Goal: Task Accomplishment & Management: Use online tool/utility

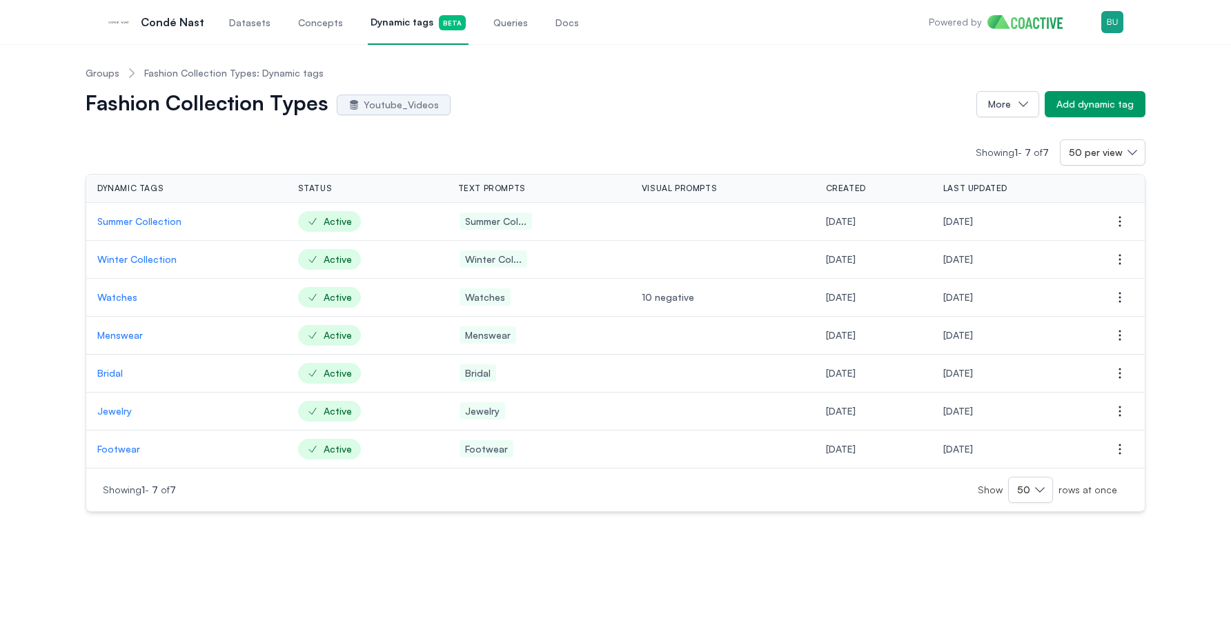
click at [229, 25] on span "Datasets" at bounding box center [249, 23] width 41 height 14
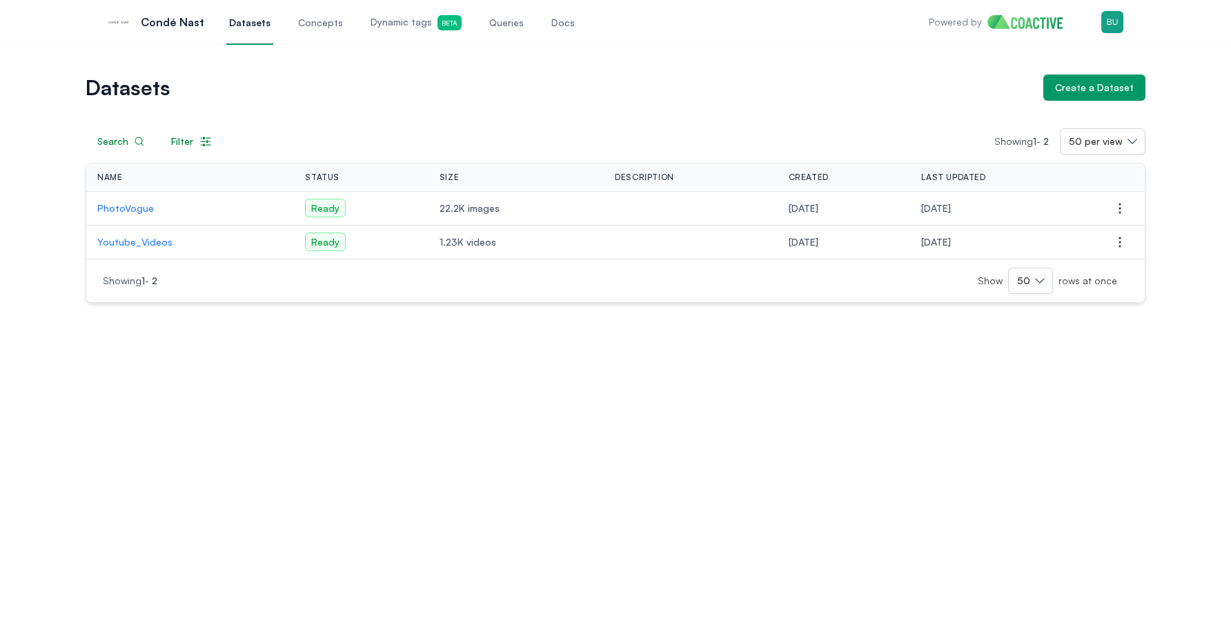
click at [384, 373] on div "Datasets Create a Dataset Search Filter Showing 1 - 2 50 per view Name Status S…" at bounding box center [615, 343] width 1231 height 599
click at [157, 244] on p "Youtube_Videos" at bounding box center [190, 242] width 186 height 14
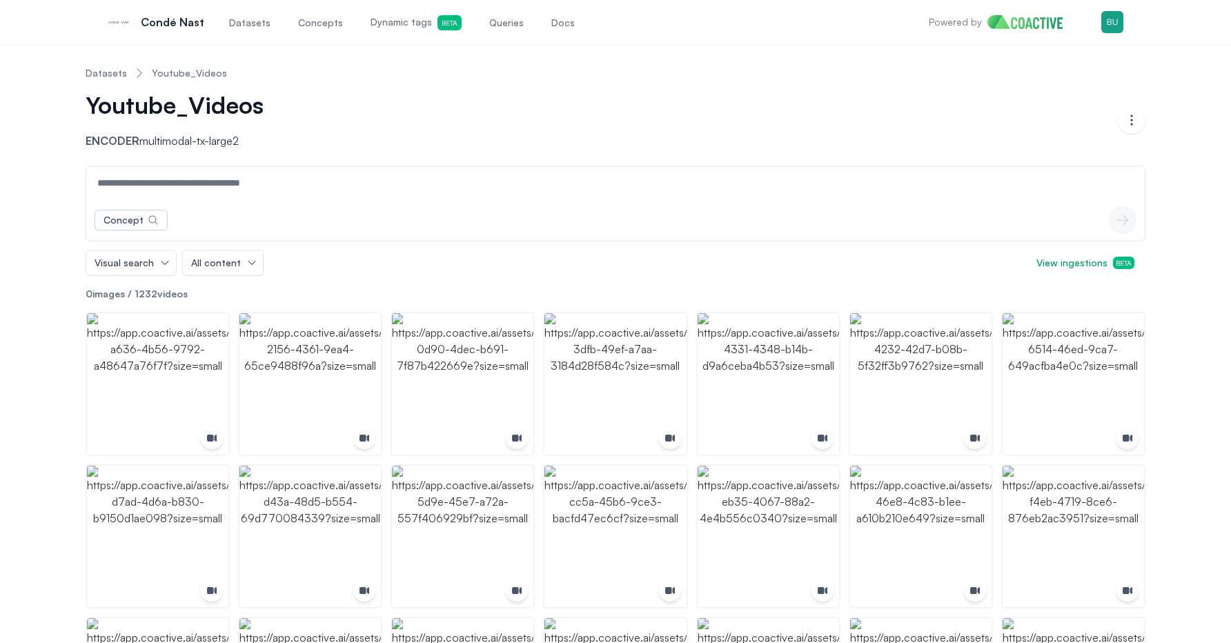
click at [113, 67] on link "Datasets" at bounding box center [106, 73] width 41 height 14
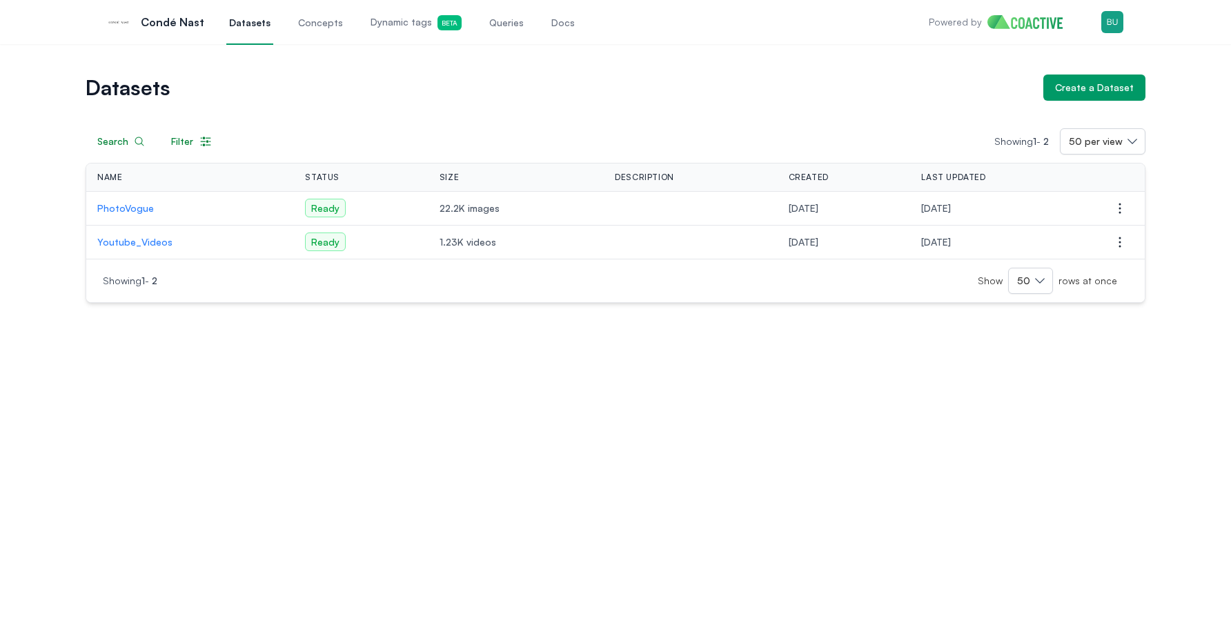
click at [137, 210] on p "PhotoVogue" at bounding box center [190, 209] width 186 height 14
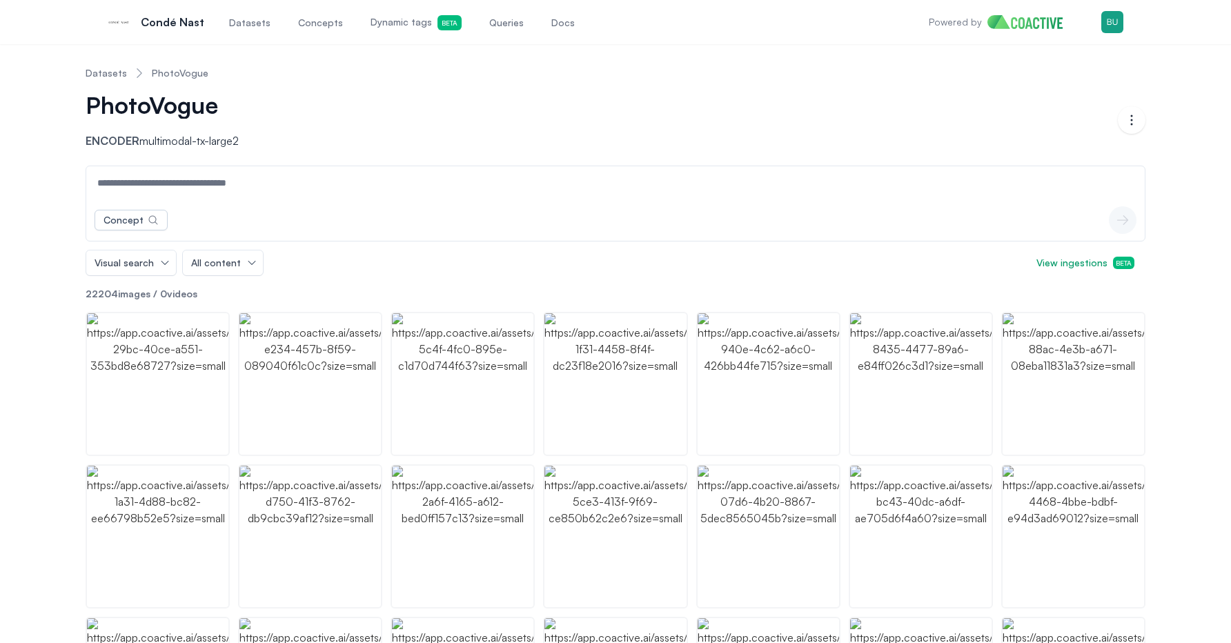
click at [112, 73] on link "Datasets" at bounding box center [106, 73] width 41 height 14
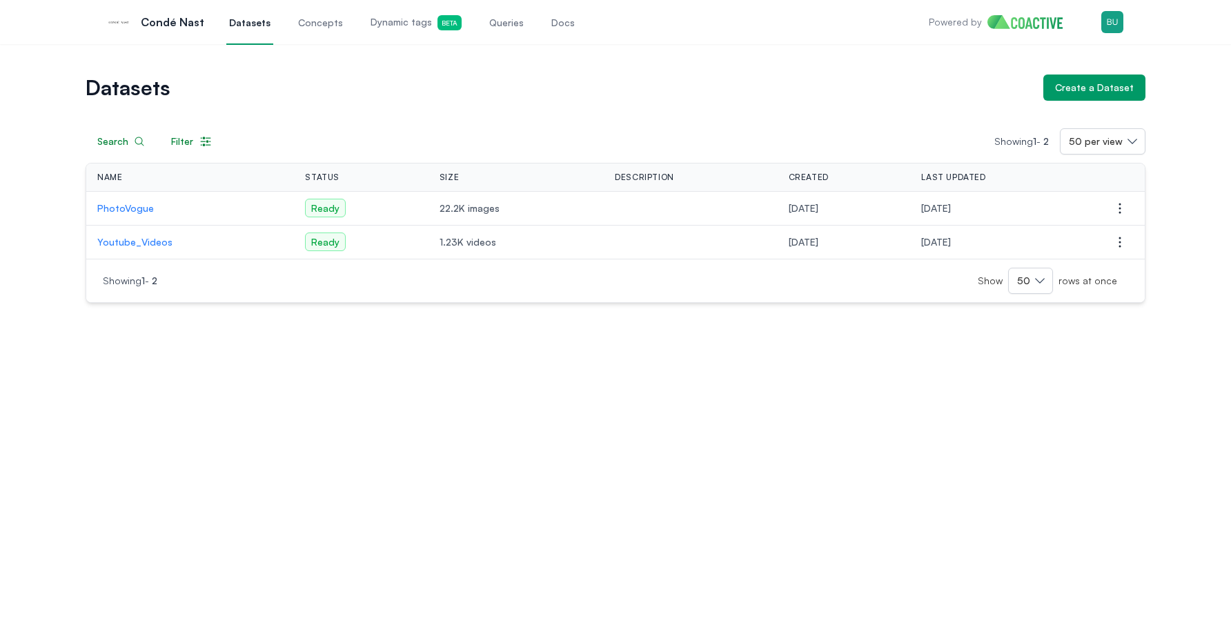
click at [870, 77] on div "Datasets Create a Dataset" at bounding box center [616, 88] width 1060 height 26
click at [1107, 88] on div "Create a Dataset" at bounding box center [1094, 88] width 79 height 14
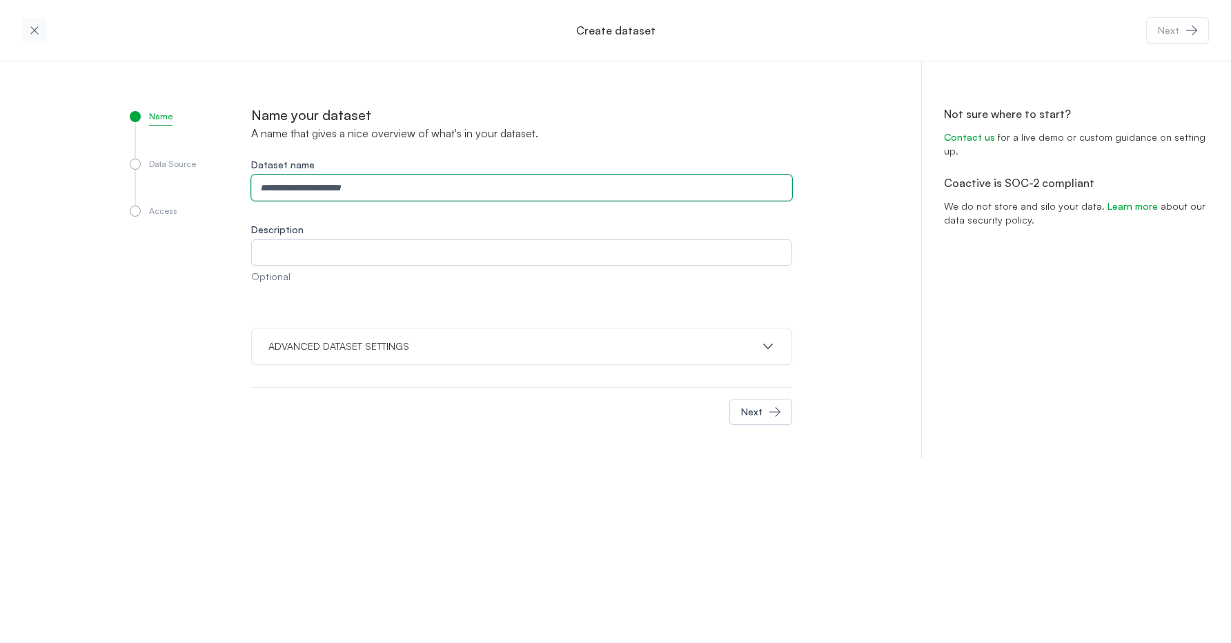
click at [396, 184] on input "Dataset name" at bounding box center [521, 188] width 541 height 26
type input "**********"
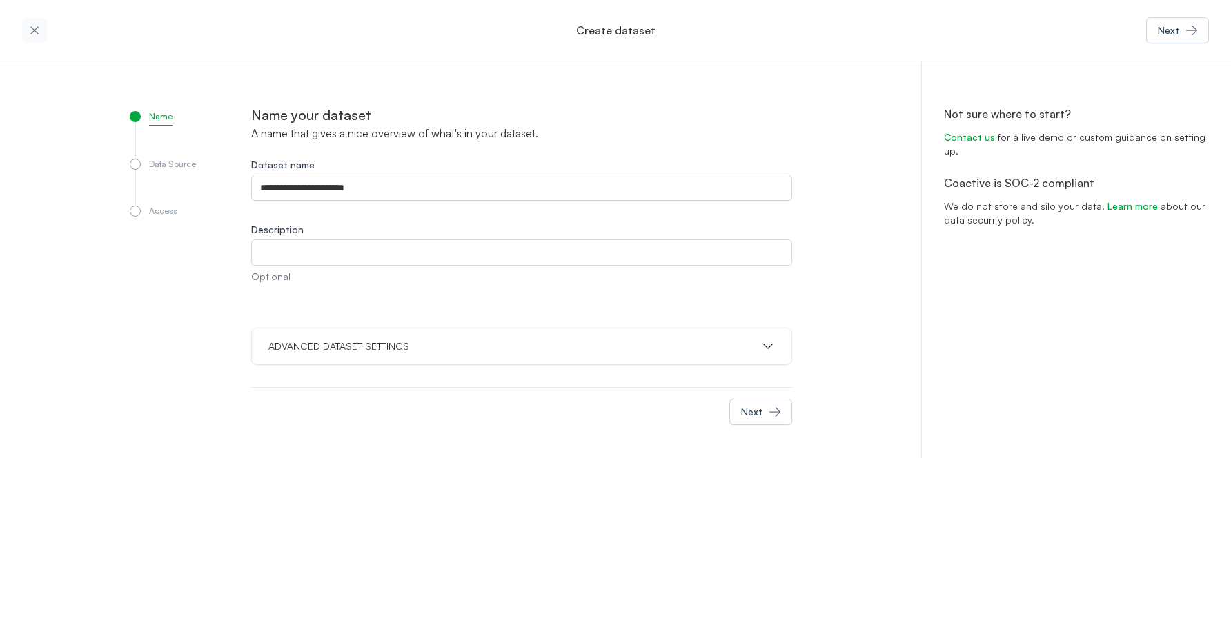
click at [418, 170] on label "Dataset name" at bounding box center [521, 165] width 541 height 14
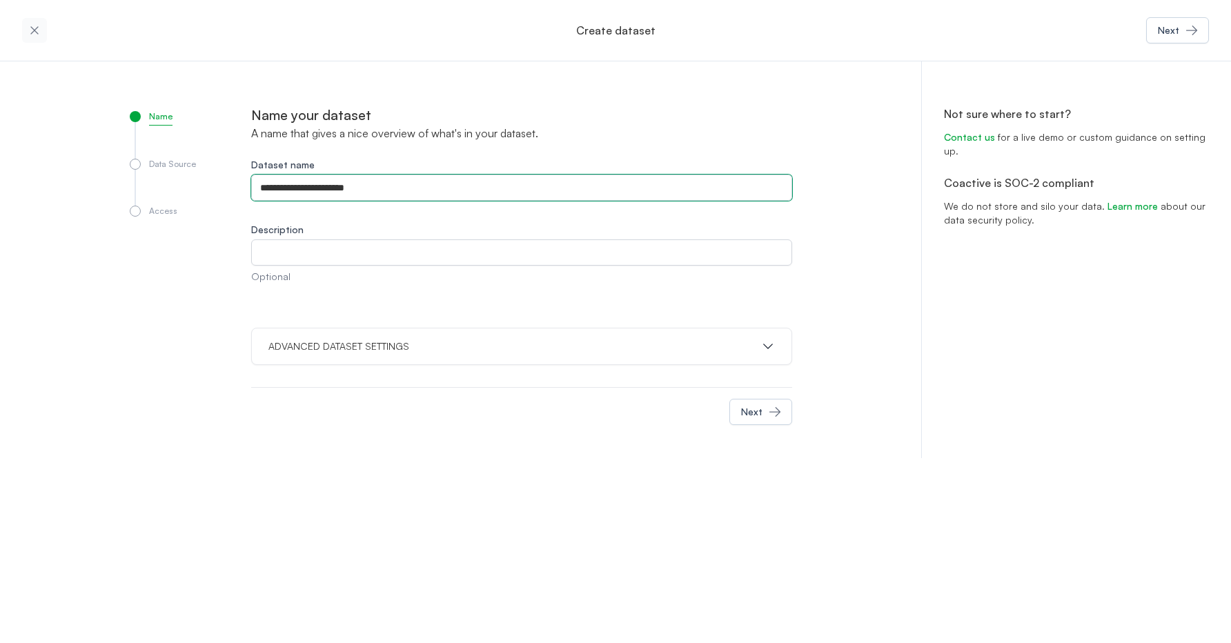
click at [418, 175] on input "**********" at bounding box center [521, 188] width 541 height 26
click at [422, 184] on input "**********" at bounding box center [521, 188] width 541 height 26
click at [421, 184] on input "**********" at bounding box center [521, 188] width 541 height 26
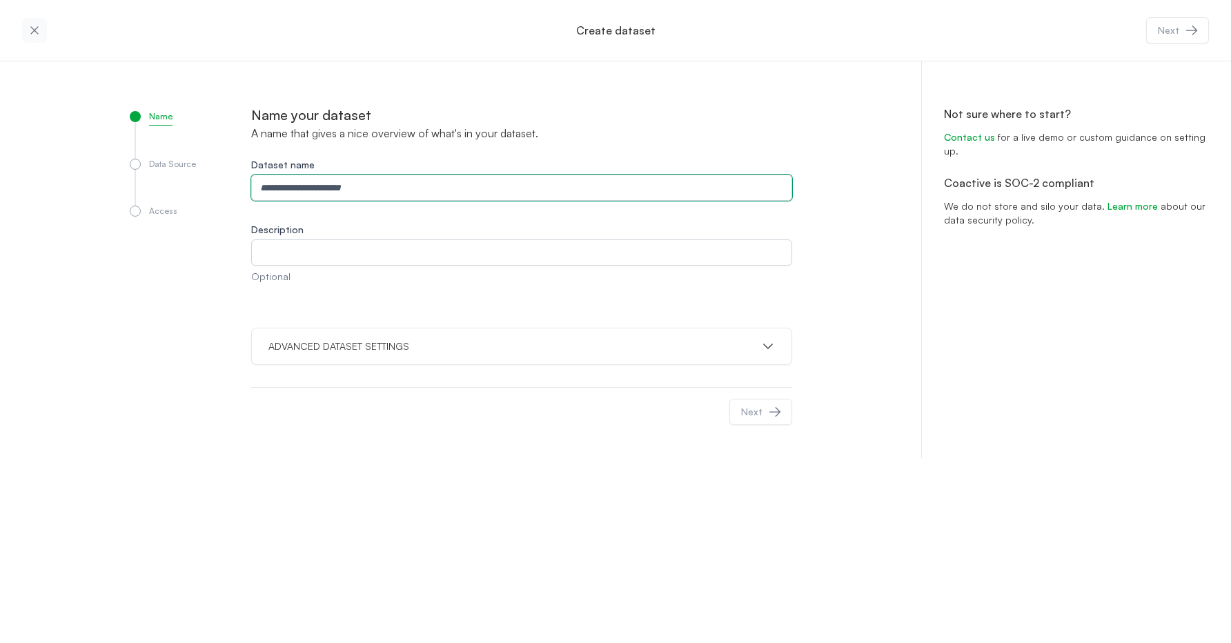
click at [416, 191] on input "Dataset name" at bounding box center [521, 188] width 541 height 26
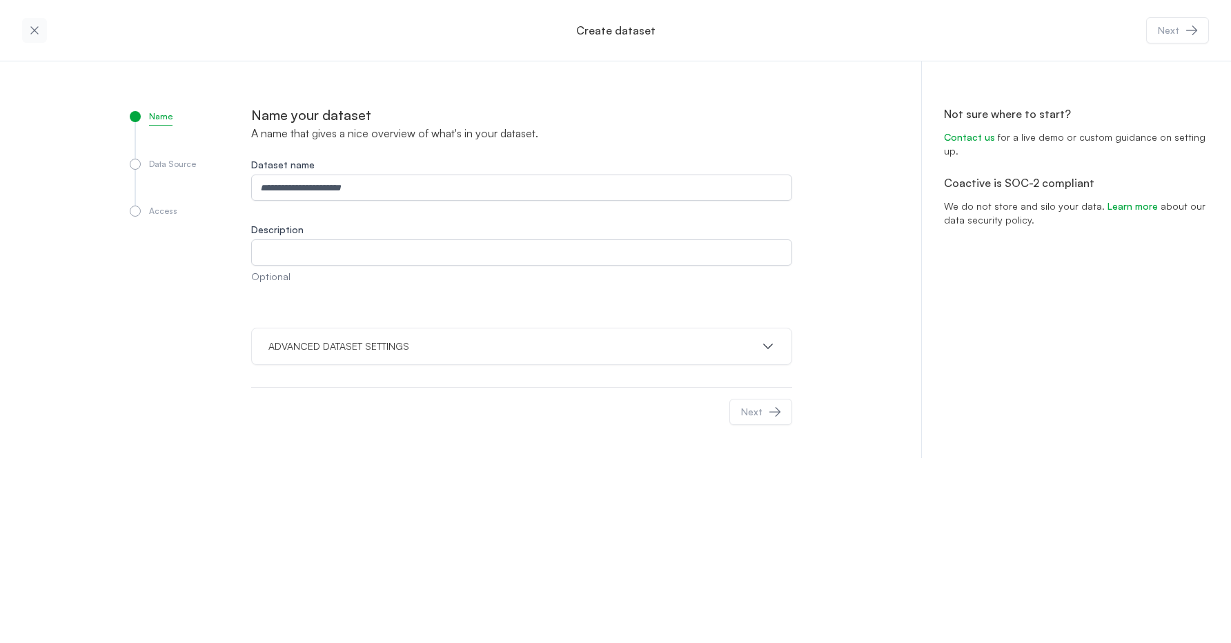
click at [427, 413] on div at bounding box center [490, 412] width 478 height 26
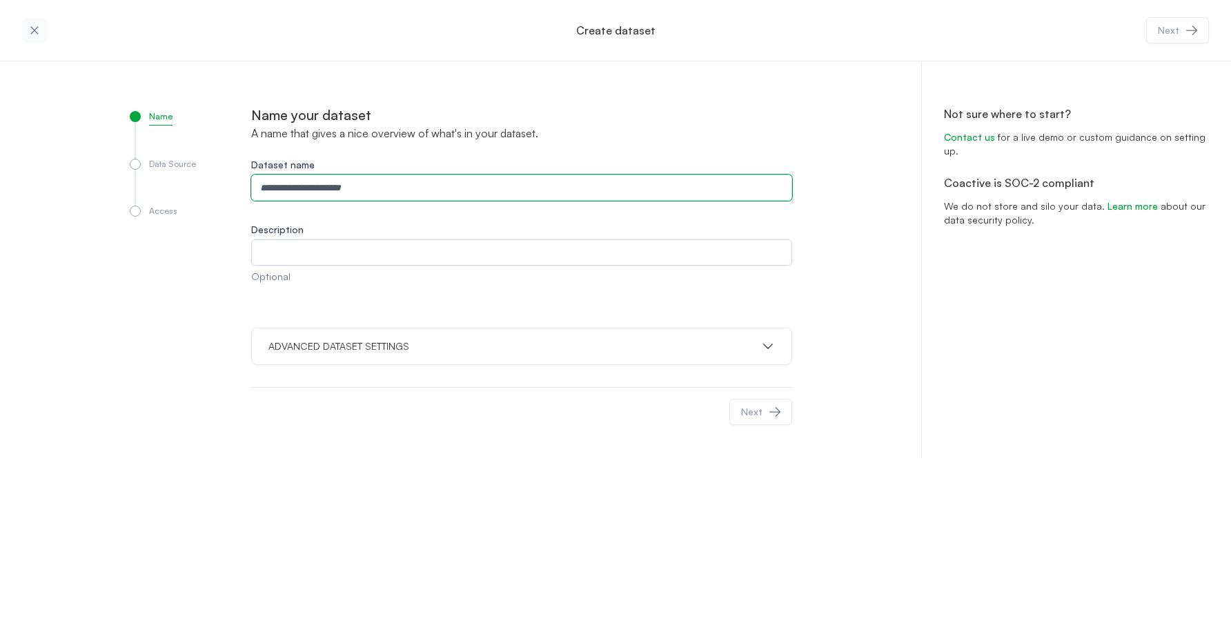
click at [404, 182] on input "Dataset name" at bounding box center [521, 188] width 541 height 26
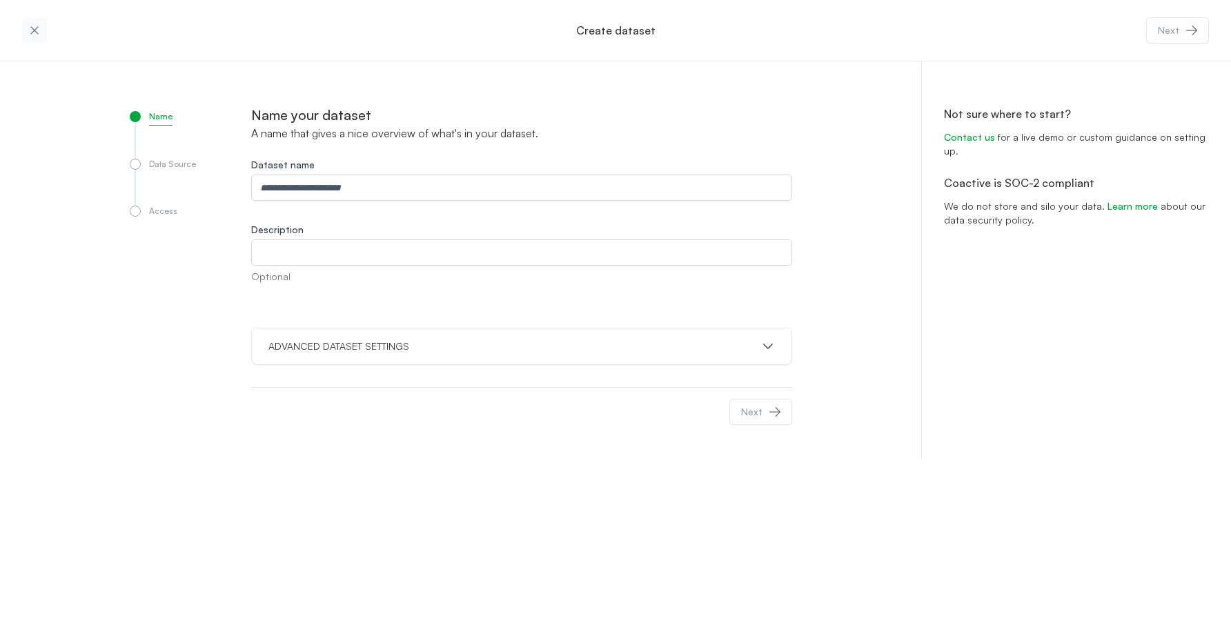
click at [447, 380] on div "Name your dataset A name that gives a nice overview of what's in your dataset. …" at bounding box center [521, 271] width 541 height 331
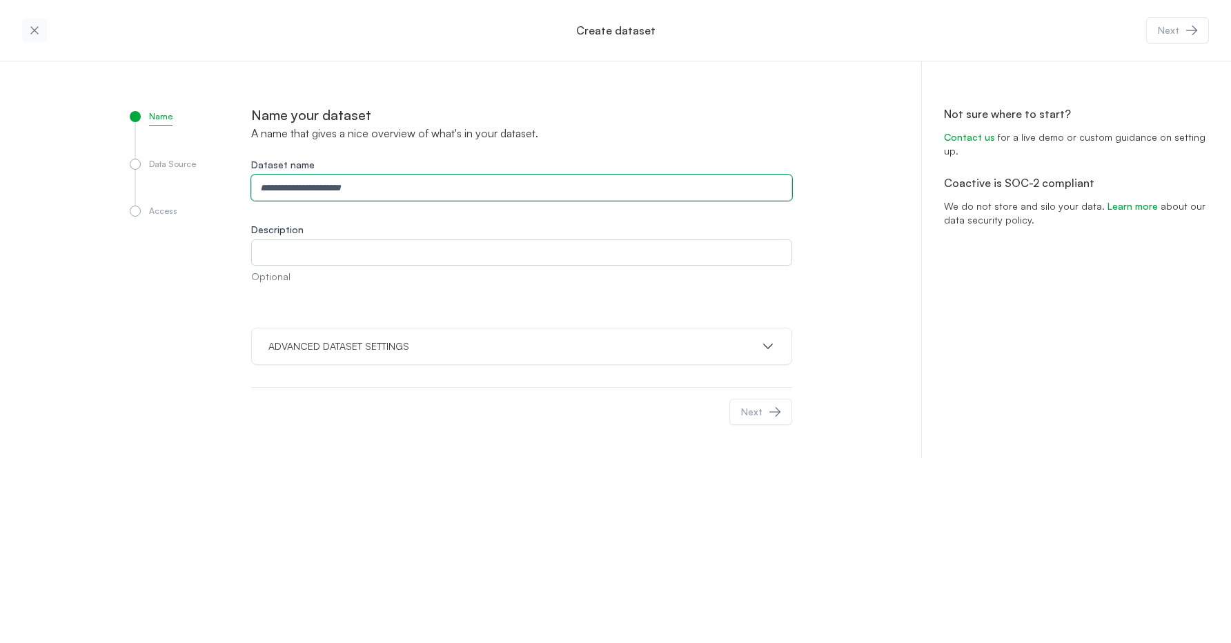
click at [398, 183] on input "Dataset name" at bounding box center [521, 188] width 541 height 26
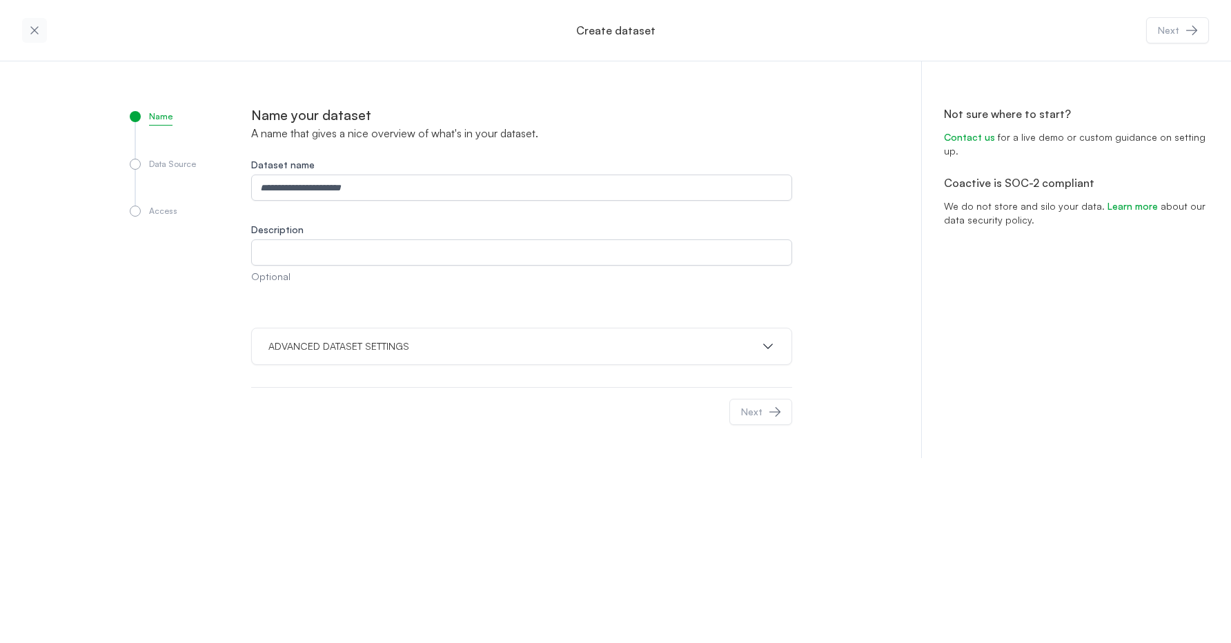
click at [411, 312] on div "Name your dataset A name that gives a nice overview of what's in your dataset. …" at bounding box center [521, 271] width 541 height 331
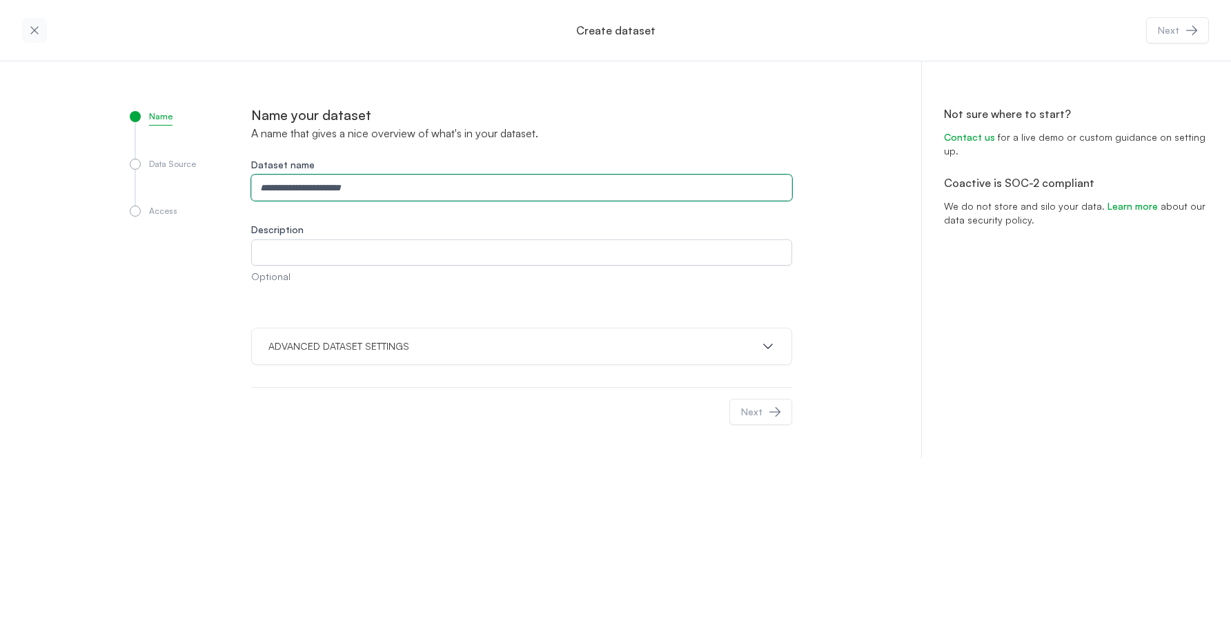
click at [398, 186] on input "Dataset name" at bounding box center [521, 188] width 541 height 26
click at [439, 191] on input "Dataset name" at bounding box center [521, 188] width 541 height 26
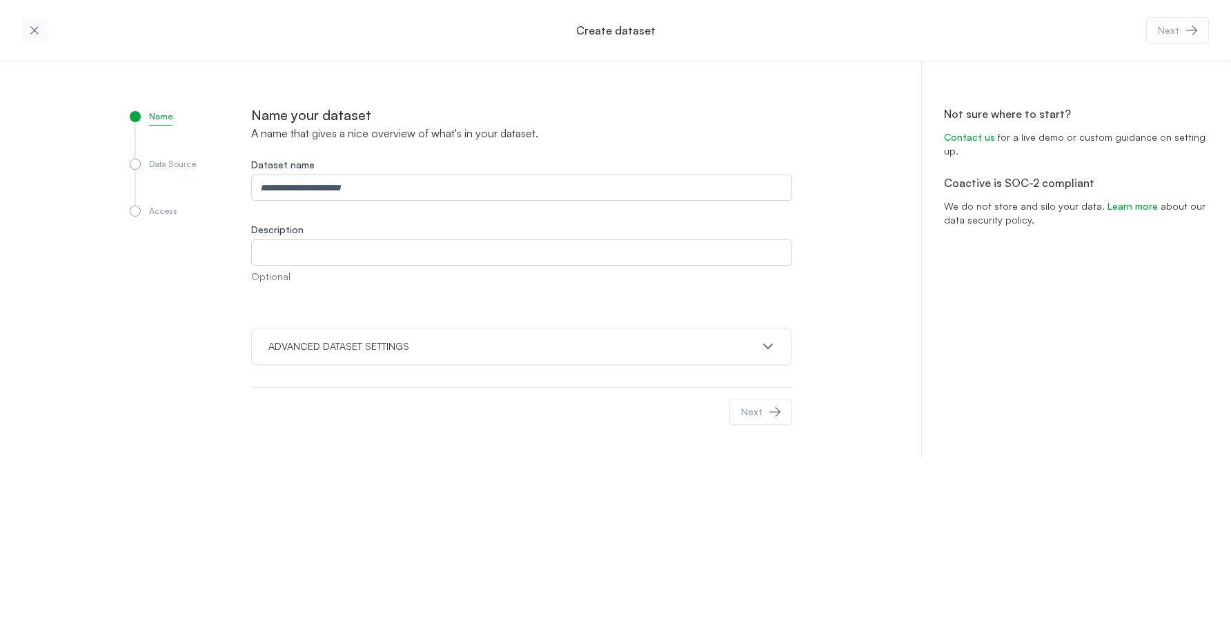
click at [480, 447] on div "Name Data Source Access Name your dataset A name that gives a nice overview of …" at bounding box center [461, 259] width 707 height 397
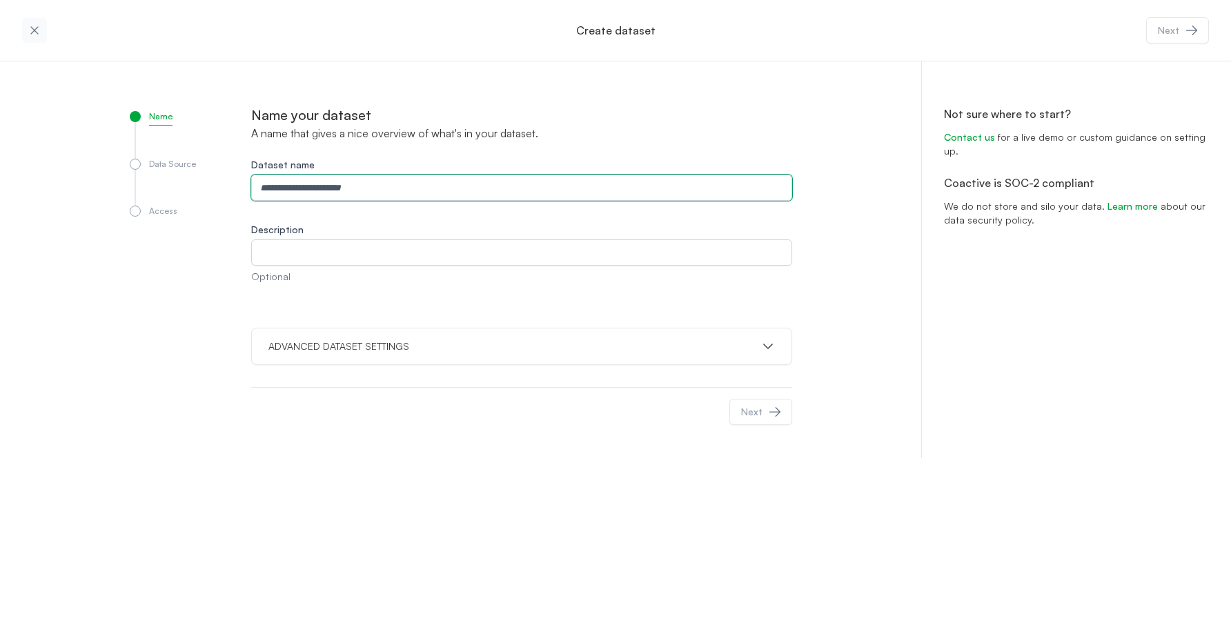
click at [411, 191] on input "Dataset name" at bounding box center [521, 188] width 541 height 26
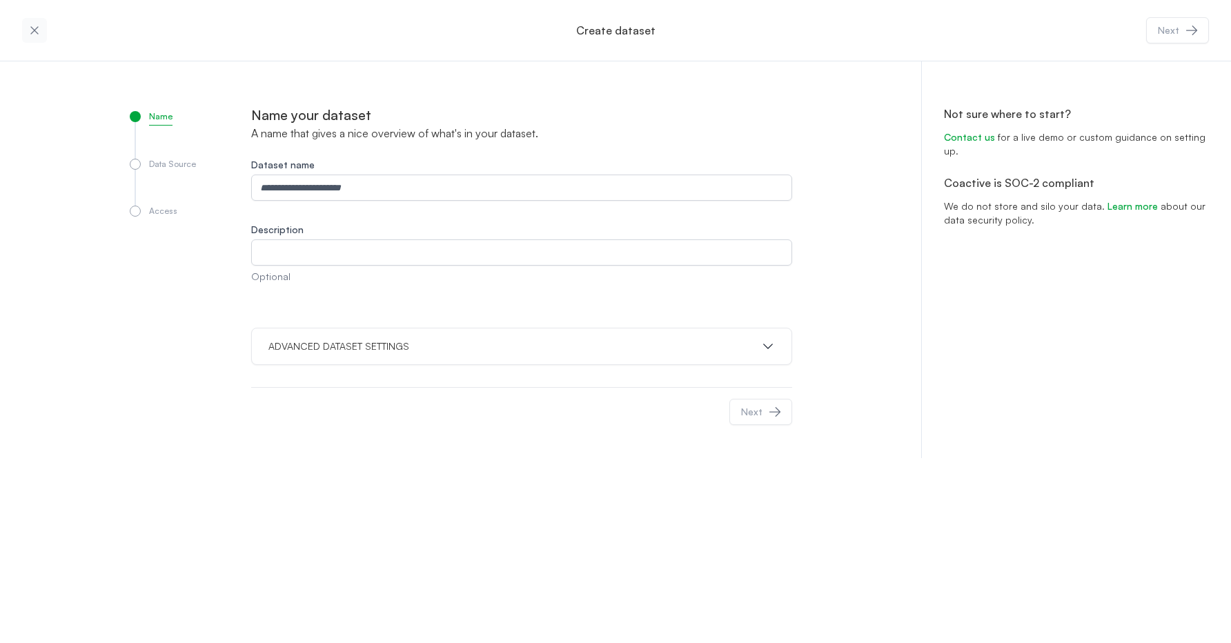
click at [458, 481] on div "Create dataset Next Name Data Source Access Name your dataset A name that gives…" at bounding box center [615, 321] width 1231 height 643
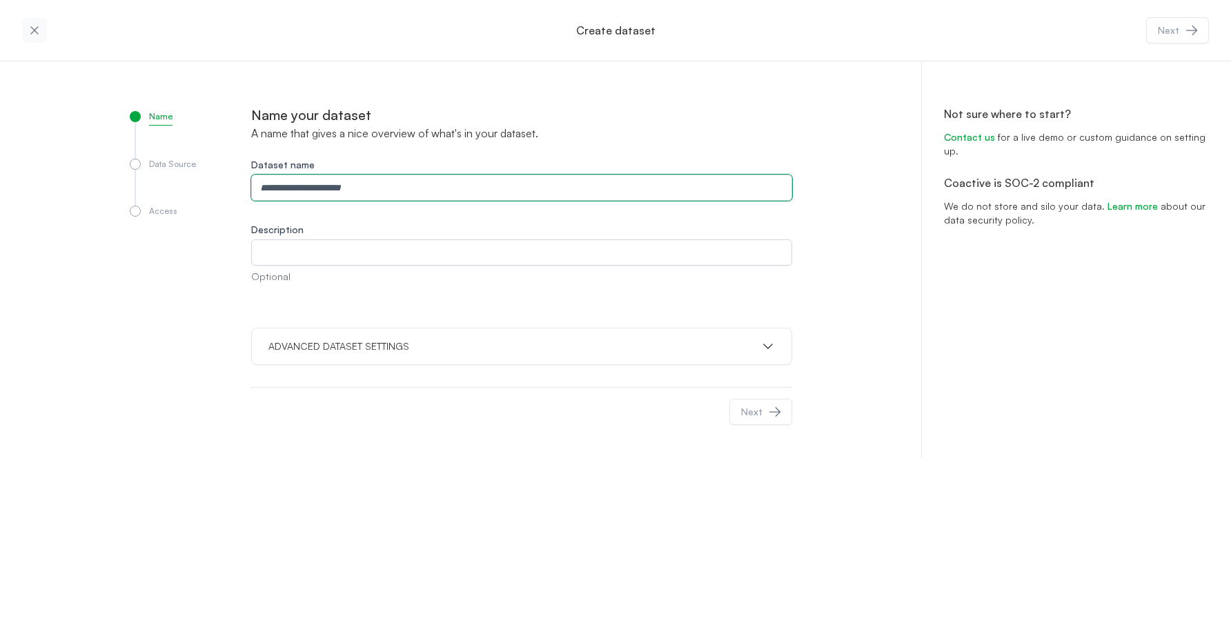
click at [338, 187] on input "Dataset name" at bounding box center [521, 188] width 541 height 26
type input "**********"
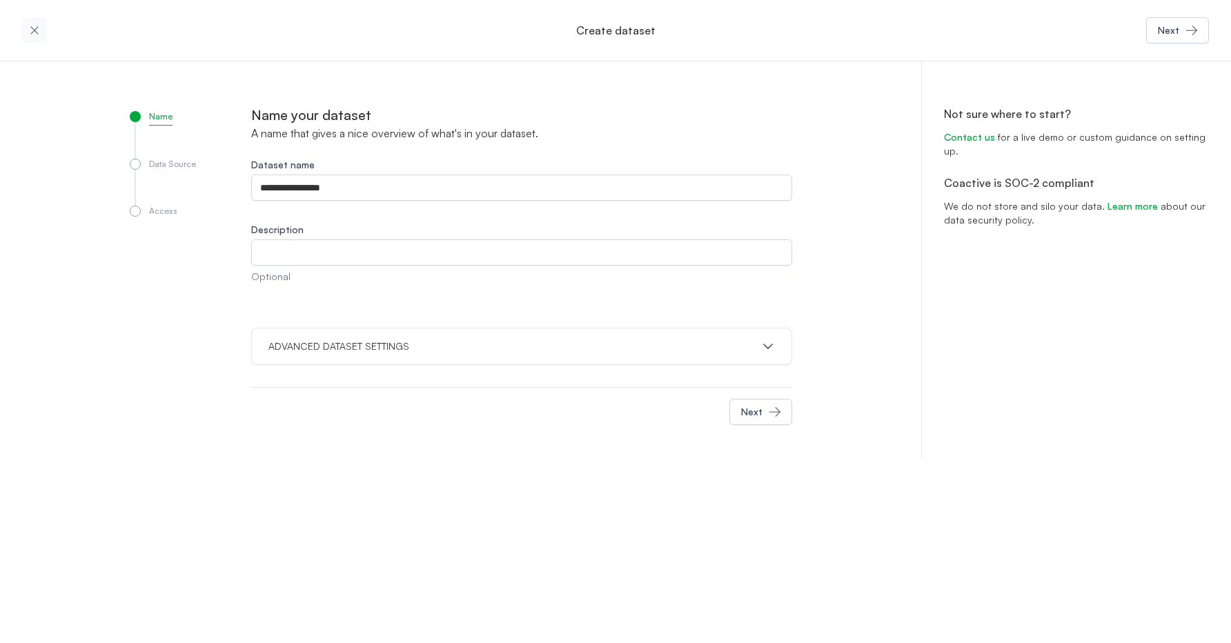
click at [472, 352] on button "ADVANCED DATASET SETTINGS" at bounding box center [522, 347] width 507 height 14
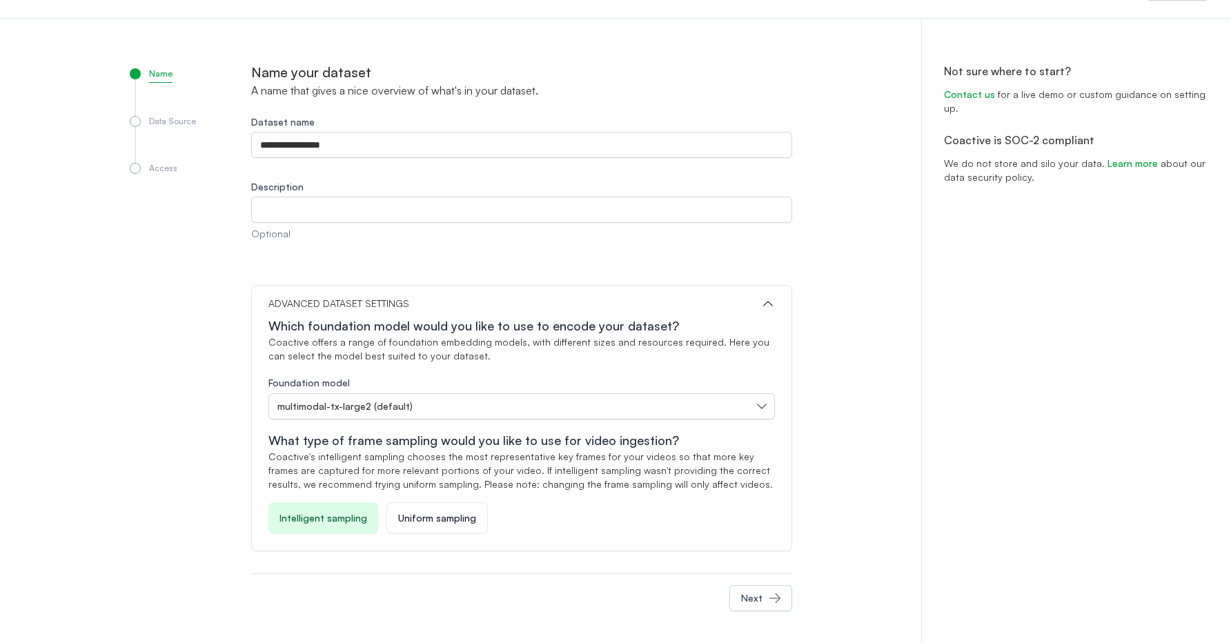
scroll to position [44, 0]
click at [191, 462] on div "Name Data Source Access" at bounding box center [190, 341] width 121 height 560
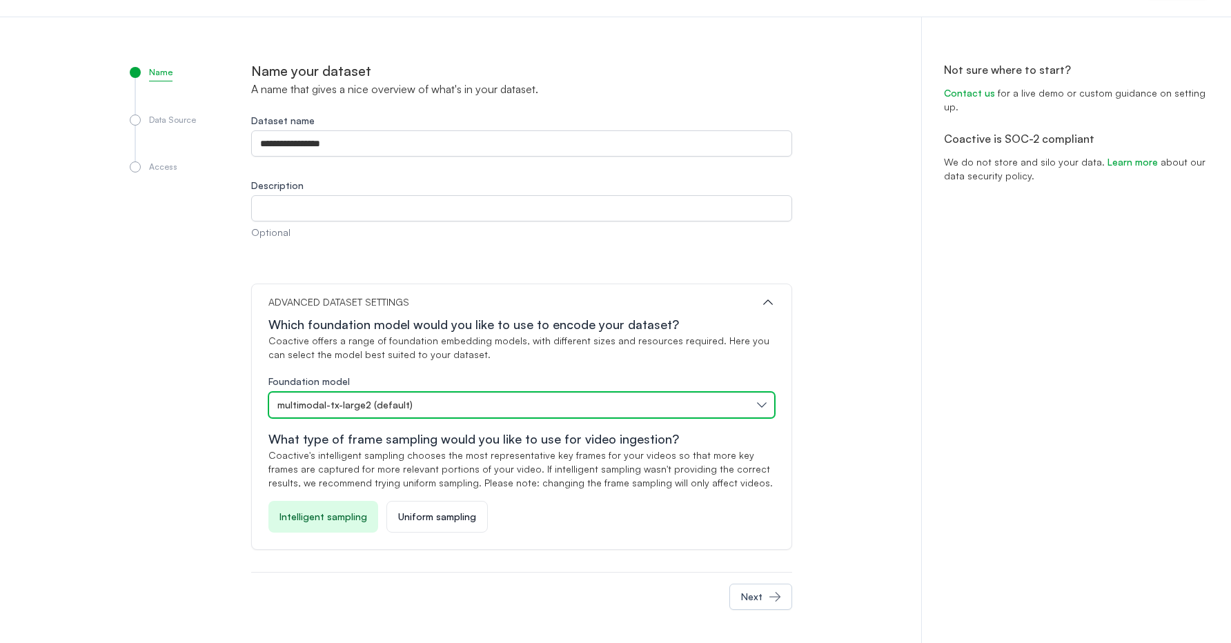
click at [407, 407] on div "multimodal-tx-large2 (default)" at bounding box center [514, 405] width 475 height 14
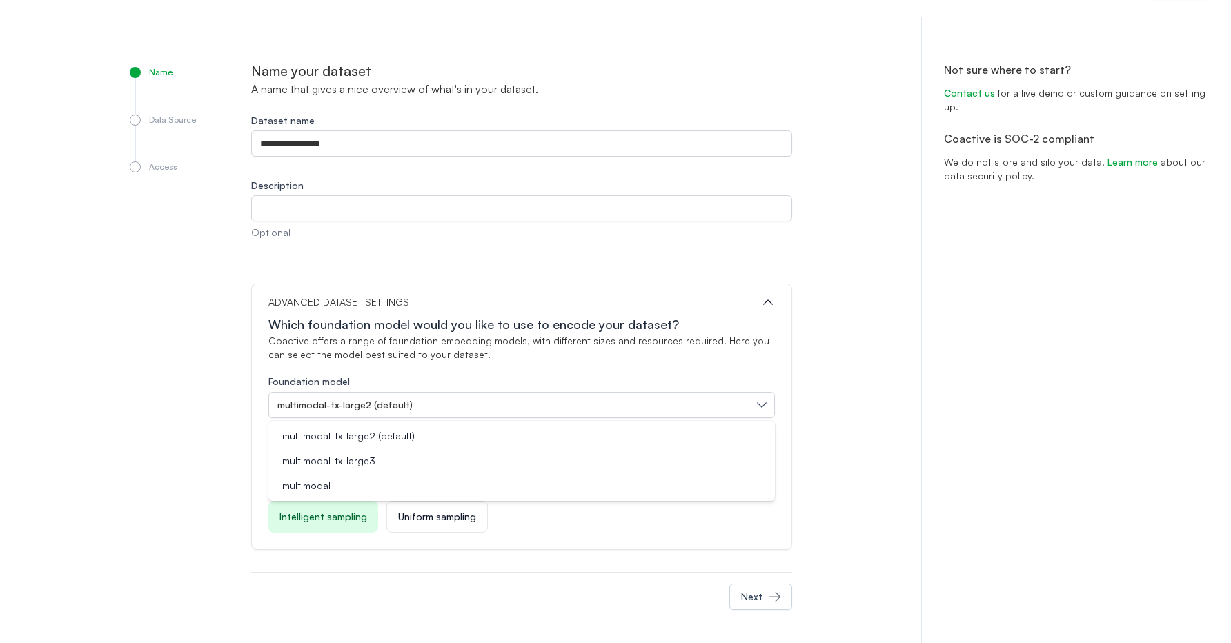
click at [196, 471] on div "Name Data Source Access" at bounding box center [190, 341] width 121 height 560
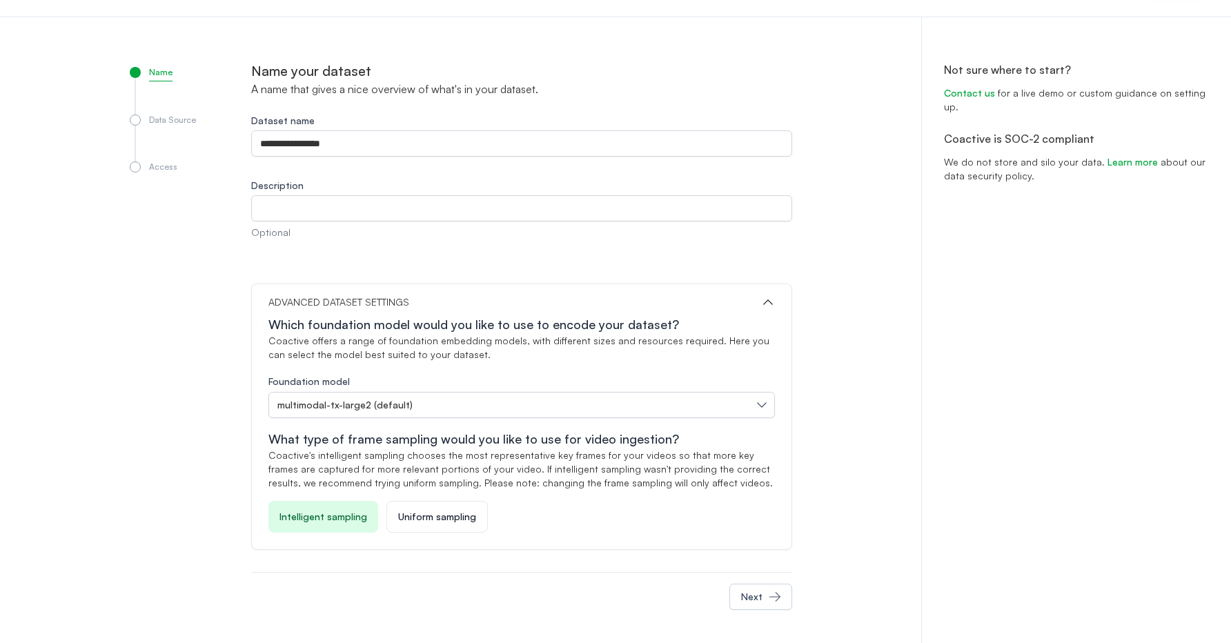
click at [367, 385] on div "Foundation model multimodal-tx-large2 (default)" at bounding box center [522, 396] width 507 height 46
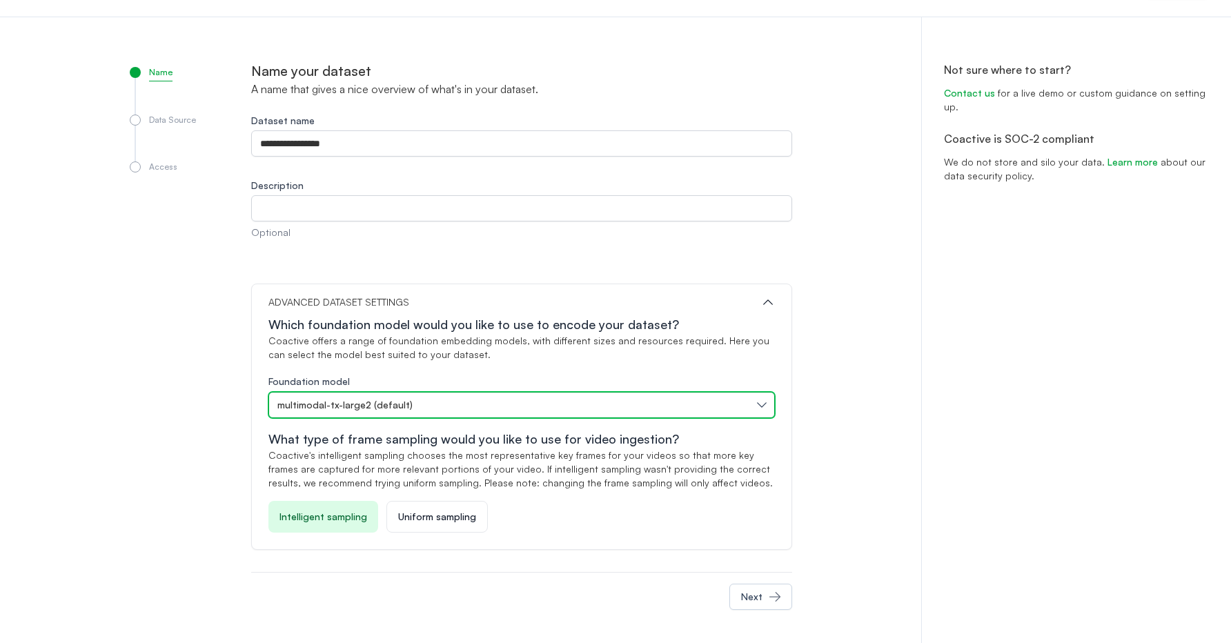
click at [360, 405] on span "multimodal-tx-large2 (default)" at bounding box center [344, 405] width 135 height 14
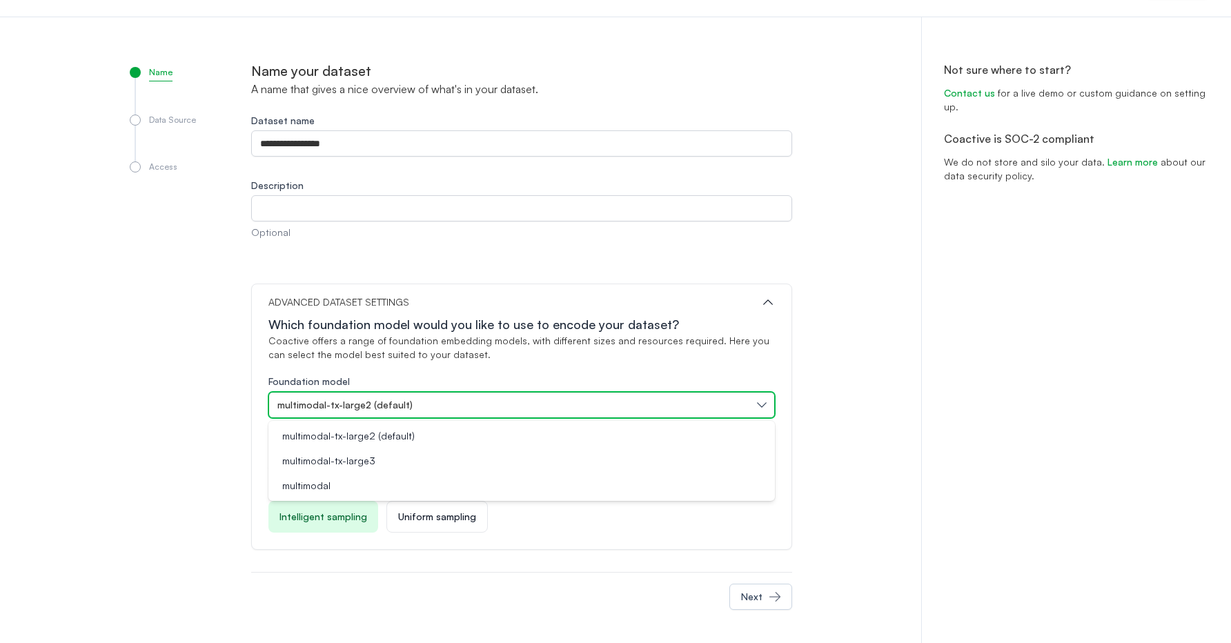
click at [315, 401] on span "multimodal-tx-large2 (default)" at bounding box center [344, 405] width 135 height 14
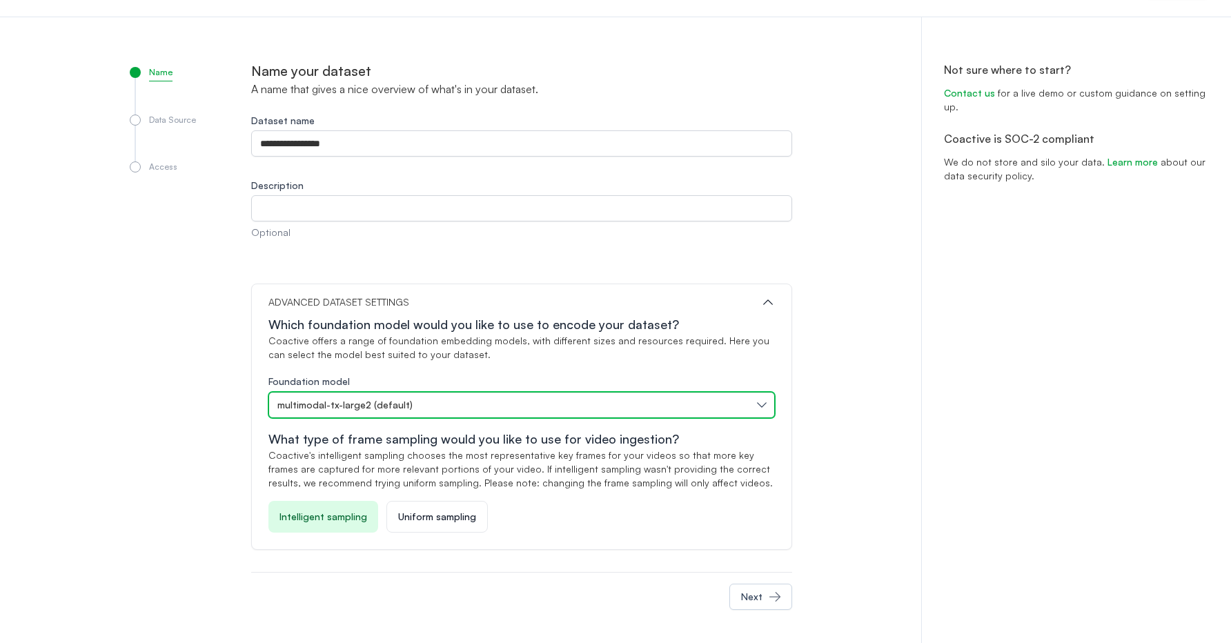
click at [380, 403] on span "multimodal-tx-large2 (default)" at bounding box center [344, 405] width 135 height 14
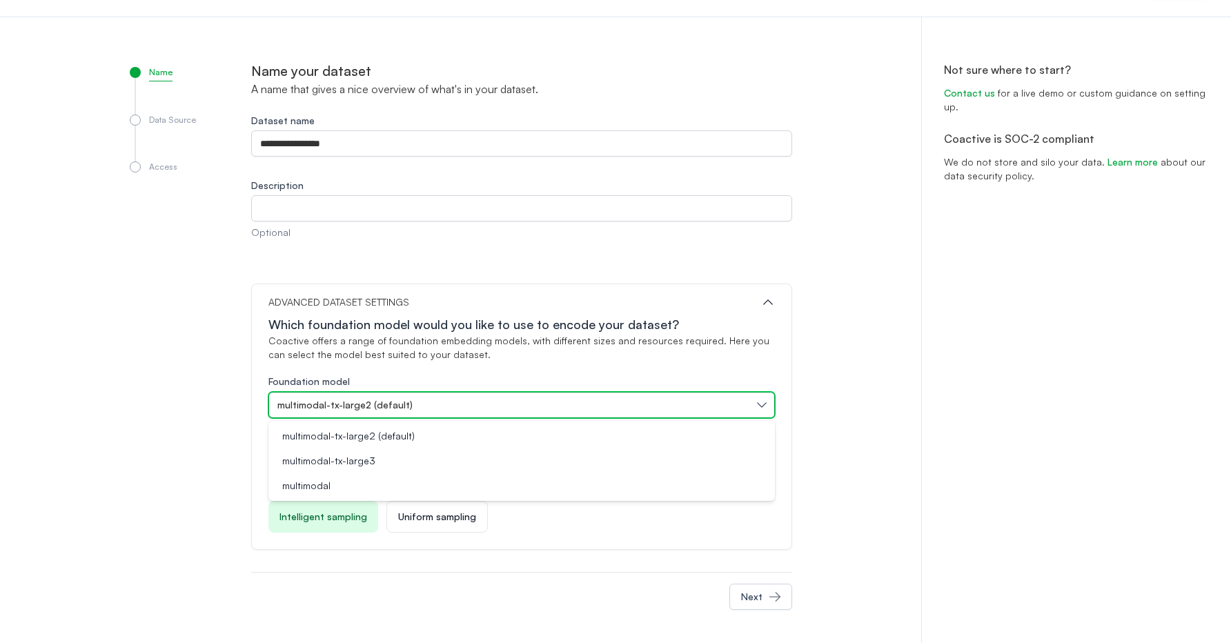
click at [380, 403] on span "multimodal-tx-large2 (default)" at bounding box center [344, 405] width 135 height 14
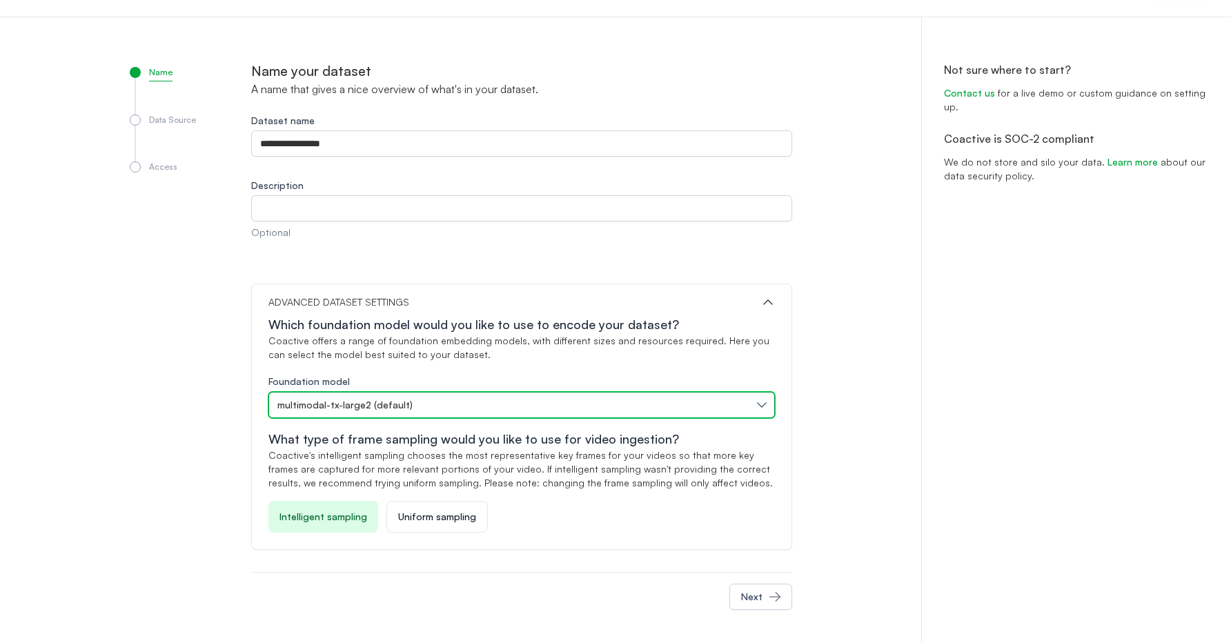
click at [371, 403] on span "multimodal-tx-large2 (default)" at bounding box center [344, 405] width 135 height 14
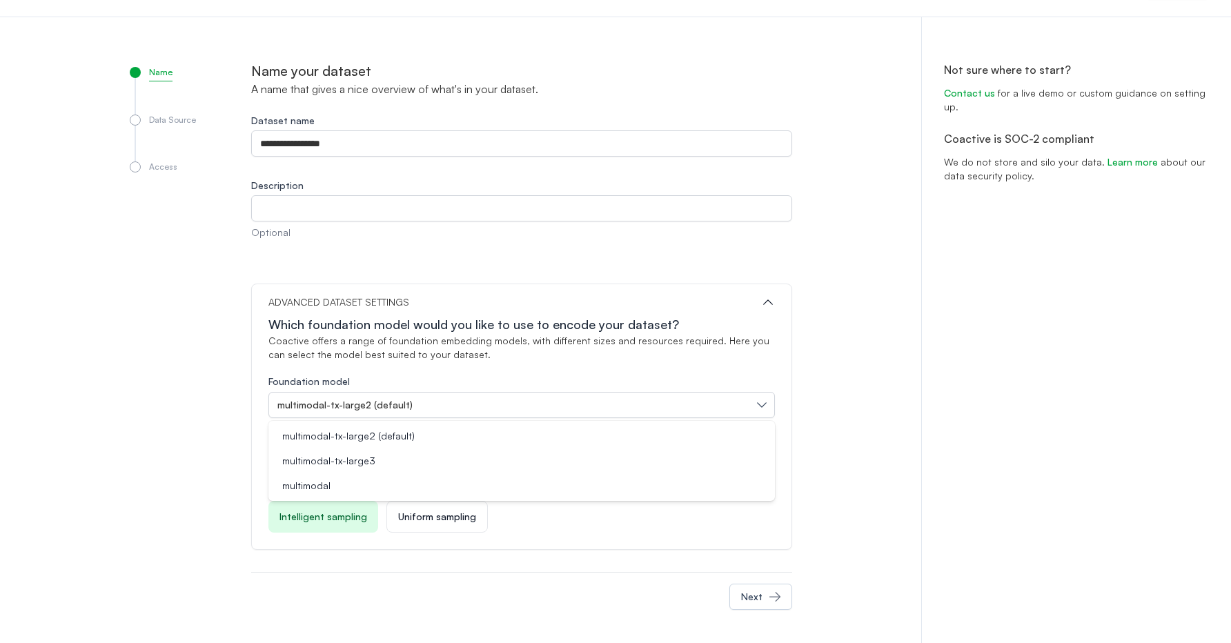
click at [226, 439] on div "Name Data Source Access" at bounding box center [190, 341] width 121 height 560
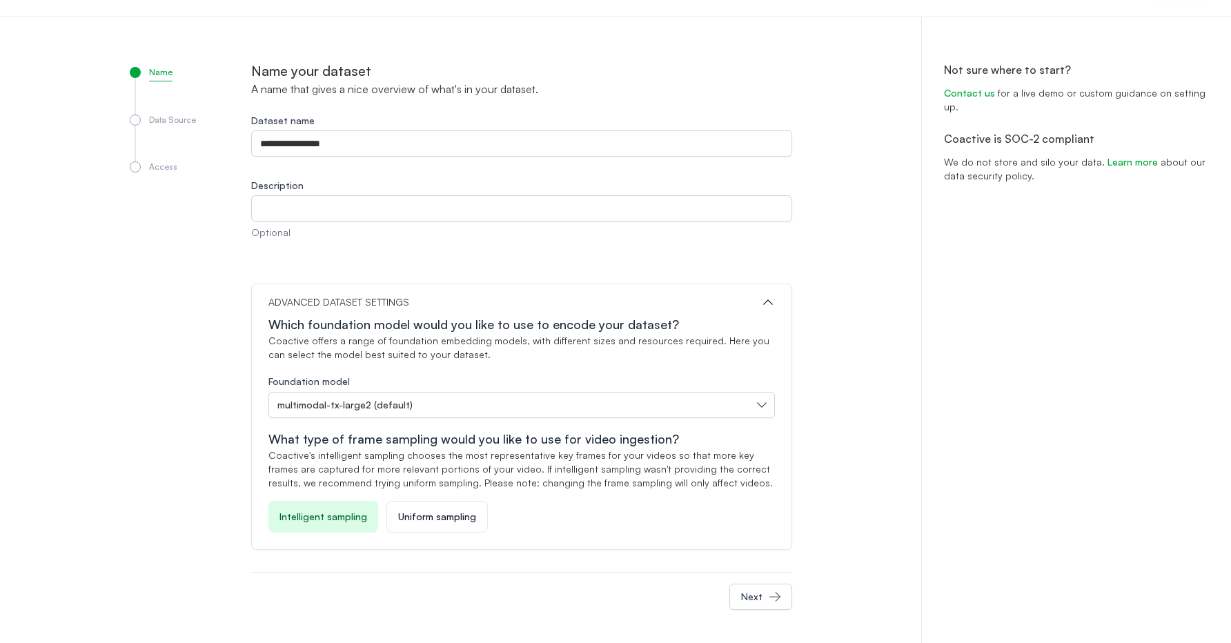
click at [426, 519] on p "Uniform sampling" at bounding box center [437, 517] width 78 height 14
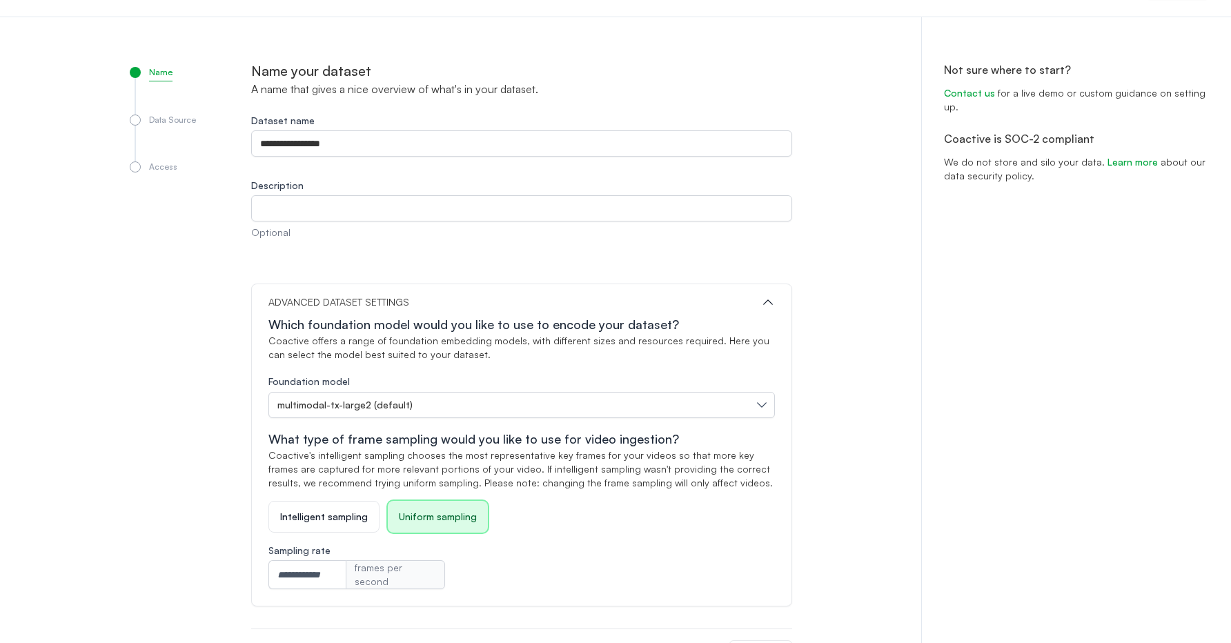
click at [324, 516] on p "Intelligent sampling" at bounding box center [324, 517] width 88 height 14
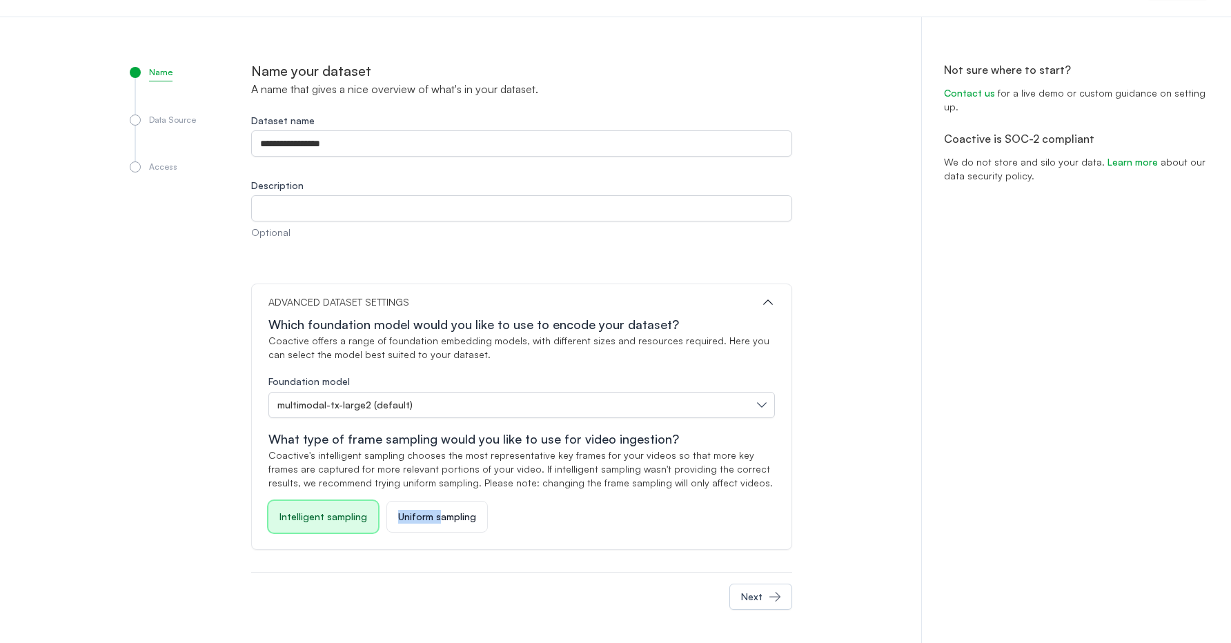
click at [433, 510] on div "Uniform sampling" at bounding box center [437, 517] width 101 height 32
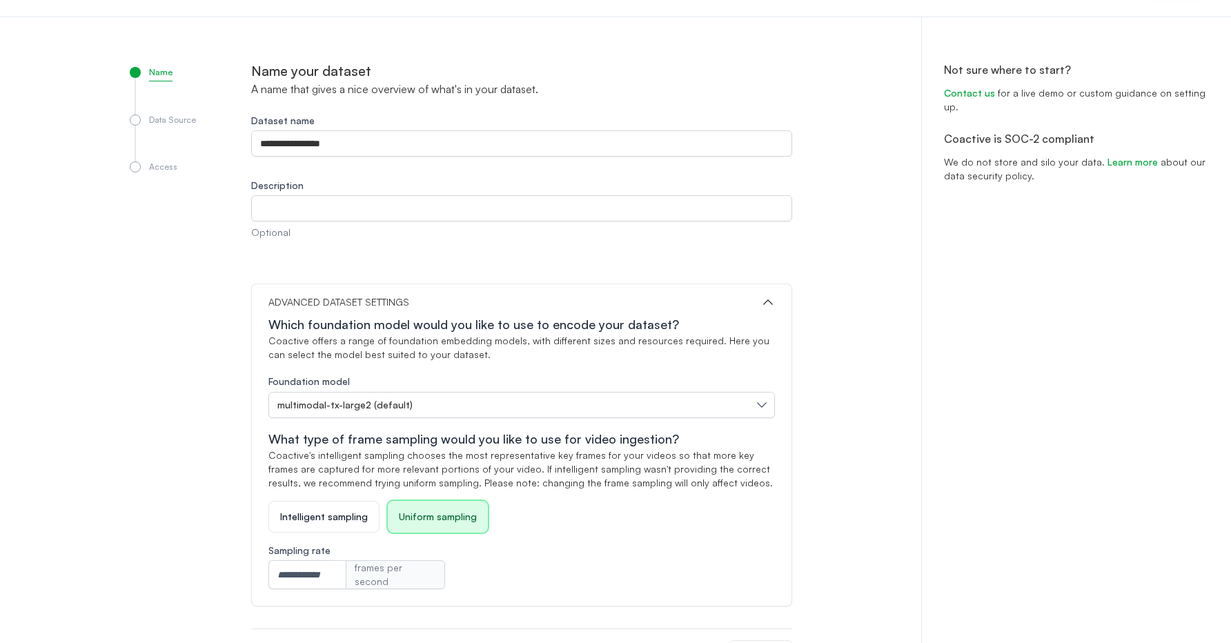
click at [515, 534] on div "Server size Intelligent sampling Uniform sampling Sampling rate frames per seco…" at bounding box center [522, 545] width 507 height 88
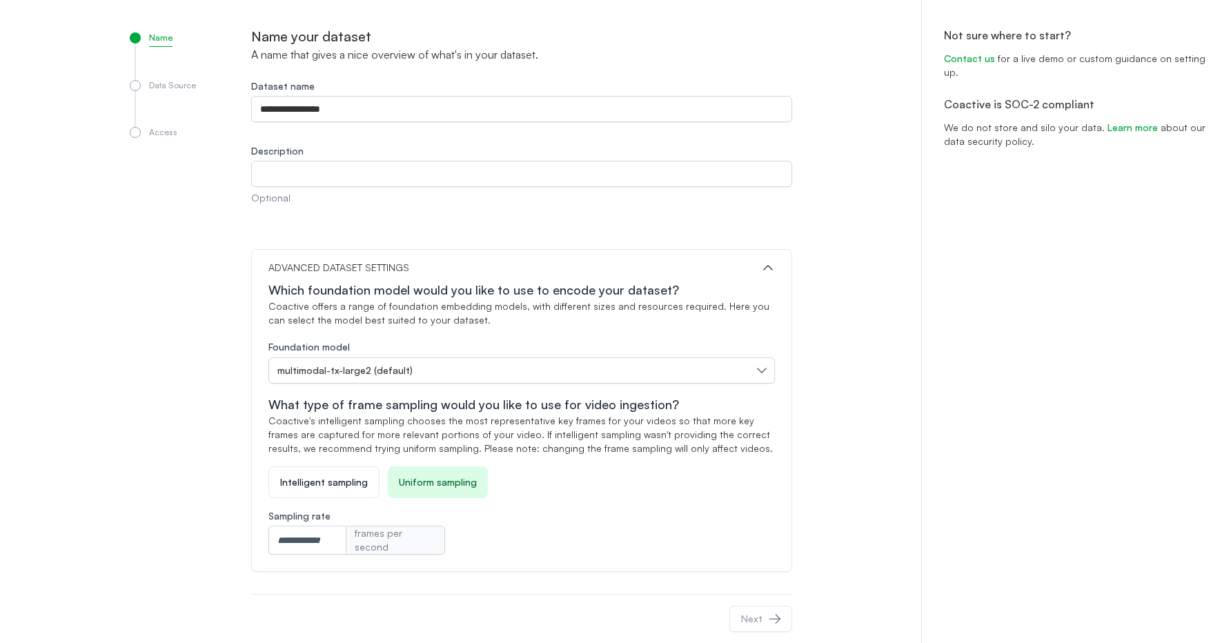
scroll to position [91, 0]
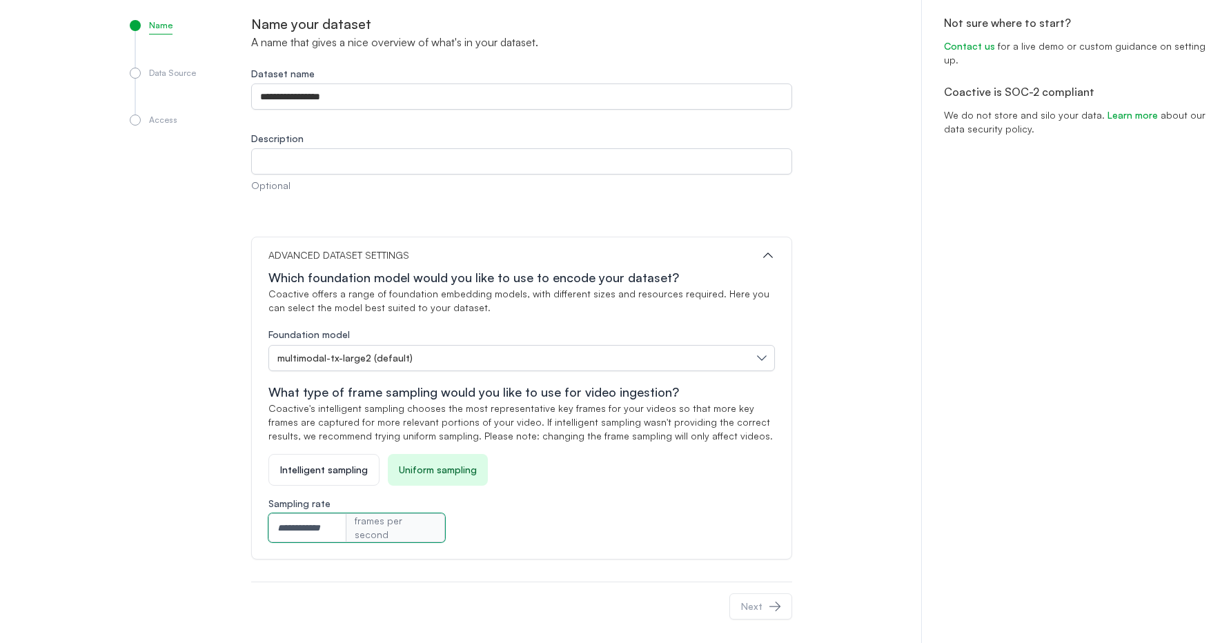
click at [310, 531] on input "Sampling rate" at bounding box center [307, 528] width 77 height 29
click at [326, 472] on p "Intelligent sampling" at bounding box center [324, 470] width 88 height 14
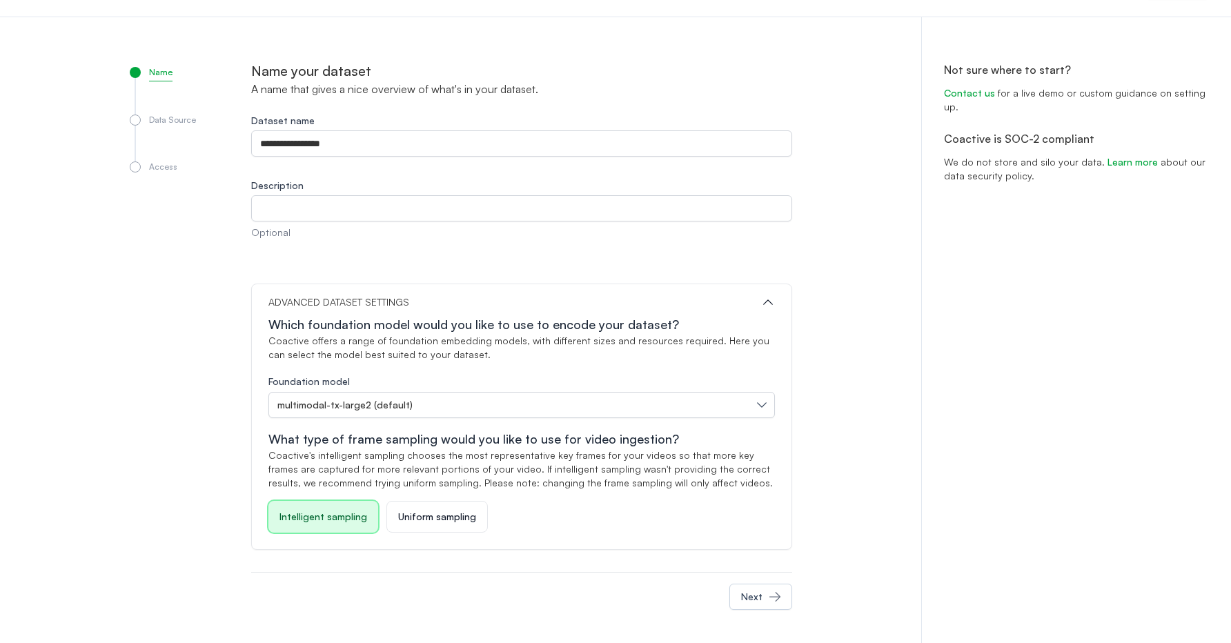
scroll to position [44, 0]
click at [598, 567] on div "**********" at bounding box center [521, 341] width 541 height 560
click at [772, 594] on icon "button" at bounding box center [775, 597] width 14 height 14
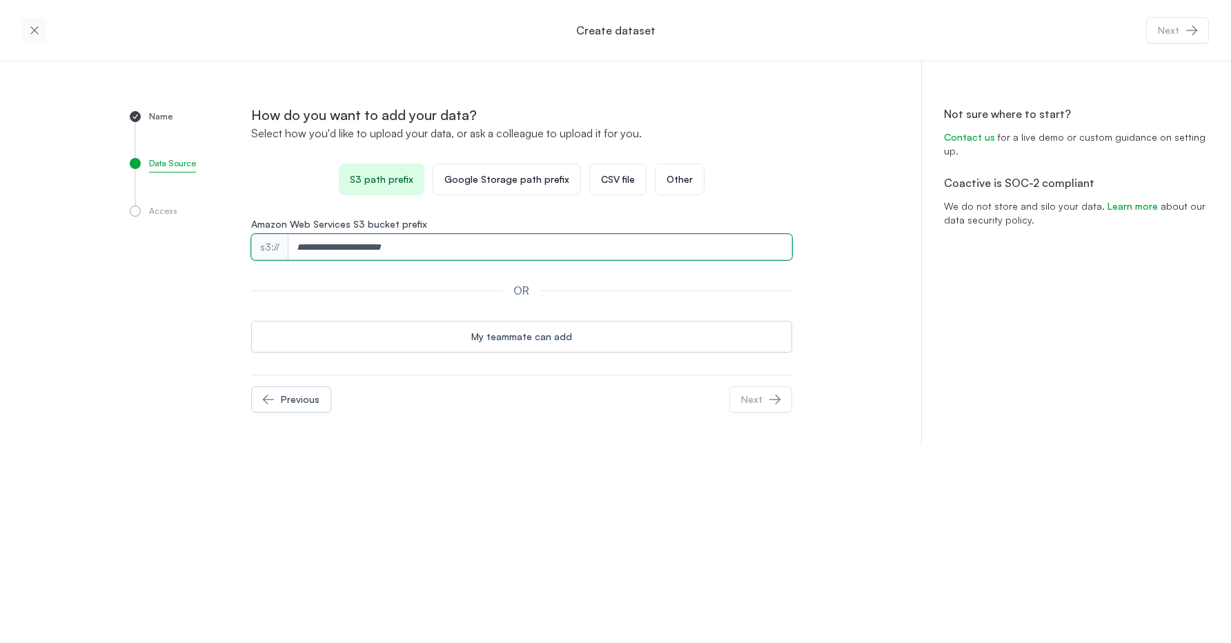
click at [482, 259] on input "Amazon Web Services S3 bucket prefix" at bounding box center [541, 247] width 504 height 26
paste input "**********"
type input "**********"
click at [616, 400] on div at bounding box center [530, 400] width 398 height 26
click at [758, 398] on div "Next" at bounding box center [751, 400] width 21 height 14
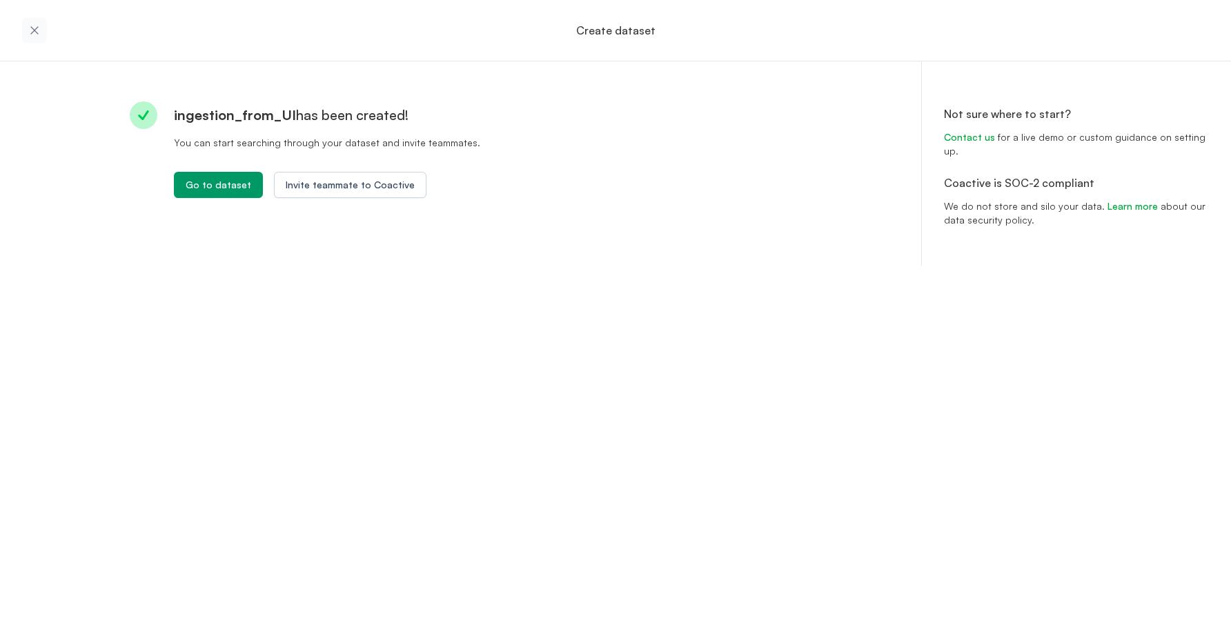
click at [428, 366] on div "Create dataset ingestion_from_UI has been created! You can start searching thro…" at bounding box center [615, 321] width 1231 height 643
click at [229, 185] on div "Go to dataset" at bounding box center [219, 185] width 66 height 14
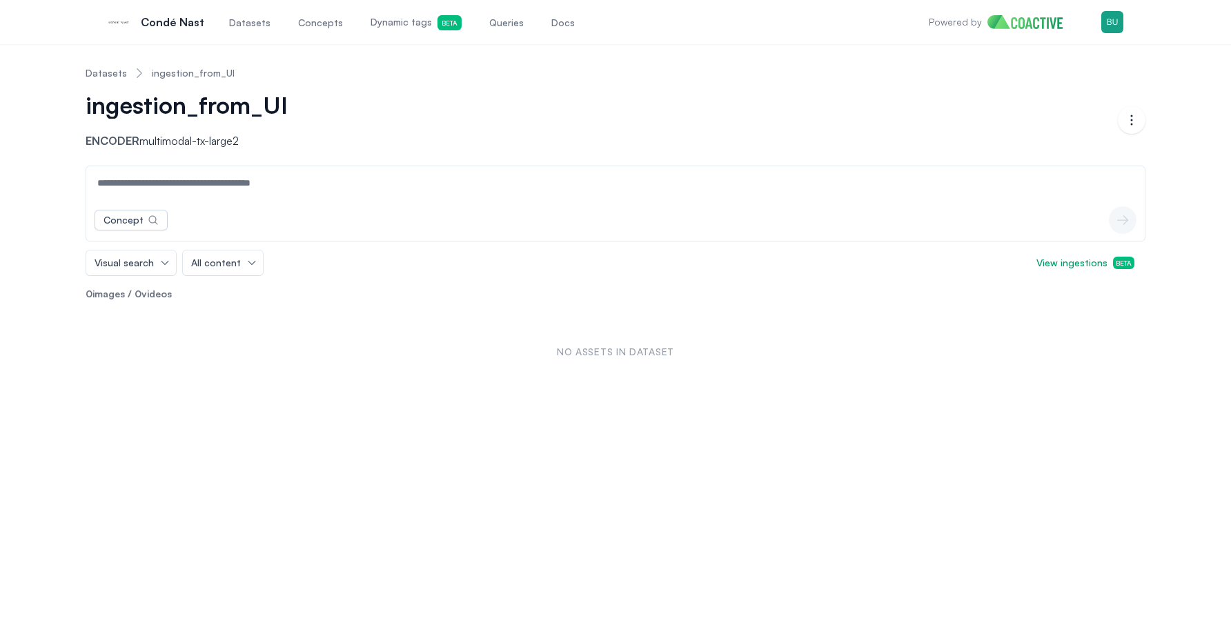
click at [374, 373] on div "No assets in dataset" at bounding box center [616, 352] width 1060 height 80
click at [1105, 268] on span "View ingestions Beta" at bounding box center [1086, 263] width 98 height 14
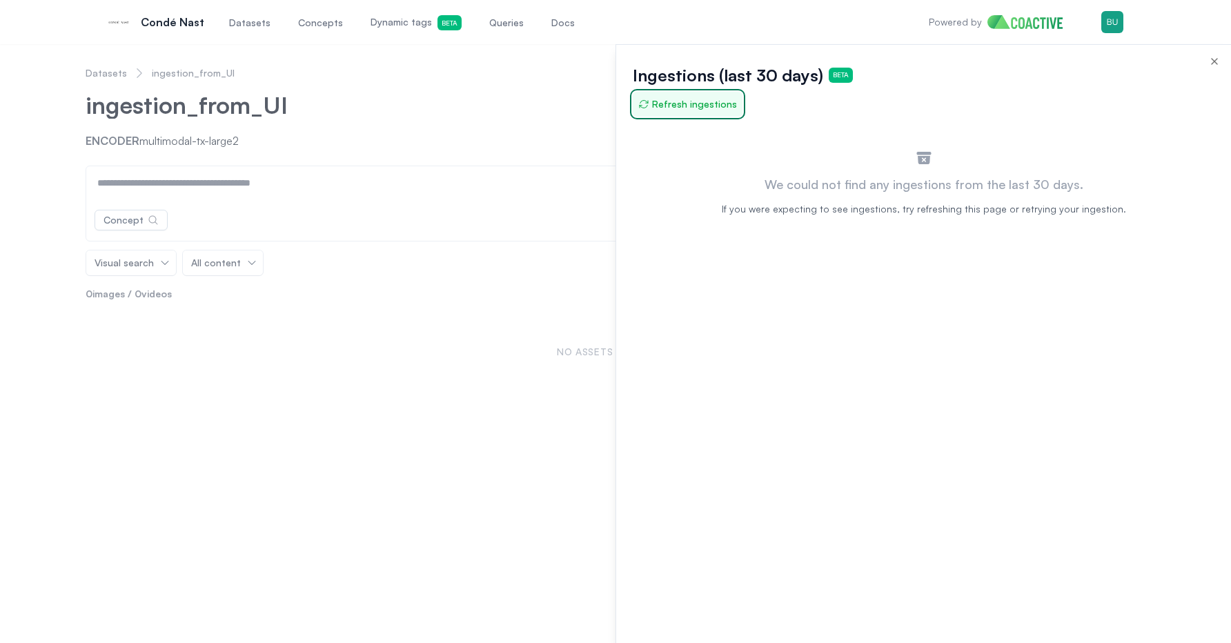
click at [684, 94] on button "Refresh ingestions" at bounding box center [688, 104] width 110 height 25
click at [685, 109] on span "Refresh ingestions" at bounding box center [687, 104] width 99 height 14
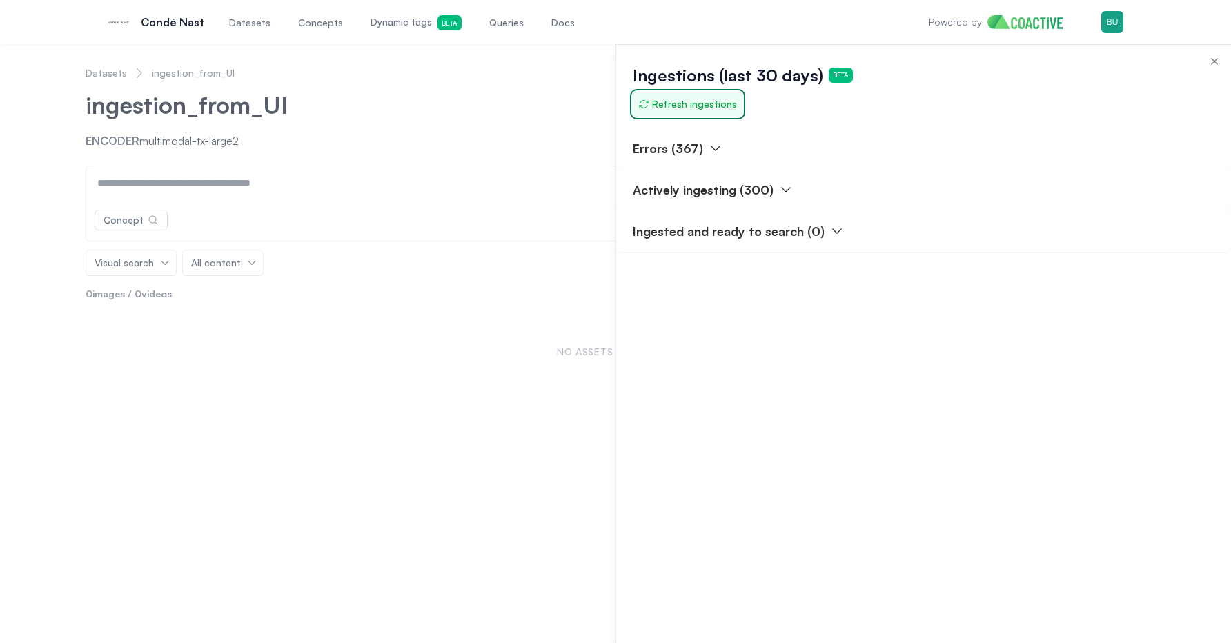
click at [685, 109] on span "Refresh ingestions" at bounding box center [687, 104] width 99 height 14
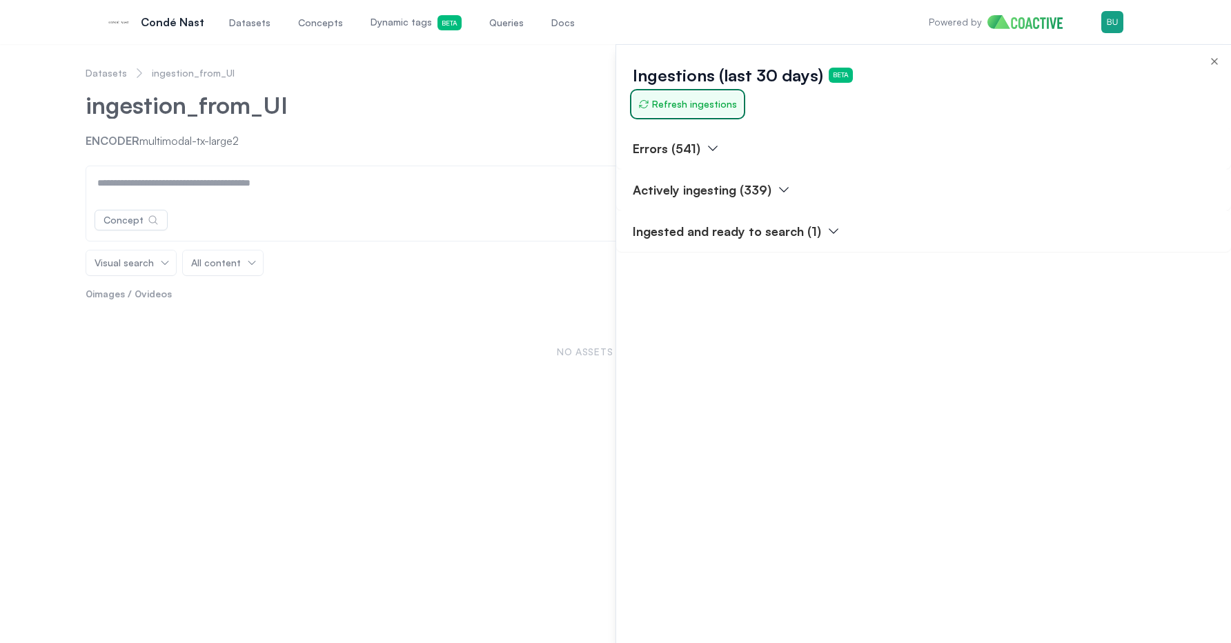
click at [685, 109] on span "Refresh ingestions" at bounding box center [687, 104] width 99 height 14
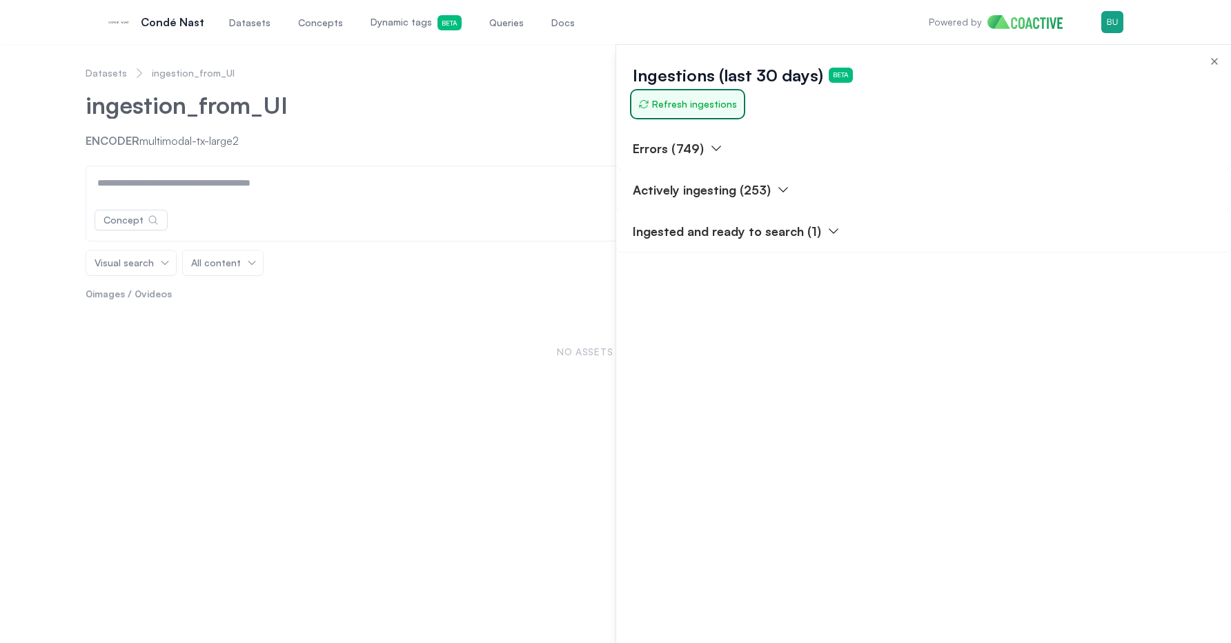
click at [685, 109] on span "Refresh ingestions" at bounding box center [687, 104] width 99 height 14
click at [685, 106] on span "Refresh ingestions" at bounding box center [687, 104] width 99 height 14
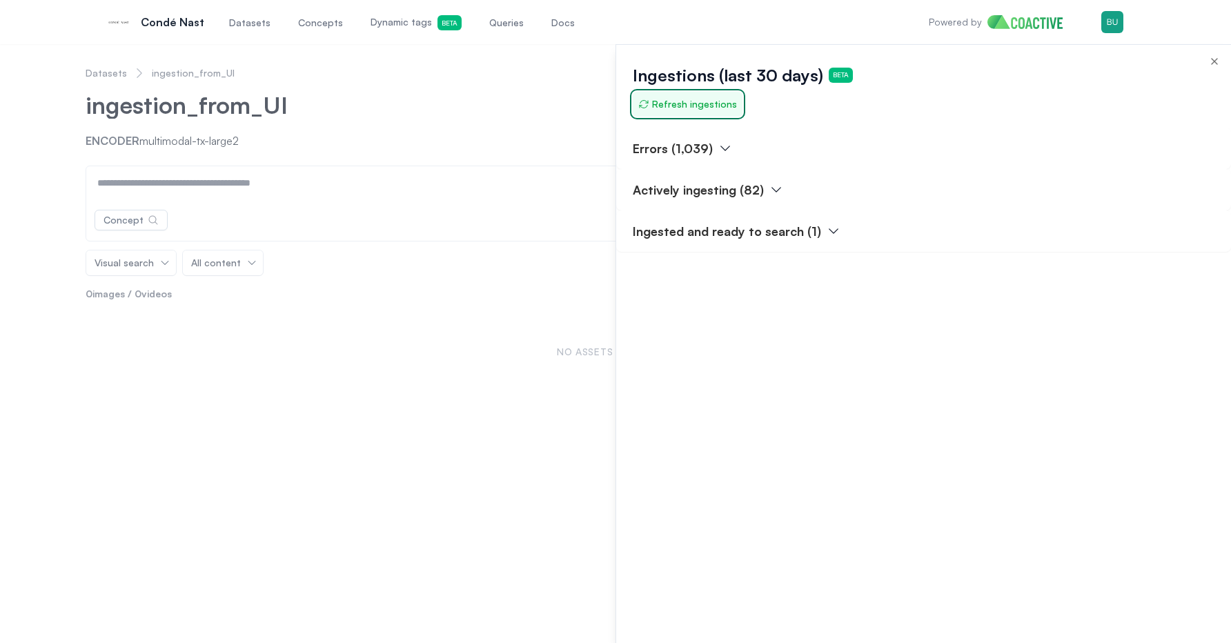
click at [685, 106] on span "Refresh ingestions" at bounding box center [687, 104] width 99 height 14
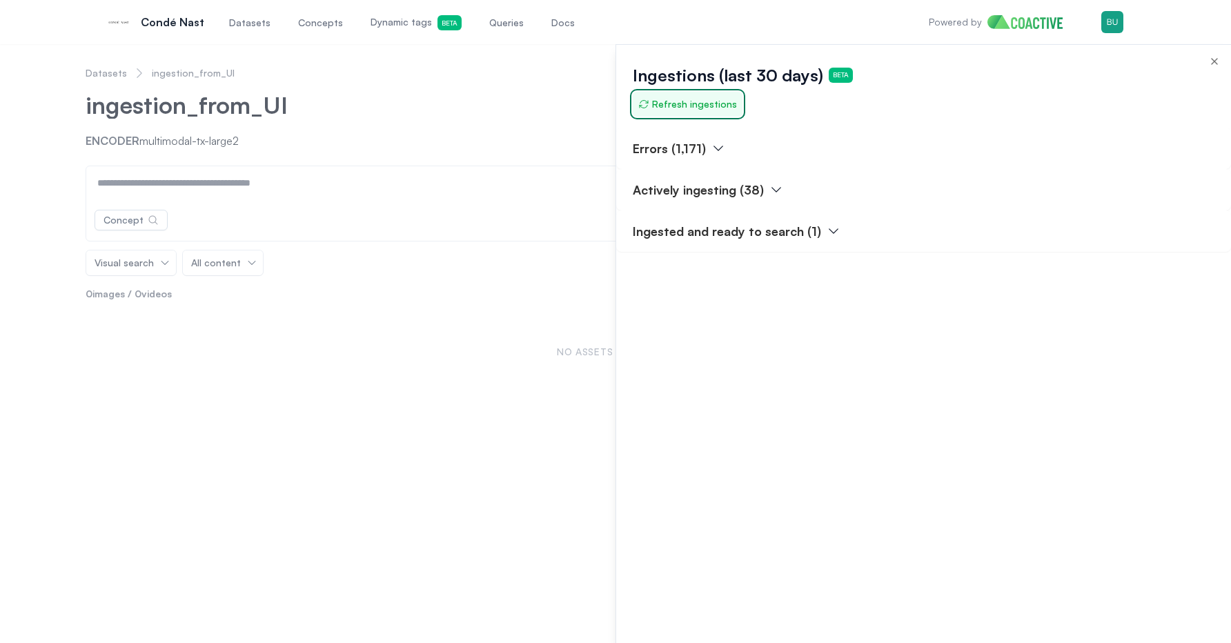
click at [685, 106] on span "Refresh ingestions" at bounding box center [687, 104] width 99 height 14
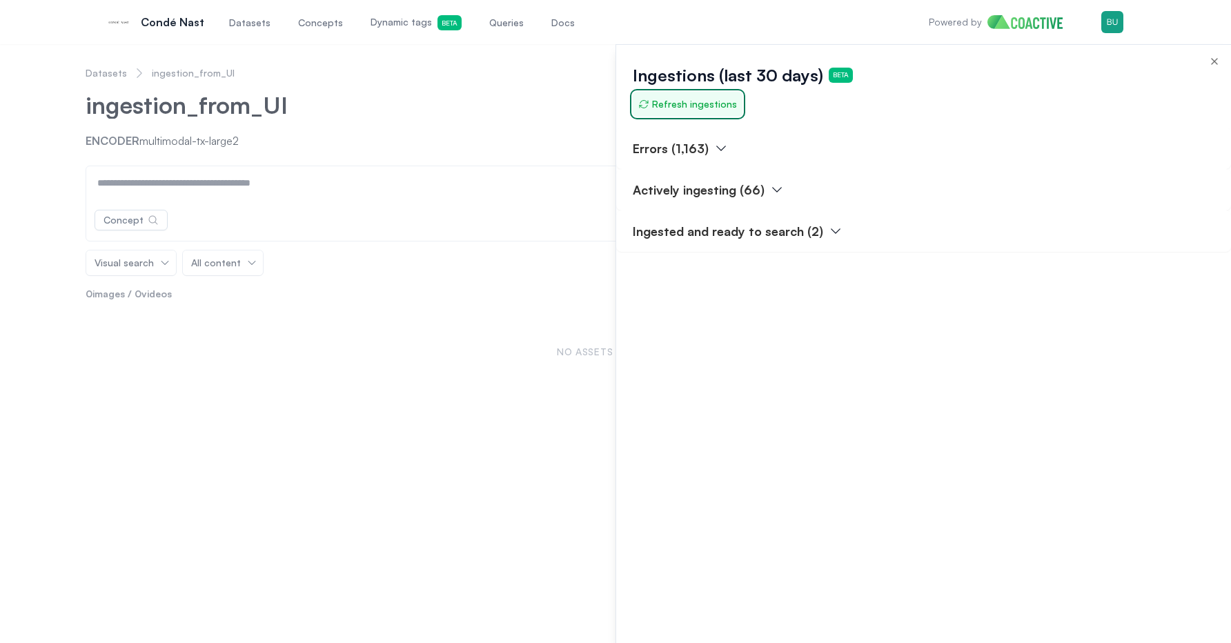
click at [685, 106] on span "Refresh ingestions" at bounding box center [687, 104] width 99 height 14
click at [458, 307] on div at bounding box center [615, 343] width 1231 height 599
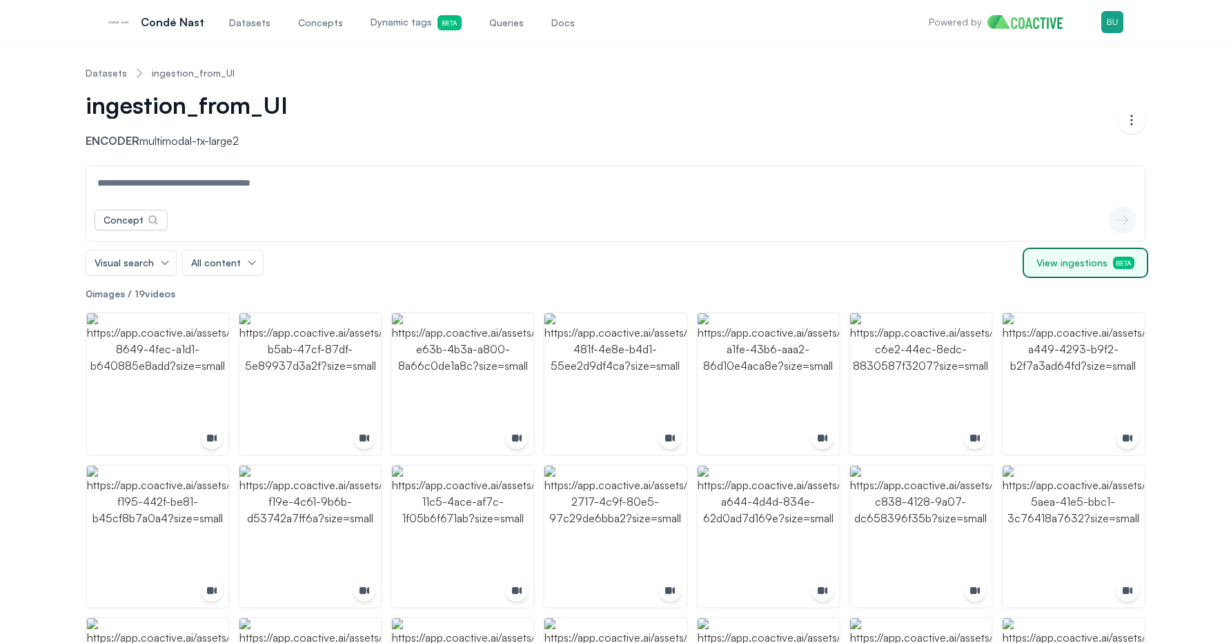
click at [1062, 261] on span "View ingestions Beta" at bounding box center [1086, 263] width 98 height 14
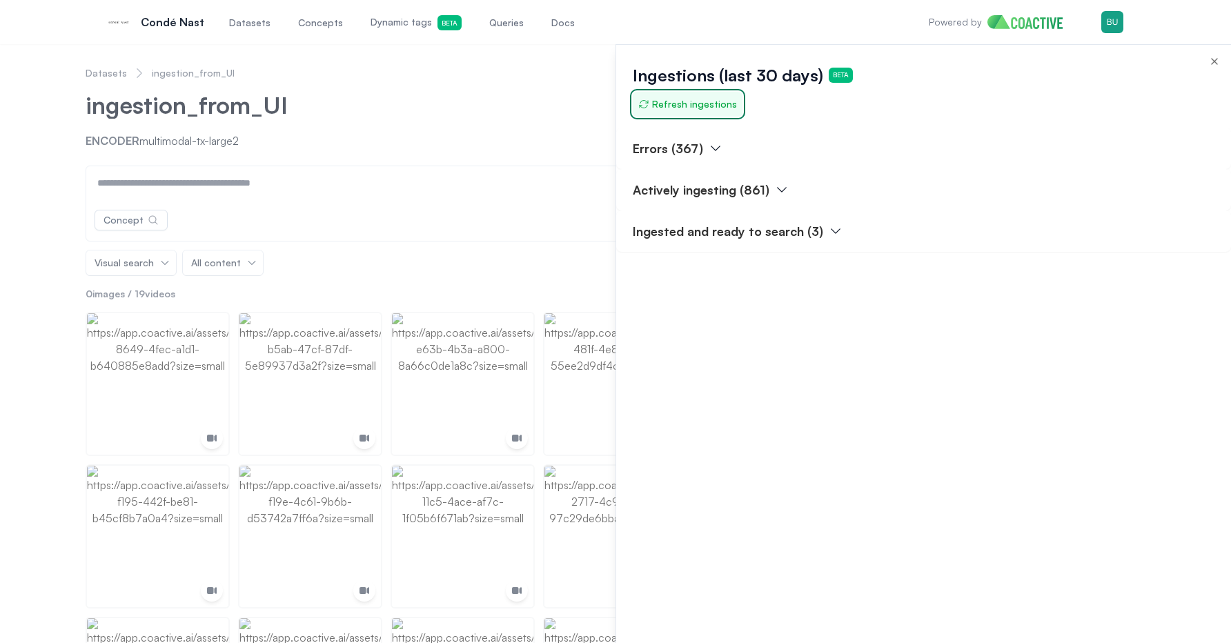
click at [701, 105] on span "Refresh ingestions" at bounding box center [687, 104] width 99 height 14
click at [600, 121] on div at bounding box center [615, 343] width 1231 height 599
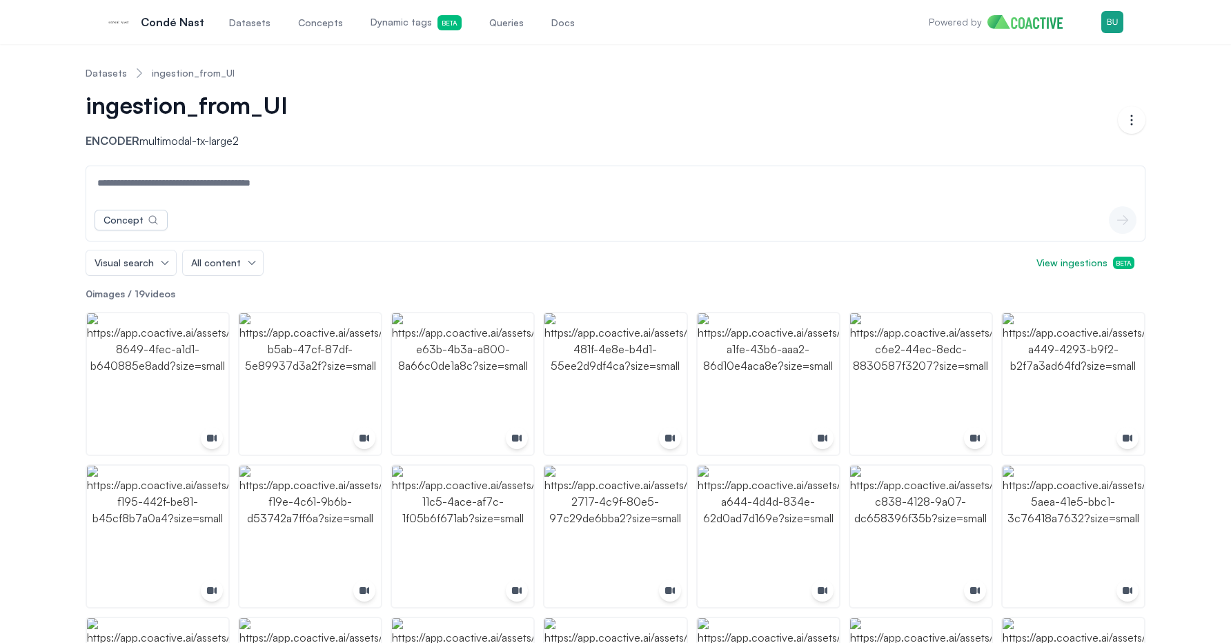
drag, startPoint x: 186, startPoint y: 294, endPoint x: 107, endPoint y: 300, distance: 79.6
click at [107, 297] on p "0 images / 19 videos" at bounding box center [616, 294] width 1060 height 14
click at [177, 293] on p "0 images / 19 videos" at bounding box center [616, 294] width 1060 height 14
click at [195, 294] on p "0 images / 19 videos" at bounding box center [616, 294] width 1060 height 14
drag, startPoint x: 188, startPoint y: 295, endPoint x: 126, endPoint y: 295, distance: 62.1
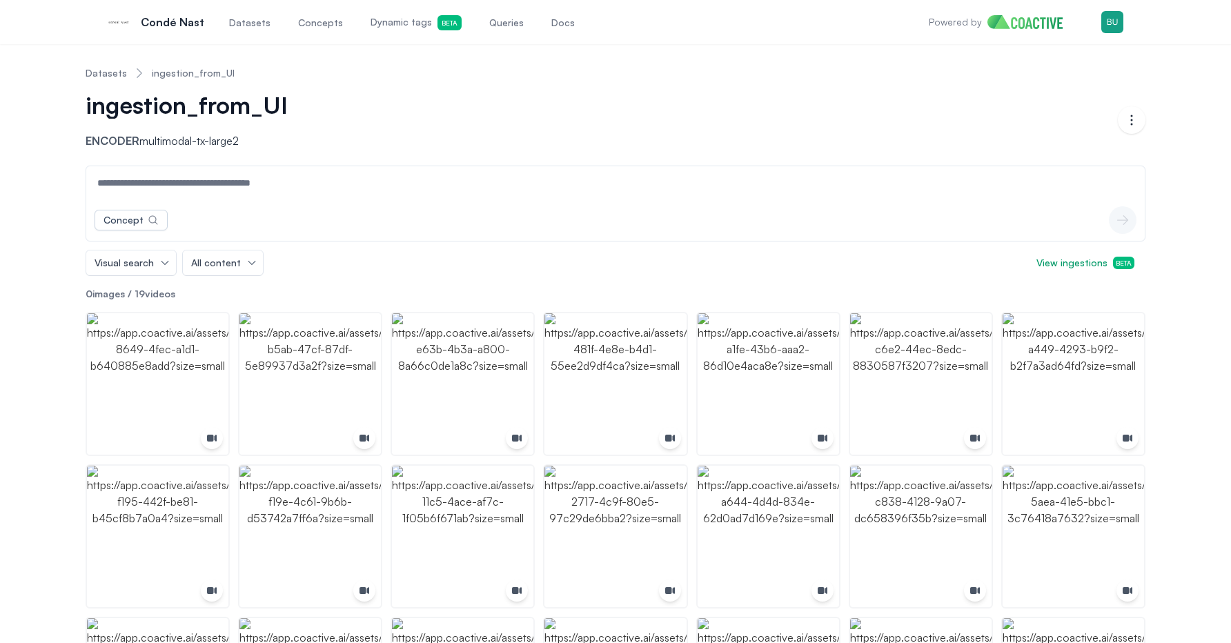
click at [126, 295] on p "0 images / 19 videos" at bounding box center [616, 294] width 1060 height 14
click at [166, 293] on p "0 images / 19 videos" at bounding box center [616, 294] width 1060 height 14
click at [106, 75] on link "Datasets" at bounding box center [106, 73] width 41 height 14
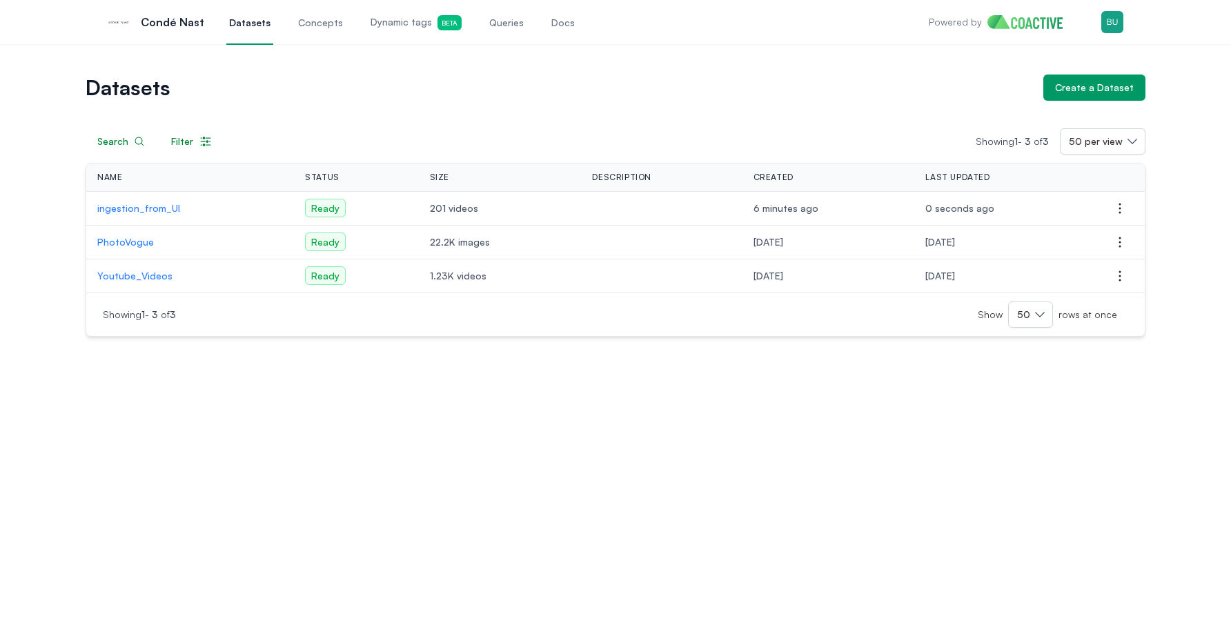
click at [144, 275] on p "Youtube_Videos" at bounding box center [190, 276] width 186 height 14
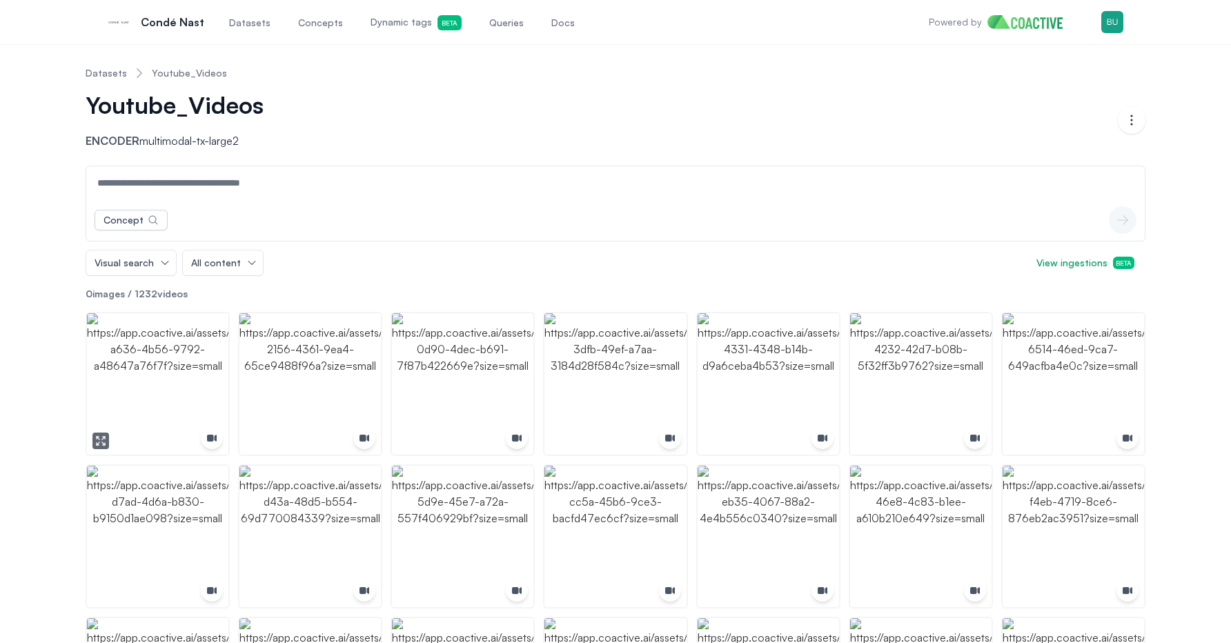
click at [189, 335] on img "button" at bounding box center [157, 383] width 141 height 141
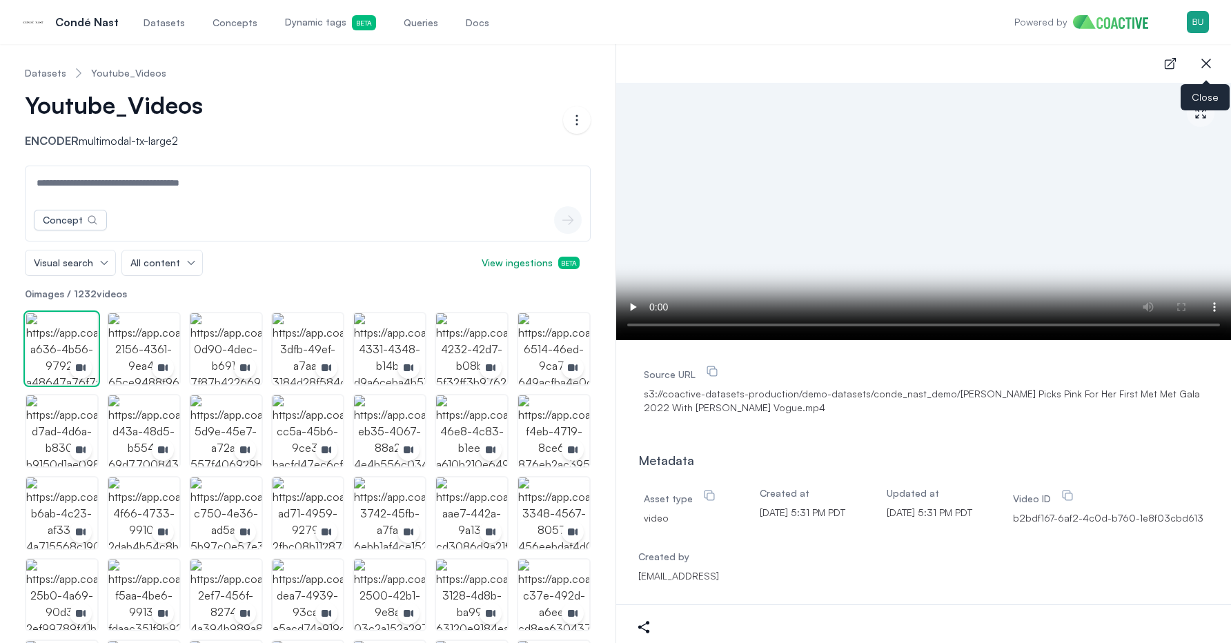
click at [1202, 55] on icon "button" at bounding box center [1206, 63] width 17 height 17
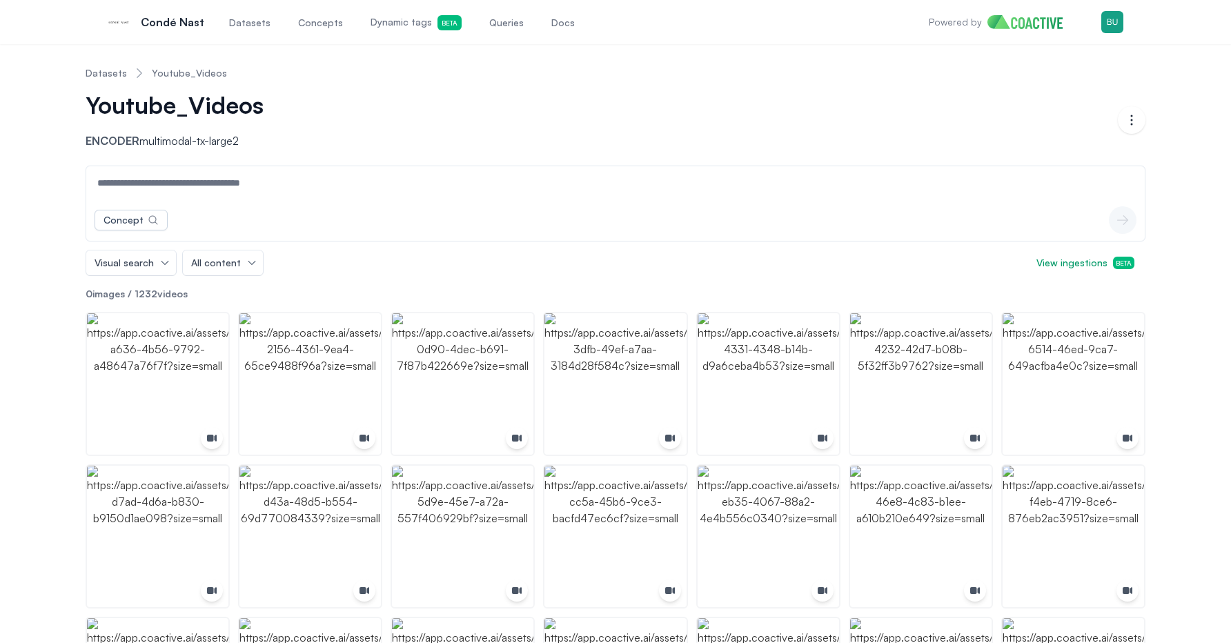
click at [461, 191] on input at bounding box center [615, 182] width 1053 height 33
type input "**********"
paste input "**********"
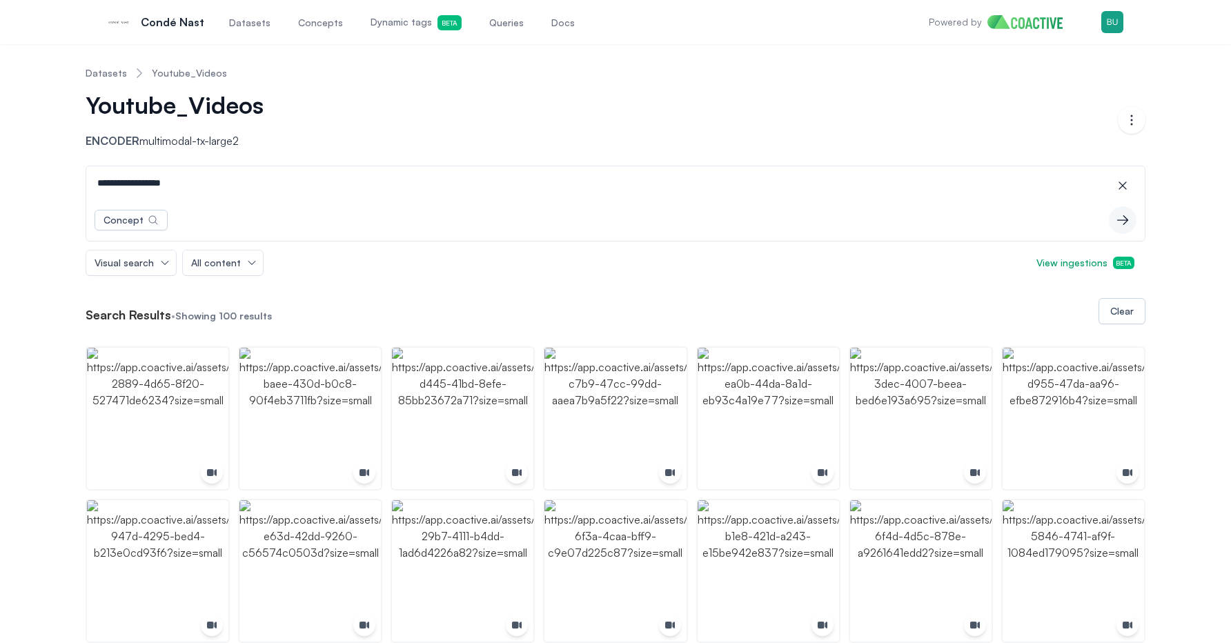
click at [363, 202] on div "Concept icon-button" at bounding box center [615, 219] width 1059 height 41
click at [357, 196] on input "**********" at bounding box center [615, 182] width 1053 height 33
click at [275, 191] on input "**********" at bounding box center [615, 182] width 1053 height 33
paste input "**********"
click at [215, 184] on input "**********" at bounding box center [615, 182] width 1053 height 33
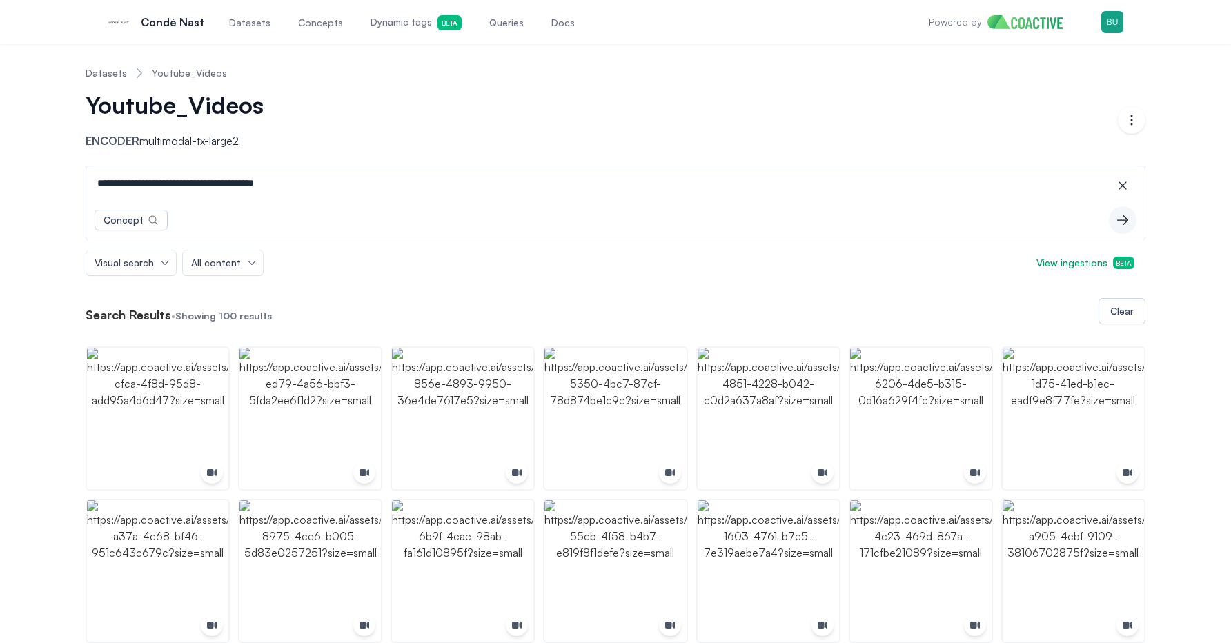
click at [215, 184] on input "**********" at bounding box center [615, 182] width 1053 height 33
click at [186, 445] on img "button" at bounding box center [157, 418] width 141 height 141
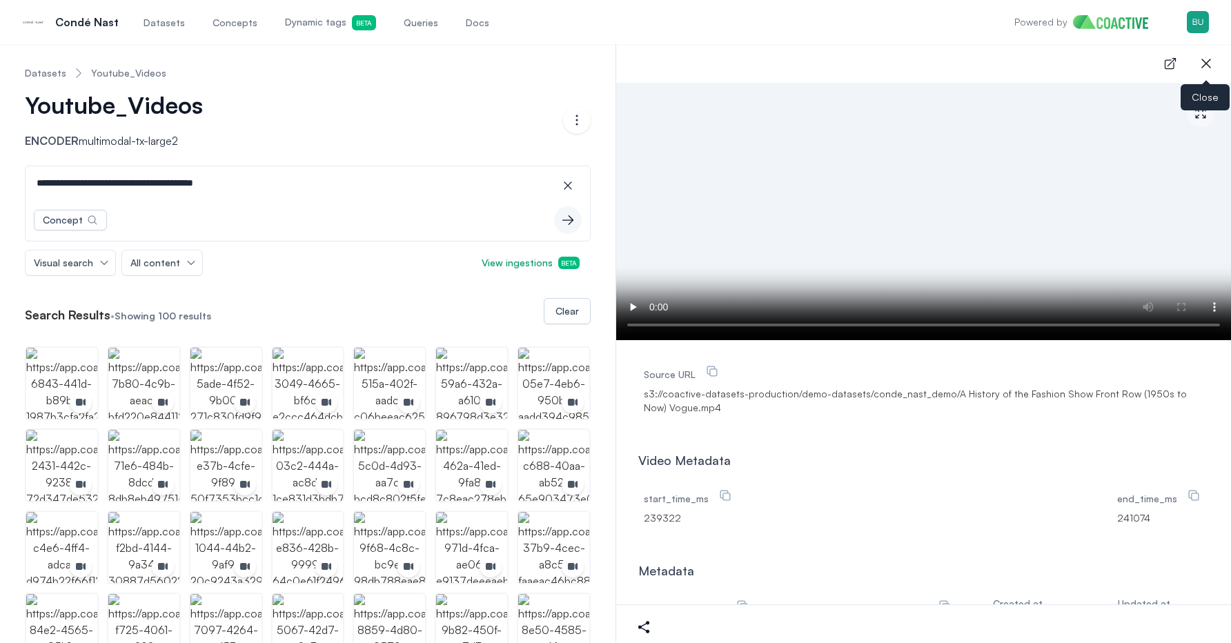
click at [1210, 66] on icon "button" at bounding box center [1206, 63] width 17 height 17
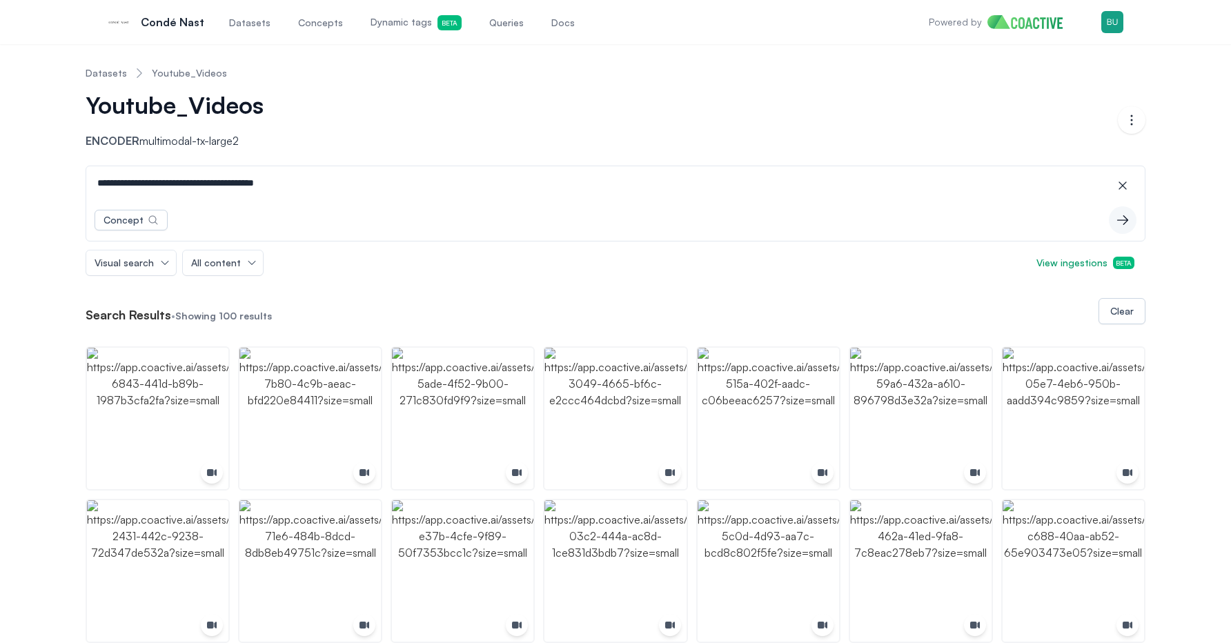
click at [543, 187] on input "**********" at bounding box center [615, 182] width 1053 height 33
paste input
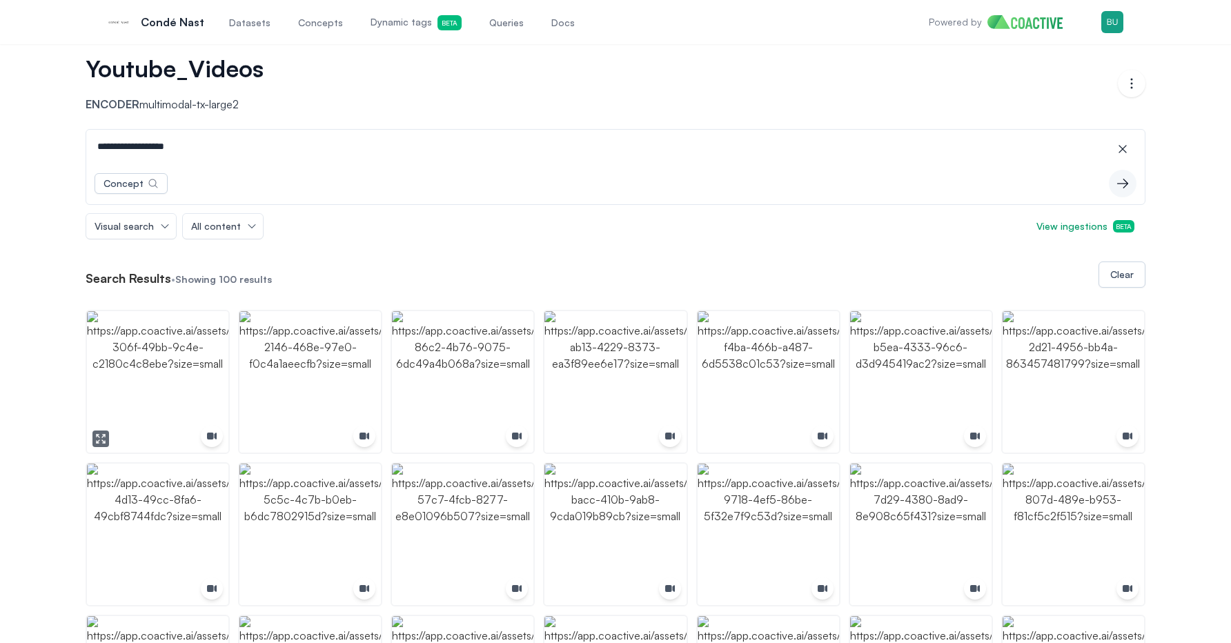
click at [195, 360] on img "button" at bounding box center [157, 381] width 141 height 141
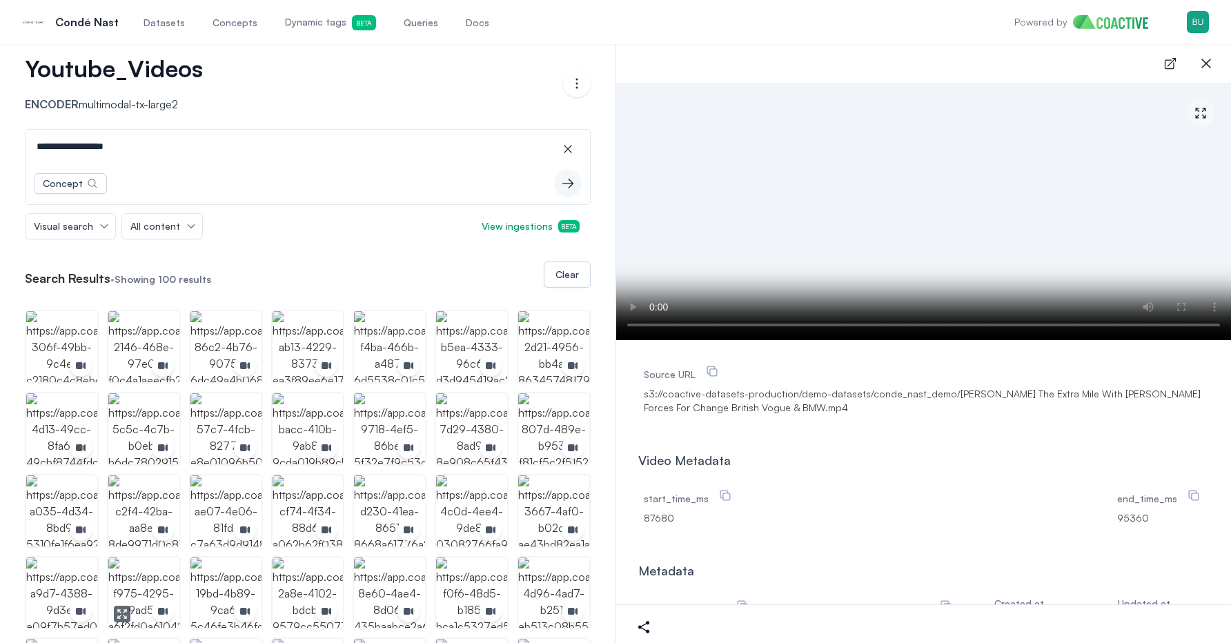
click at [164, 573] on img "button" at bounding box center [143, 593] width 71 height 71
click at [78, 333] on img "button" at bounding box center [61, 346] width 71 height 71
click at [1126, 64] on div "open-details close-sidebar" at bounding box center [923, 63] width 615 height 39
click at [1128, 60] on div "open-details close-sidebar" at bounding box center [923, 63] width 615 height 39
click at [1104, 61] on div "open-details close-sidebar" at bounding box center [923, 63] width 615 height 39
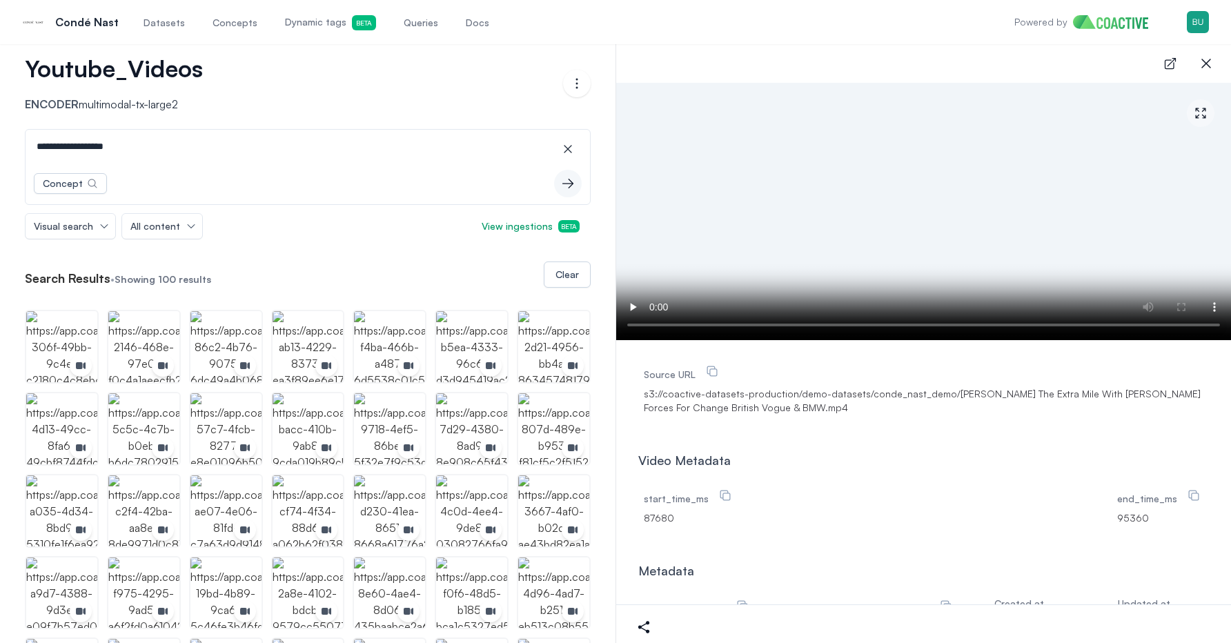
click at [1104, 61] on div "open-details close-sidebar" at bounding box center [923, 63] width 615 height 39
click at [1204, 64] on icon "button" at bounding box center [1206, 63] width 17 height 17
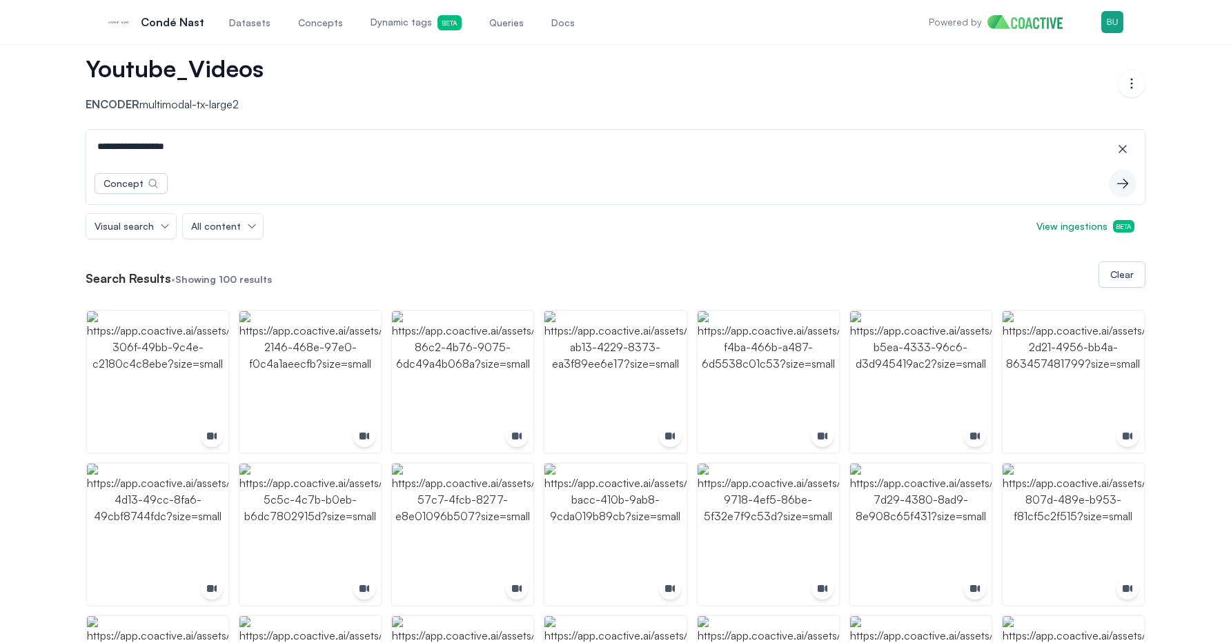
click at [440, 148] on input "**********" at bounding box center [615, 146] width 1053 height 33
paste input "**********"
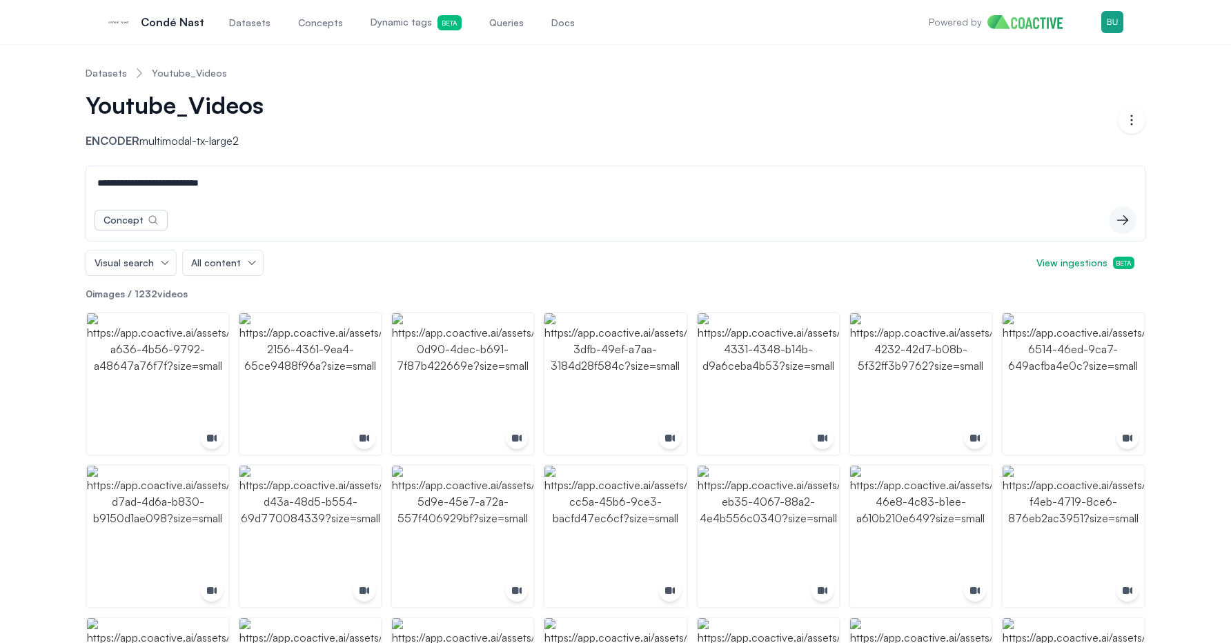
type input "**********"
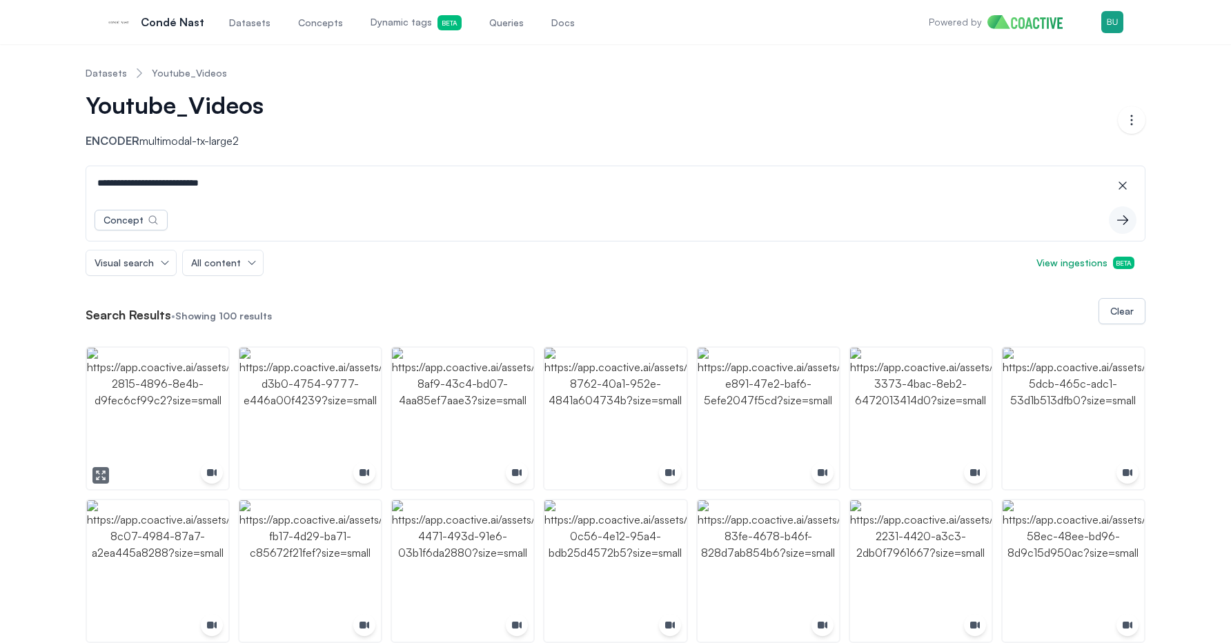
click at [196, 396] on img "button" at bounding box center [157, 418] width 141 height 141
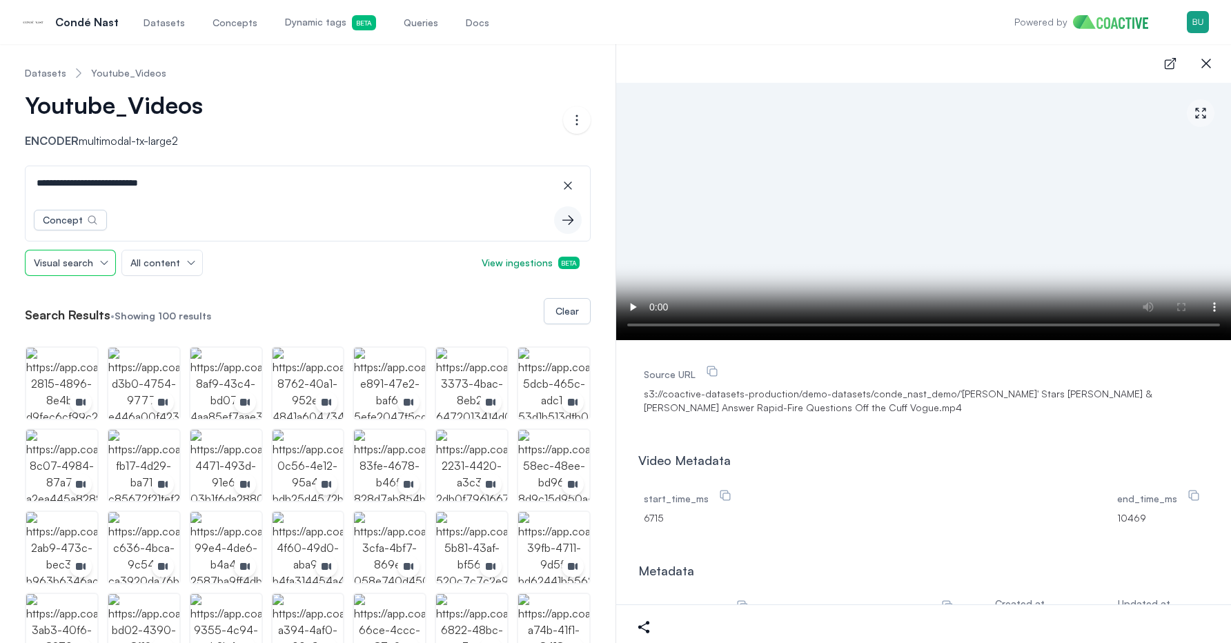
click at [70, 262] on span "Visual search" at bounding box center [63, 263] width 59 height 14
click at [233, 270] on div "Visual search Visual search Audio search Concept & Metadata Search All content …" at bounding box center [308, 263] width 566 height 26
click at [1212, 61] on icon "button" at bounding box center [1206, 63] width 17 height 17
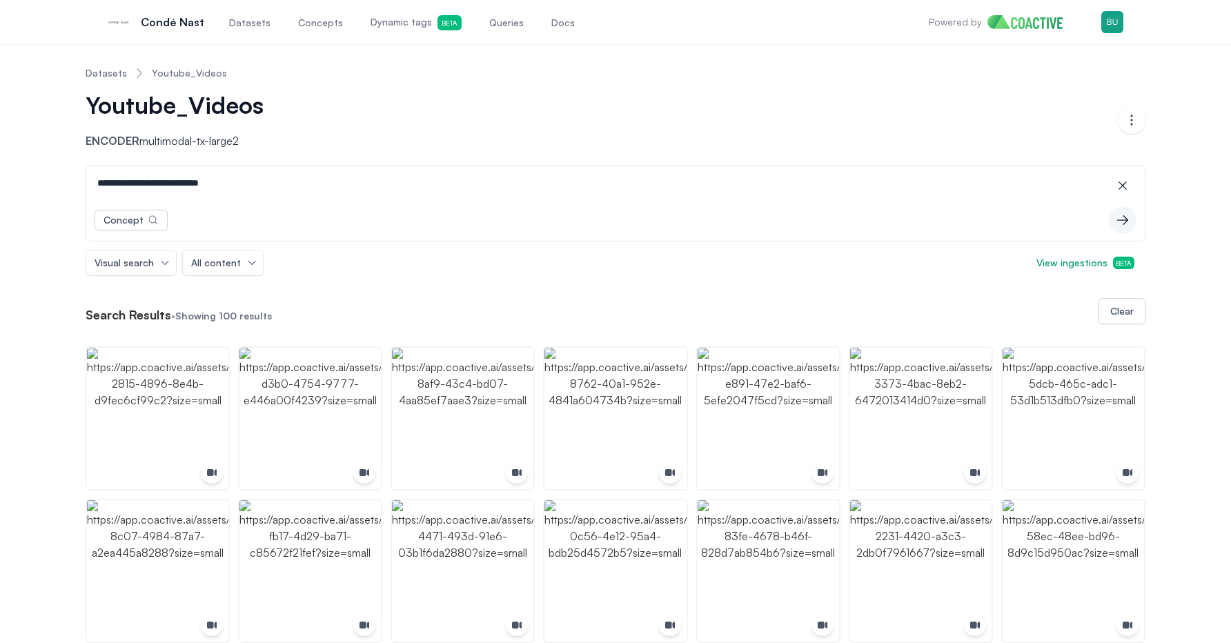
click at [158, 264] on button "Visual search" at bounding box center [131, 263] width 90 height 25
click at [155, 319] on span "Audio search" at bounding box center [129, 318] width 59 height 14
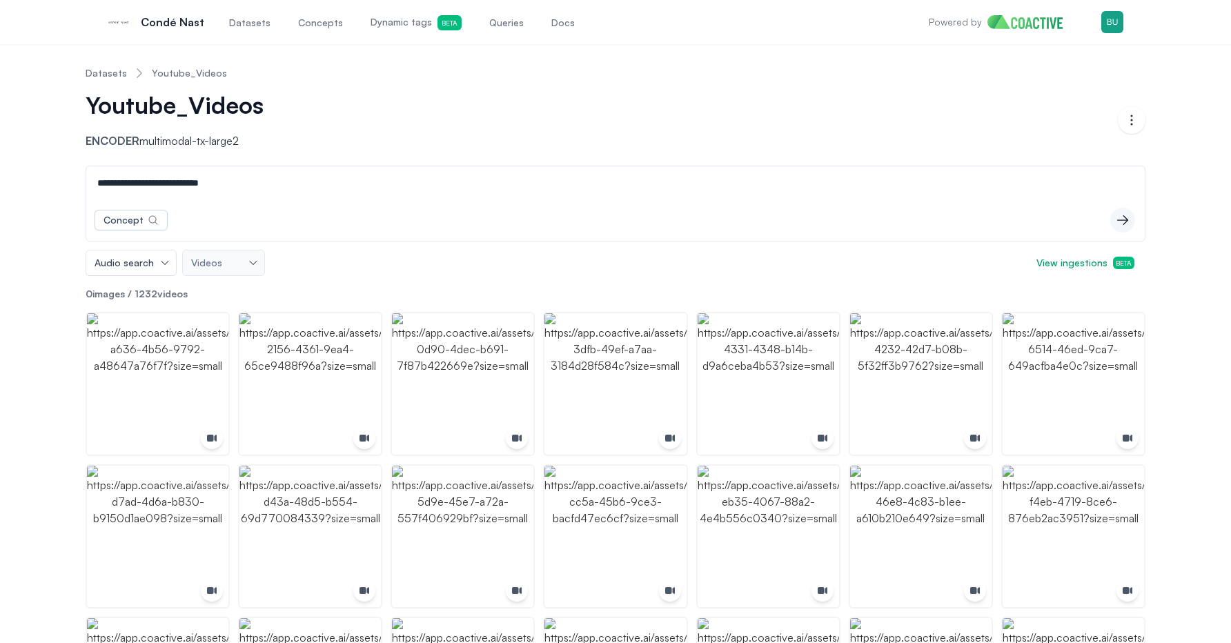
click at [1121, 222] on icon "button" at bounding box center [1123, 220] width 14 height 14
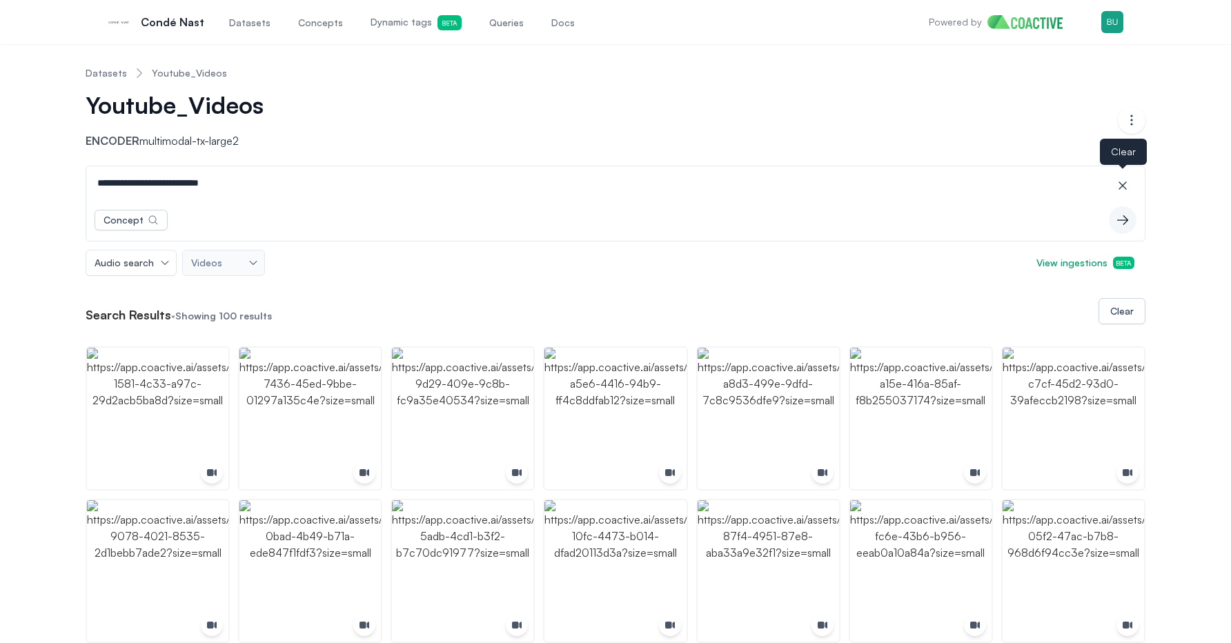
click at [1114, 184] on button "icon-button" at bounding box center [1123, 186] width 28 height 28
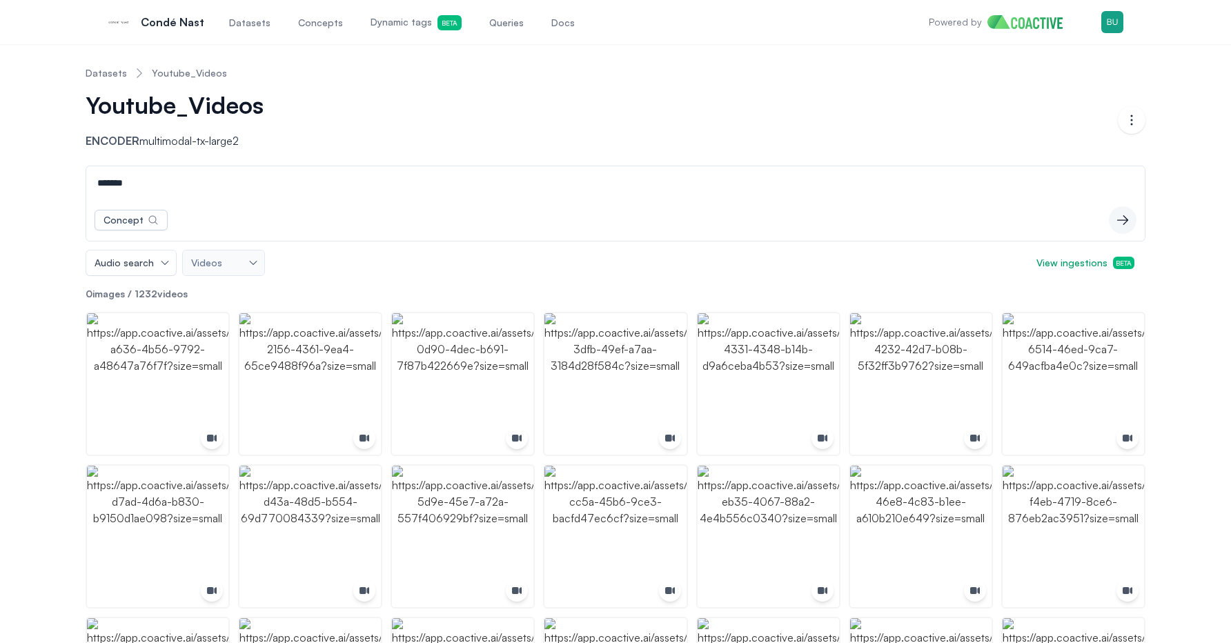
type input "*******"
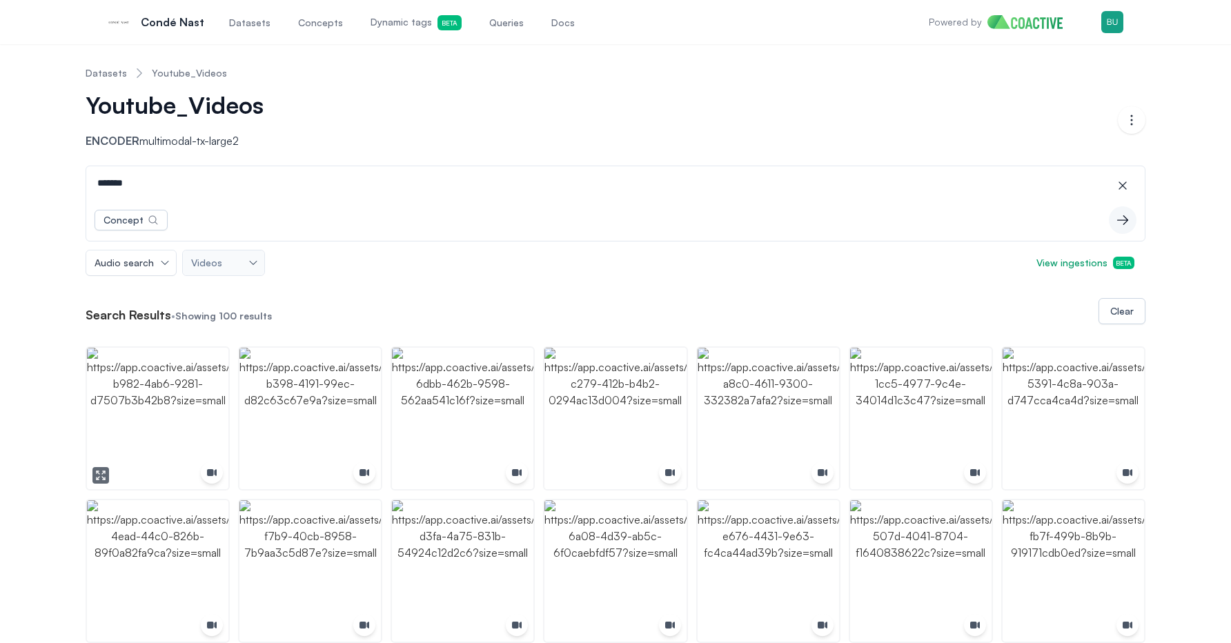
click at [146, 417] on img "button" at bounding box center [157, 418] width 141 height 141
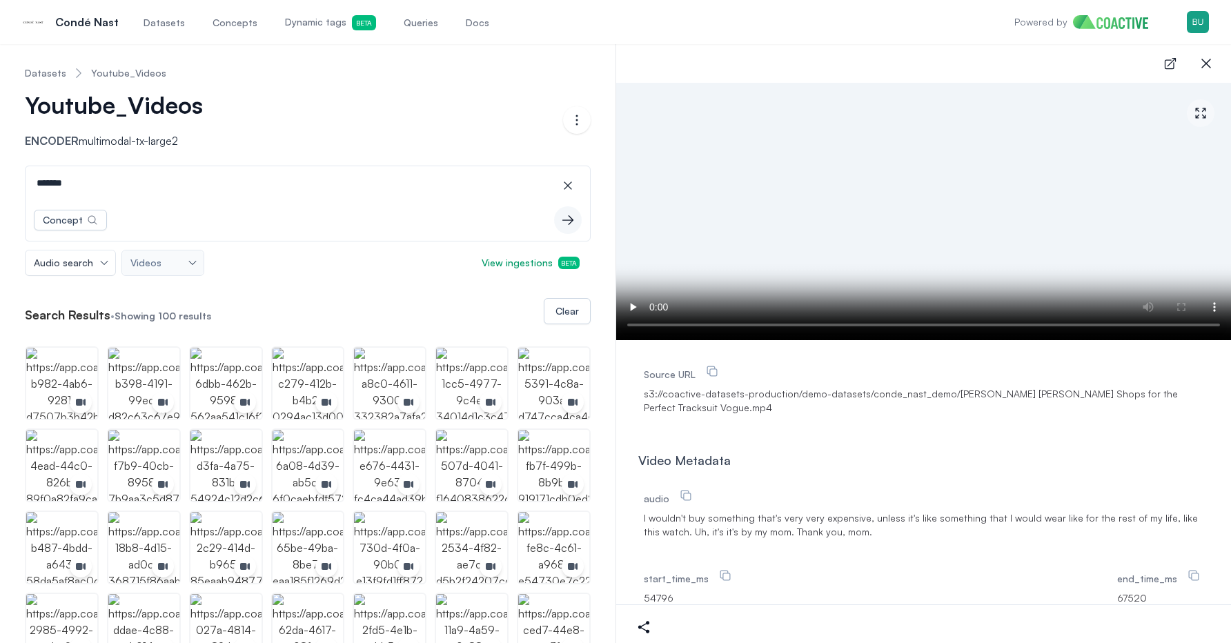
click at [650, 520] on span "I wouldn't buy something that's very very expensive, unless it's like something…" at bounding box center [924, 525] width 560 height 28
click at [696, 511] on span "I wouldn't buy something that's very very expensive, unless it's like something…" at bounding box center [924, 525] width 560 height 28
click at [151, 362] on img "button" at bounding box center [143, 383] width 71 height 71
click at [872, 528] on span "Good. Right? I'll marry me. So I'm pretty much ready. The thing when you a man,…" at bounding box center [924, 525] width 560 height 28
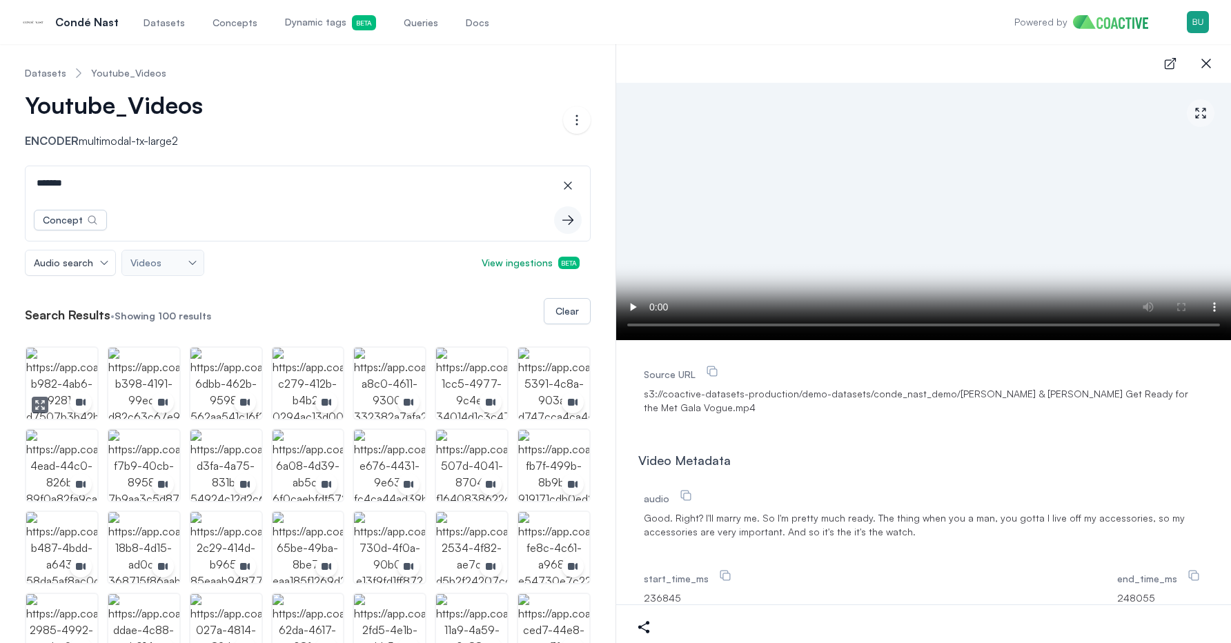
click at [70, 373] on img "button" at bounding box center [61, 383] width 71 height 71
click at [1202, 65] on icon "button" at bounding box center [1206, 63] width 17 height 17
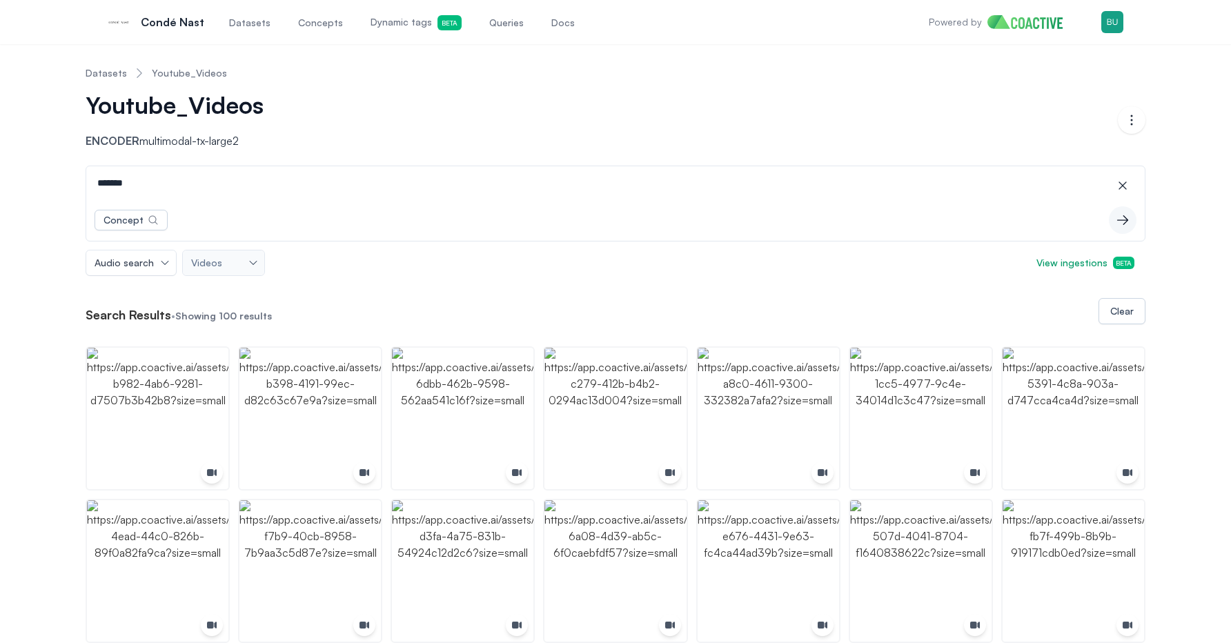
click at [219, 180] on input "*******" at bounding box center [615, 182] width 1053 height 33
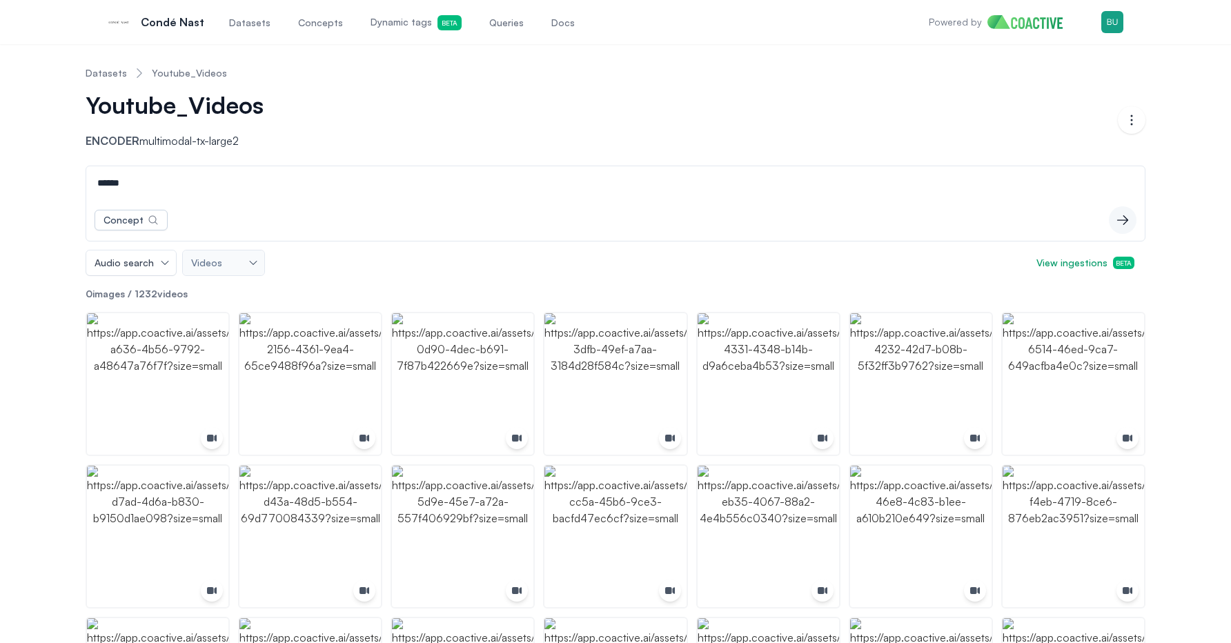
type input "*******"
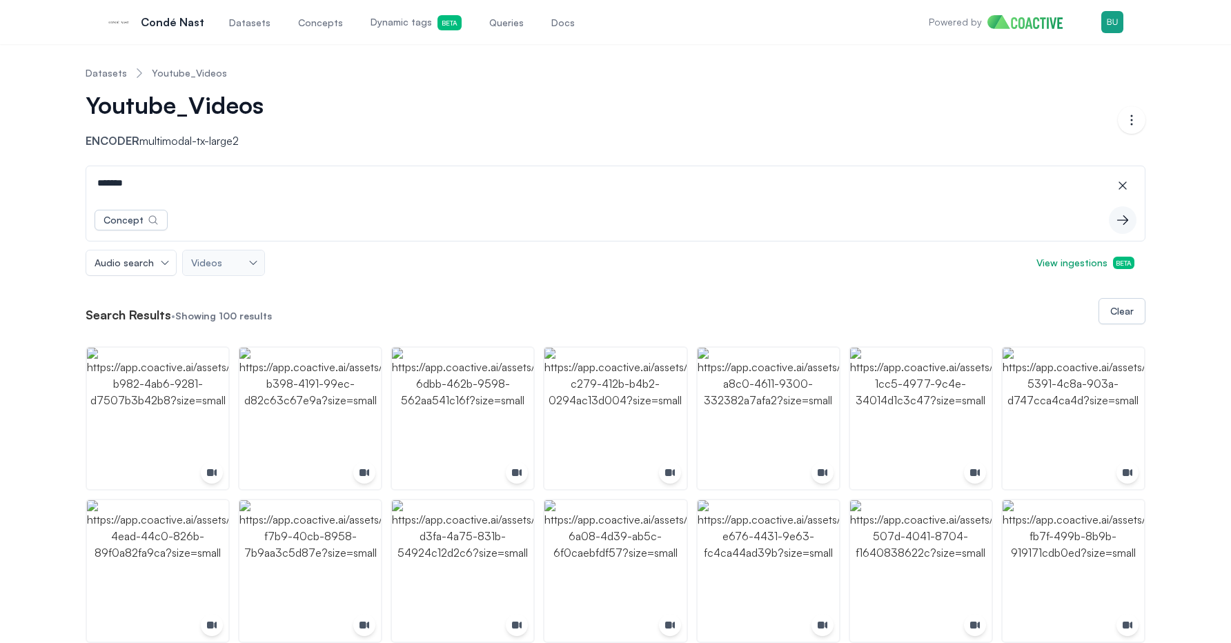
click at [124, 186] on input "*******" at bounding box center [615, 182] width 1053 height 33
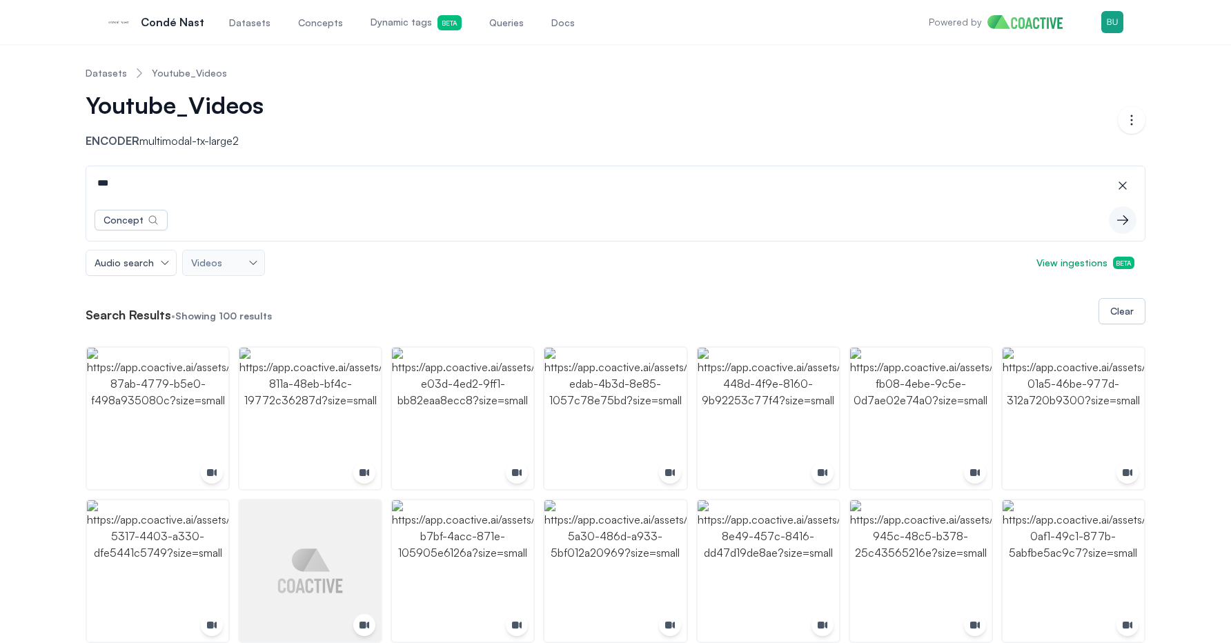
click at [124, 185] on input "***" at bounding box center [615, 182] width 1053 height 33
paste input "****"
type input "*******"
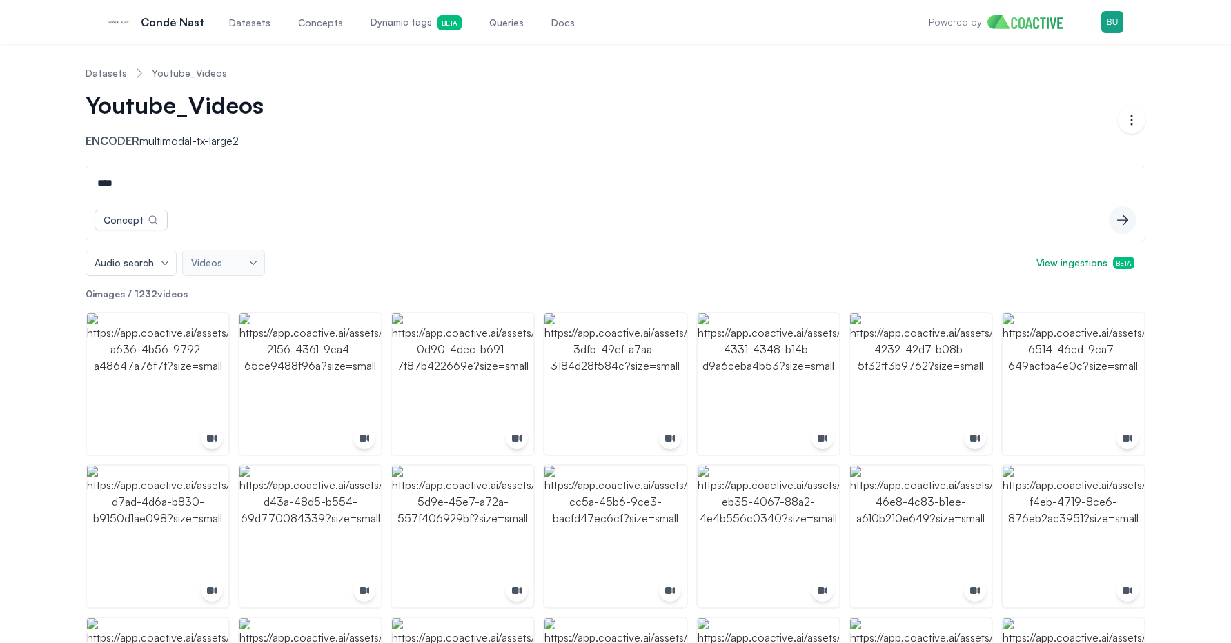
type input "*****"
type input "*******"
click at [130, 258] on span "Visual search" at bounding box center [124, 263] width 59 height 14
click at [150, 315] on span "Audio search" at bounding box center [129, 318] width 59 height 14
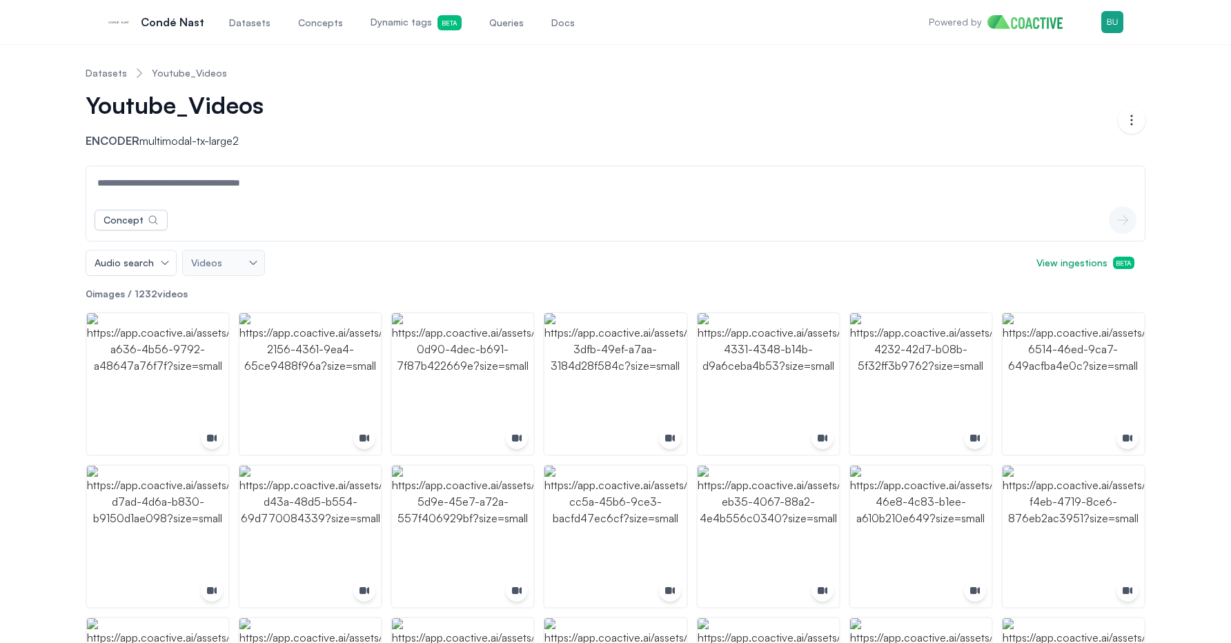
click at [160, 193] on input at bounding box center [615, 182] width 1053 height 33
paste input "*******"
type input "*"
paste input "*******"
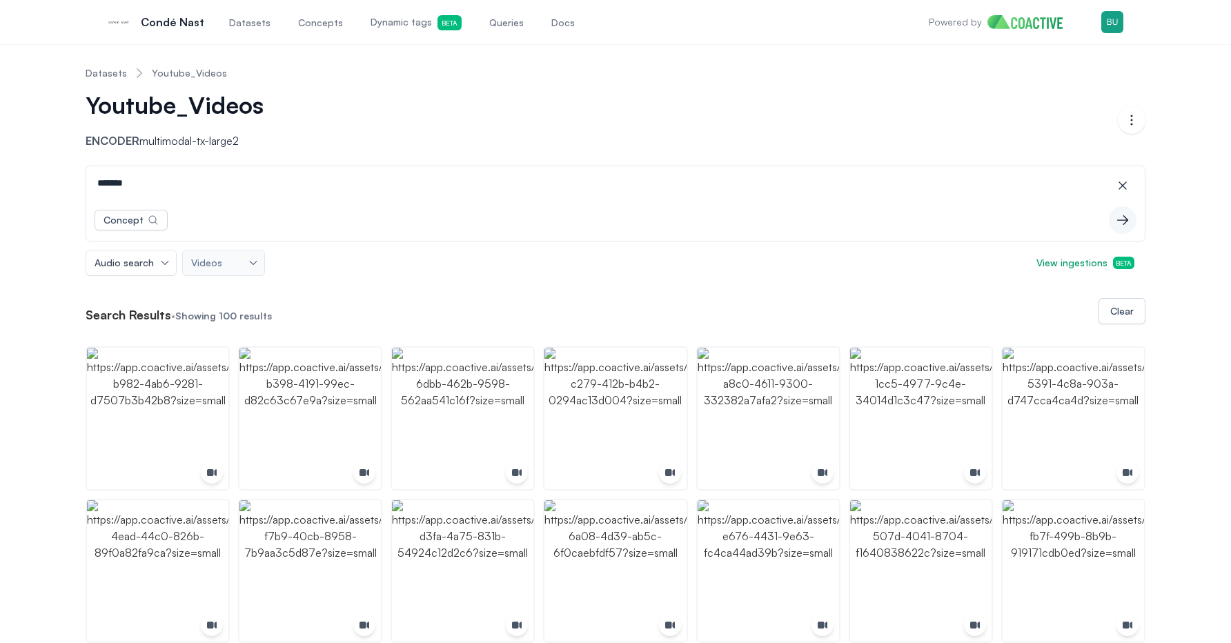
click at [152, 387] on img "button" at bounding box center [157, 418] width 141 height 141
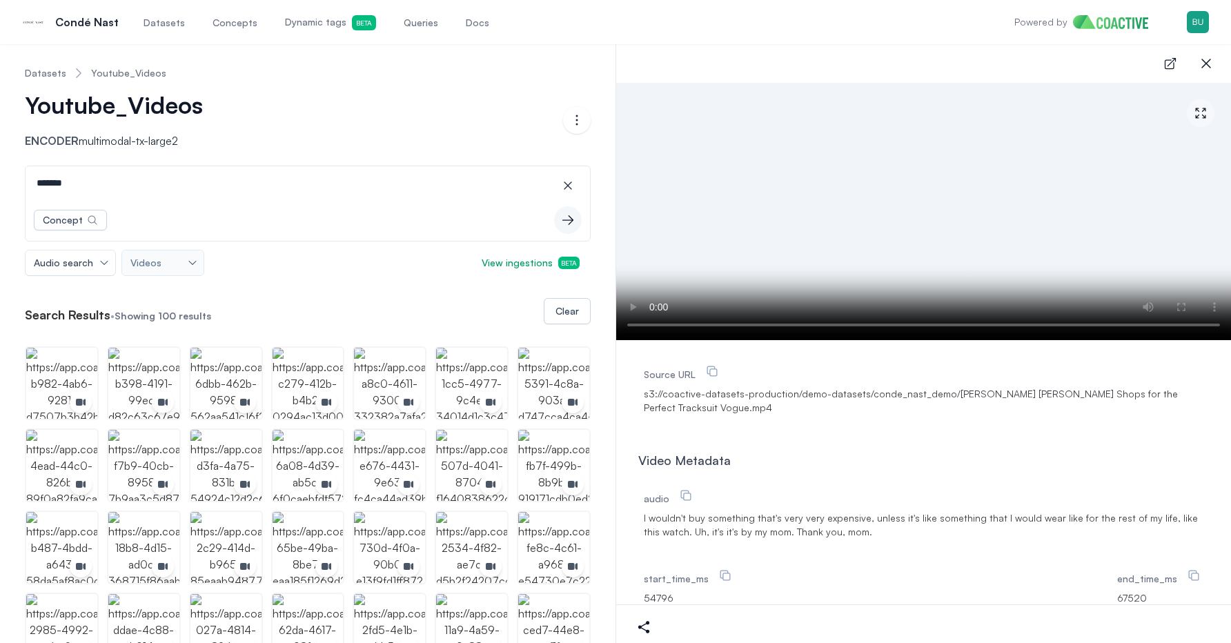
click at [654, 518] on span "I wouldn't buy something that's very very expensive, unless it's like something…" at bounding box center [924, 525] width 560 height 28
click at [146, 371] on img "button" at bounding box center [143, 383] width 71 height 71
click at [881, 536] on span "Good. Right? I'll marry me. So I'm pretty much ready. The thing when you a man,…" at bounding box center [924, 525] width 560 height 28
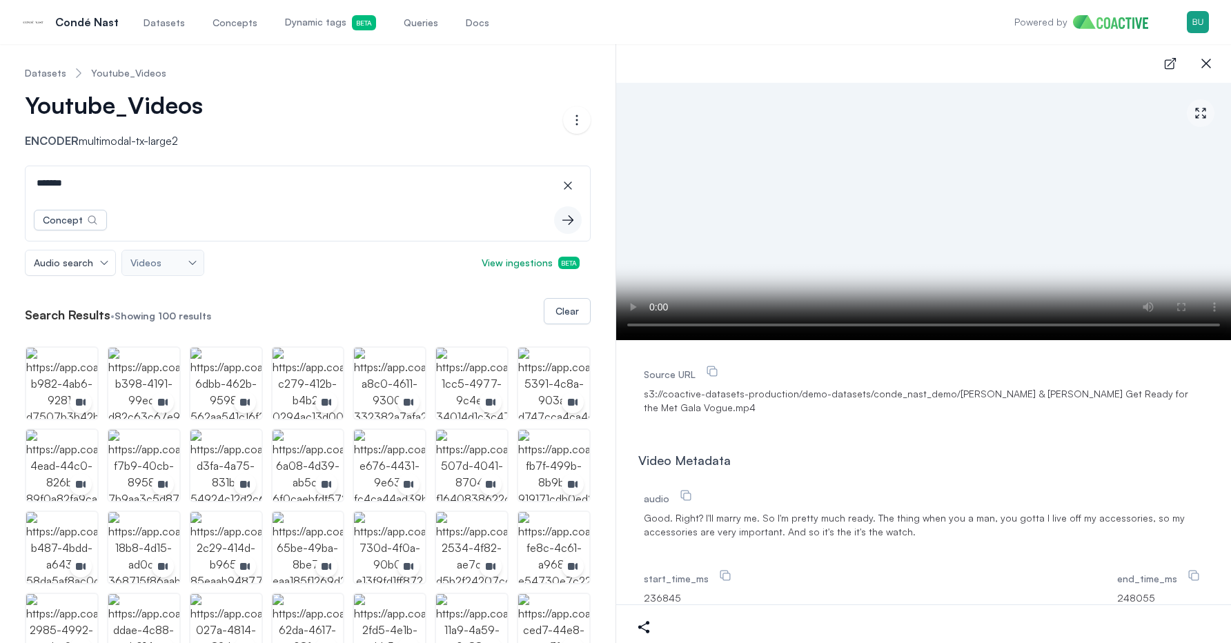
click at [115, 191] on input "*******" at bounding box center [307, 182] width 559 height 33
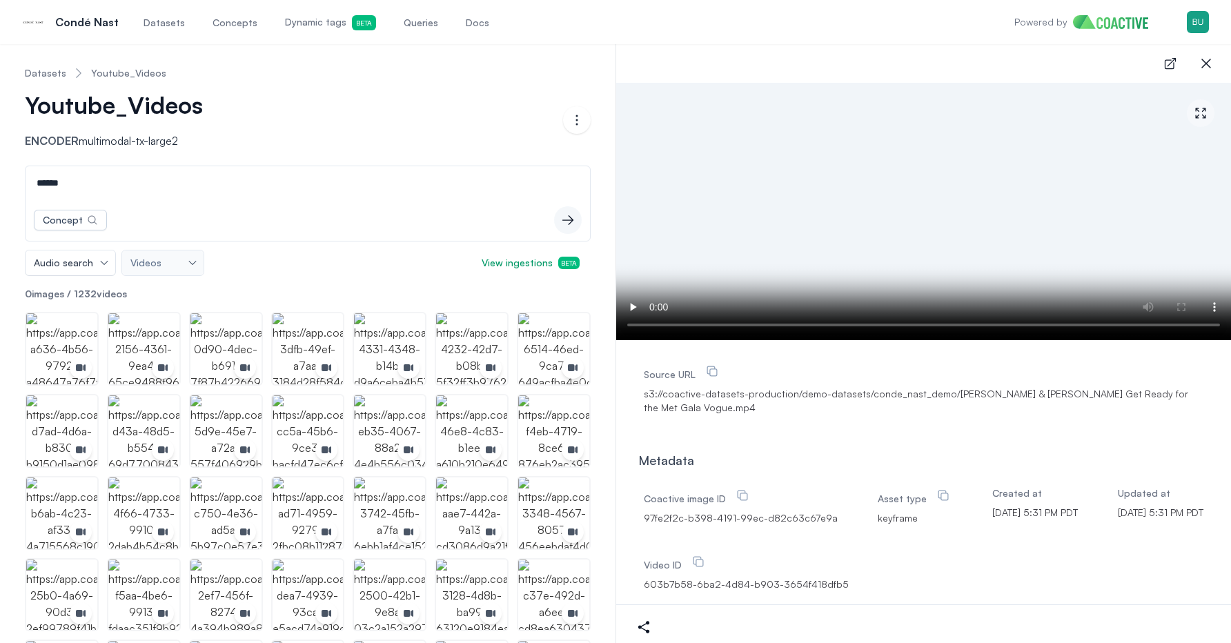
type input "*******"
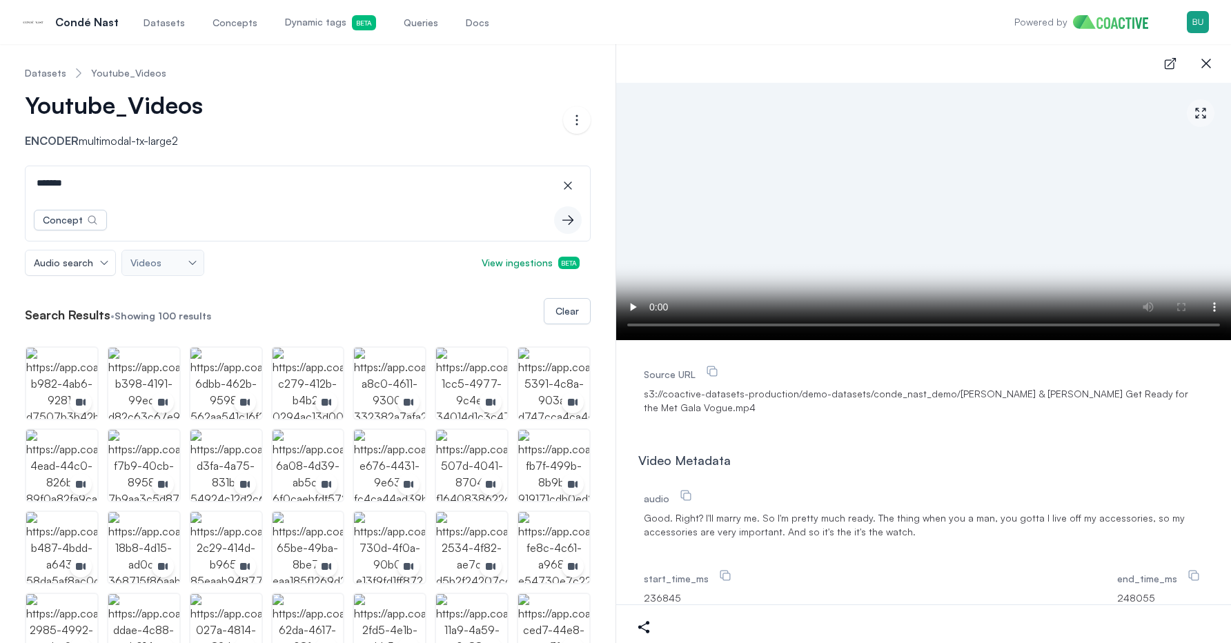
click at [266, 190] on input "*******" at bounding box center [307, 182] width 559 height 33
click at [188, 199] on div "Concept icon-button" at bounding box center [308, 219] width 565 height 41
click at [114, 191] on input "*******" at bounding box center [307, 182] width 559 height 33
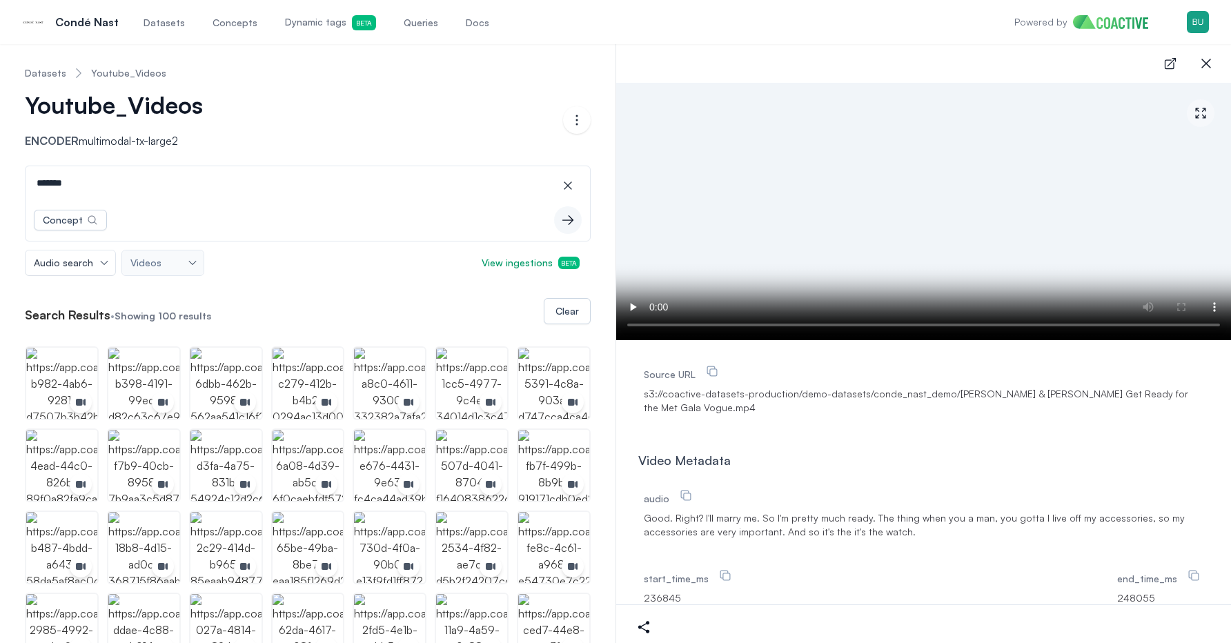
paste input
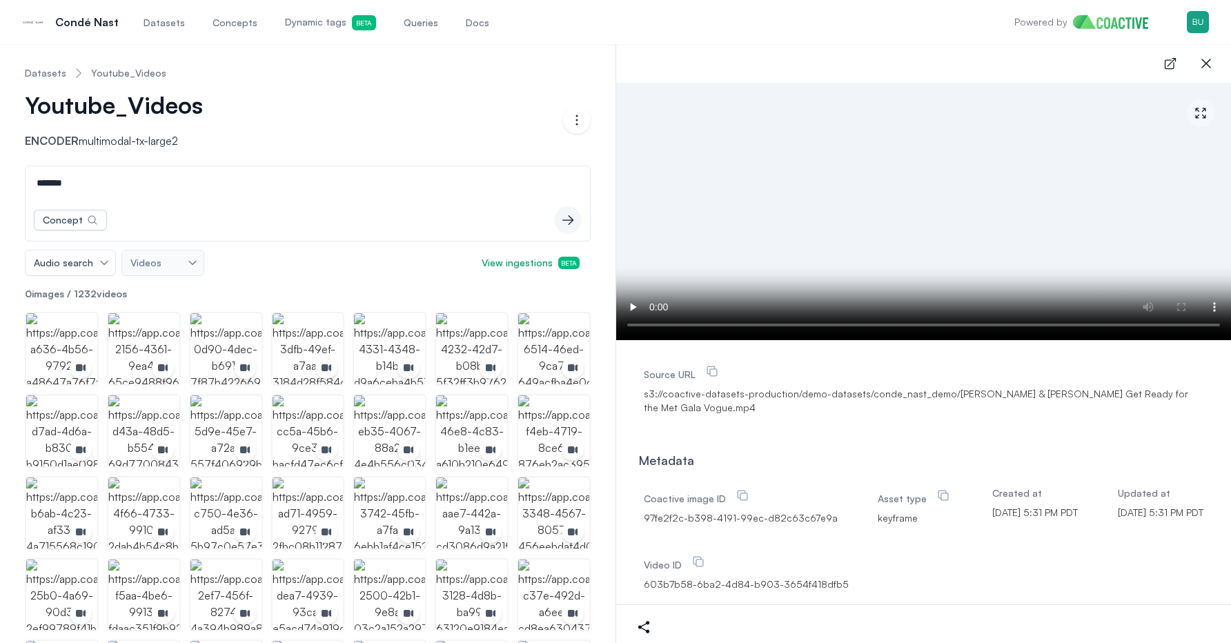
type input "*******"
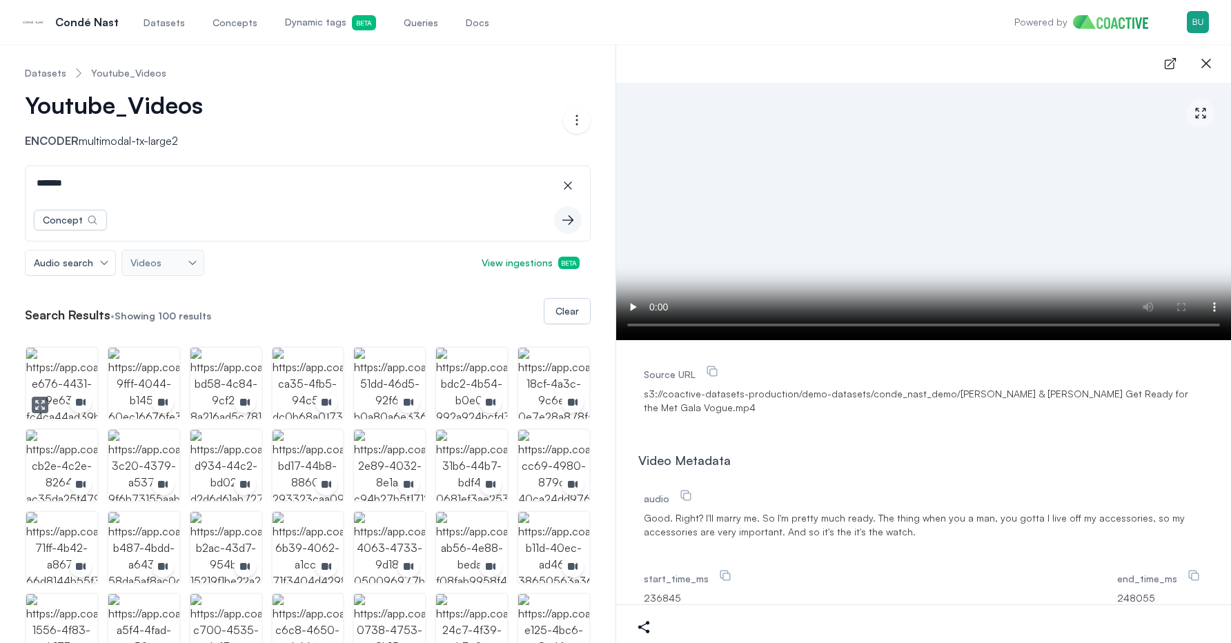
click at [81, 385] on img "button" at bounding box center [61, 383] width 71 height 71
click at [681, 517] on span "One jewelry that I always have in case, I think hoops. You know, you cannot go …" at bounding box center [924, 525] width 560 height 28
click at [754, 527] on span "One jewelry that I always have in case, I think hoops. You know, you cannot go …" at bounding box center [924, 525] width 560 height 28
click at [569, 180] on icon "button" at bounding box center [568, 186] width 14 height 14
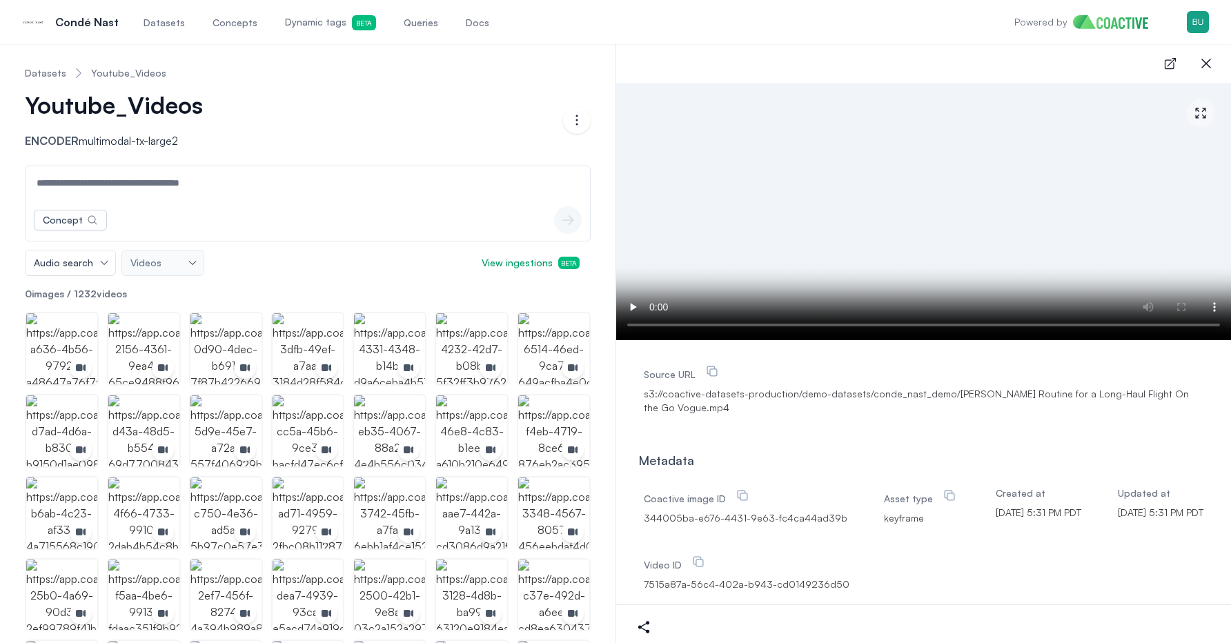
click at [492, 193] on input at bounding box center [307, 182] width 559 height 33
click at [283, 186] on input at bounding box center [307, 182] width 559 height 33
type input "**********"
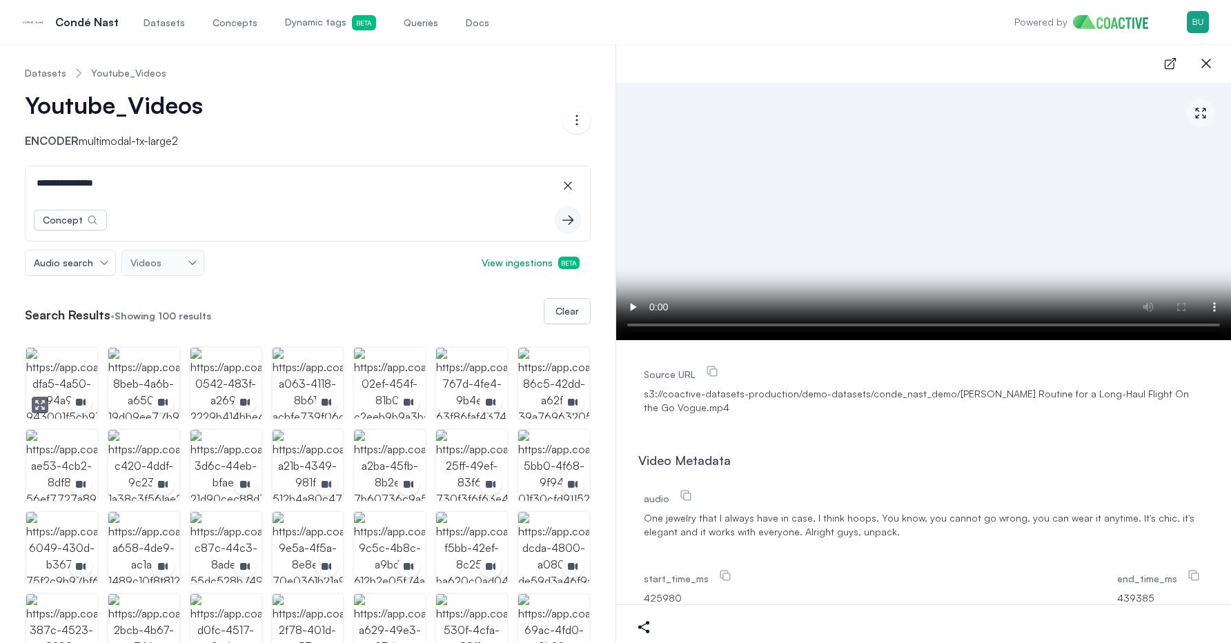
click at [76, 367] on img "button" at bounding box center [61, 383] width 71 height 71
drag, startPoint x: 823, startPoint y: 539, endPoint x: 741, endPoint y: 526, distance: 83.2
click at [741, 526] on div "audio How do you see the future of fashion? In one way, I feel like fashion has…" at bounding box center [924, 513] width 560 height 58
click at [741, 526] on span "How do you see the future of fashion? In one way, I feel like fashion has the p…" at bounding box center [924, 525] width 560 height 28
click at [104, 182] on input "**********" at bounding box center [307, 182] width 559 height 33
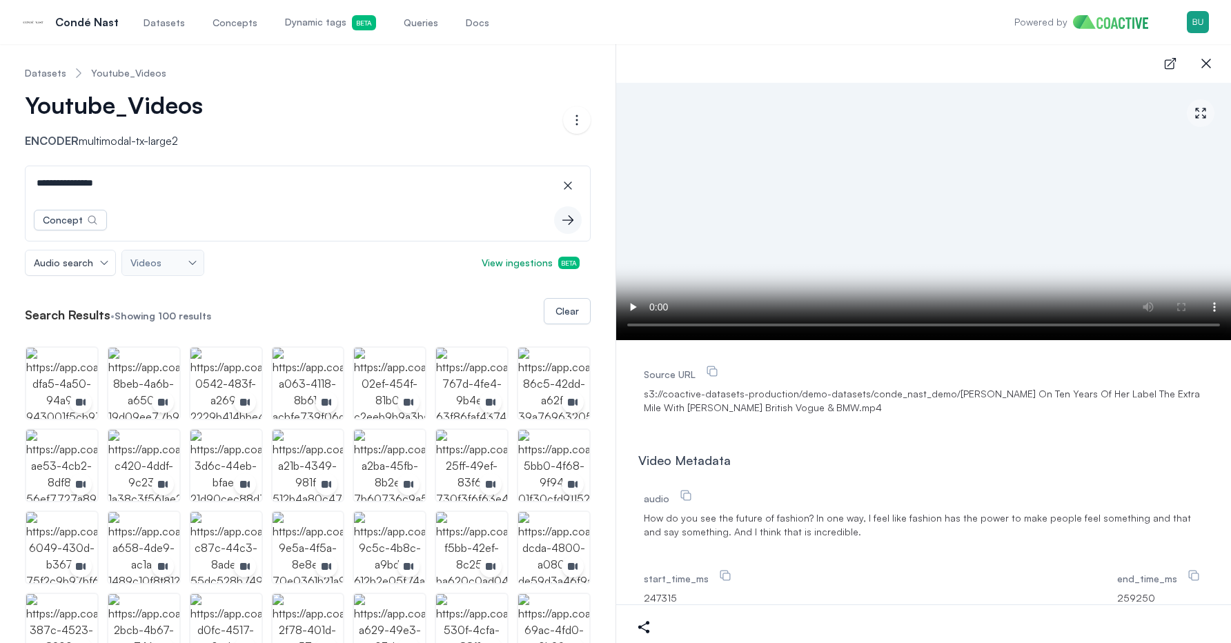
click at [104, 182] on input "**********" at bounding box center [307, 182] width 559 height 33
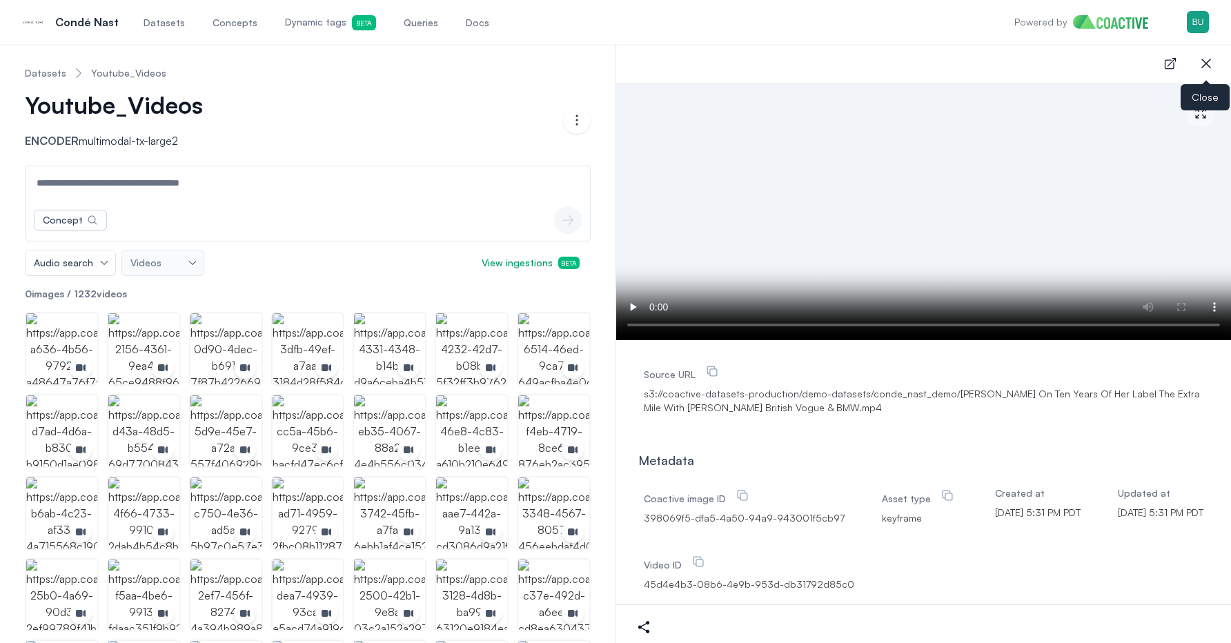
click at [1209, 65] on icon "button" at bounding box center [1206, 63] width 17 height 17
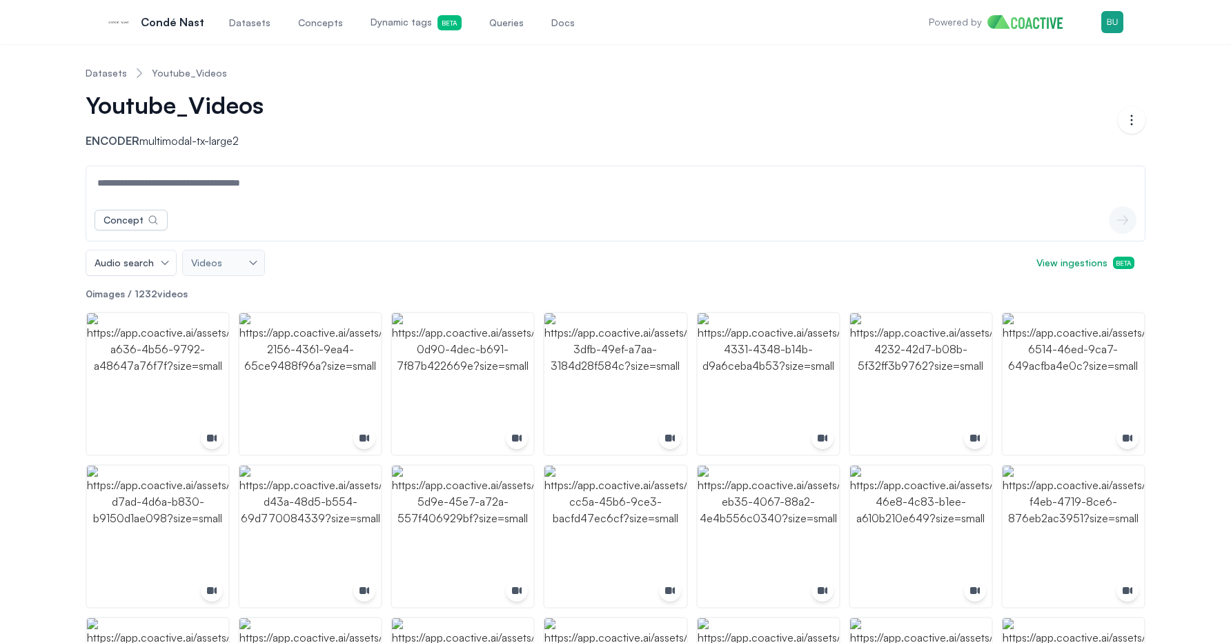
click at [451, 233] on div "Concept icon-button" at bounding box center [615, 219] width 1059 height 41
click at [458, 193] on input at bounding box center [615, 182] width 1053 height 33
paste input "**********"
type input "**********"
click at [265, 187] on input at bounding box center [615, 182] width 1053 height 33
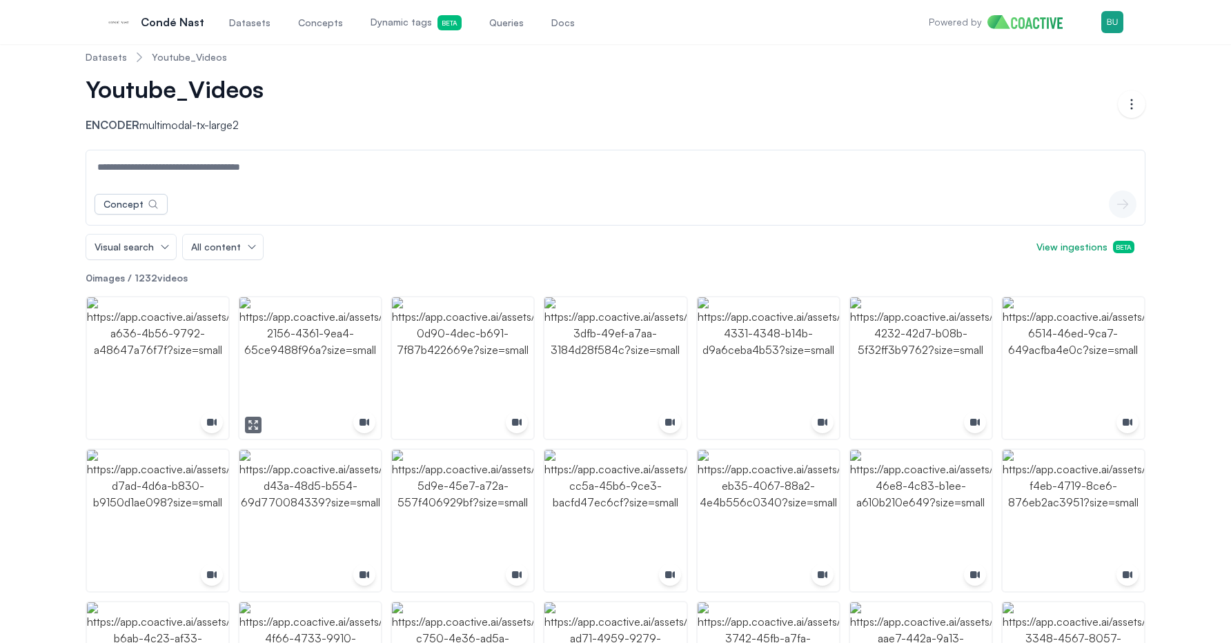
scroll to position [17, 0]
click at [153, 258] on div "Visual search" at bounding box center [131, 246] width 91 height 26
click at [148, 248] on span "Visual search" at bounding box center [124, 247] width 59 height 14
click at [150, 297] on span "Audio search" at bounding box center [129, 302] width 59 height 14
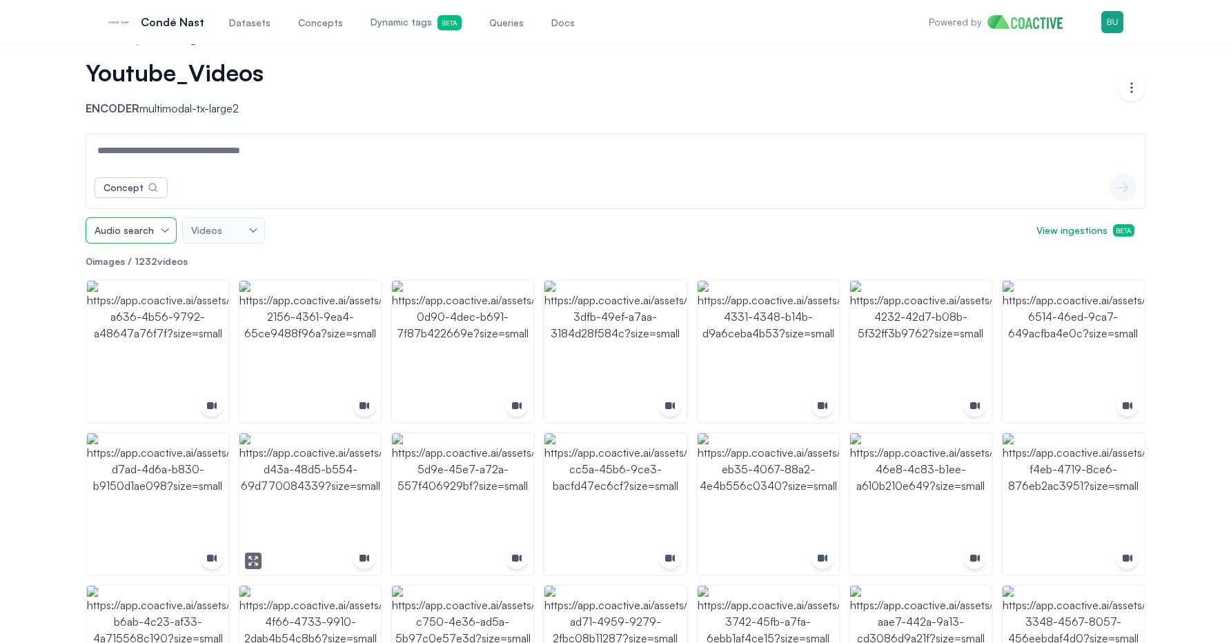
scroll to position [0, 0]
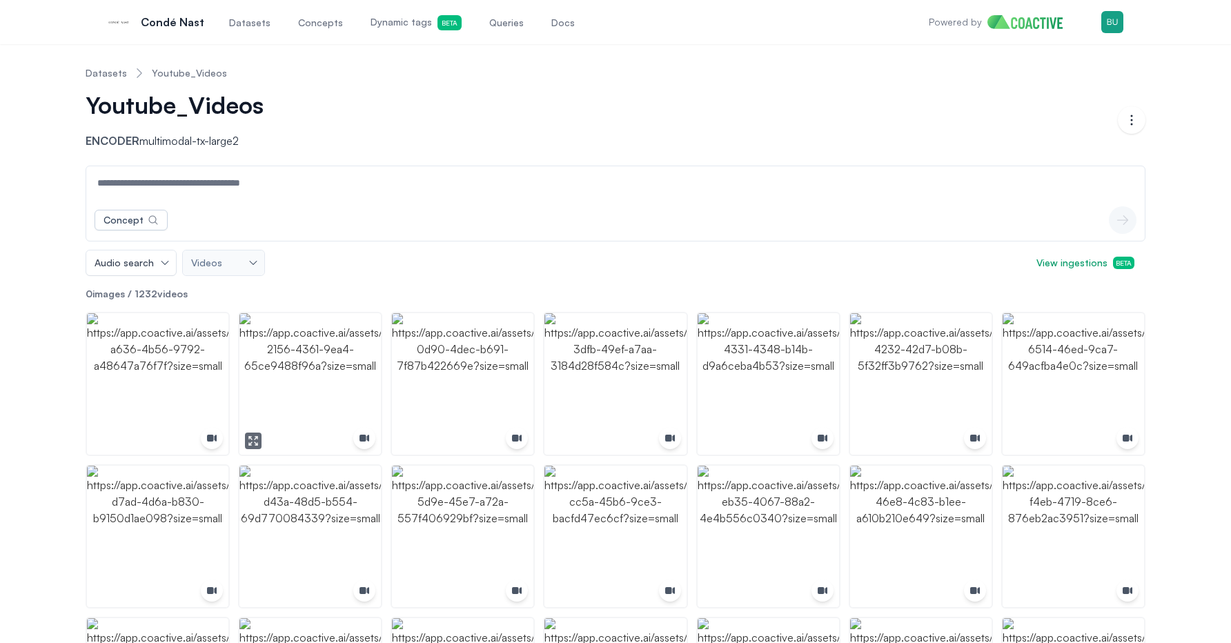
click at [280, 369] on img "button" at bounding box center [310, 383] width 141 height 141
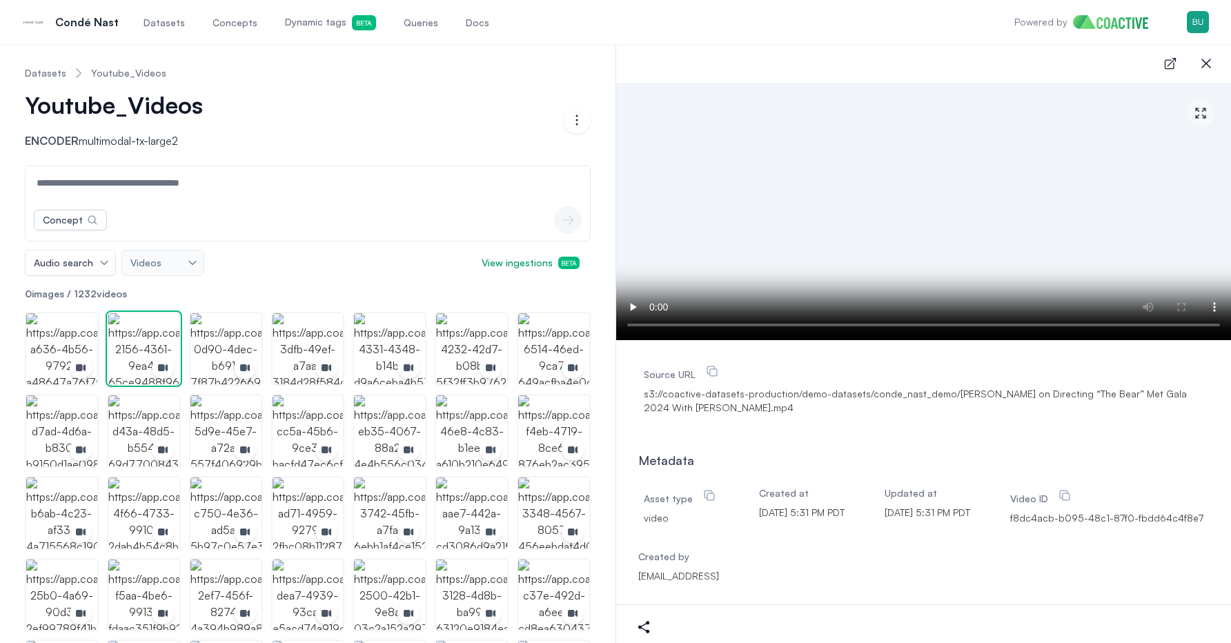
click at [250, 177] on input at bounding box center [307, 182] width 559 height 33
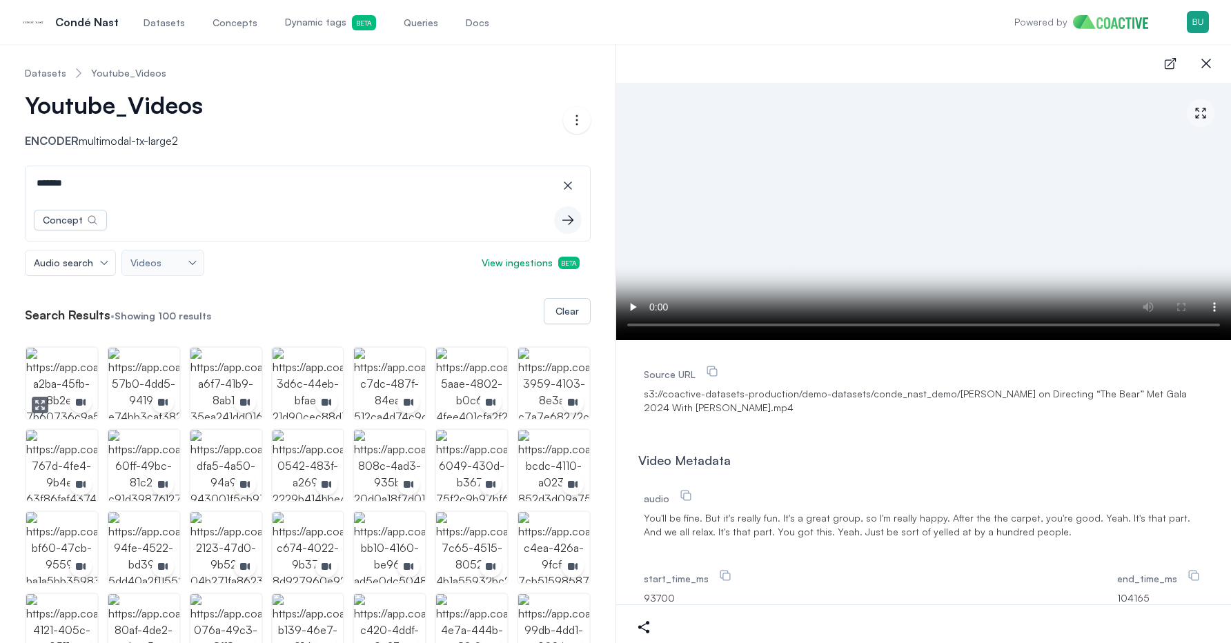
click at [69, 371] on img "button" at bounding box center [61, 383] width 71 height 71
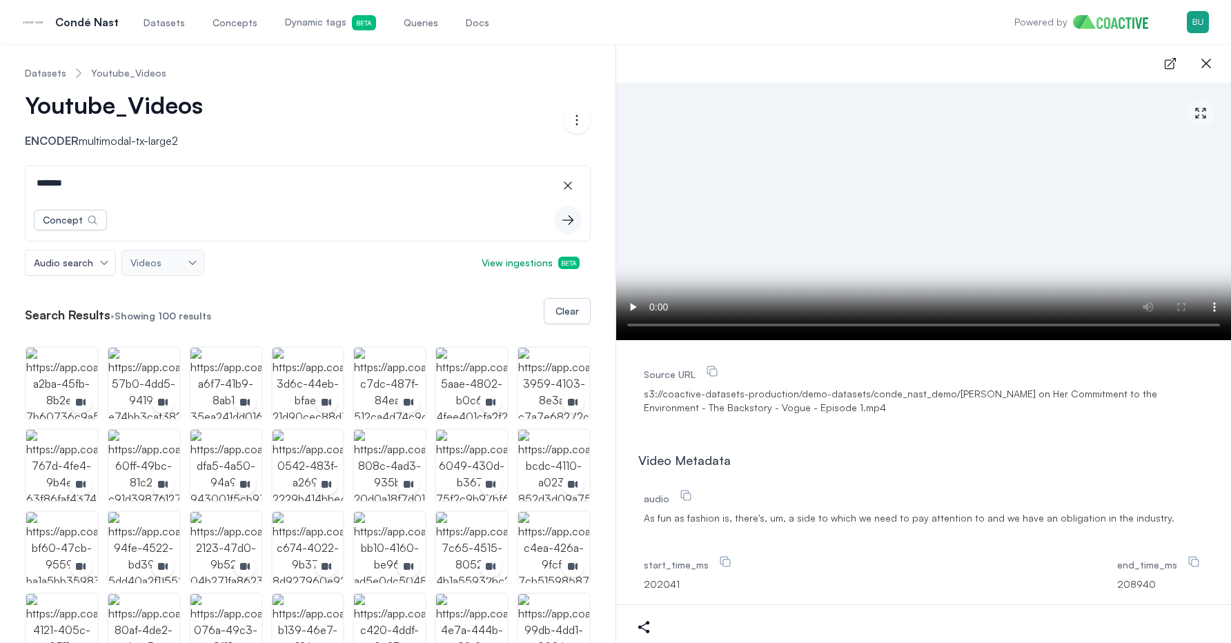
click at [199, 198] on input "*******" at bounding box center [307, 182] width 559 height 33
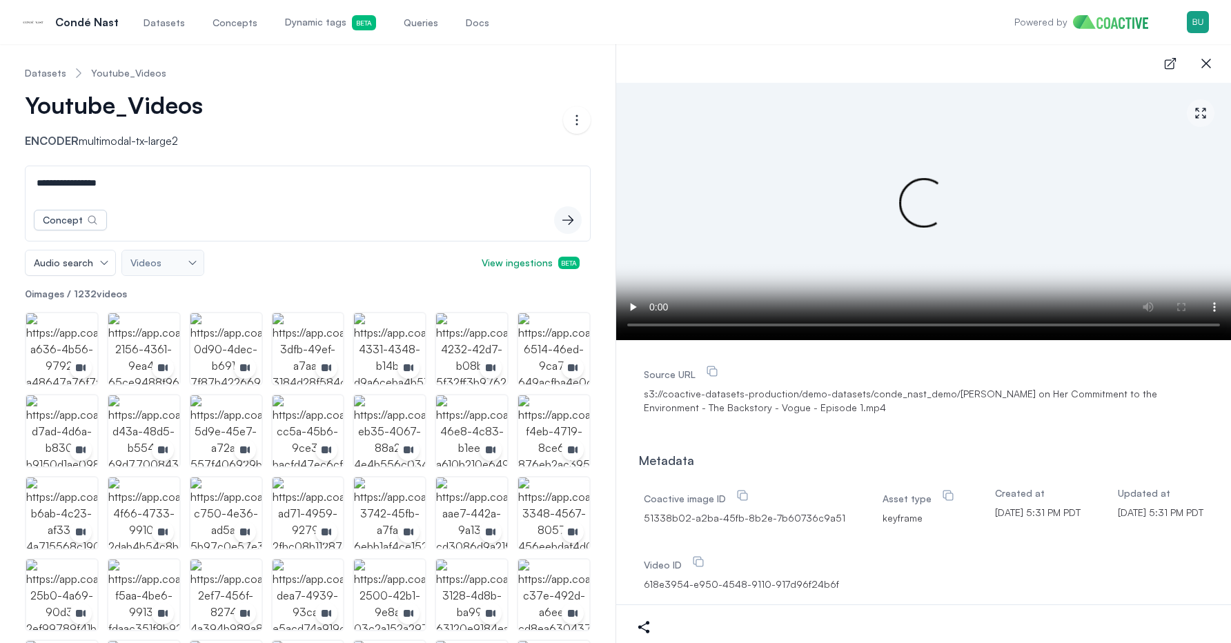
type input "**********"
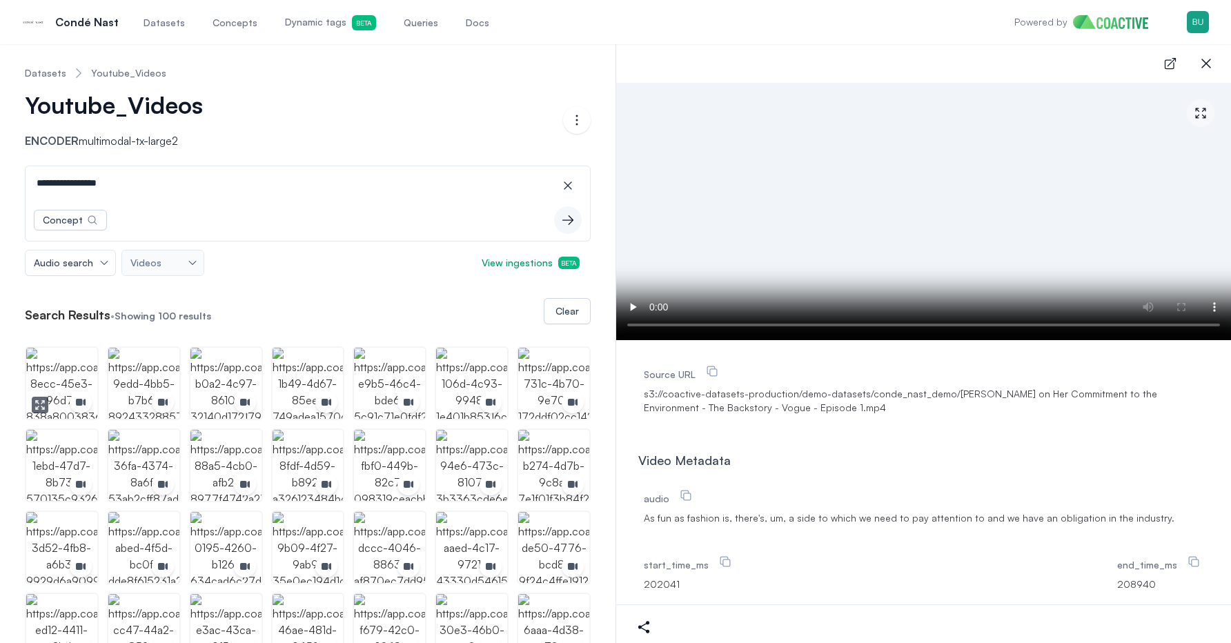
click at [50, 371] on img "button" at bounding box center [61, 383] width 71 height 71
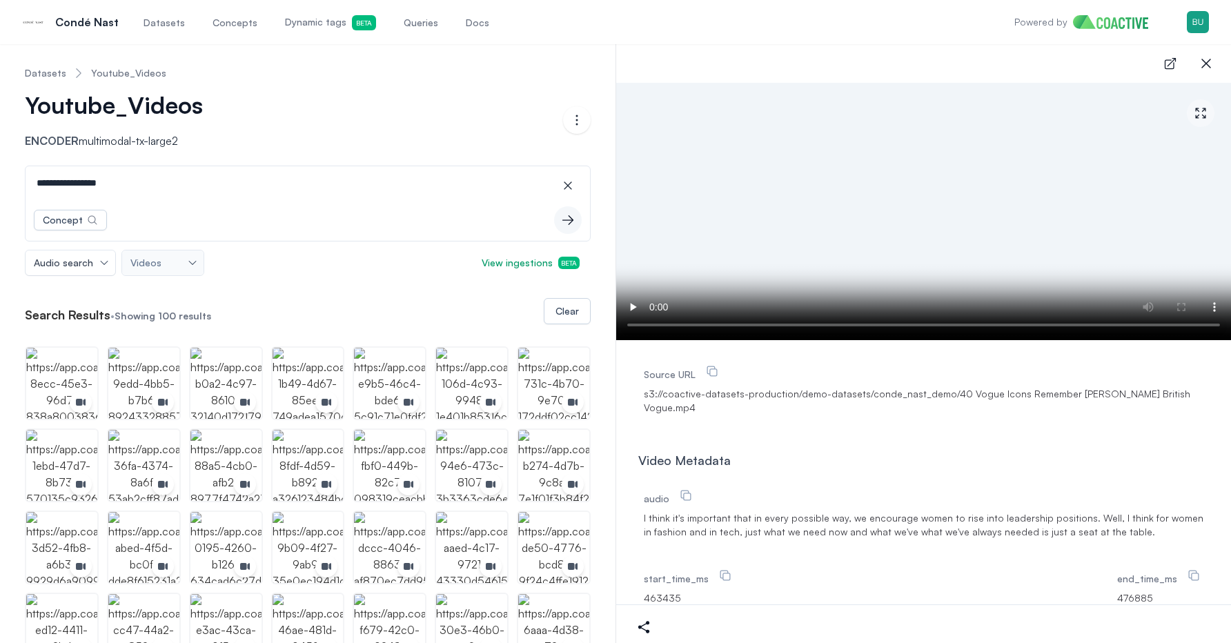
click at [150, 193] on input "**********" at bounding box center [307, 182] width 559 height 33
click at [146, 367] on img "button" at bounding box center [143, 383] width 71 height 71
click at [838, 532] on span "Christy, where can we do better in making sure that women of all generations ha…" at bounding box center [924, 531] width 560 height 41
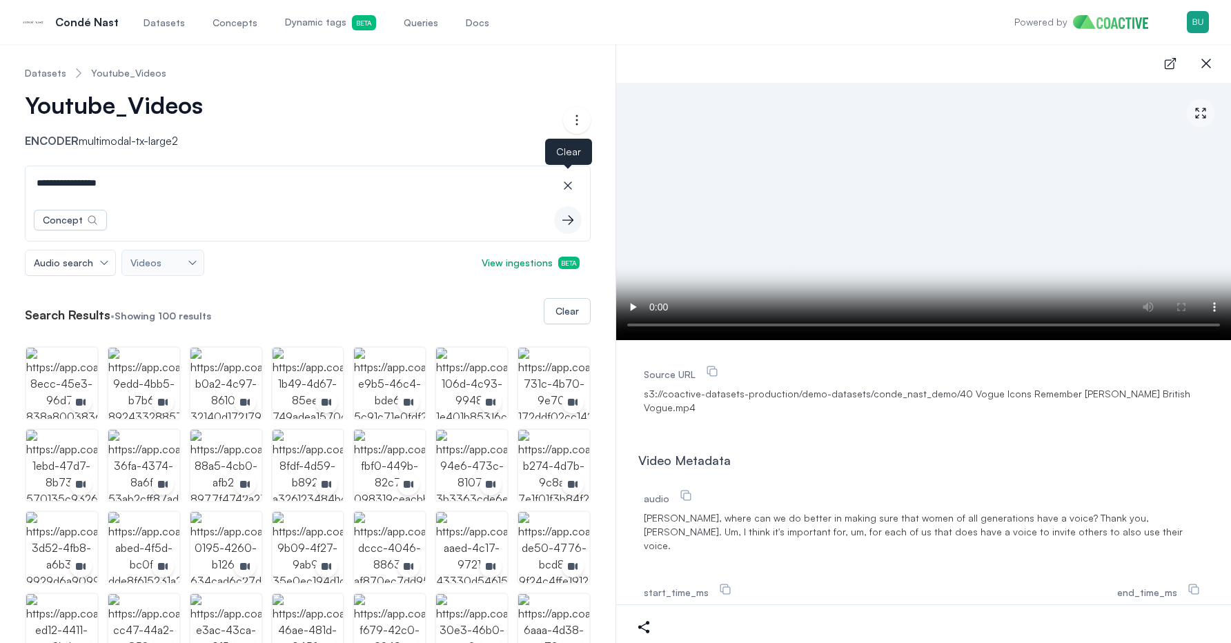
click at [567, 186] on icon "button" at bounding box center [568, 186] width 8 height 8
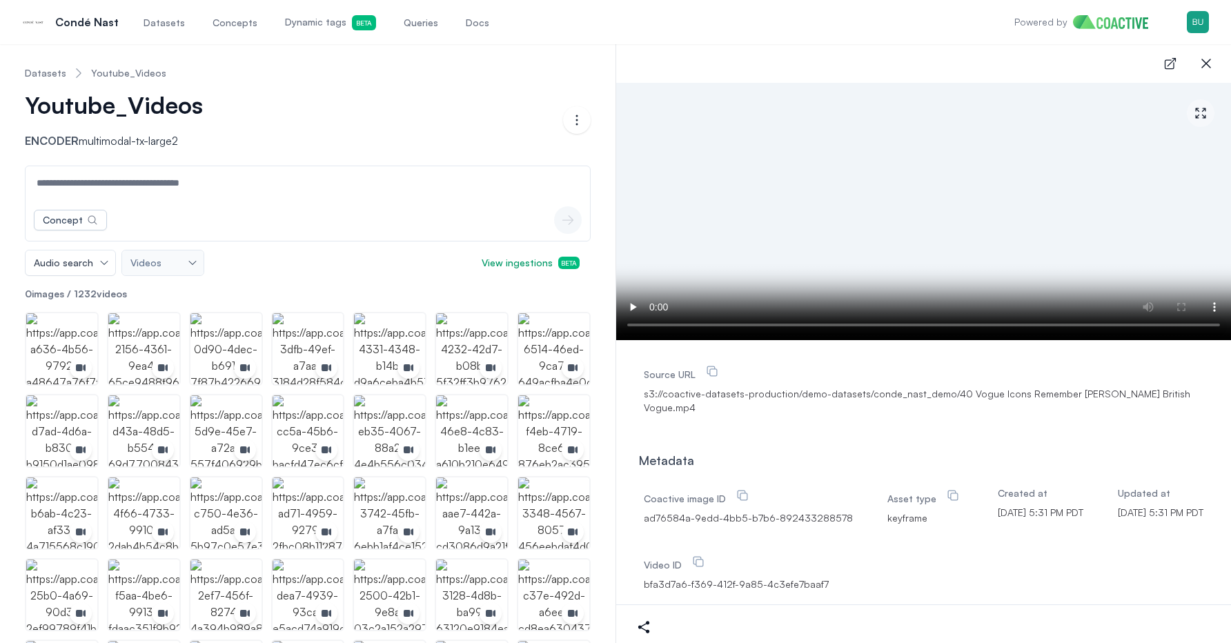
click at [497, 213] on div "Concept icon-button" at bounding box center [308, 219] width 565 height 41
click at [1206, 66] on icon "button" at bounding box center [1206, 63] width 17 height 17
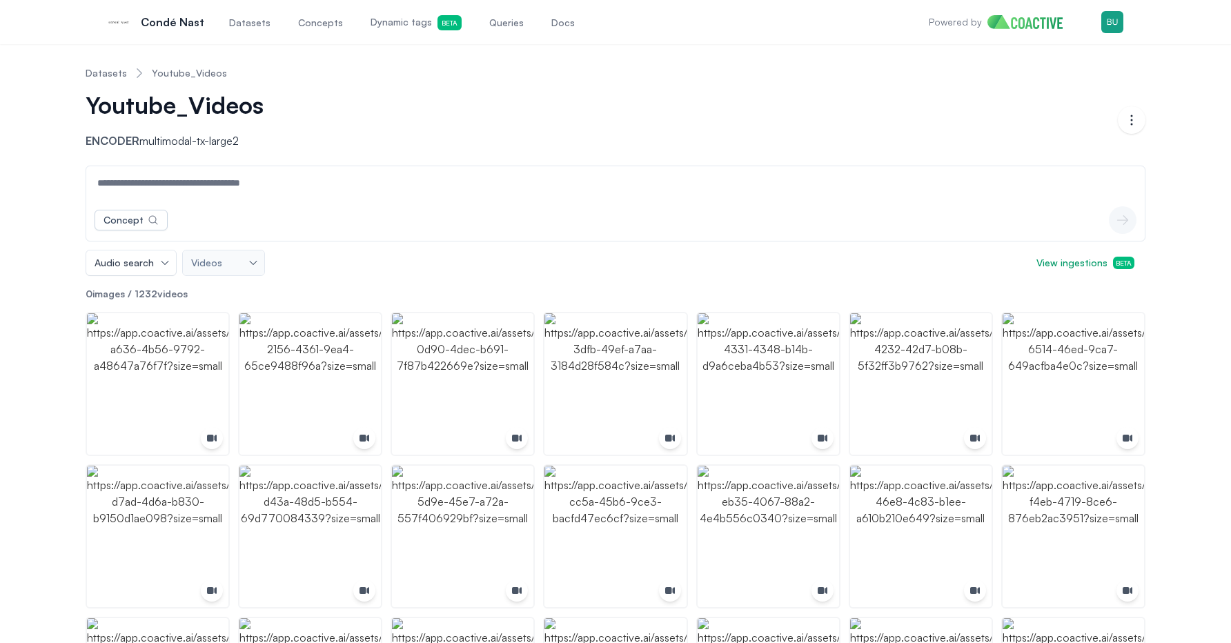
click at [502, 137] on div "Youtube_Videos Encoder multimodal-tx-large2" at bounding box center [602, 120] width 1033 height 58
click at [127, 266] on span "Visual search" at bounding box center [124, 263] width 59 height 14
click at [126, 319] on span "Audio search" at bounding box center [129, 318] width 59 height 14
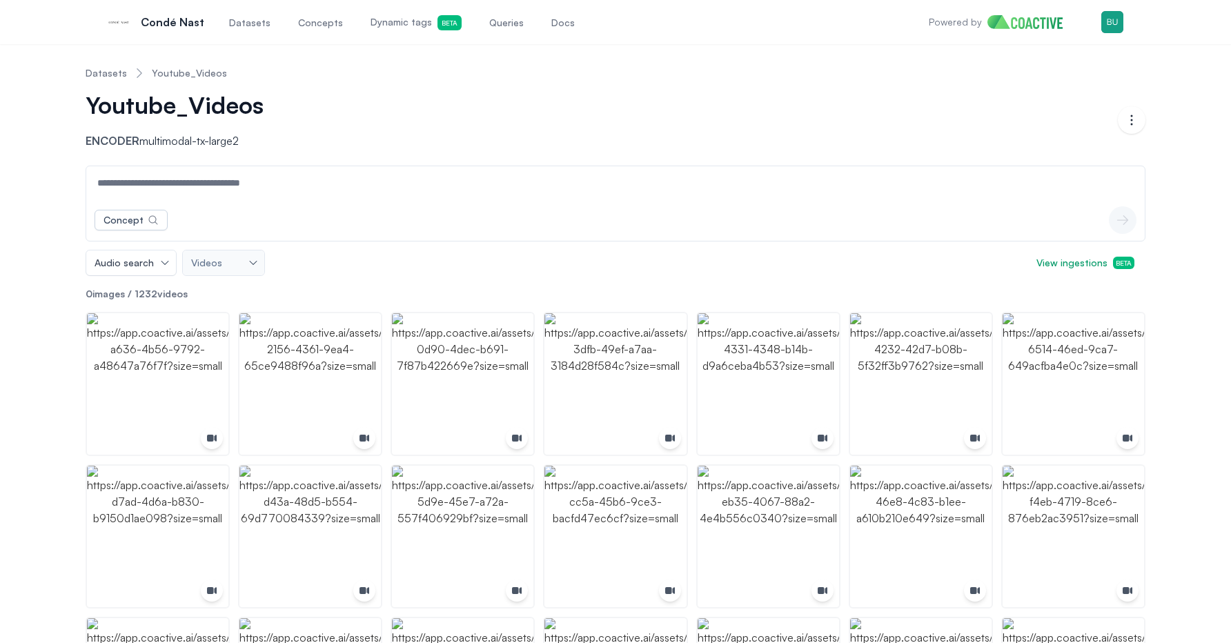
click at [260, 188] on input at bounding box center [615, 182] width 1053 height 33
click at [286, 184] on input at bounding box center [615, 182] width 1053 height 33
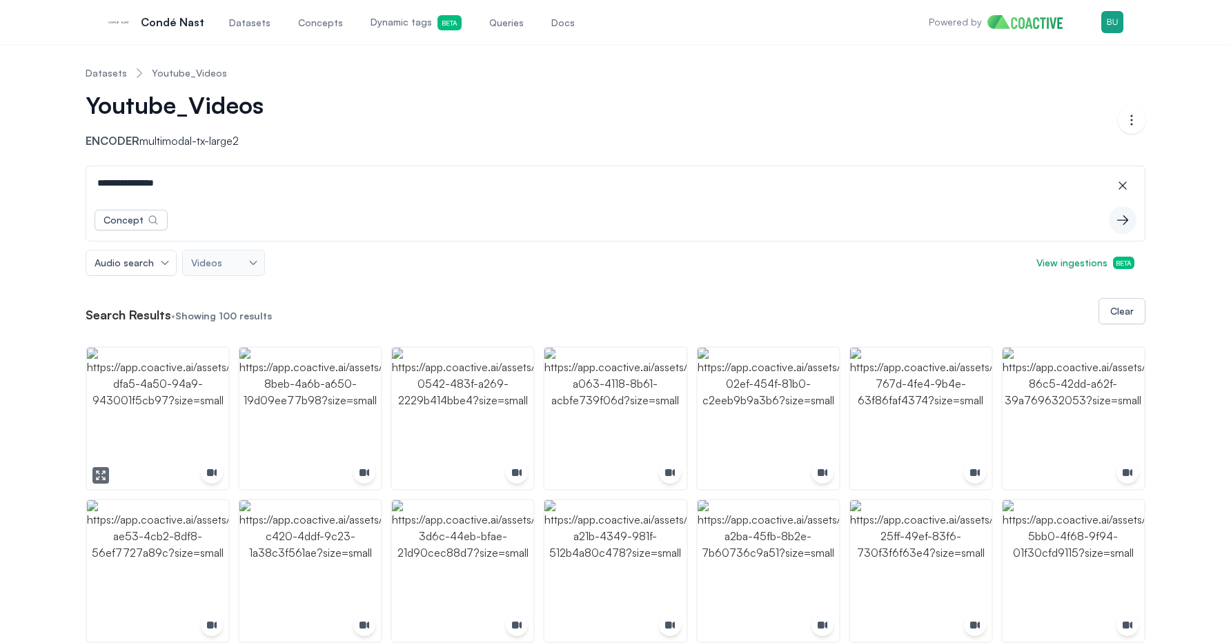
click at [150, 378] on img "button" at bounding box center [157, 418] width 141 height 141
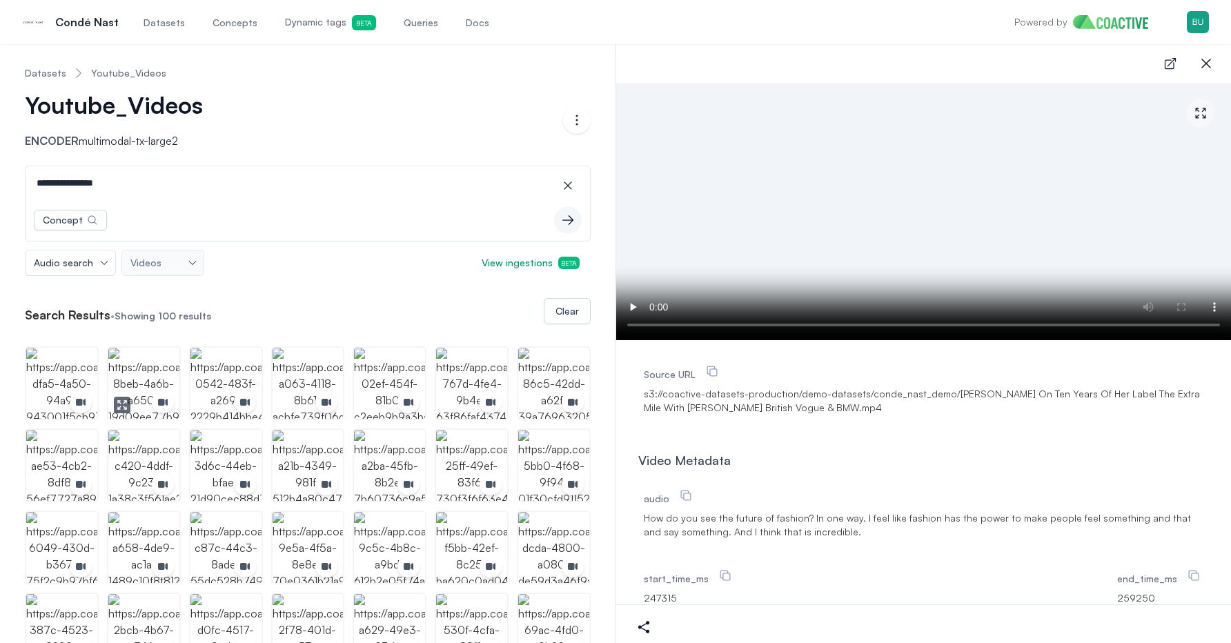
click at [135, 364] on img "button" at bounding box center [143, 383] width 71 height 71
click at [263, 179] on input "**********" at bounding box center [307, 182] width 559 height 33
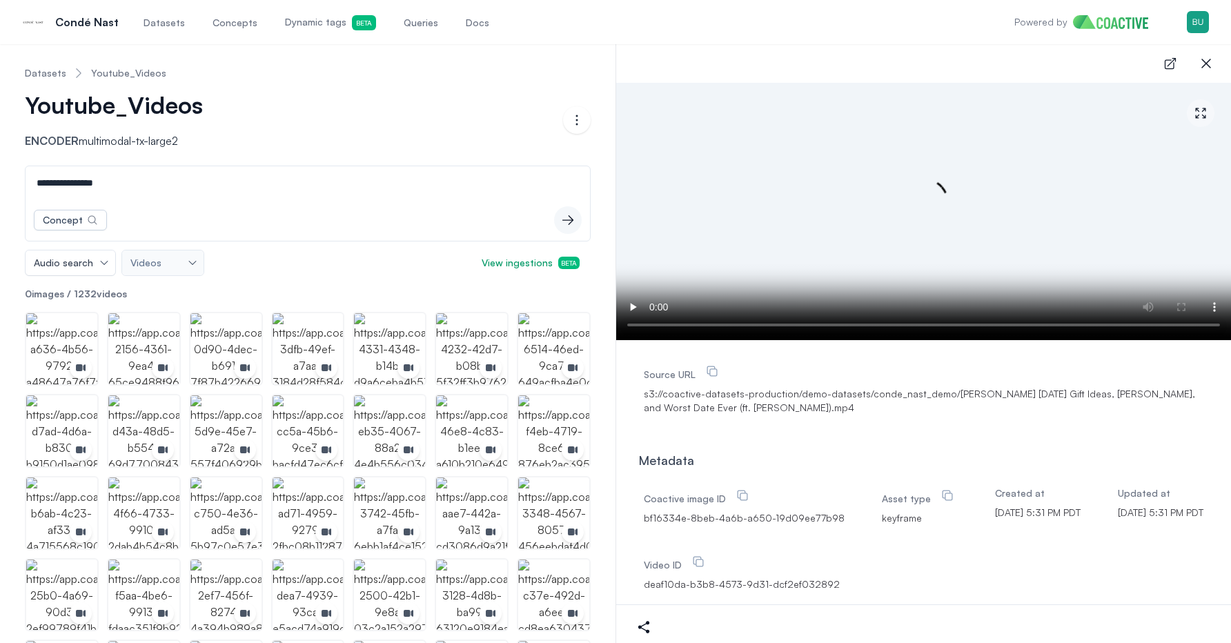
type input "**********"
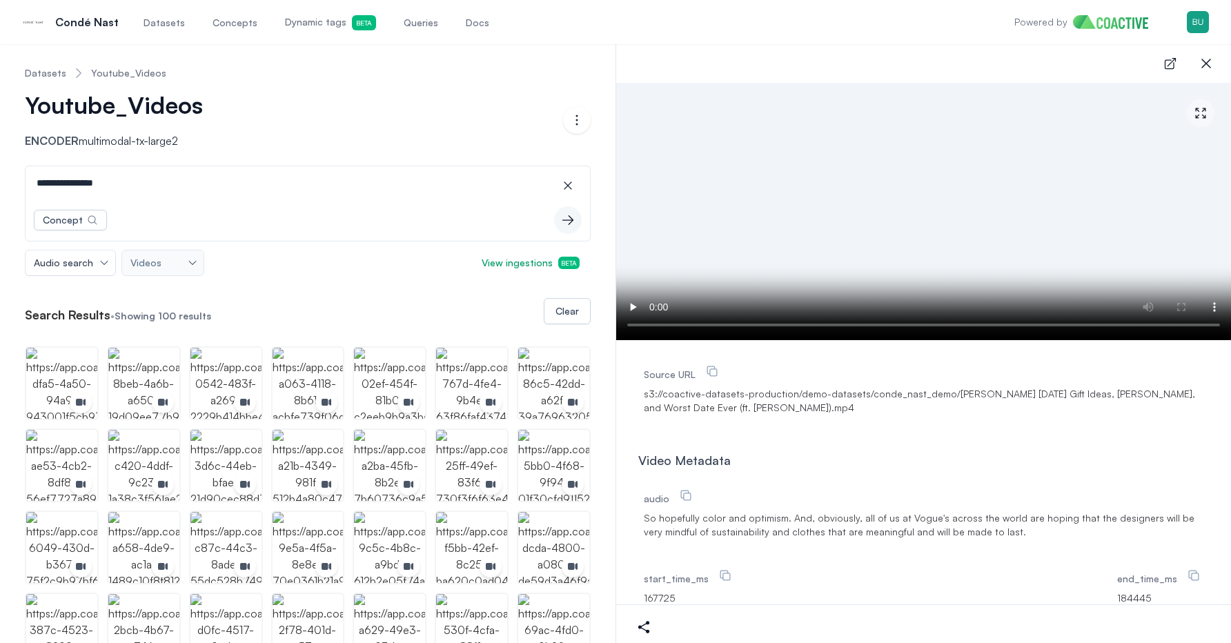
click at [289, 180] on input "**********" at bounding box center [307, 182] width 559 height 33
paste input "*"
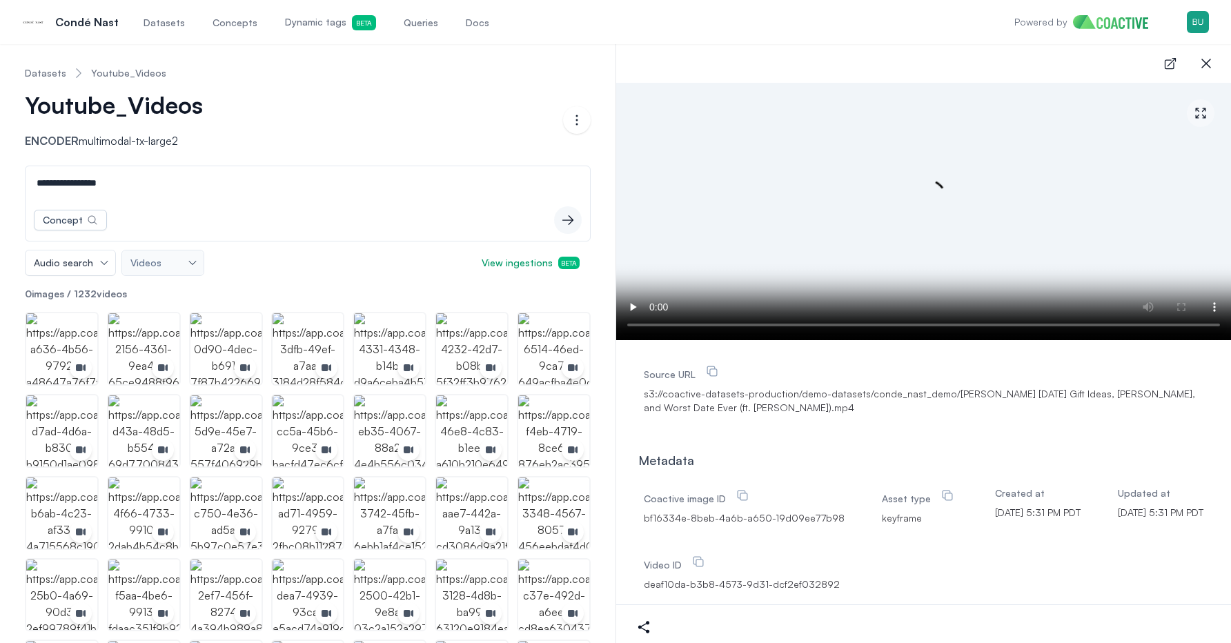
type input "**********"
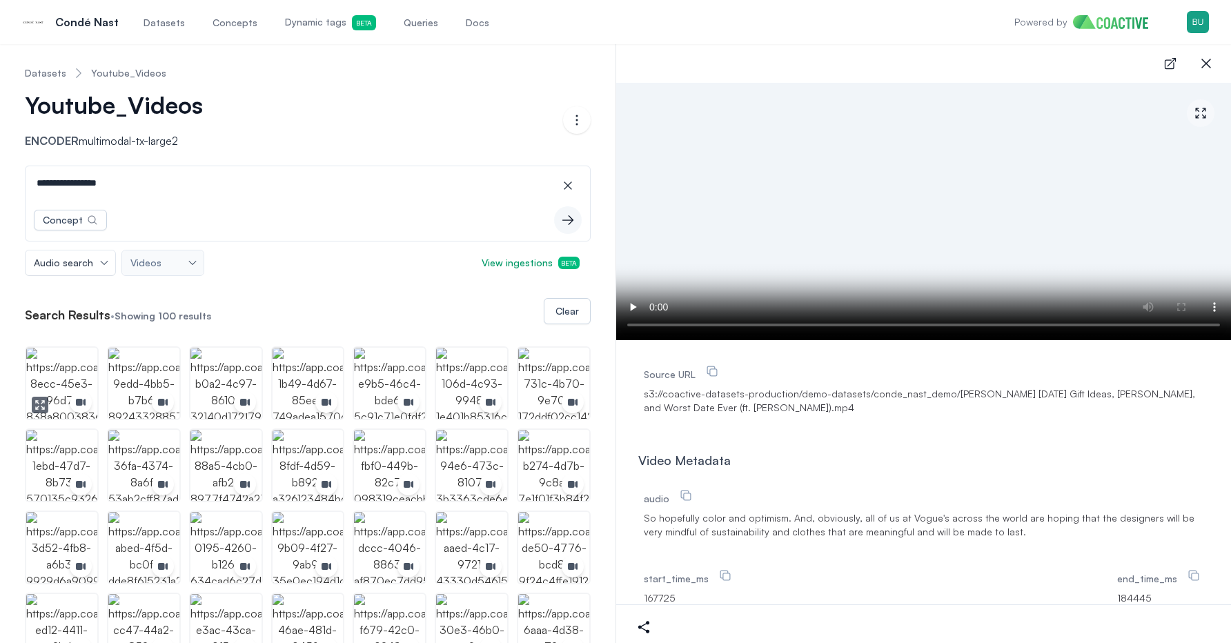
click at [61, 375] on img "button" at bounding box center [61, 383] width 71 height 71
click at [177, 346] on li at bounding box center [144, 383] width 74 height 74
click at [165, 362] on img "button" at bounding box center [143, 383] width 71 height 71
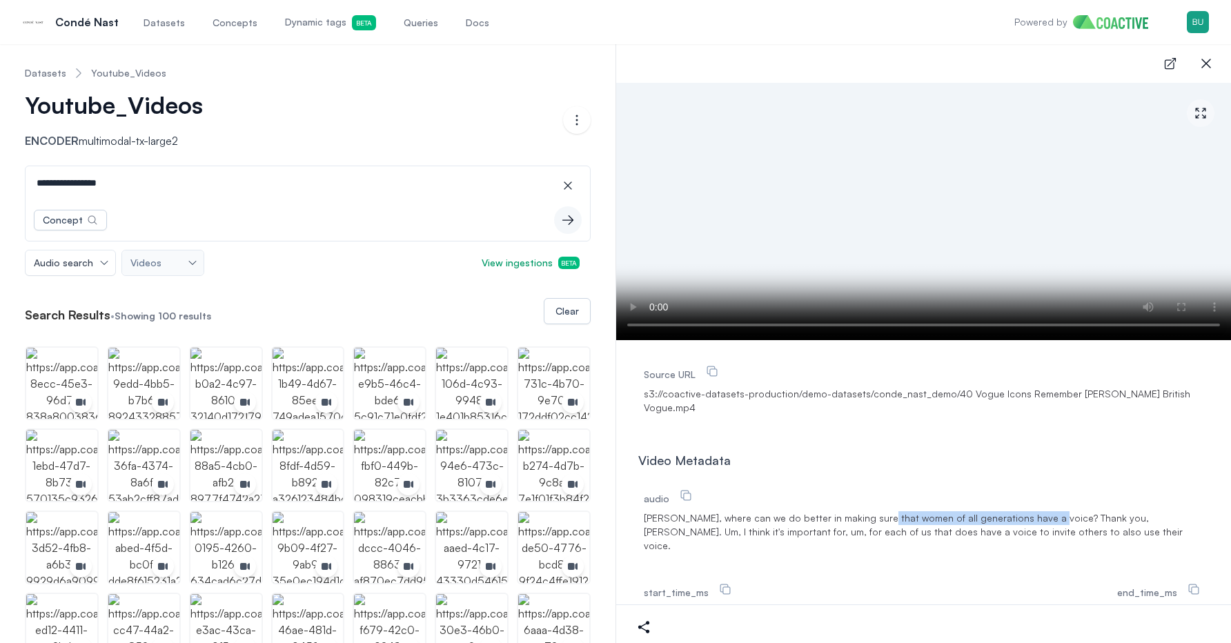
drag, startPoint x: 867, startPoint y: 516, endPoint x: 1030, endPoint y: 521, distance: 163.0
click at [1030, 521] on span "[PERSON_NAME], where can we do better in making sure that women of all generati…" at bounding box center [924, 531] width 560 height 41
click at [781, 514] on span "[PERSON_NAME], where can we do better in making sure that women of all generati…" at bounding box center [924, 531] width 560 height 41
click at [794, 536] on span "[PERSON_NAME], where can we do better in making sure that women of all generati…" at bounding box center [924, 531] width 560 height 41
click at [158, 17] on span "Datasets" at bounding box center [164, 23] width 41 height 14
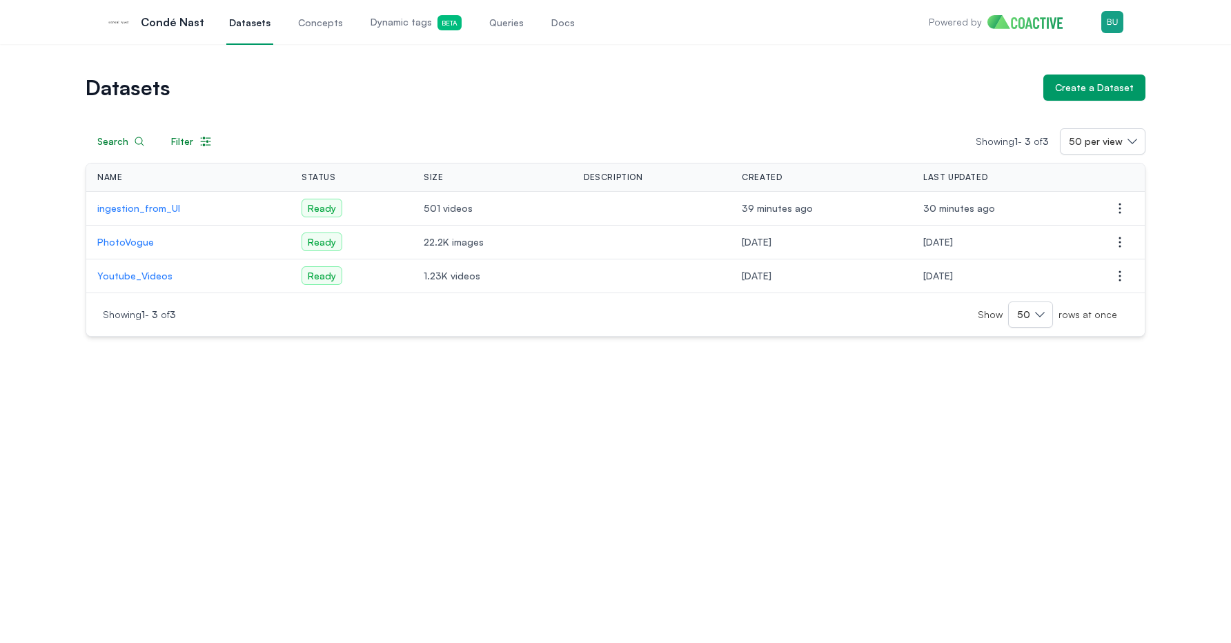
click at [158, 210] on p "ingestion_from_UI" at bounding box center [188, 209] width 182 height 14
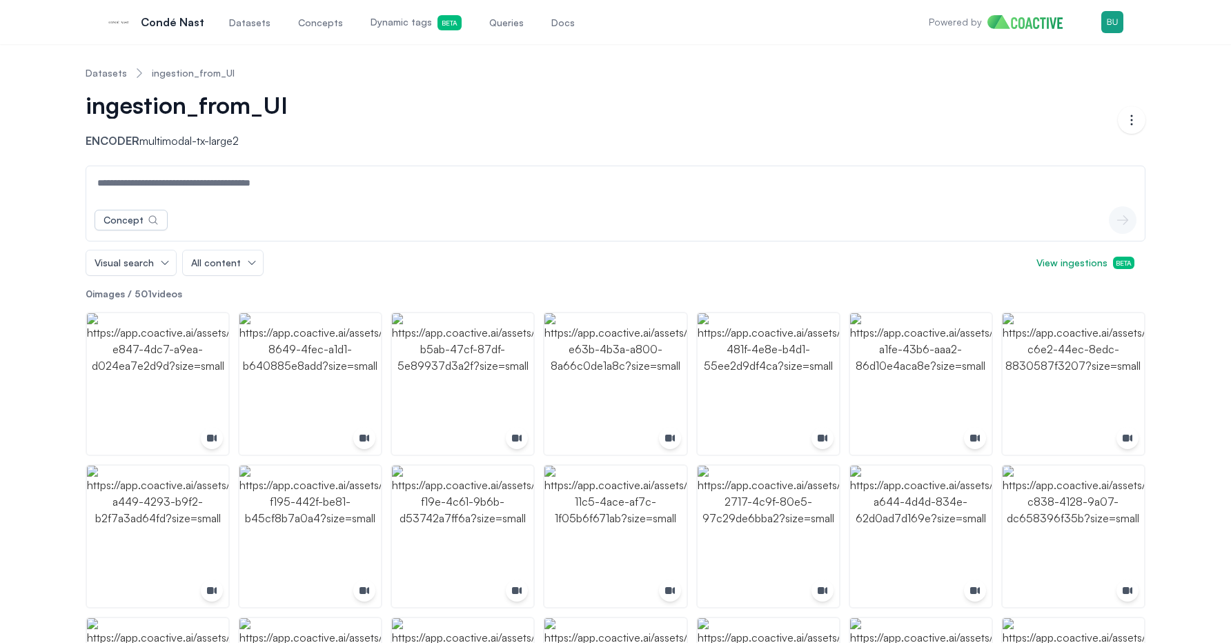
click at [324, 193] on input at bounding box center [615, 182] width 1053 height 33
type input "*********"
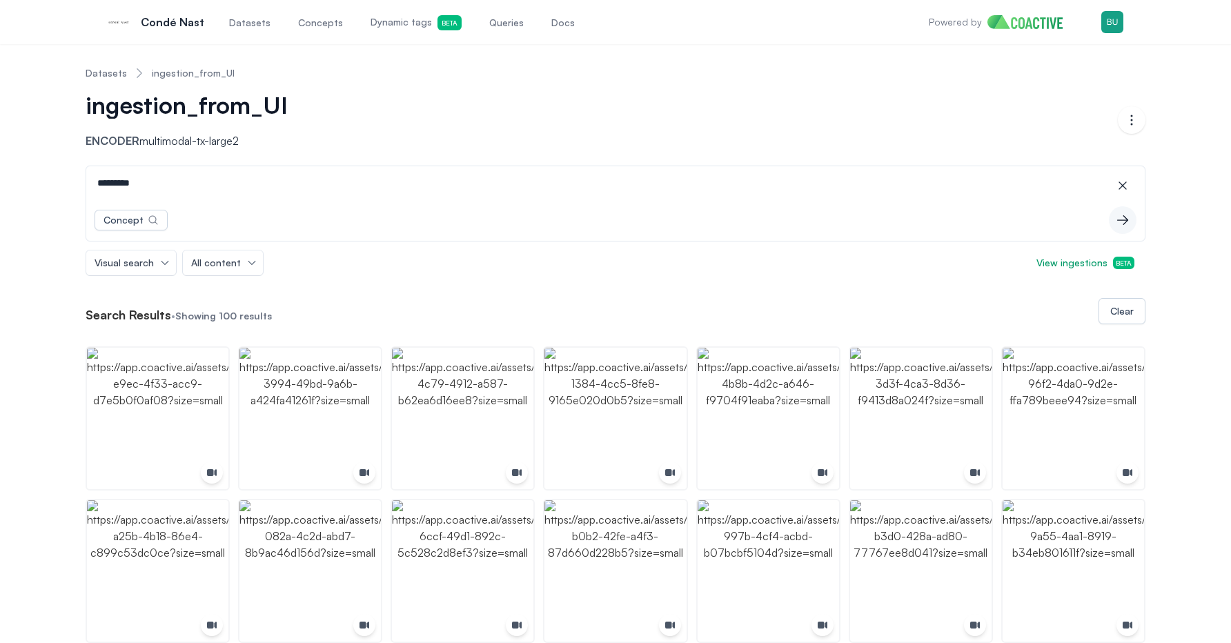
click at [291, 186] on input "*********" at bounding box center [615, 182] width 1053 height 33
click at [106, 71] on link "Datasets" at bounding box center [106, 73] width 41 height 14
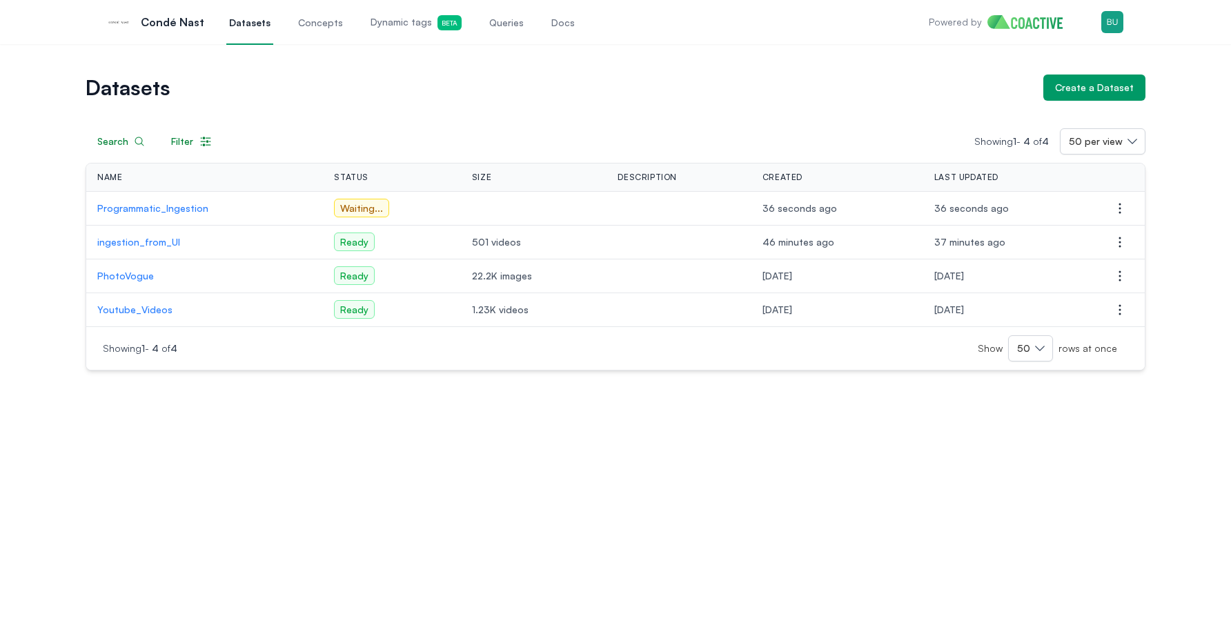
click at [464, 429] on div "Datasets Create a Dataset Search Filter Showing 1 - 4 of 4 50 per view Name Sta…" at bounding box center [615, 343] width 1231 height 599
drag, startPoint x: 520, startPoint y: 217, endPoint x: 430, endPoint y: 207, distance: 90.3
click at [430, 207] on tr "Programmatic_Ingestion Ready 15 videos 51 seconds ago 0 seconds ago Open options" at bounding box center [615, 209] width 1059 height 34
click at [430, 207] on div "Ready" at bounding box center [390, 209] width 94 height 14
click at [177, 213] on p "Programmatic_Ingestion" at bounding box center [209, 209] width 224 height 14
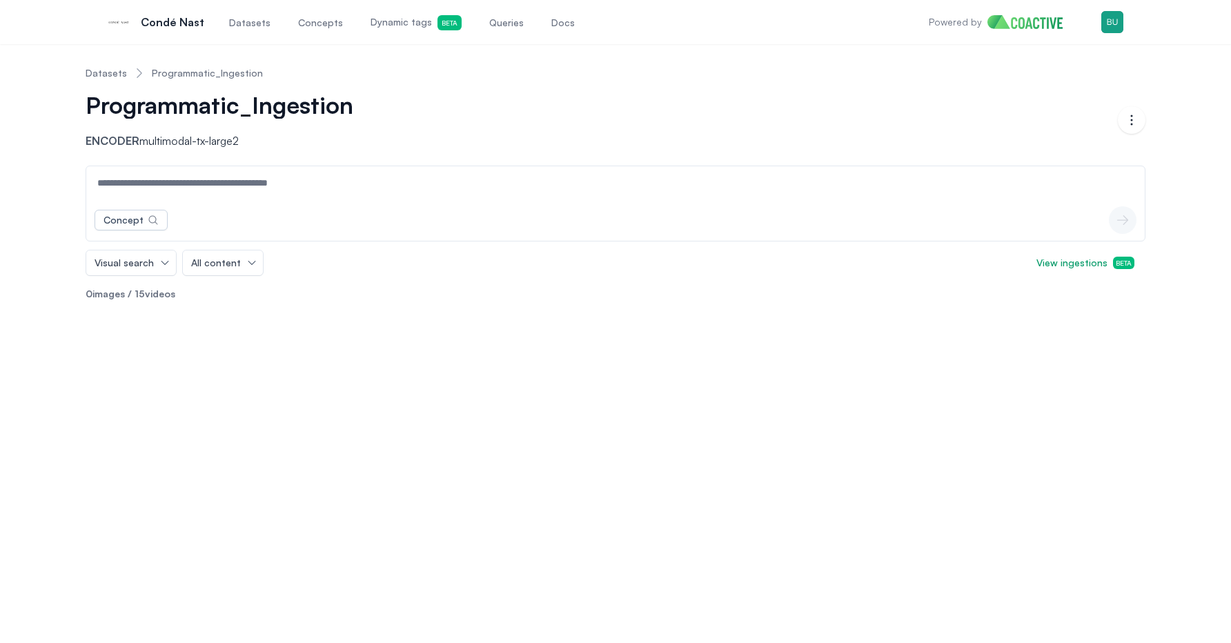
click at [300, 418] on div "Datasets Programmatic_Ingestion Programmatic_Ingestion Encoder multimodal-tx-la…" at bounding box center [615, 343] width 1231 height 599
click at [101, 71] on link "Datasets" at bounding box center [106, 73] width 41 height 14
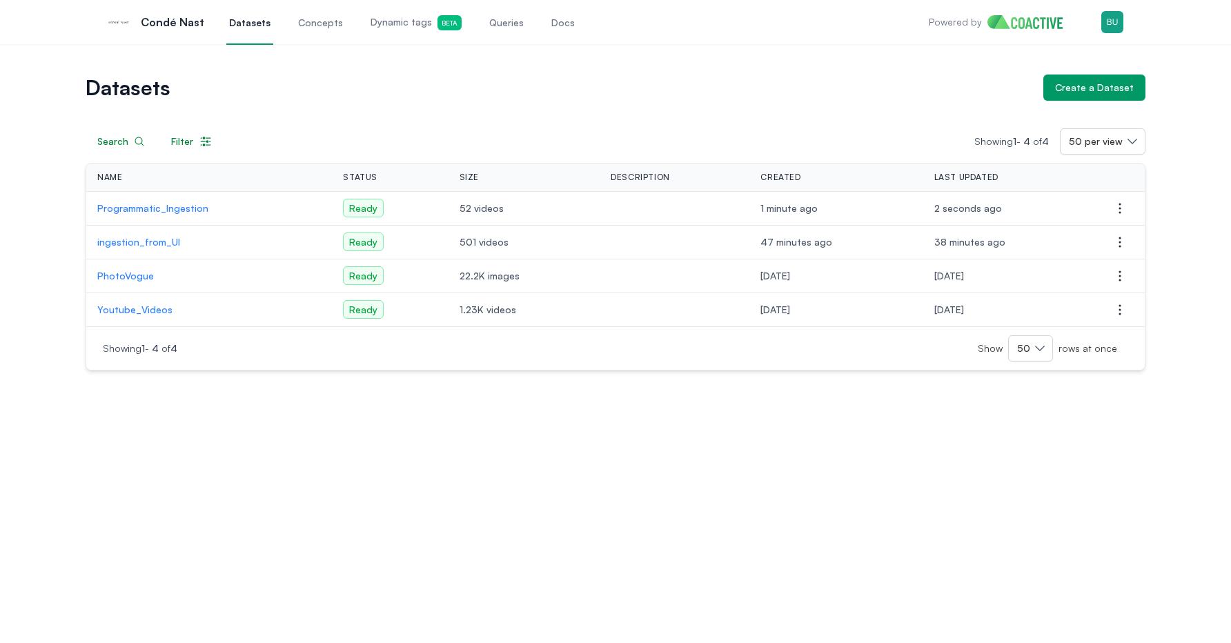
click at [175, 206] on p "Programmatic_Ingestion" at bounding box center [209, 209] width 224 height 14
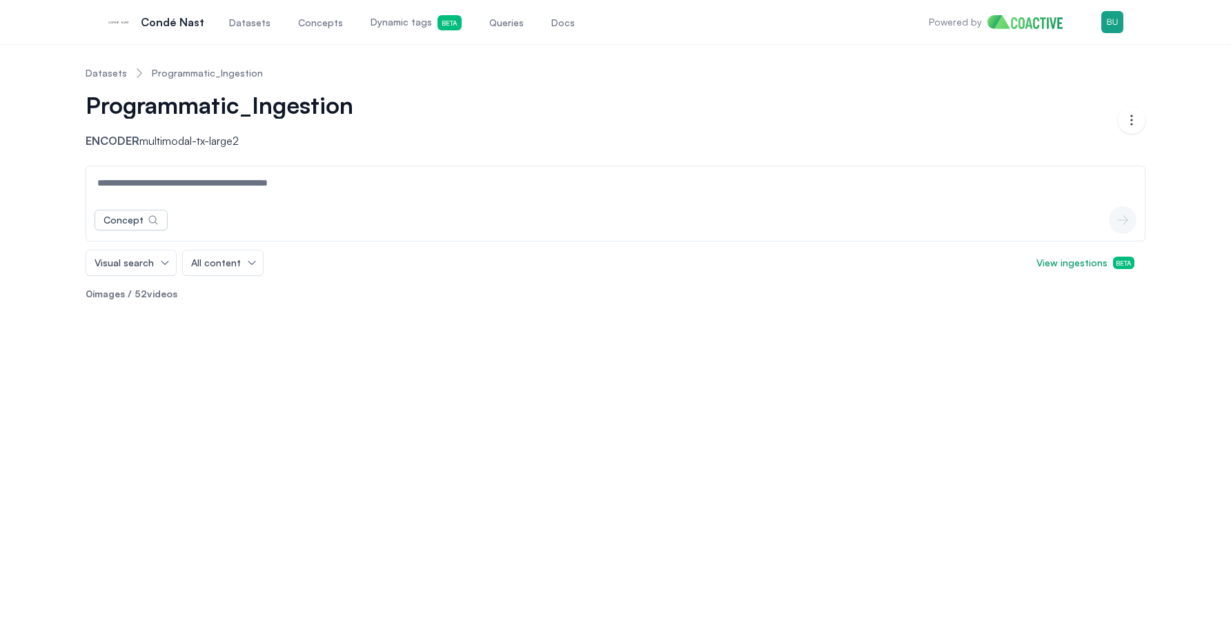
click at [159, 298] on p "0 images / 52 videos" at bounding box center [616, 294] width 1060 height 14
click at [287, 183] on input at bounding box center [615, 182] width 1053 height 33
click at [352, 349] on div "Datasets Programmatic_Ingestion Programmatic_Ingestion Encoder multimodal-tx-la…" at bounding box center [615, 343] width 1231 height 599
click at [1104, 261] on span "View ingestions Beta" at bounding box center [1086, 263] width 98 height 14
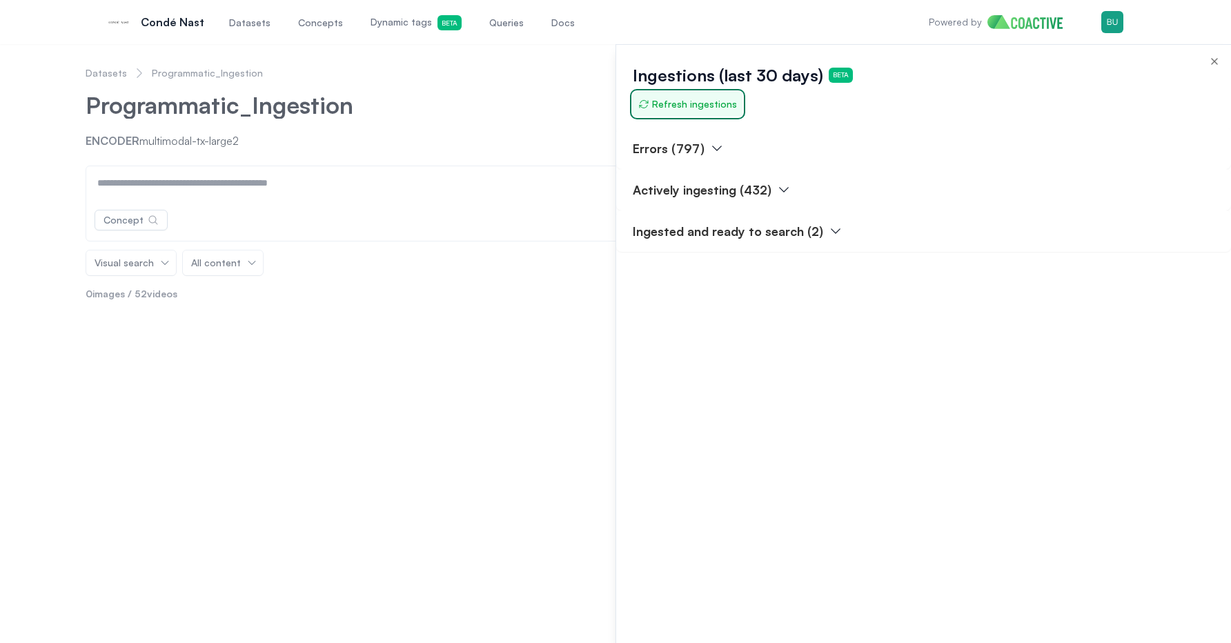
click at [683, 114] on button "Refresh ingestions" at bounding box center [688, 104] width 110 height 25
click at [693, 105] on span "Refresh ingestions" at bounding box center [687, 104] width 99 height 14
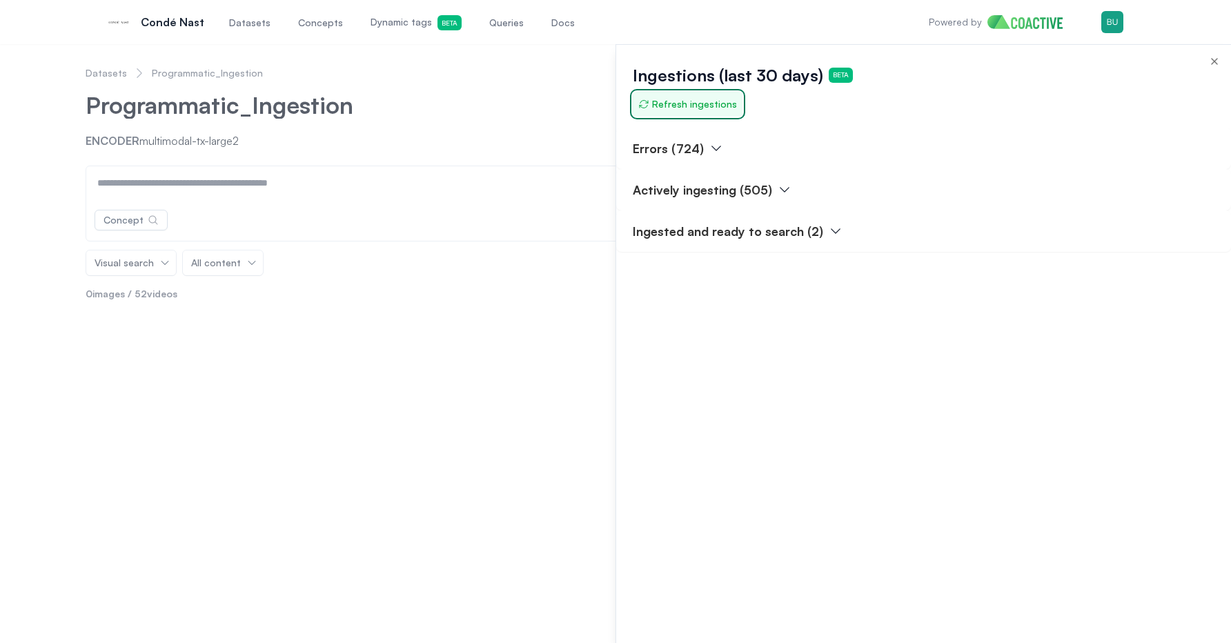
click at [693, 105] on span "Refresh ingestions" at bounding box center [687, 104] width 99 height 14
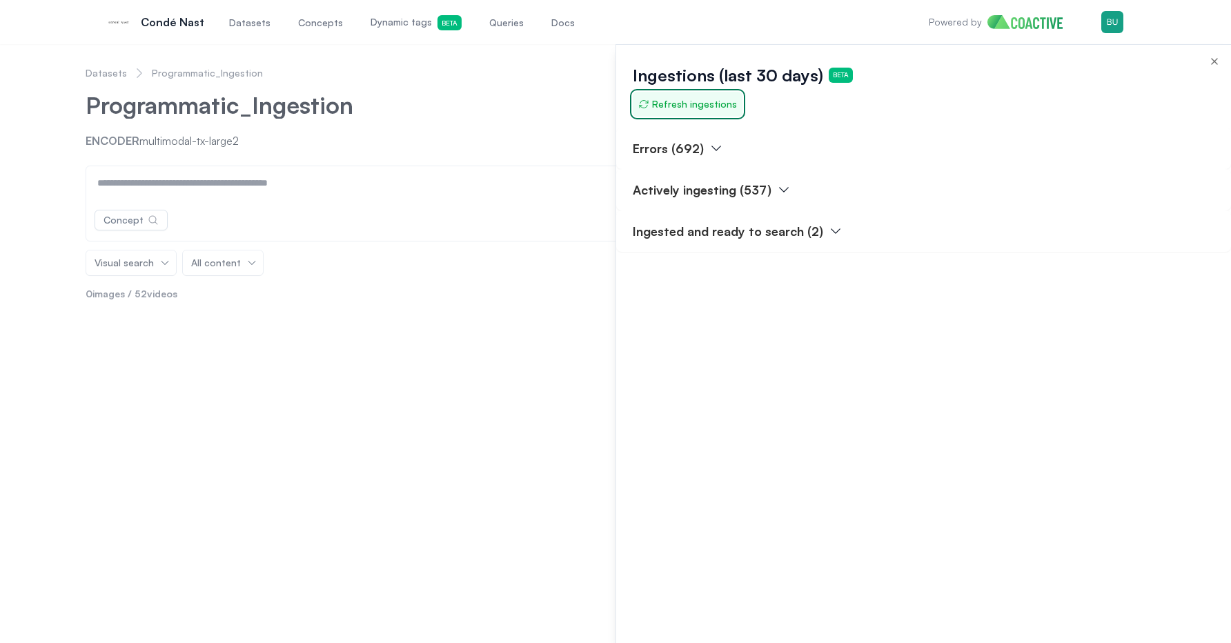
click at [693, 105] on span "Refresh ingestions" at bounding box center [687, 104] width 99 height 14
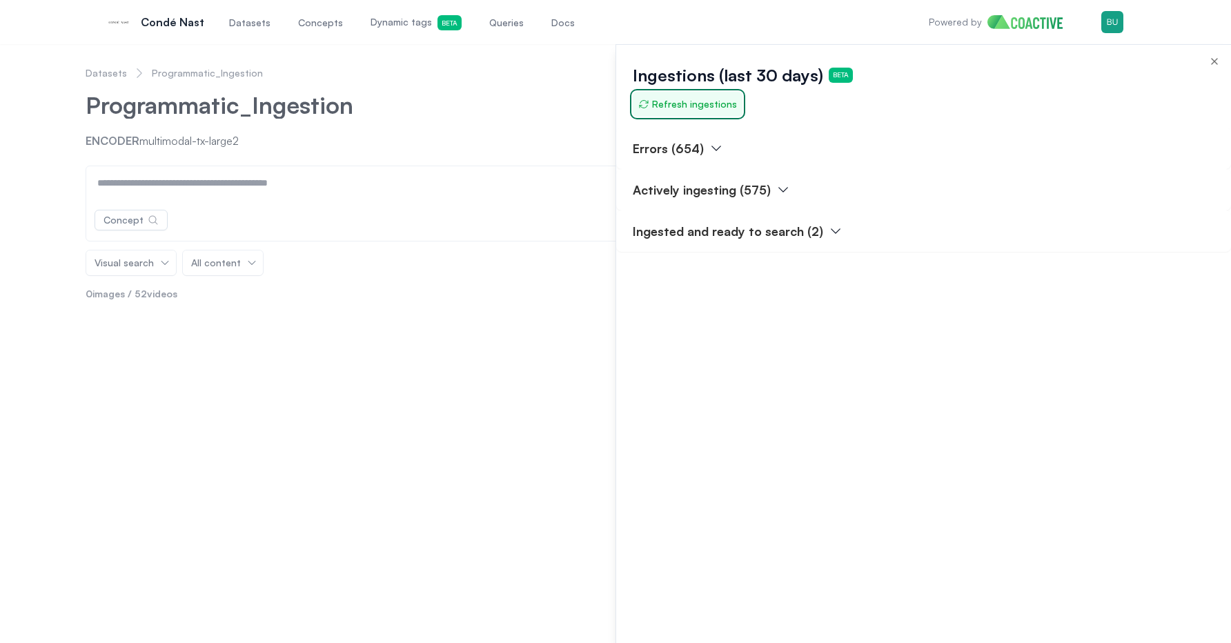
click at [693, 105] on span "Refresh ingestions" at bounding box center [687, 104] width 99 height 14
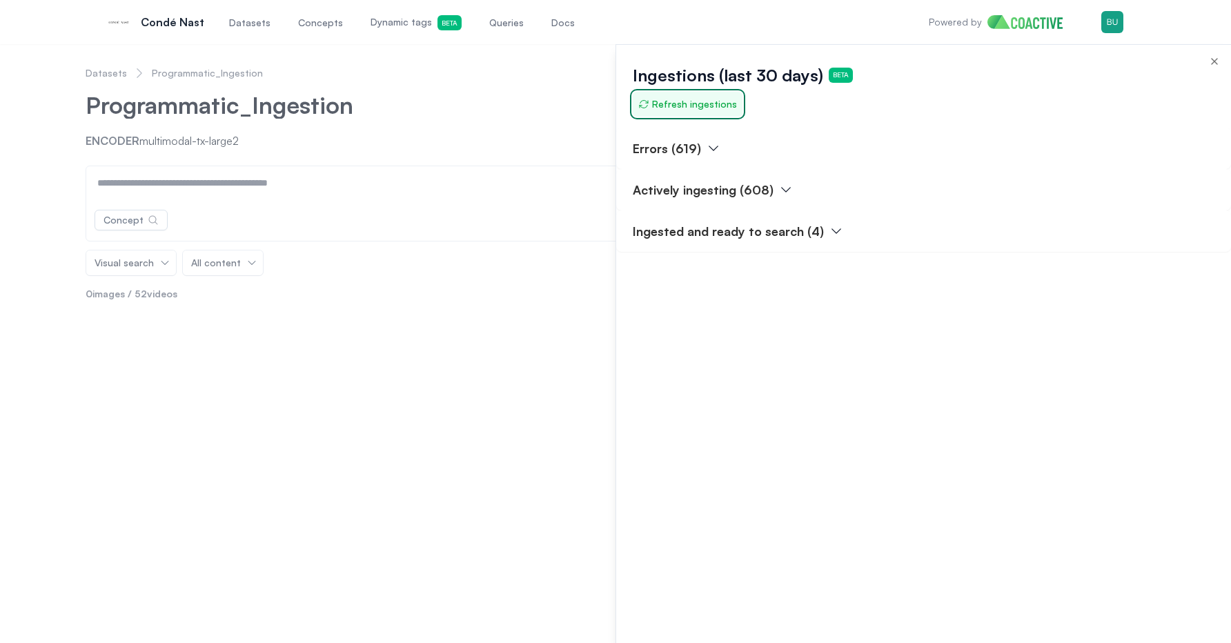
click at [693, 105] on span "Refresh ingestions" at bounding box center [687, 104] width 99 height 14
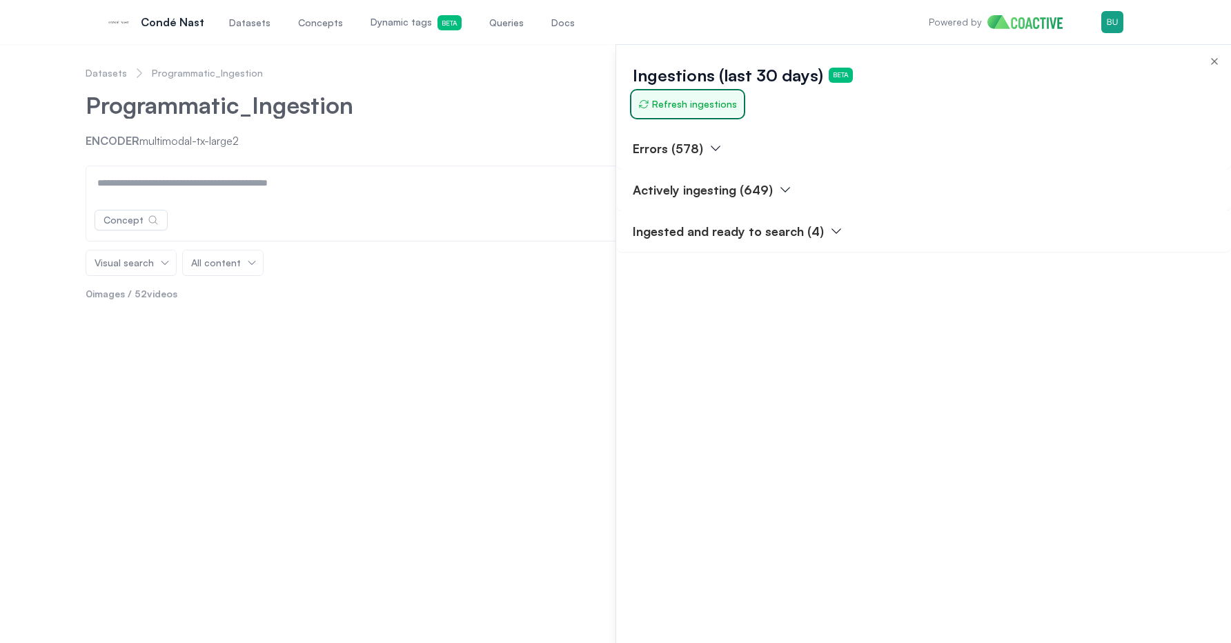
click at [693, 105] on span "Refresh ingestions" at bounding box center [687, 104] width 99 height 14
click at [569, 115] on div at bounding box center [615, 343] width 1231 height 599
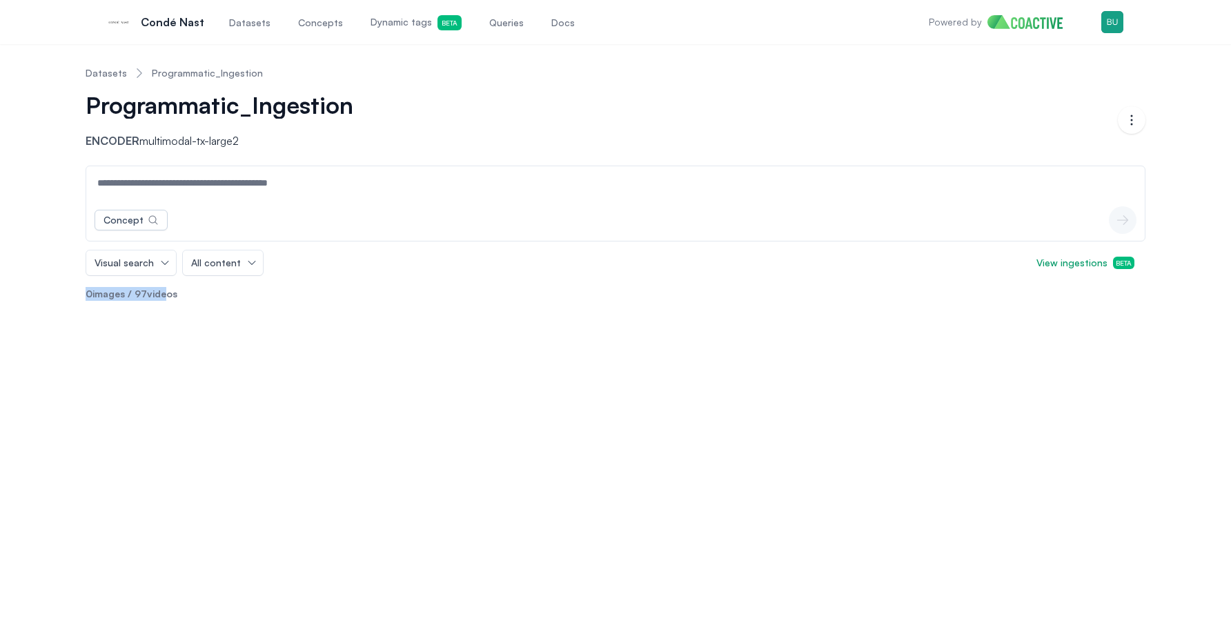
click at [165, 287] on p "0 images / 97 videos" at bounding box center [616, 294] width 1060 height 14
click at [165, 343] on div "Datasets Programmatic_Ingestion Programmatic_Ingestion Encoder multimodal-tx-la…" at bounding box center [615, 343] width 1231 height 599
click at [182, 362] on div "Datasets Programmatic_Ingestion Programmatic_Ingestion Encoder multimodal-tx-la…" at bounding box center [615, 343] width 1231 height 599
click at [262, 326] on div "Datasets Programmatic_Ingestion Programmatic_Ingestion Encoder multimodal-tx-la…" at bounding box center [615, 343] width 1231 height 599
click at [183, 187] on input at bounding box center [615, 182] width 1053 height 33
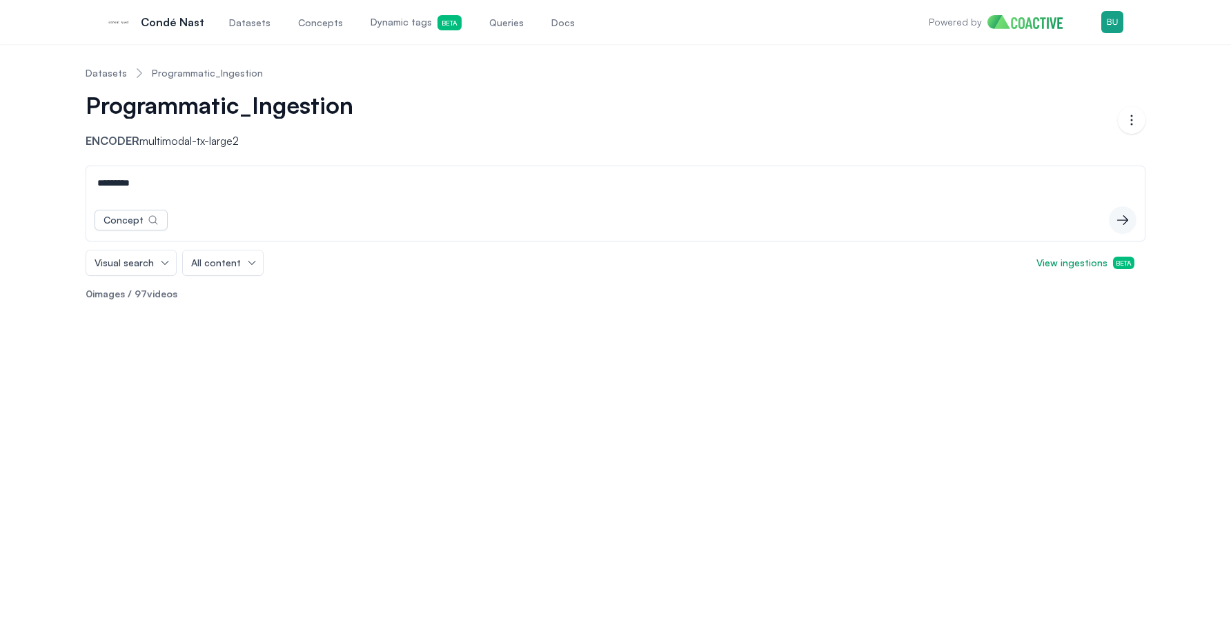
type input "*********"
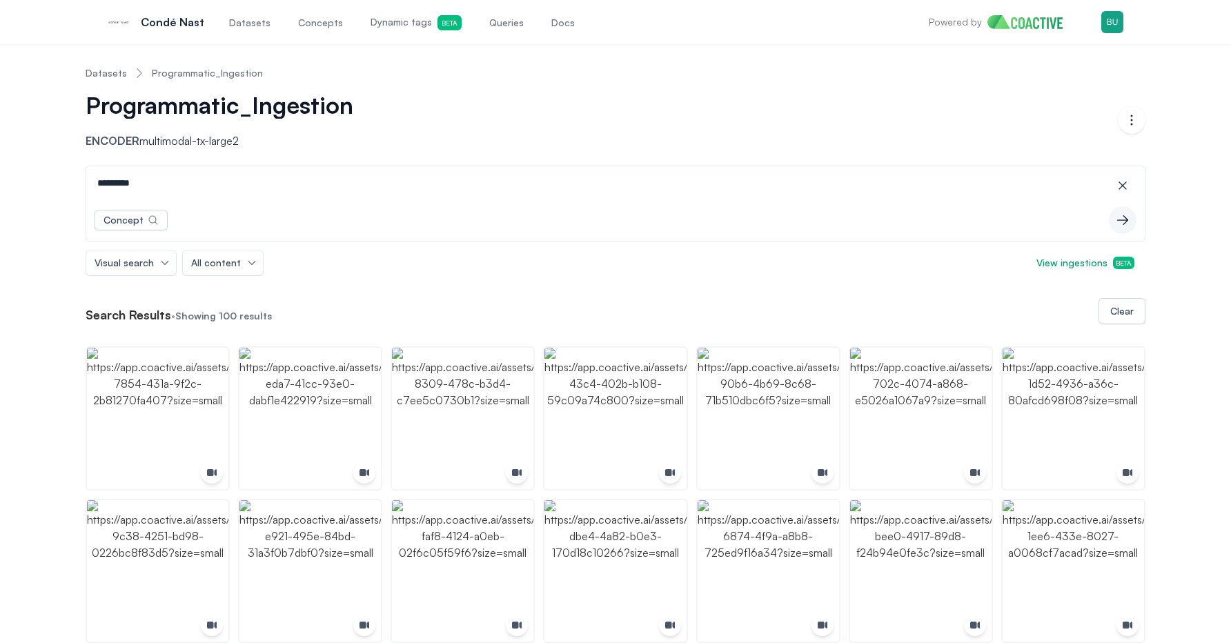
click at [106, 73] on link "Datasets" at bounding box center [106, 73] width 41 height 14
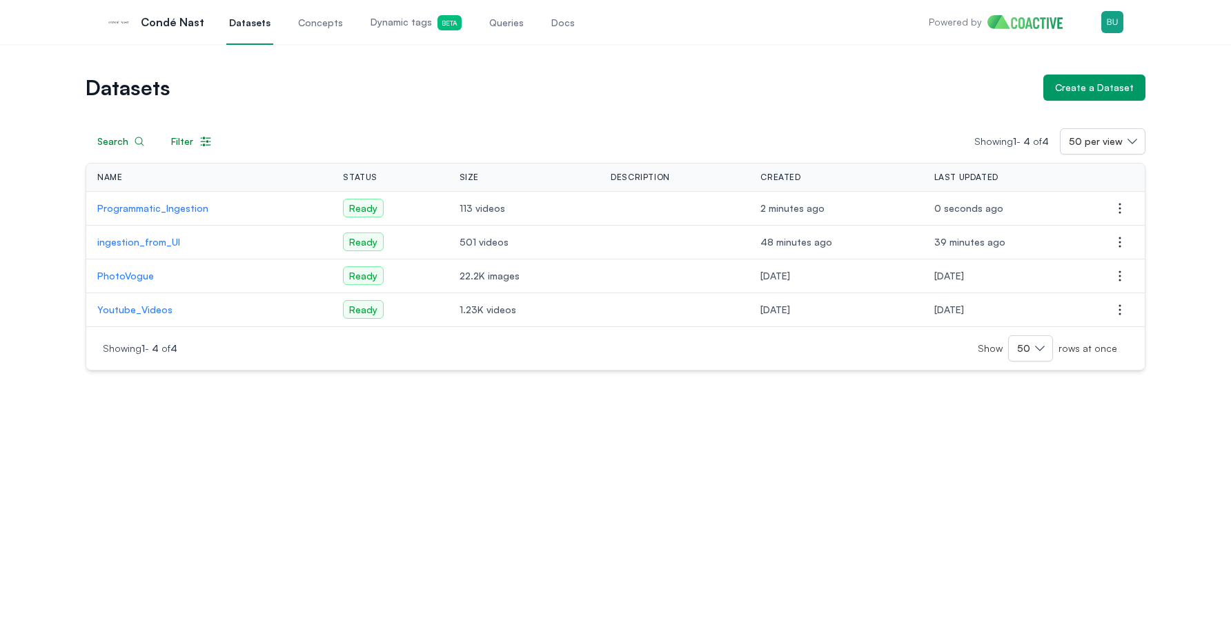
click at [50, 160] on div "Datasets Create a Dataset Search Filter Showing 1 - 4 of 4 50 per view Name Sta…" at bounding box center [616, 223] width 1182 height 296
click at [136, 202] on p "Programmatic_Ingestion" at bounding box center [209, 209] width 224 height 14
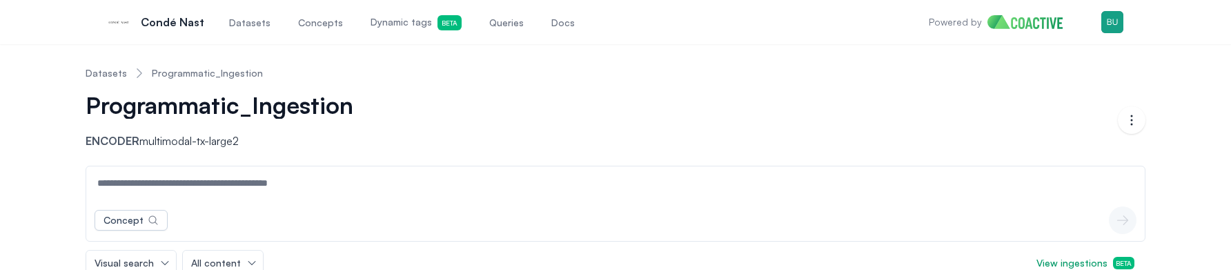
click at [53, 206] on div "Datasets Programmatic_Ingestion Programmatic_Ingestion Encoder multimodal-tx-la…" at bounding box center [616, 183] width 1182 height 257
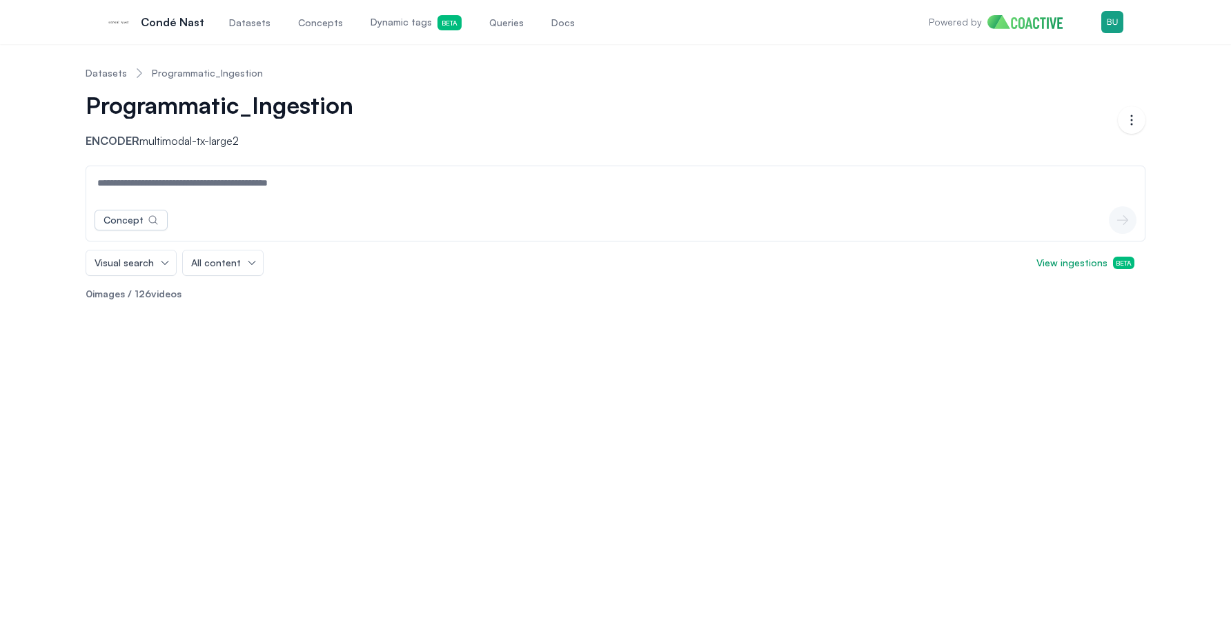
click at [284, 371] on div "Datasets Programmatic_Ingestion Programmatic_Ingestion Encoder multimodal-tx-la…" at bounding box center [615, 343] width 1231 height 599
click at [184, 311] on div "Concept icon-button Visual search All content View ingestions Beta 0 images / 1…" at bounding box center [616, 239] width 1060 height 146
click at [170, 296] on p "0 images / 126 videos" at bounding box center [616, 294] width 1060 height 14
click at [148, 307] on div "Concept icon-button Visual search All content View ingestions Beta 0 images / 1…" at bounding box center [616, 239] width 1060 height 146
click at [164, 346] on div "Datasets Programmatic_Ingestion Programmatic_Ingestion Encoder multimodal-tx-la…" at bounding box center [615, 343] width 1231 height 599
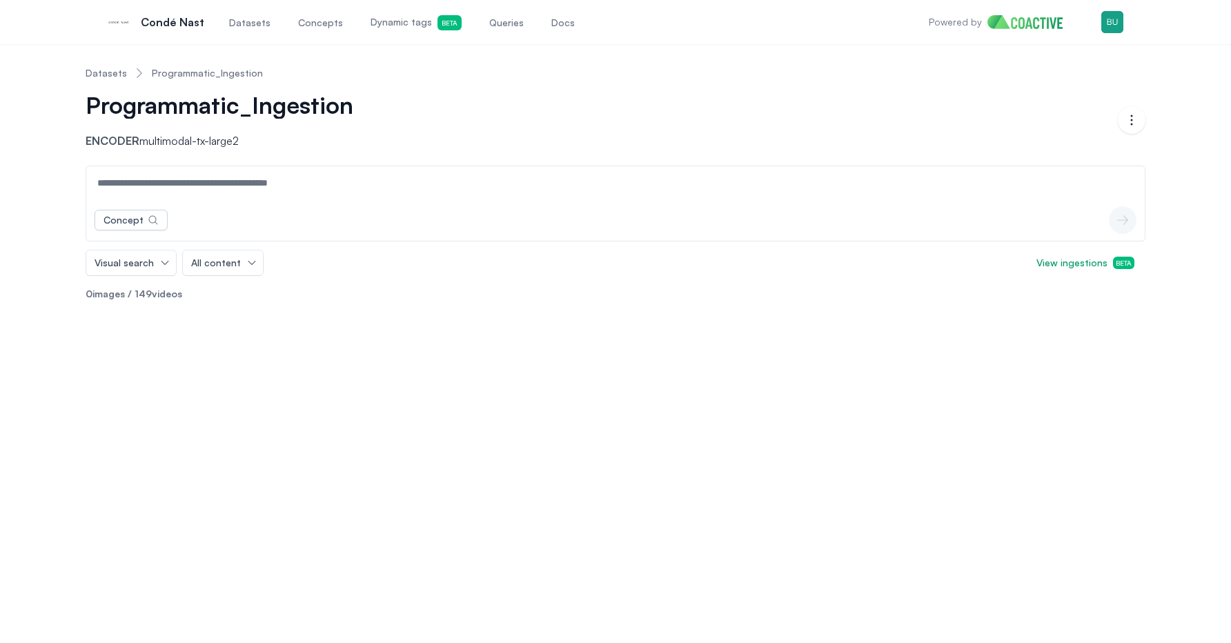
click at [217, 368] on div "Datasets Programmatic_Ingestion Programmatic_Ingestion Encoder multimodal-tx-la…" at bounding box center [615, 343] width 1231 height 599
click at [237, 184] on input at bounding box center [615, 182] width 1053 height 33
type input "*********"
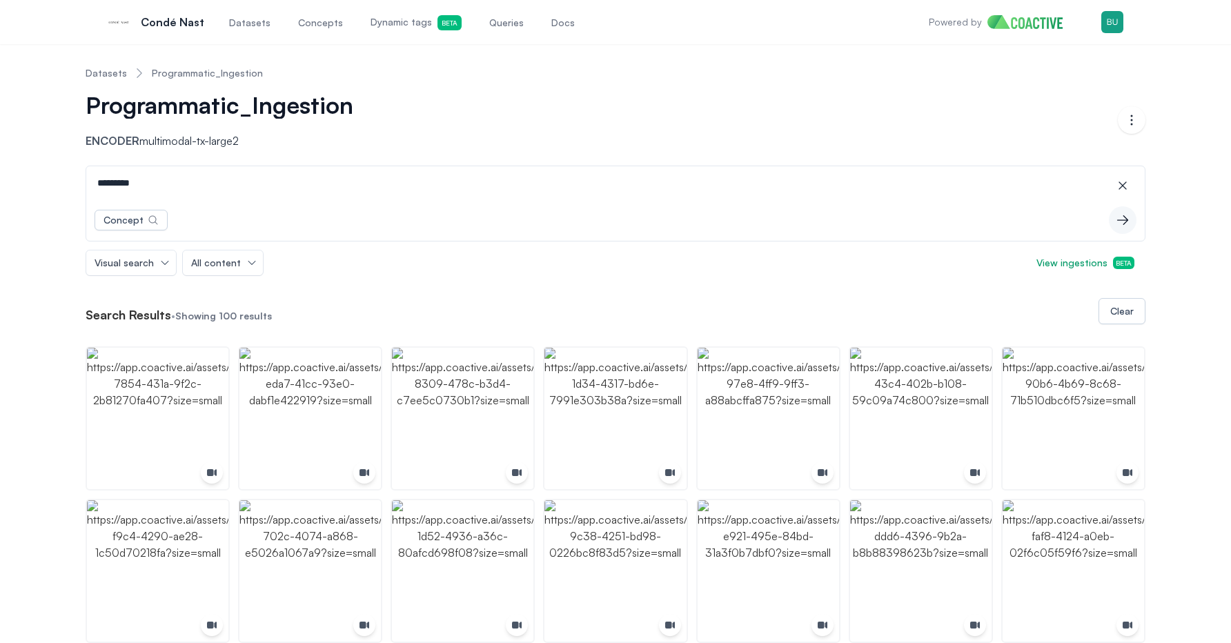
click at [138, 172] on input "*********" at bounding box center [615, 182] width 1053 height 33
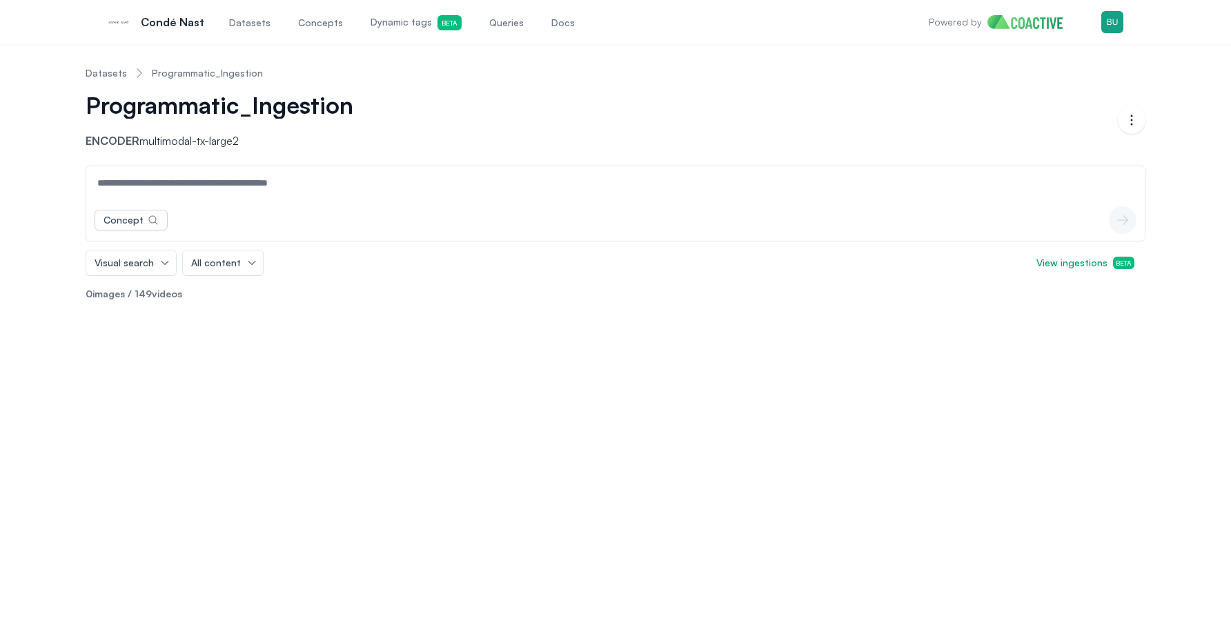
click at [29, 194] on div "Datasets Programmatic_Ingestion Programmatic_Ingestion Encoder multimodal-tx-la…" at bounding box center [616, 183] width 1182 height 257
click at [206, 257] on span "All content" at bounding box center [216, 263] width 50 height 14
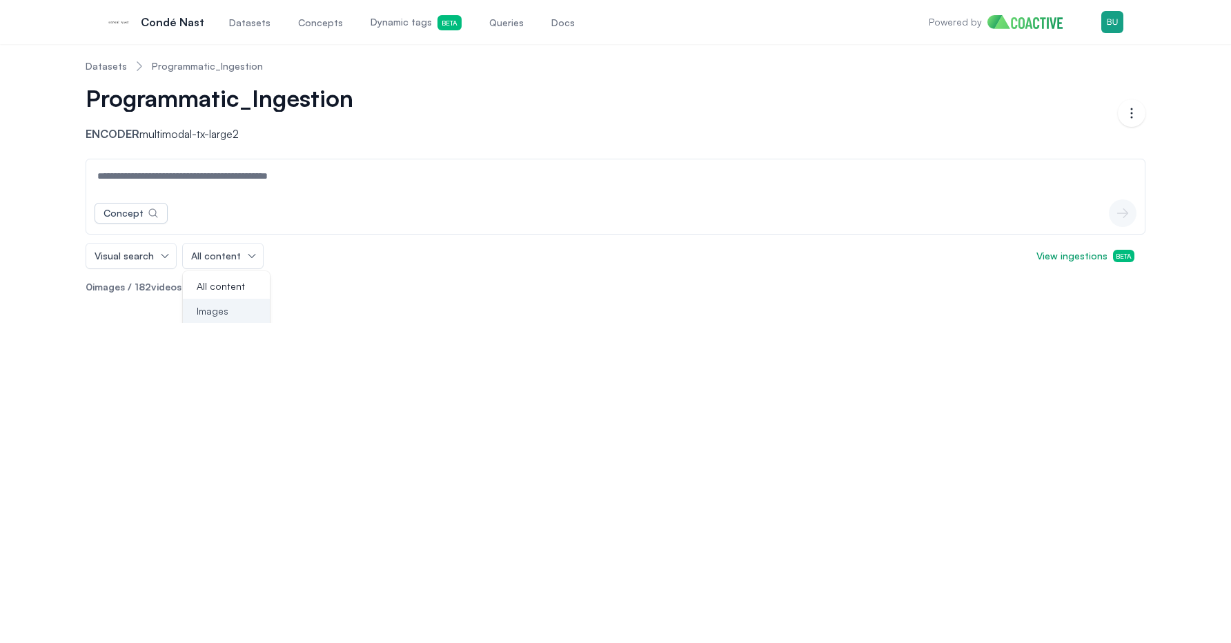
click at [216, 315] on span "Images" at bounding box center [213, 311] width 32 height 14
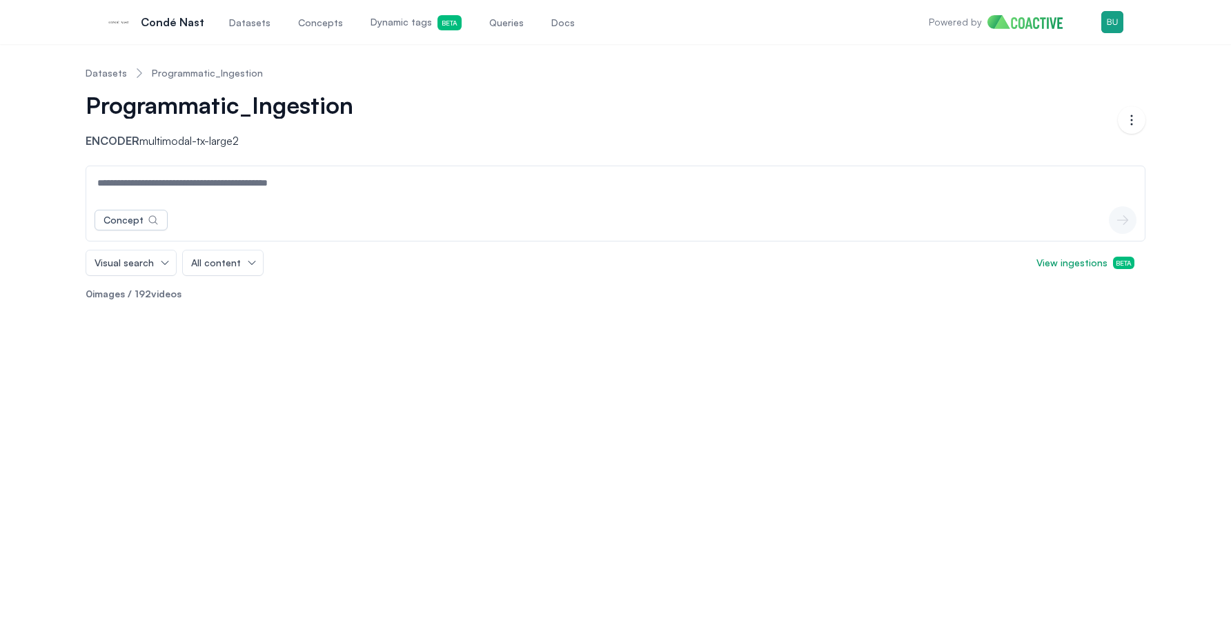
click at [194, 299] on p "0 images / 192 videos" at bounding box center [616, 294] width 1060 height 14
drag, startPoint x: 184, startPoint y: 291, endPoint x: 66, endPoint y: 291, distance: 118.7
click at [66, 291] on div "Datasets Programmatic_Ingestion Programmatic_Ingestion Encoder multimodal-tx-la…" at bounding box center [616, 183] width 1182 height 257
drag, startPoint x: 80, startPoint y: 291, endPoint x: 216, endPoint y: 289, distance: 136.0
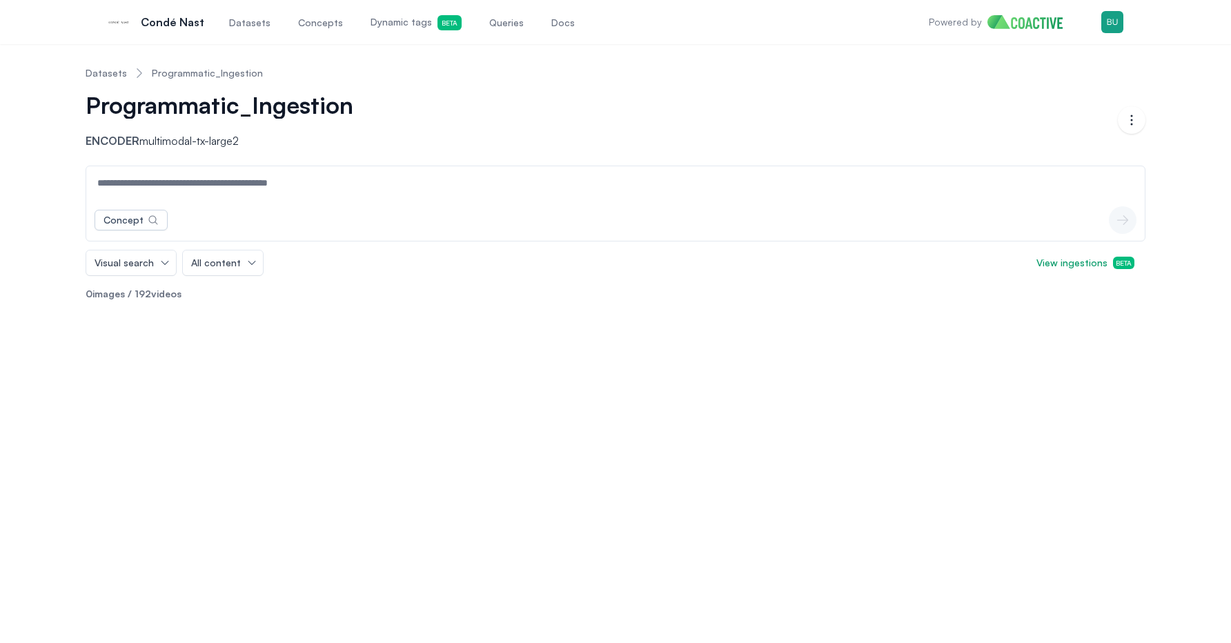
click at [216, 291] on div "Datasets Programmatic_Ingestion Programmatic_Ingestion Encoder multimodal-tx-la…" at bounding box center [616, 183] width 1182 height 257
click at [216, 289] on p "0 images / 192 videos" at bounding box center [616, 294] width 1060 height 14
click at [179, 182] on input at bounding box center [615, 182] width 1053 height 33
type input "*********"
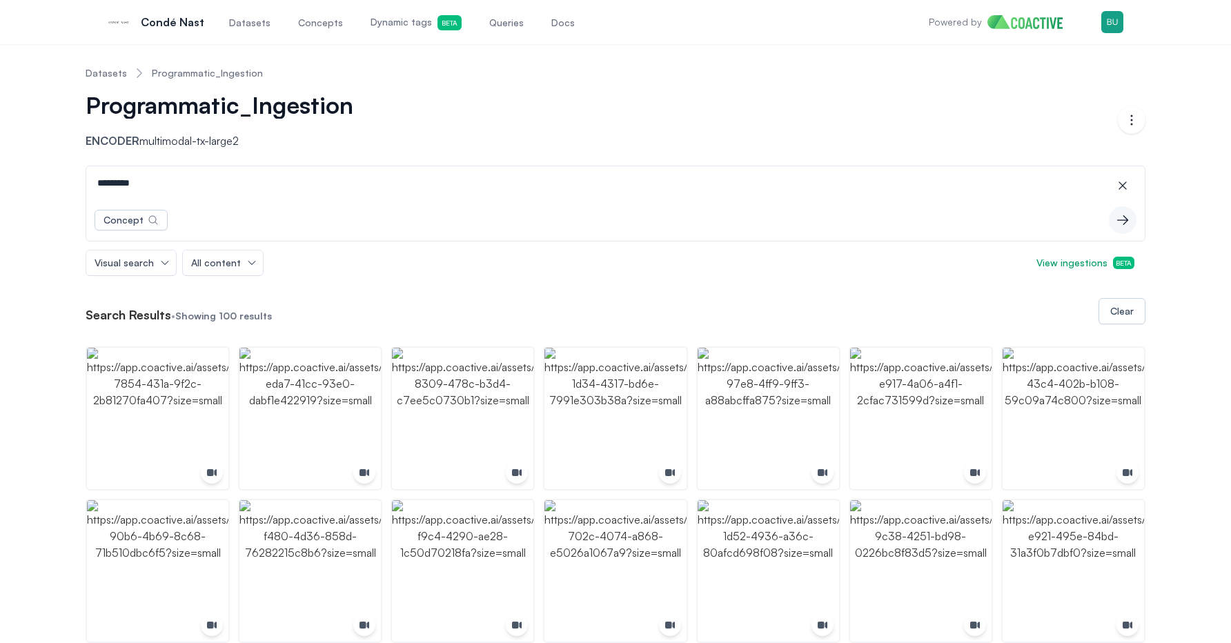
click at [106, 71] on link "Datasets" at bounding box center [106, 73] width 41 height 14
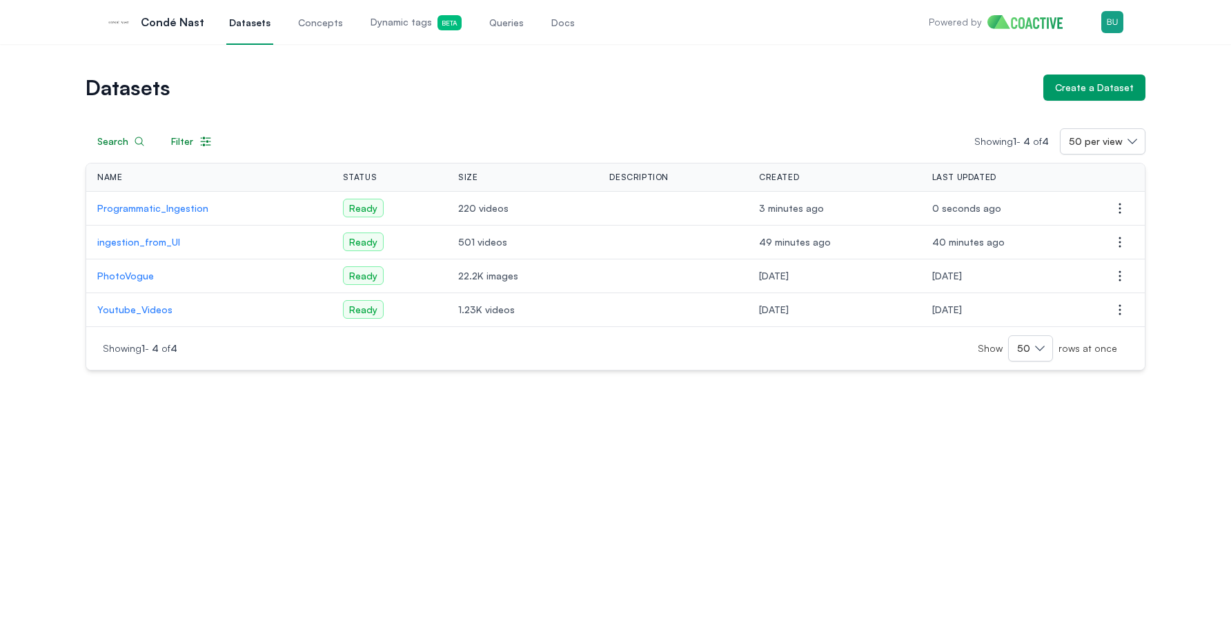
click at [42, 179] on div "Datasets Create a Dataset Search Filter Showing 1 - 4 of 4 50 per view Name Sta…" at bounding box center [616, 223] width 1182 height 296
click at [133, 208] on p "Programmatic_Ingestion" at bounding box center [209, 209] width 224 height 14
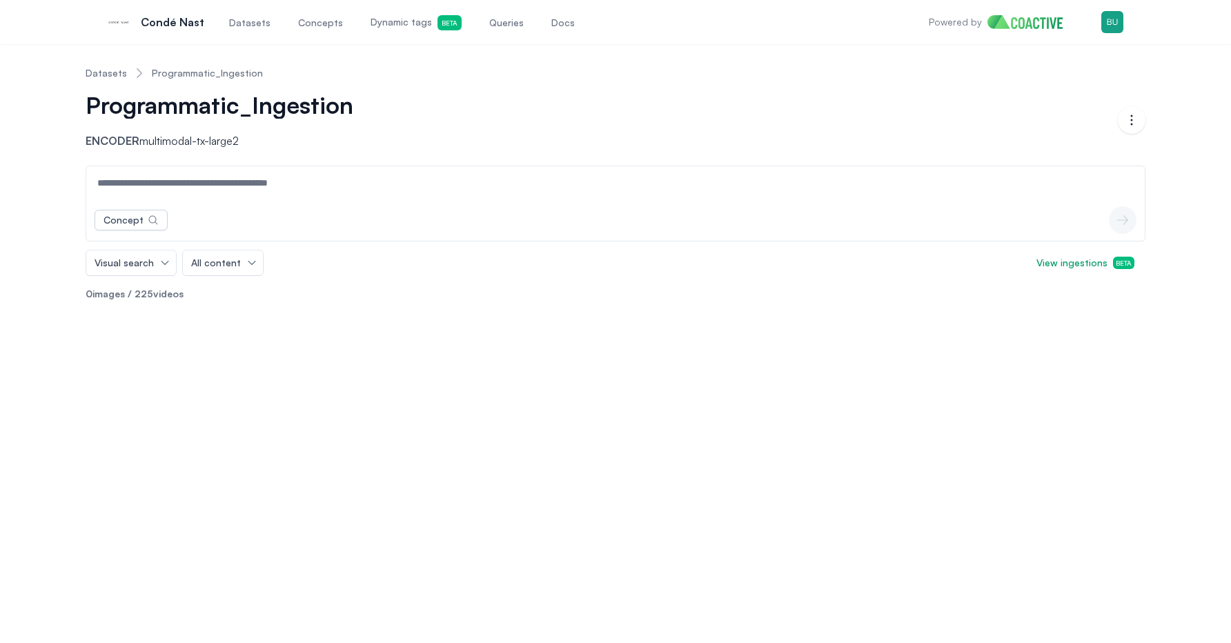
drag, startPoint x: 97, startPoint y: 330, endPoint x: 89, endPoint y: 310, distance: 21.7
click at [96, 330] on div "Datasets Programmatic_Ingestion Programmatic_Ingestion Encoder multimodal-tx-la…" at bounding box center [615, 343] width 1231 height 599
click at [57, 274] on div "Datasets Programmatic_Ingestion Programmatic_Ingestion Encoder multimodal-tx-la…" at bounding box center [616, 183] width 1182 height 257
click at [43, 219] on div "Datasets Programmatic_Ingestion Programmatic_Ingestion Encoder multimodal-tx-la…" at bounding box center [616, 183] width 1182 height 257
click at [58, 170] on div "Datasets Programmatic_Ingestion Programmatic_Ingestion Encoder multimodal-tx-la…" at bounding box center [616, 183] width 1182 height 257
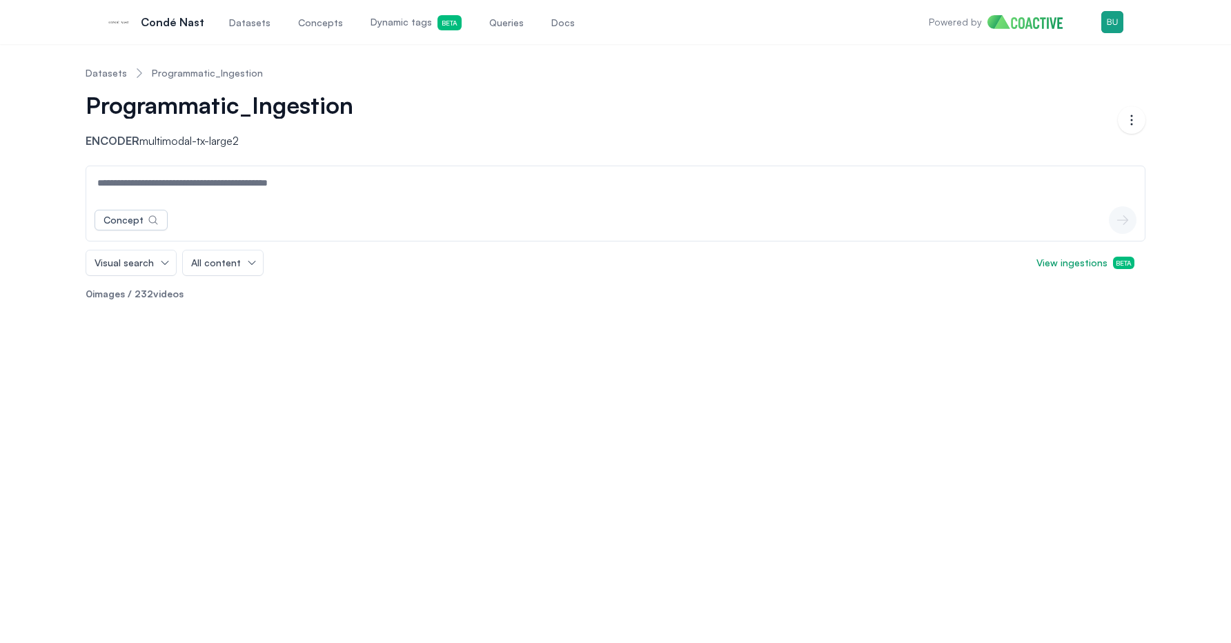
click at [154, 304] on div "Concept icon-button Visual search All content View ingestions Beta 0 images / 2…" at bounding box center [616, 239] width 1060 height 146
click at [205, 369] on div "Datasets Programmatic_Ingestion Programmatic_Ingestion Encoder multimodal-tx-la…" at bounding box center [615, 343] width 1231 height 599
click at [243, 356] on div "Datasets Programmatic_Ingestion Programmatic_Ingestion Encoder multimodal-tx-la…" at bounding box center [615, 343] width 1231 height 599
click at [246, 356] on div "Datasets Programmatic_Ingestion Programmatic_Ingestion Encoder multimodal-tx-la…" at bounding box center [615, 343] width 1231 height 599
click at [95, 66] on ol "Datasets Programmatic_Ingestion" at bounding box center [174, 73] width 177 height 36
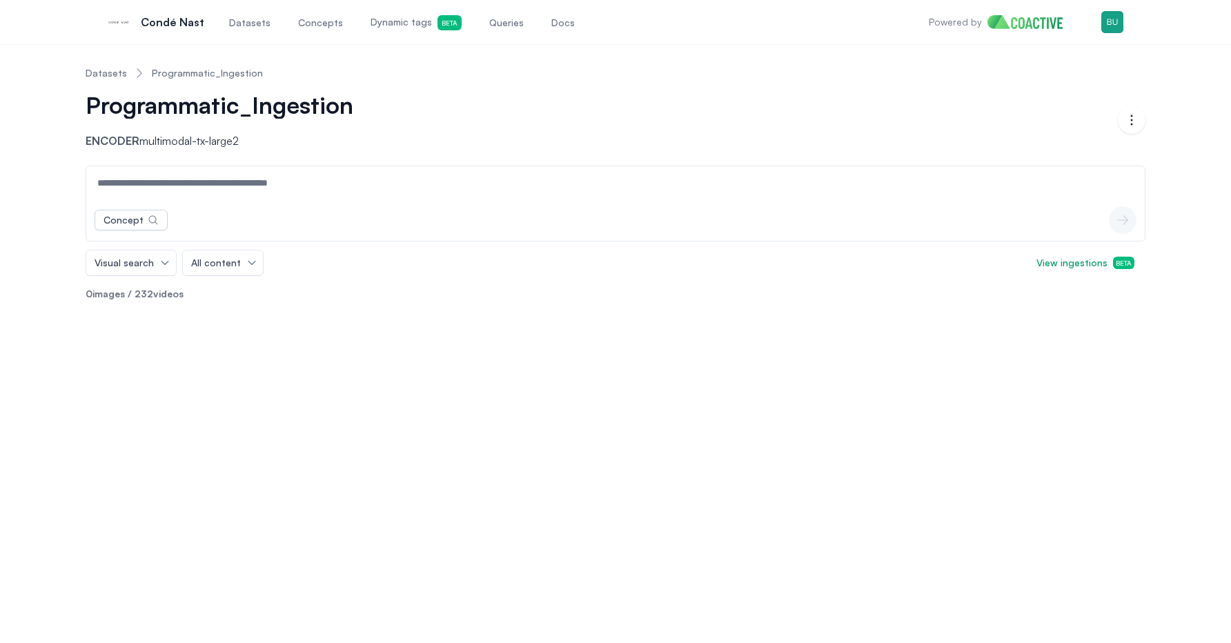
click at [99, 71] on link "Datasets" at bounding box center [106, 73] width 41 height 14
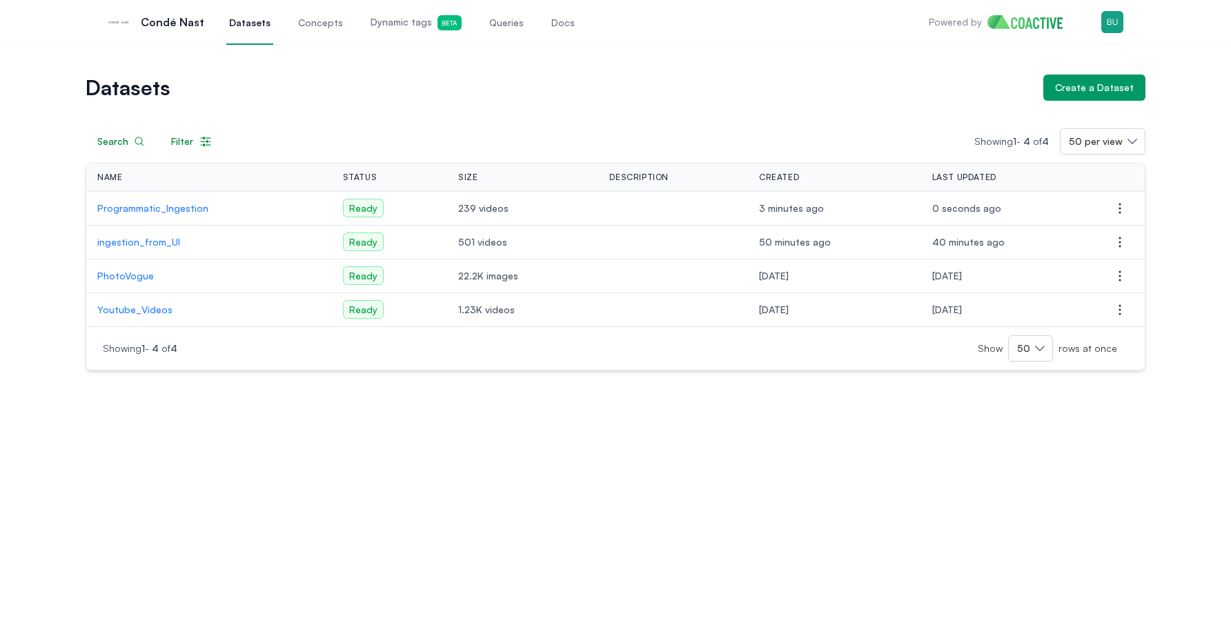
click at [144, 210] on p "Programmatic_Ingestion" at bounding box center [209, 209] width 224 height 14
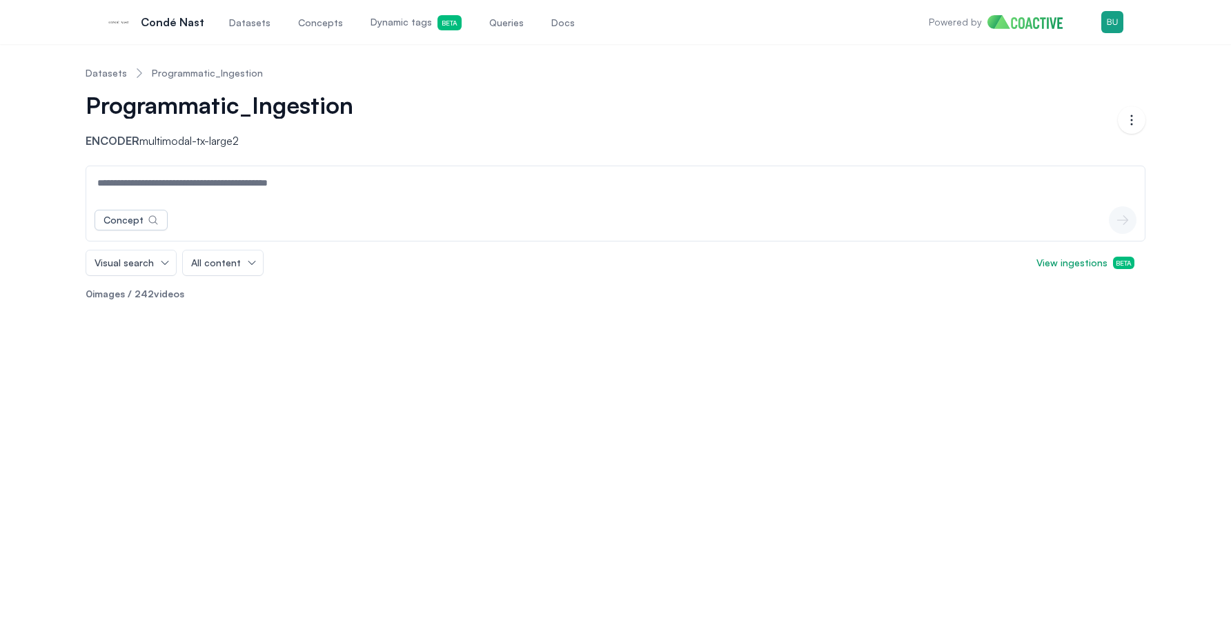
click at [115, 69] on link "Datasets" at bounding box center [106, 73] width 41 height 14
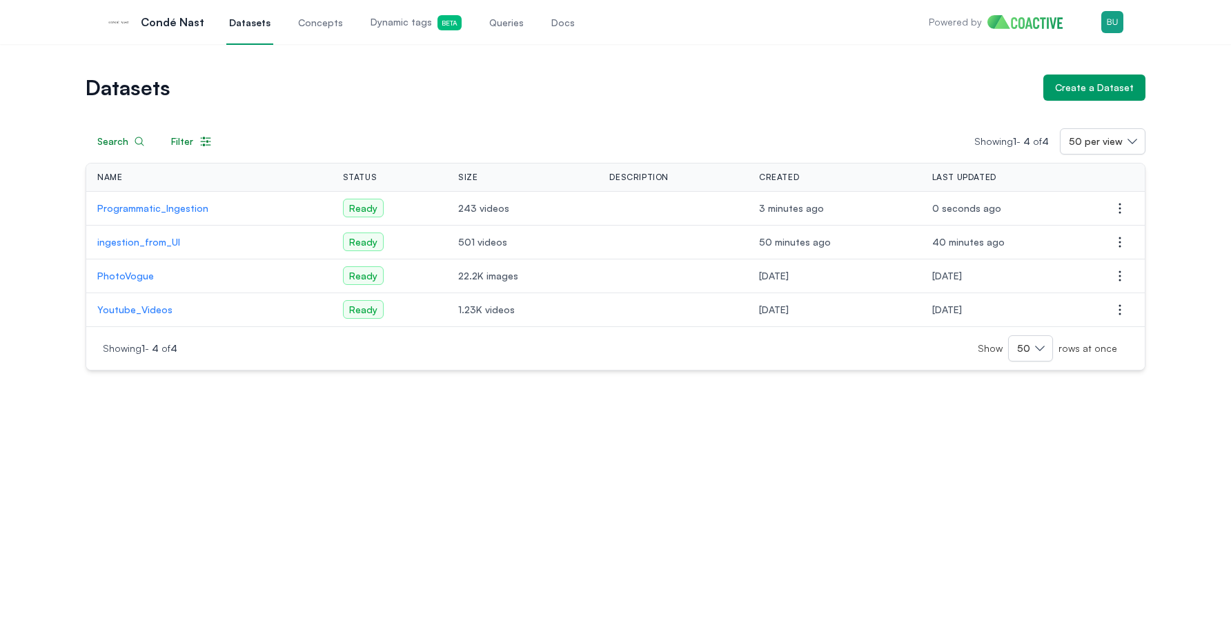
click at [163, 242] on p "ingestion_from_UI" at bounding box center [209, 242] width 224 height 14
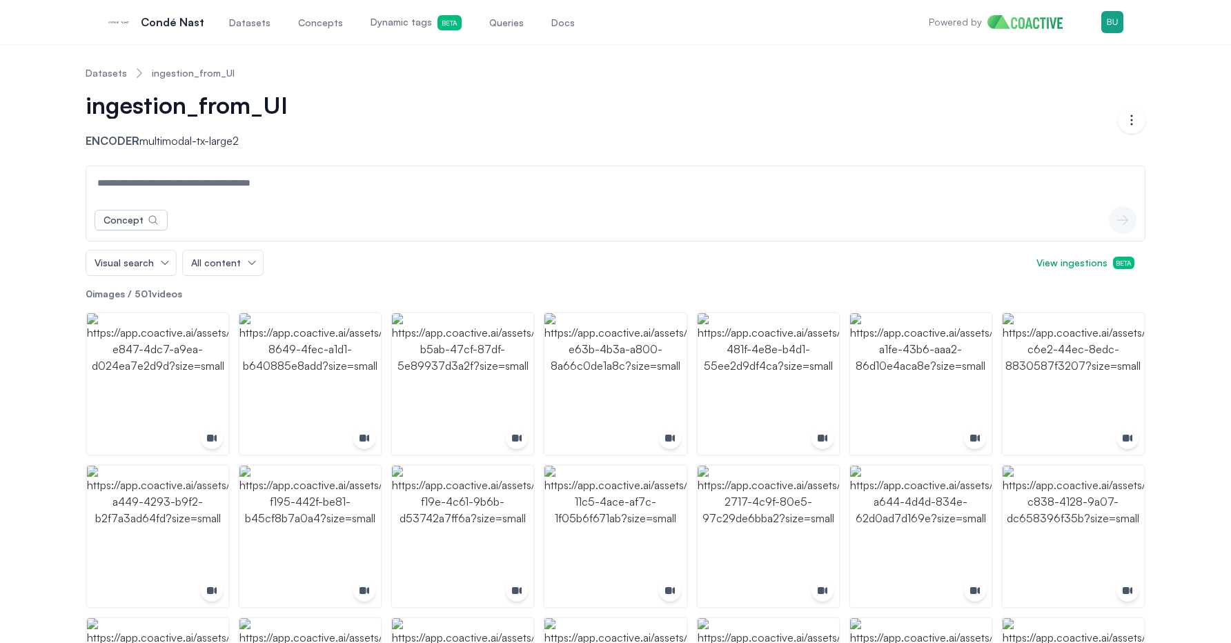
click at [101, 74] on link "Datasets" at bounding box center [106, 73] width 41 height 14
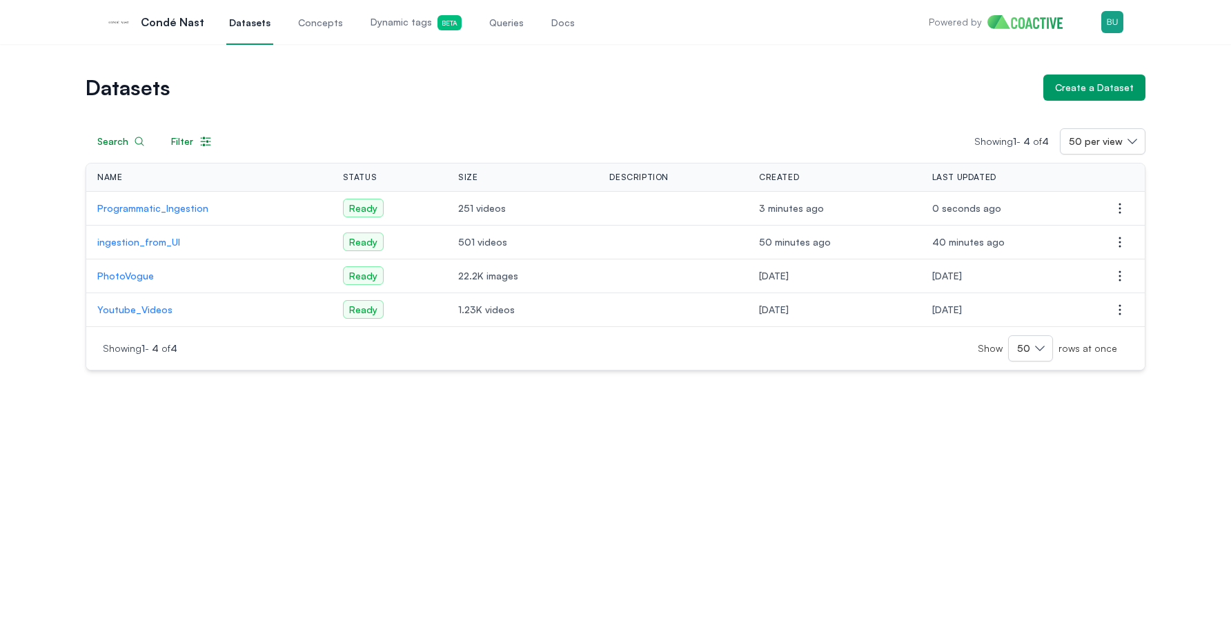
click at [166, 213] on p "Programmatic_Ingestion" at bounding box center [209, 209] width 224 height 14
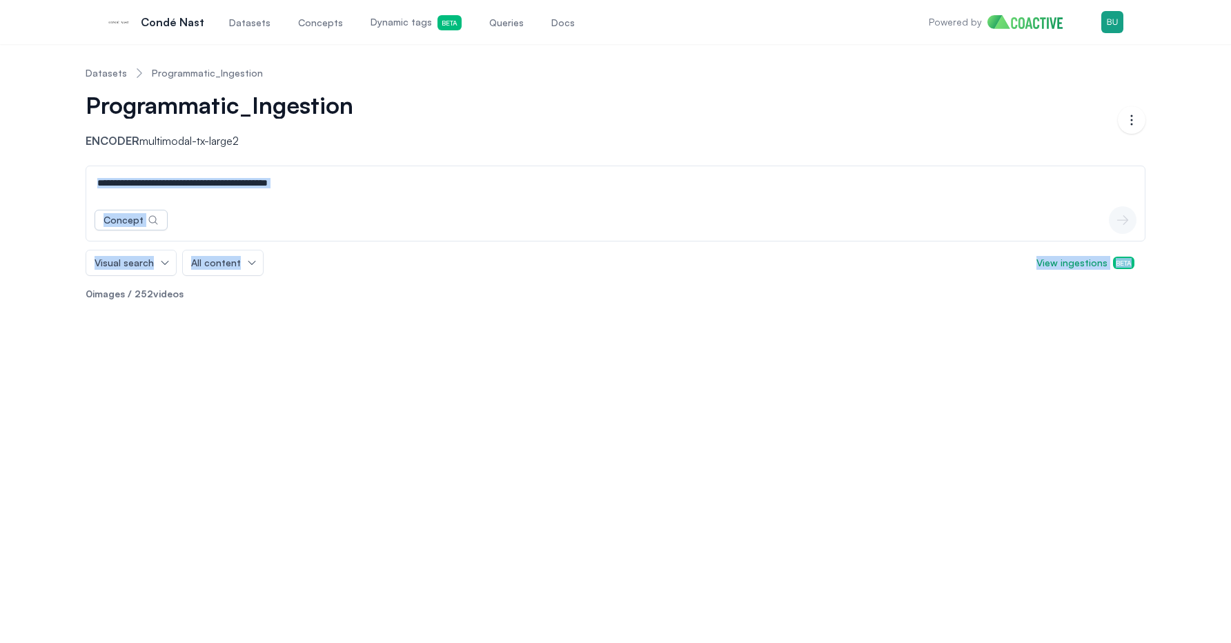
drag, startPoint x: 1182, startPoint y: 282, endPoint x: 982, endPoint y: 190, distance: 220.2
click at [986, 190] on div "Datasets Programmatic_Ingestion Programmatic_Ingestion Encoder multimodal-tx-la…" at bounding box center [616, 183] width 1182 height 257
click at [946, 273] on div "Visual search All content View ingestions Beta" at bounding box center [616, 263] width 1060 height 26
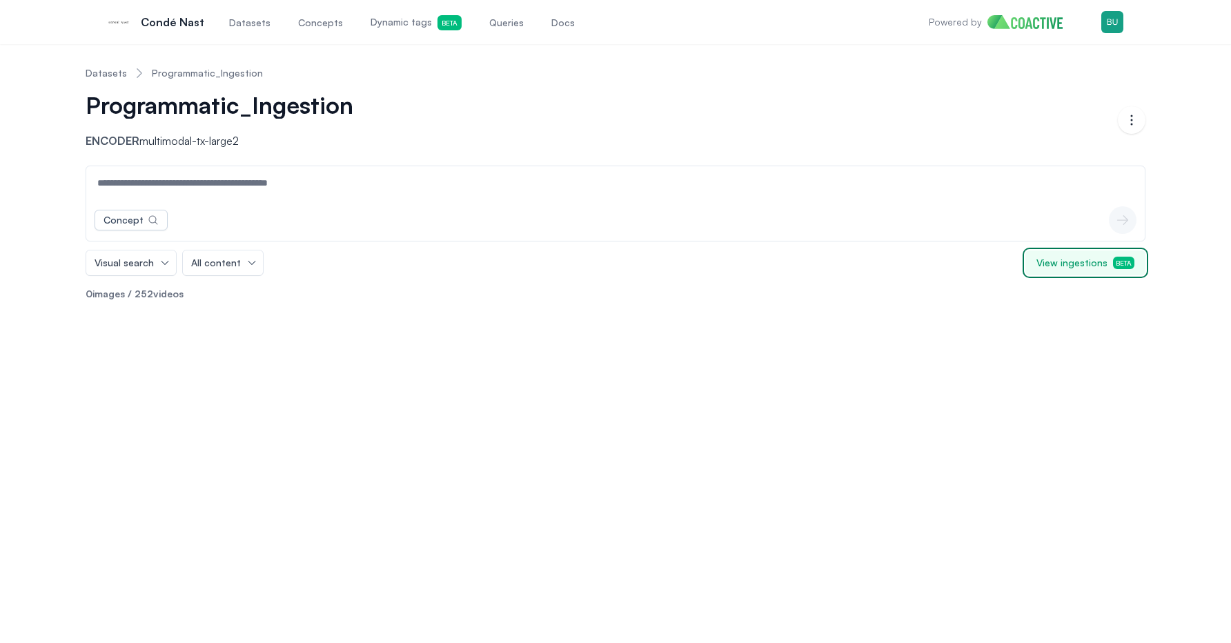
click at [1066, 265] on span "View ingestions Beta" at bounding box center [1086, 263] width 98 height 14
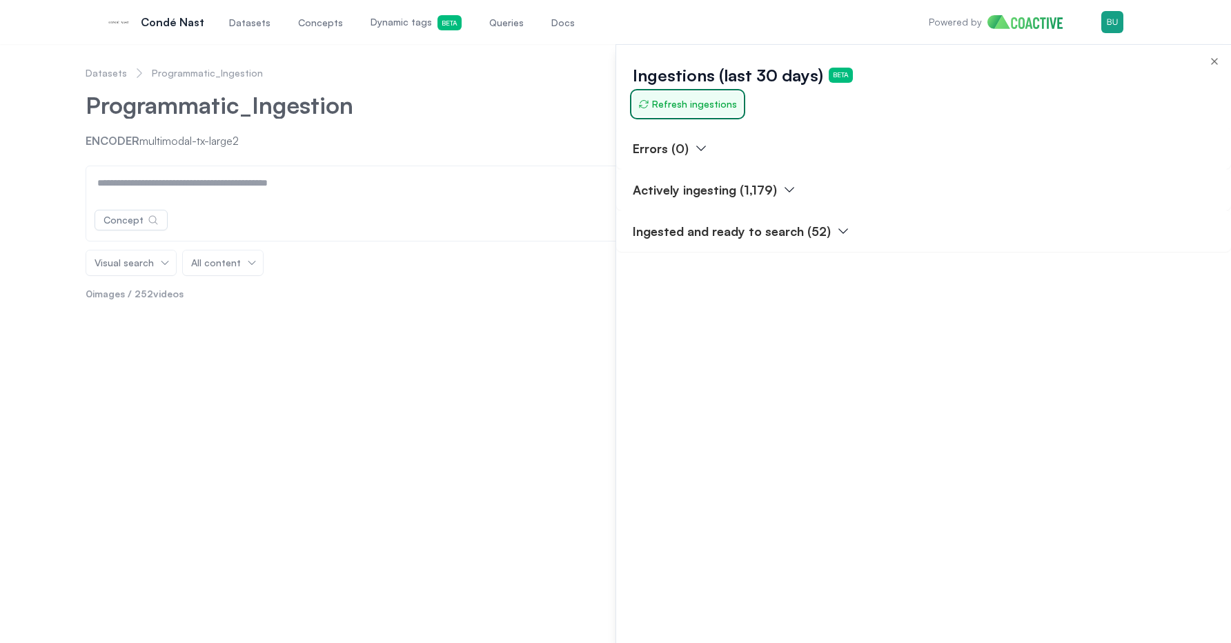
click at [678, 101] on span "Refresh ingestions" at bounding box center [687, 104] width 99 height 14
click at [587, 86] on div at bounding box center [615, 343] width 1231 height 599
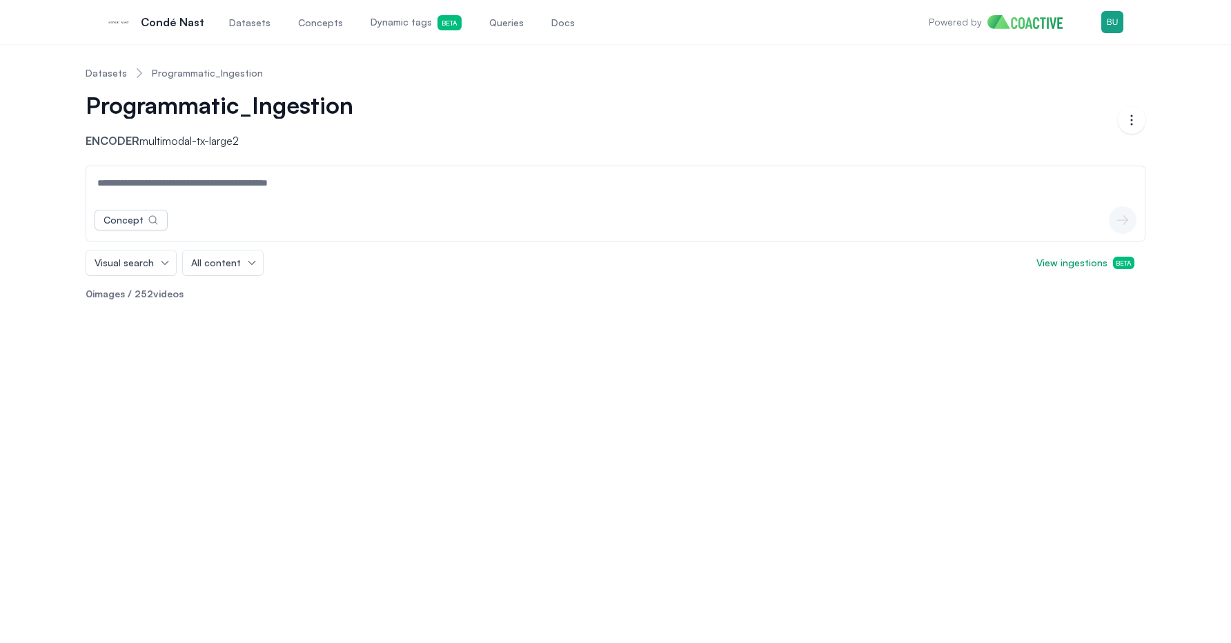
click at [172, 333] on div "Datasets Programmatic_Ingestion Programmatic_Ingestion Encoder multimodal-tx-la…" at bounding box center [615, 343] width 1231 height 599
click at [173, 307] on div "Concept icon-button Visual search All content View ingestions Beta 0 images / 2…" at bounding box center [616, 239] width 1060 height 146
click at [146, 296] on span "252" at bounding box center [144, 294] width 19 height 12
click at [183, 289] on p "0 images / 252 videos" at bounding box center [616, 294] width 1060 height 14
click at [178, 179] on input at bounding box center [615, 182] width 1053 height 33
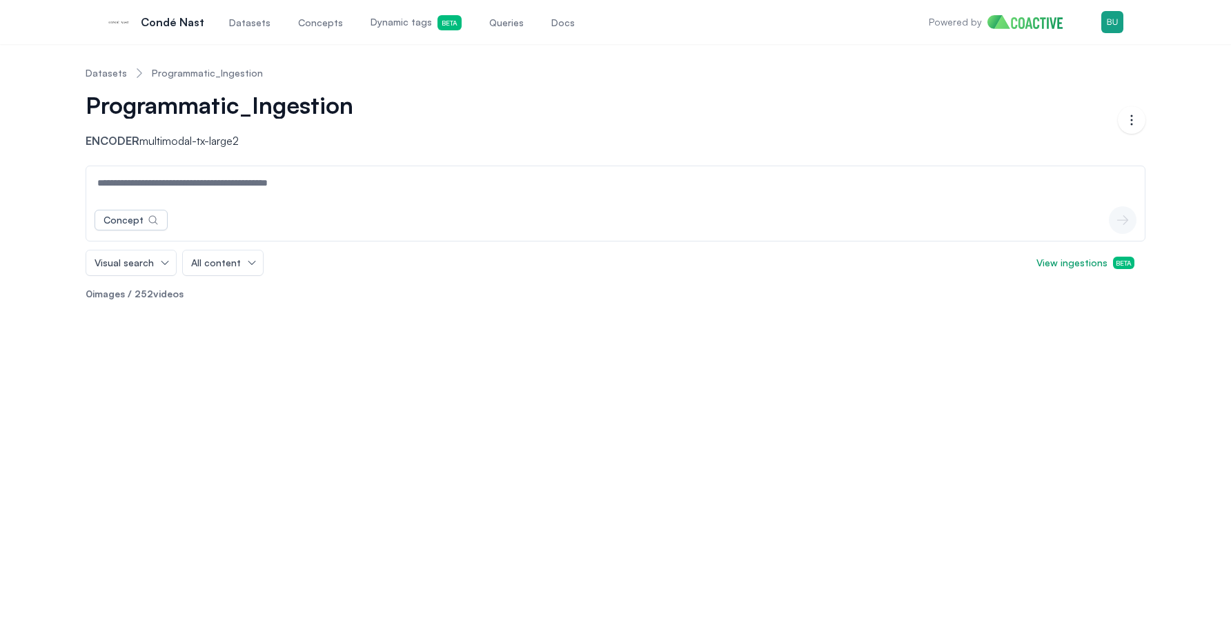
click at [195, 192] on input at bounding box center [615, 182] width 1053 height 33
click at [156, 404] on div "Datasets Programmatic_Ingestion Programmatic_Ingestion Encoder multimodal-tx-la…" at bounding box center [615, 343] width 1231 height 599
click at [186, 69] on link "Programmatic_Ingestion" at bounding box center [207, 73] width 111 height 14
click at [107, 77] on link "Datasets" at bounding box center [106, 73] width 41 height 14
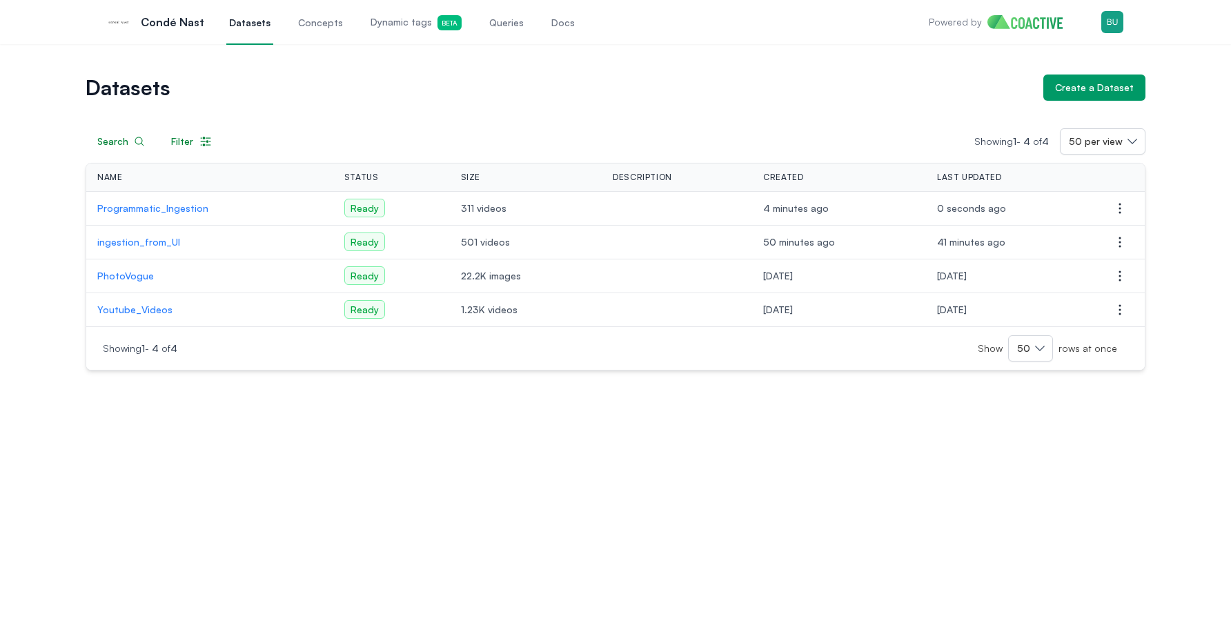
click at [170, 207] on p "Programmatic_Ingestion" at bounding box center [209, 209] width 225 height 14
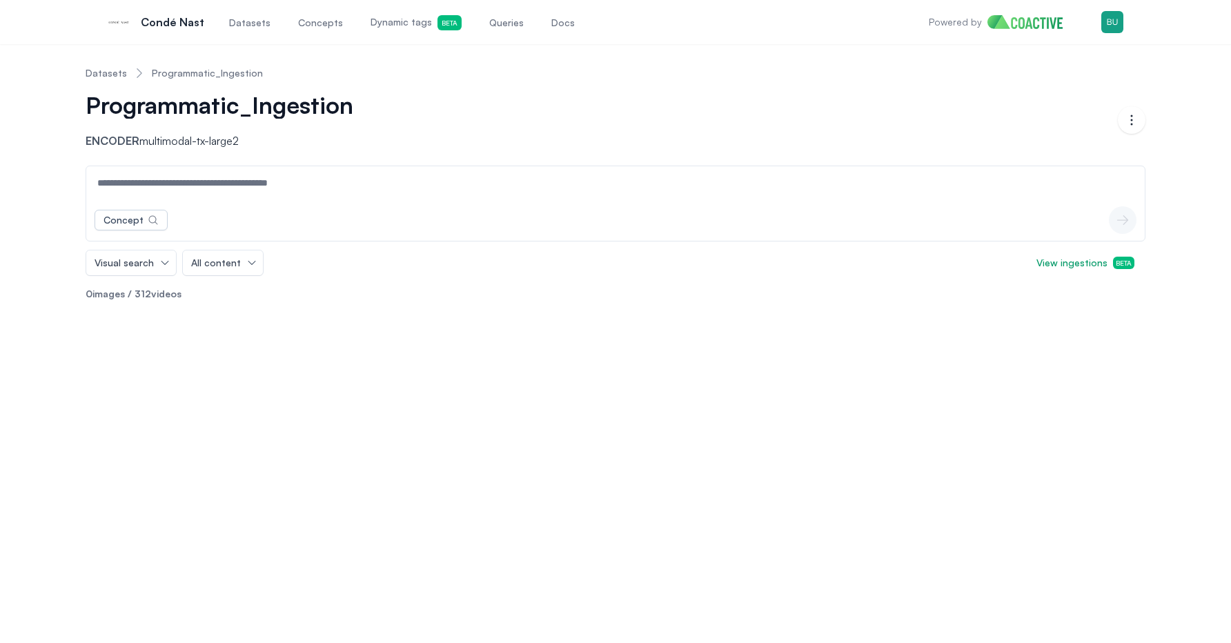
click at [179, 316] on div "Datasets Programmatic_Ingestion Programmatic_Ingestion Encoder multimodal-tx-la…" at bounding box center [615, 183] width 1231 height 279
click at [55, 168] on div "Datasets Programmatic_Ingestion Programmatic_Ingestion Encoder multimodal-tx-la…" at bounding box center [616, 183] width 1182 height 257
click at [161, 293] on p "0 images / 416 videos" at bounding box center [616, 294] width 1060 height 14
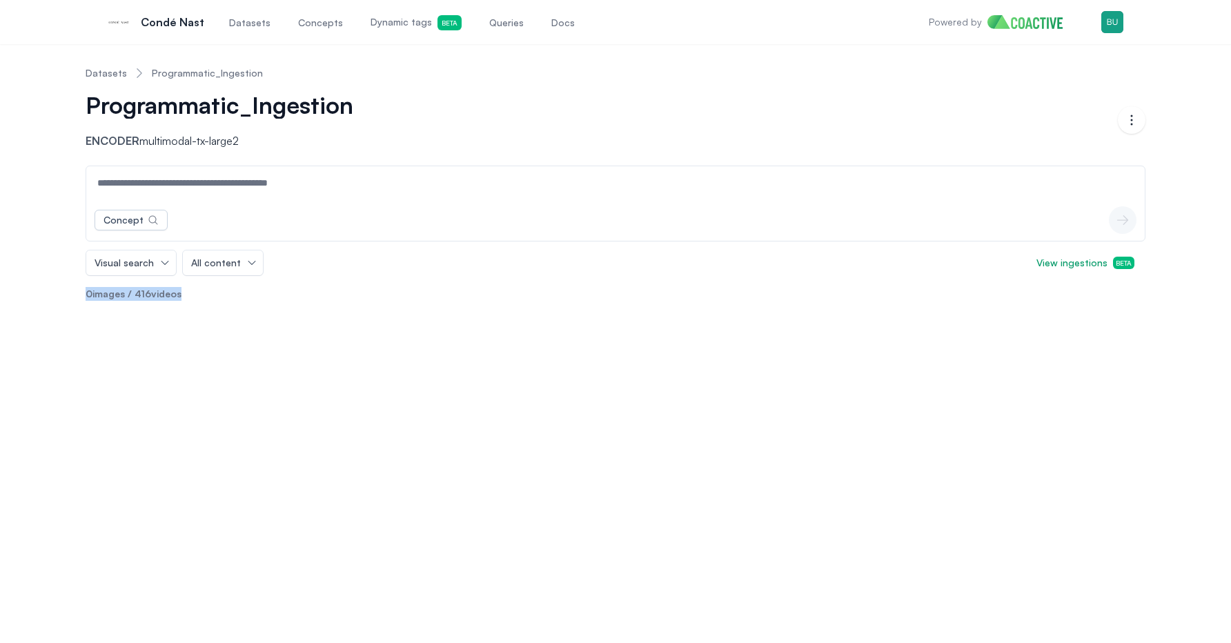
click at [192, 293] on p "0 images / 416 videos" at bounding box center [616, 294] width 1060 height 14
click at [199, 293] on p "0 images / 416 videos" at bounding box center [616, 294] width 1060 height 14
click at [158, 335] on div "Datasets Programmatic_Ingestion Programmatic_Ingestion Encoder multimodal-tx-la…" at bounding box center [615, 343] width 1231 height 599
click at [153, 344] on div "Datasets Programmatic_Ingestion Programmatic_Ingestion Encoder multimodal-tx-la…" at bounding box center [615, 343] width 1231 height 599
drag, startPoint x: 267, startPoint y: 333, endPoint x: 53, endPoint y: 149, distance: 282.4
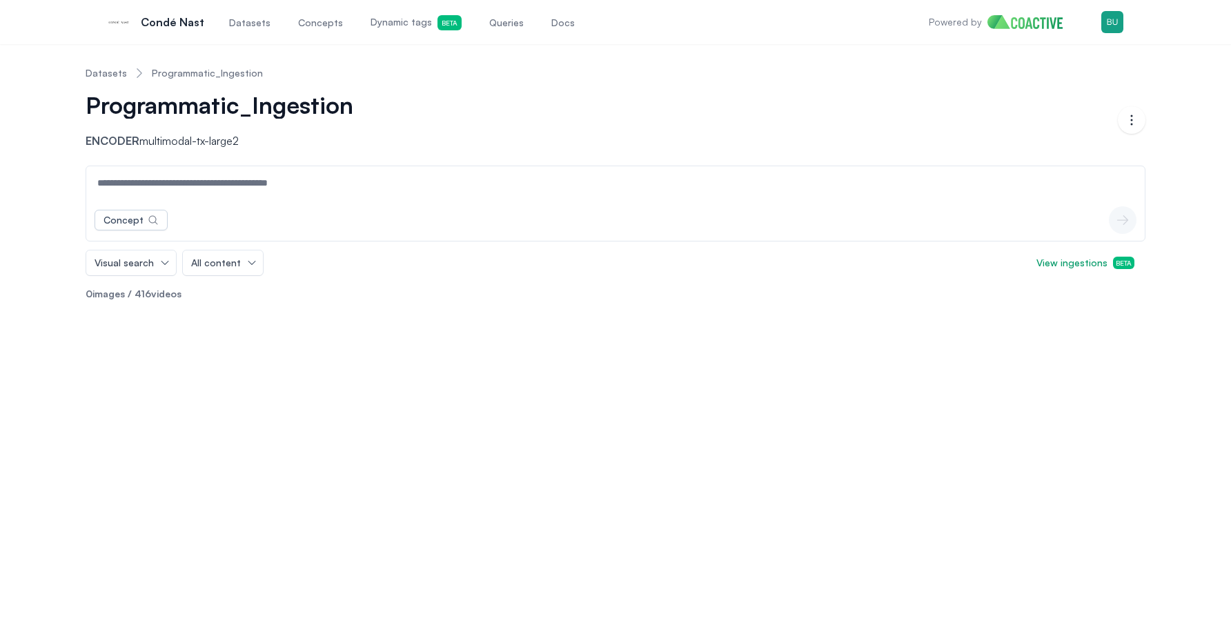
click at [58, 149] on div "Datasets Programmatic_Ingestion Programmatic_Ingestion Encoder multimodal-tx-la…" at bounding box center [615, 343] width 1231 height 599
click at [53, 149] on div "Datasets Programmatic_Ingestion Programmatic_Ingestion Encoder multimodal-tx-la…" at bounding box center [616, 183] width 1182 height 257
click at [242, 181] on input at bounding box center [615, 182] width 1053 height 33
click at [280, 186] on input at bounding box center [615, 182] width 1053 height 33
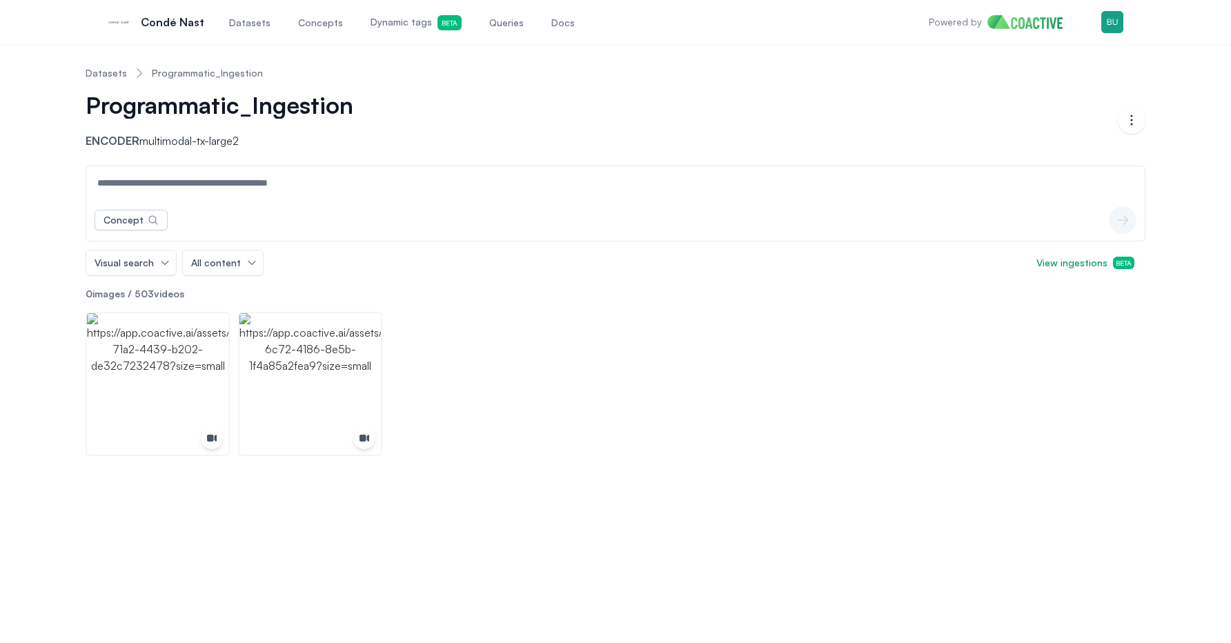
click at [221, 183] on input at bounding box center [615, 182] width 1053 height 33
type input "*********"
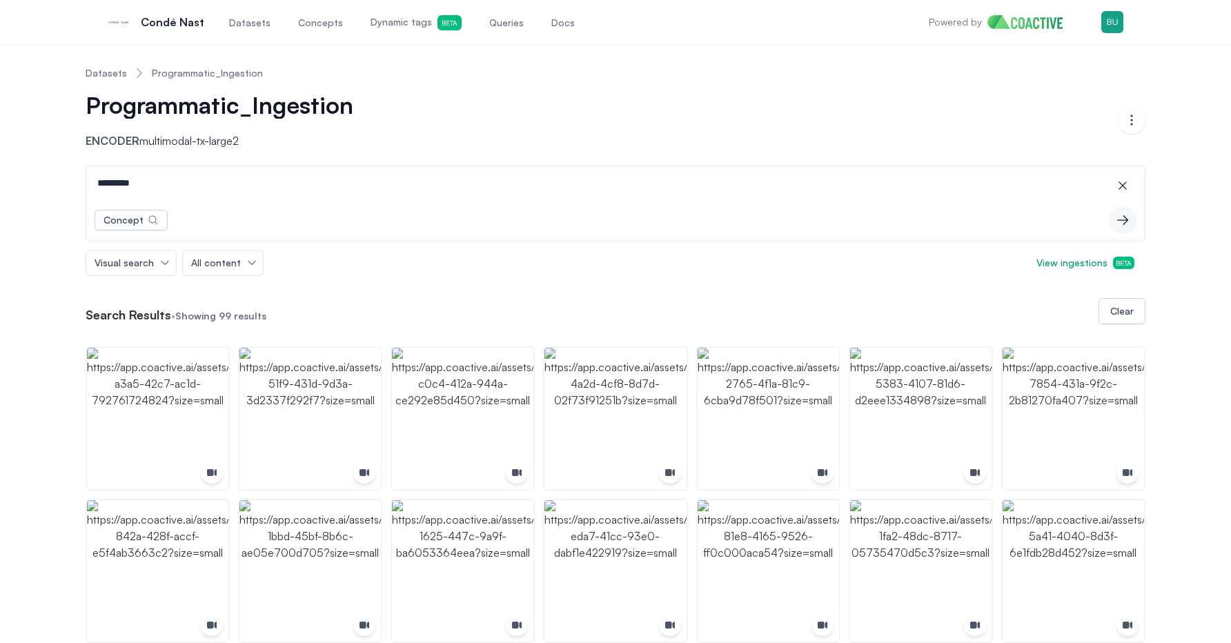
click at [384, 23] on span "Dynamic tags Beta" at bounding box center [416, 22] width 91 height 15
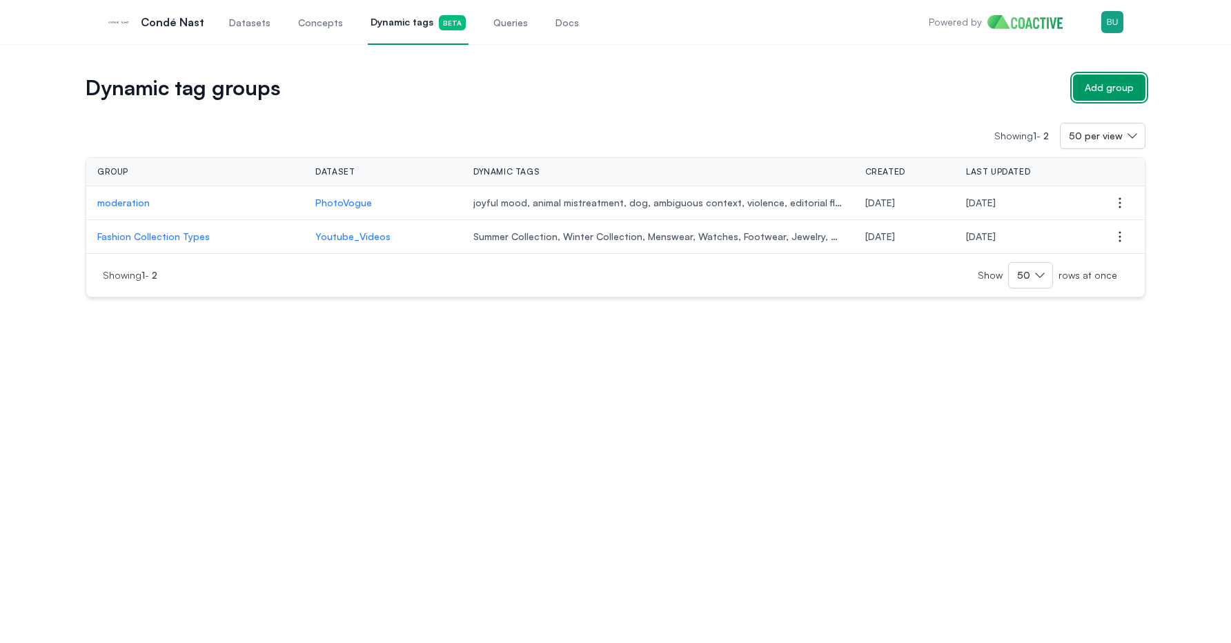
click at [1122, 83] on div "Add group" at bounding box center [1109, 88] width 49 height 14
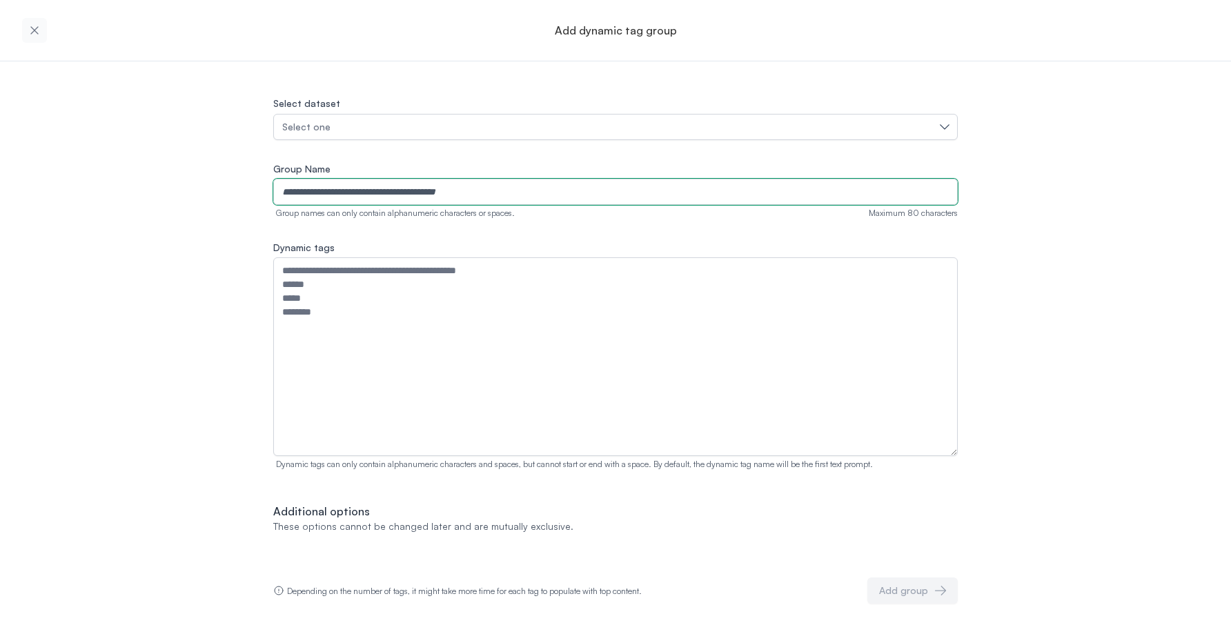
click at [389, 192] on input "Group Name" at bounding box center [615, 192] width 685 height 26
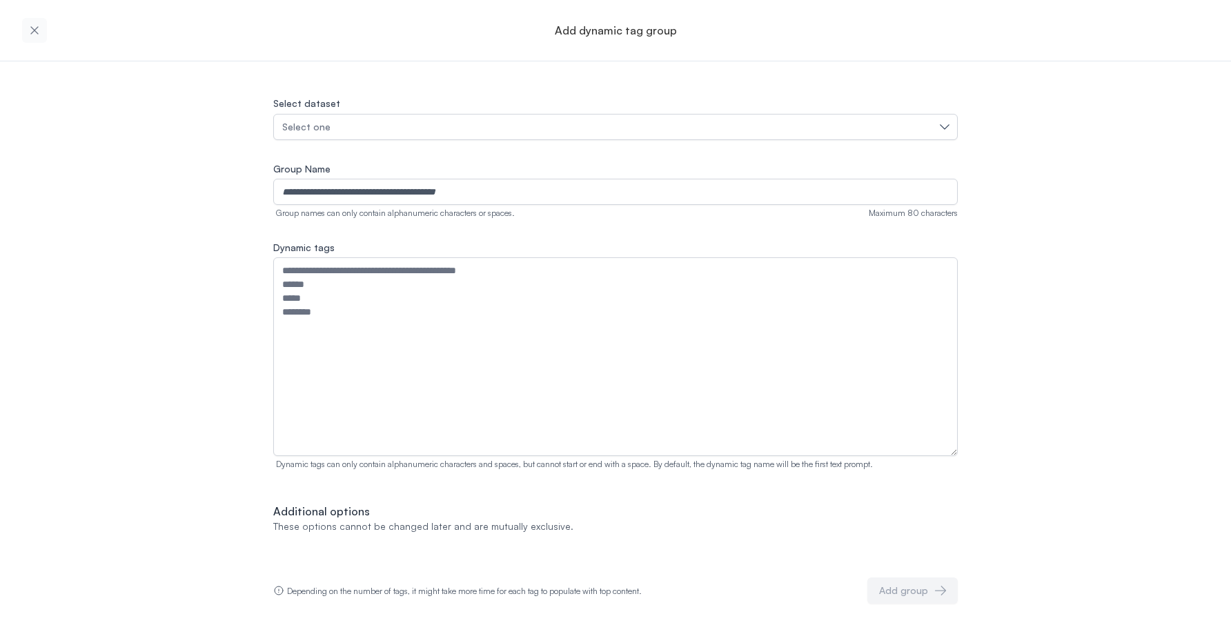
click at [240, 257] on div "Select dataset Select one Group Name Group names can only contain alphanumeric …" at bounding box center [615, 332] width 1231 height 543
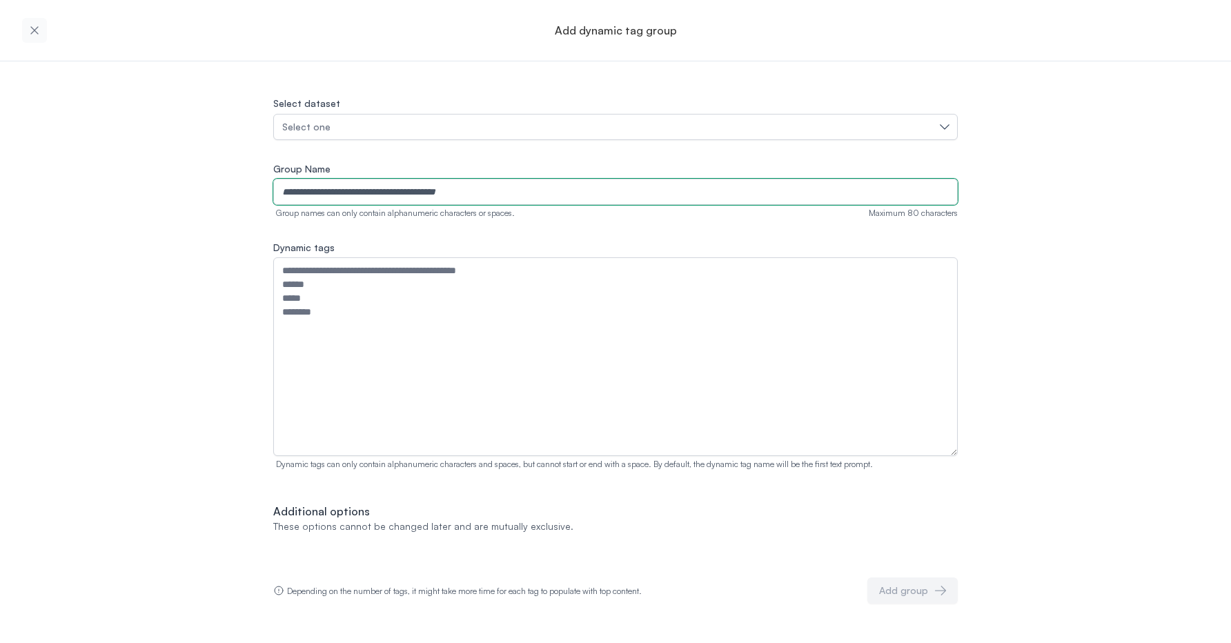
click at [457, 192] on input "Group Name" at bounding box center [615, 192] width 685 height 26
type input "****"
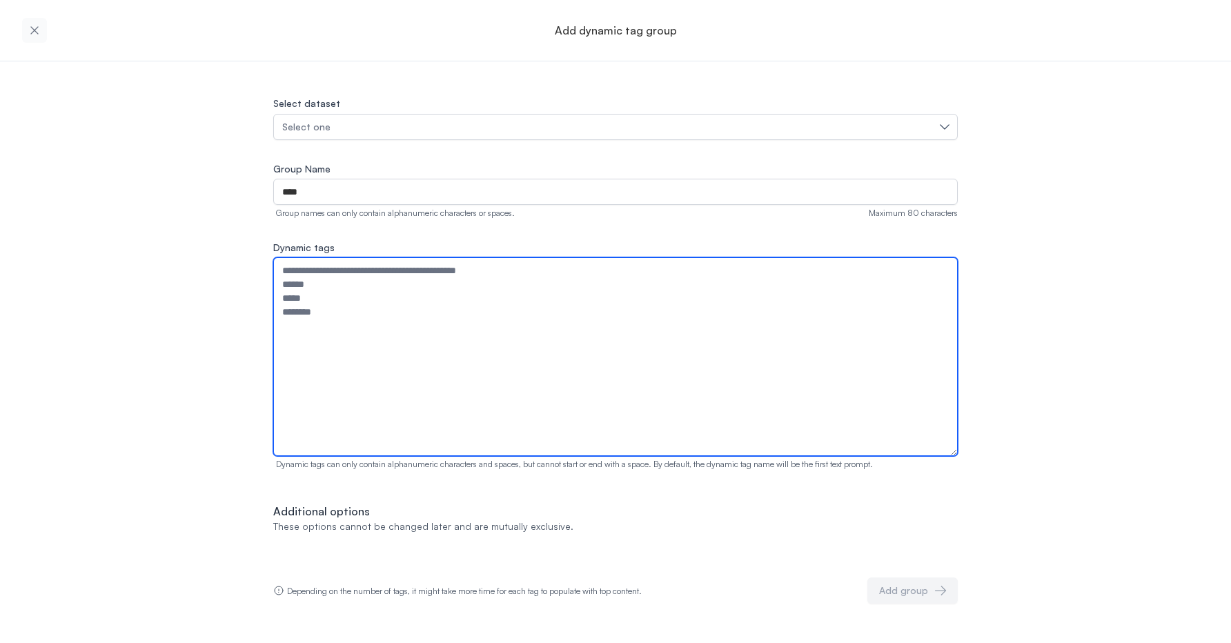
click at [496, 336] on textarea "Dynamic tags" at bounding box center [615, 356] width 685 height 199
paste textarea "**********"
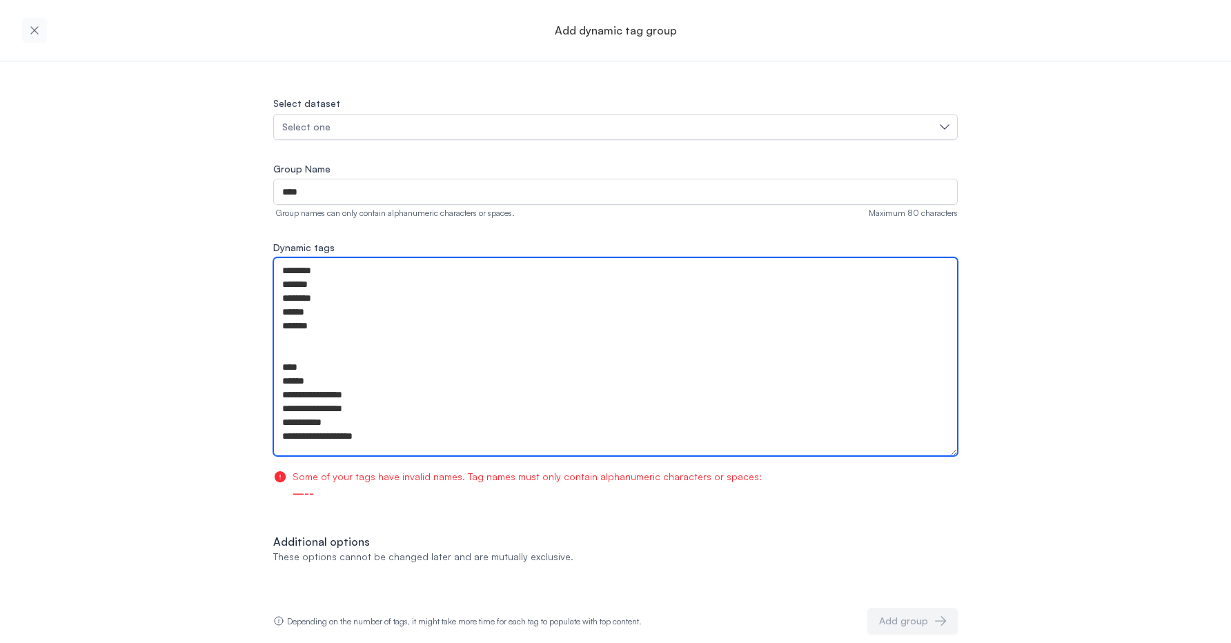
click at [389, 371] on textarea "**********" at bounding box center [615, 356] width 685 height 199
drag, startPoint x: 404, startPoint y: 371, endPoint x: 253, endPoint y: 336, distance: 154.4
click at [253, 336] on div "**********" at bounding box center [615, 347] width 1231 height 573
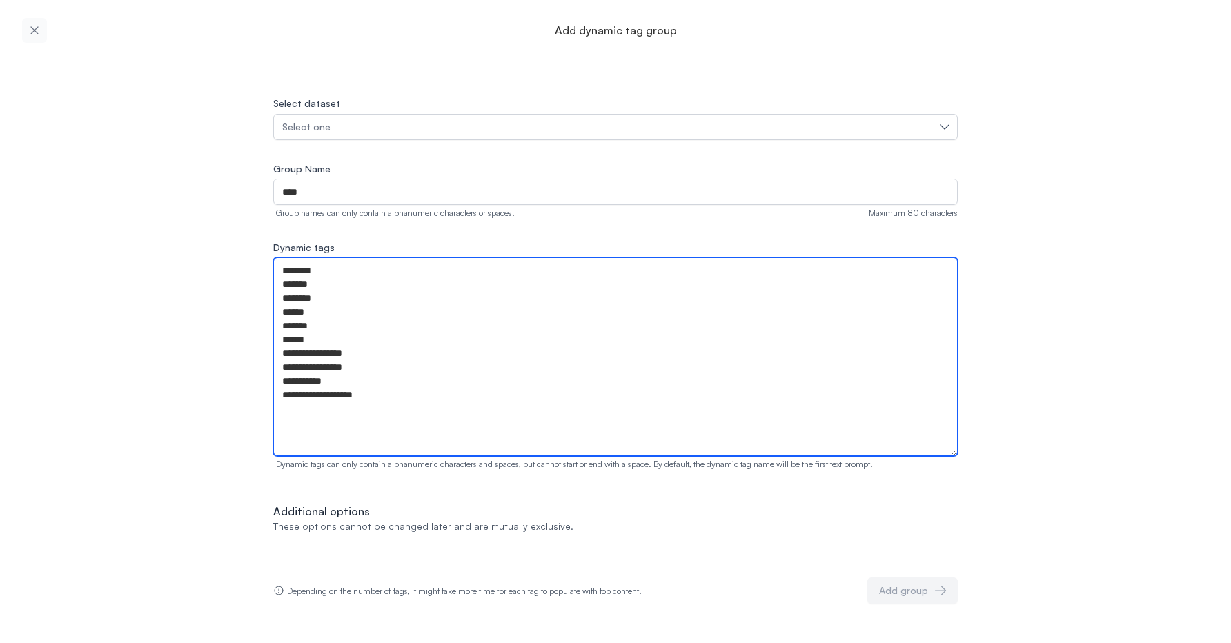
click at [333, 277] on textarea "**********" at bounding box center [615, 356] width 685 height 199
click at [310, 341] on textarea "**********" at bounding box center [615, 356] width 685 height 199
click at [348, 396] on textarea "**********" at bounding box center [615, 356] width 685 height 199
click at [374, 397] on textarea "**********" at bounding box center [615, 356] width 685 height 199
click at [367, 373] on textarea "**********" at bounding box center [615, 356] width 685 height 199
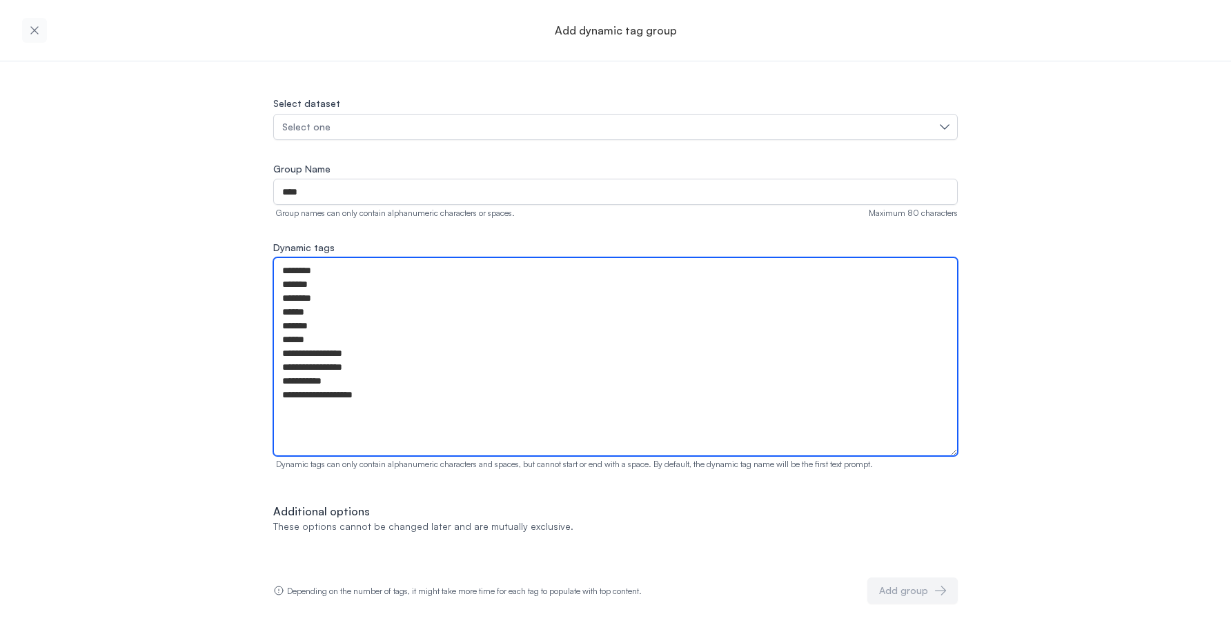
click at [379, 400] on textarea "**********" at bounding box center [615, 356] width 685 height 199
drag, startPoint x: 402, startPoint y: 398, endPoint x: 313, endPoint y: 364, distance: 95.5
click at [313, 364] on textarea "**********" at bounding box center [615, 356] width 685 height 199
click at [351, 378] on textarea "**********" at bounding box center [615, 356] width 685 height 199
click at [498, 275] on textarea "**********" at bounding box center [615, 356] width 685 height 199
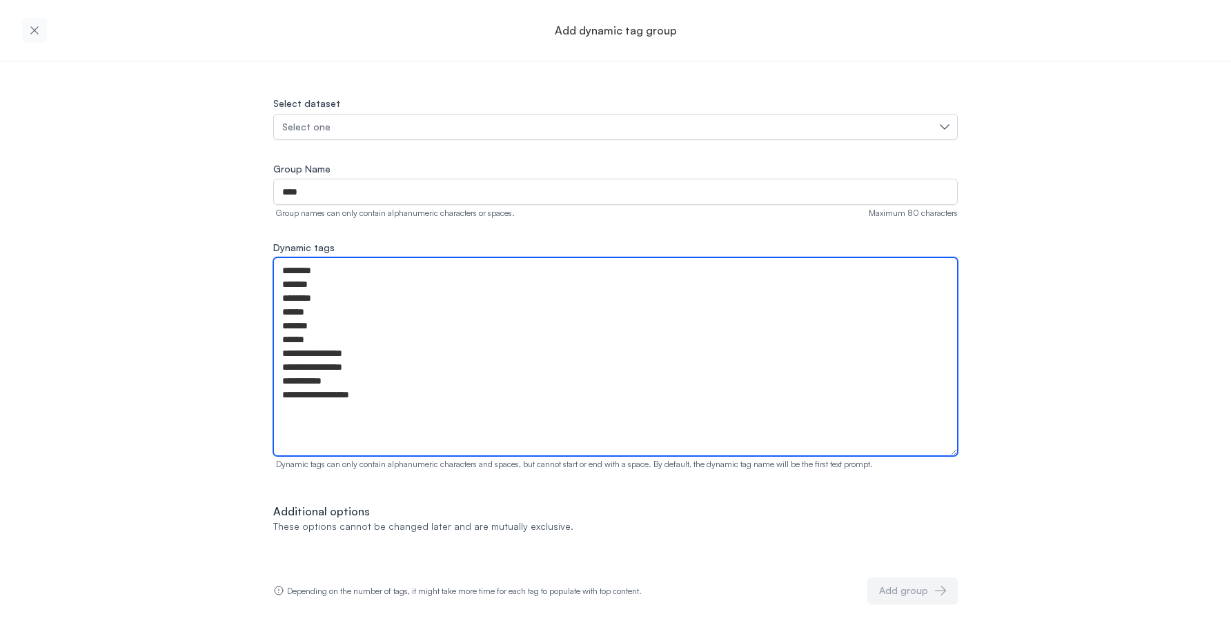
type textarea "**********"
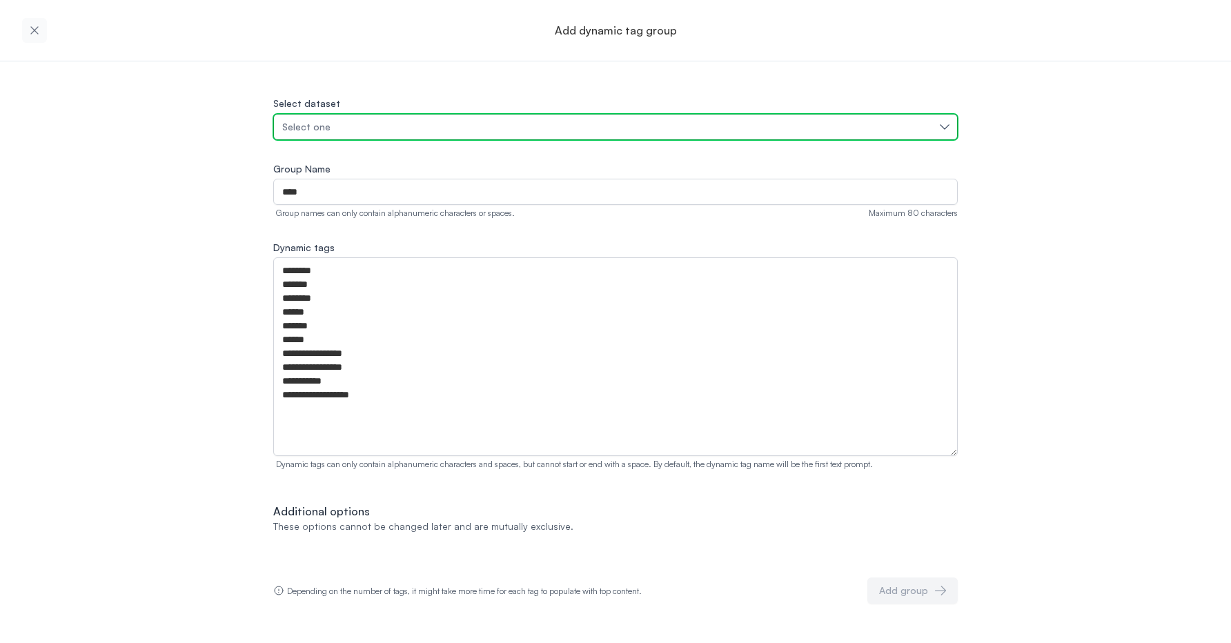
click at [345, 126] on div "Select one" at bounding box center [608, 127] width 653 height 14
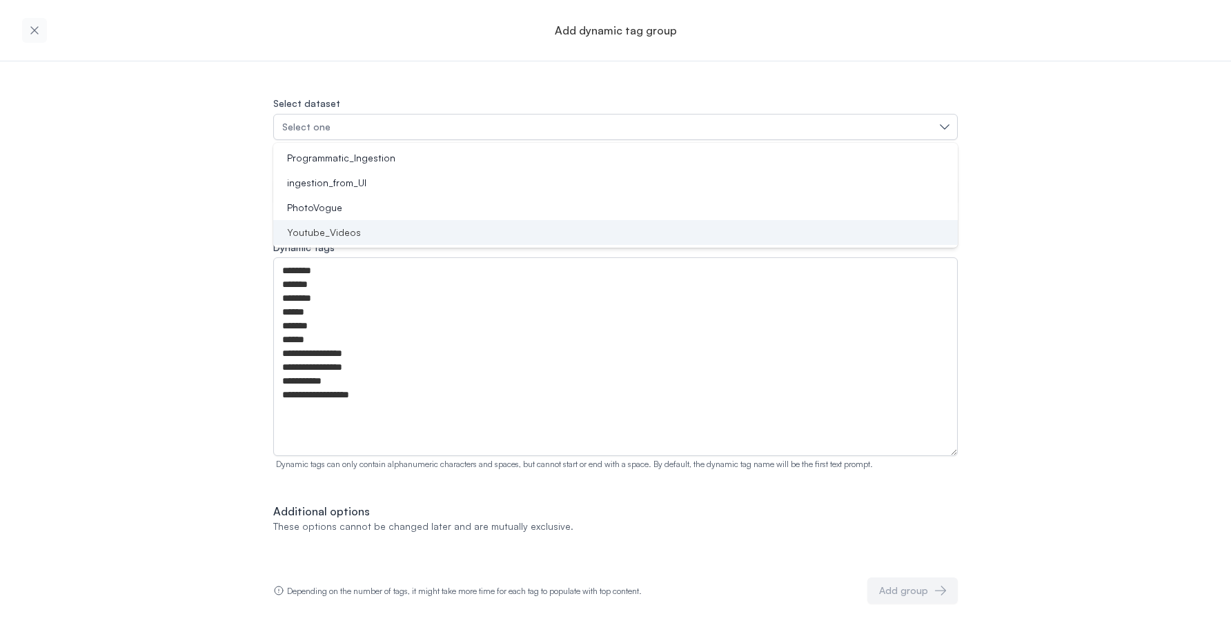
click at [349, 231] on span "Youtube_Videos" at bounding box center [324, 233] width 74 height 14
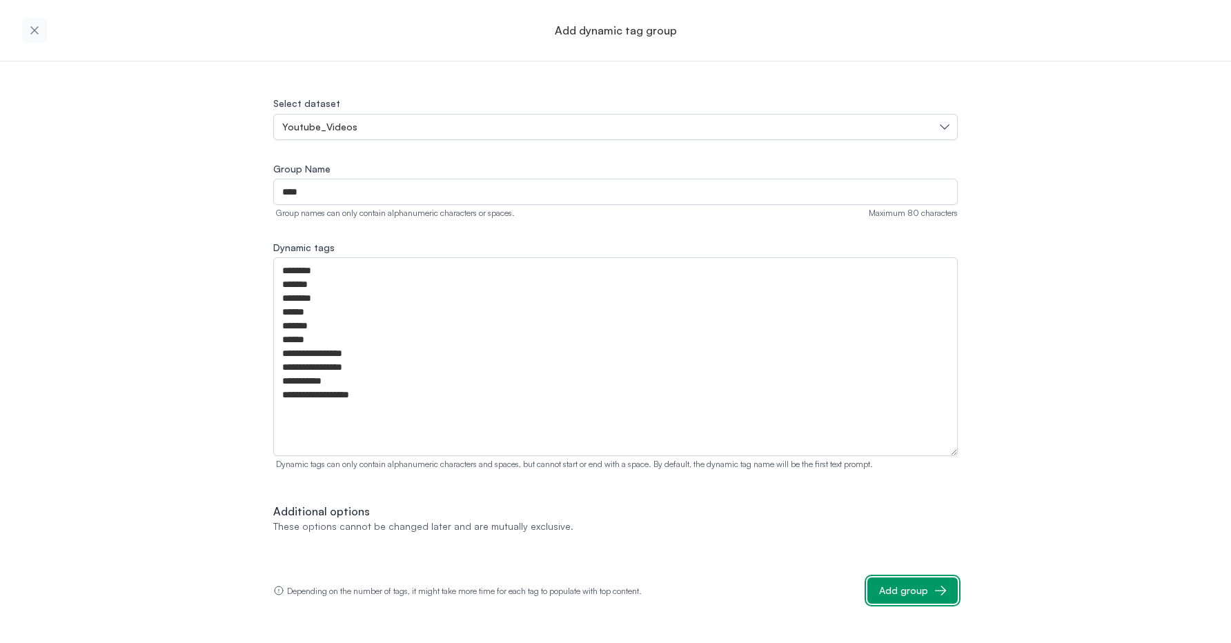
click at [928, 592] on button "Add group" at bounding box center [913, 591] width 90 height 26
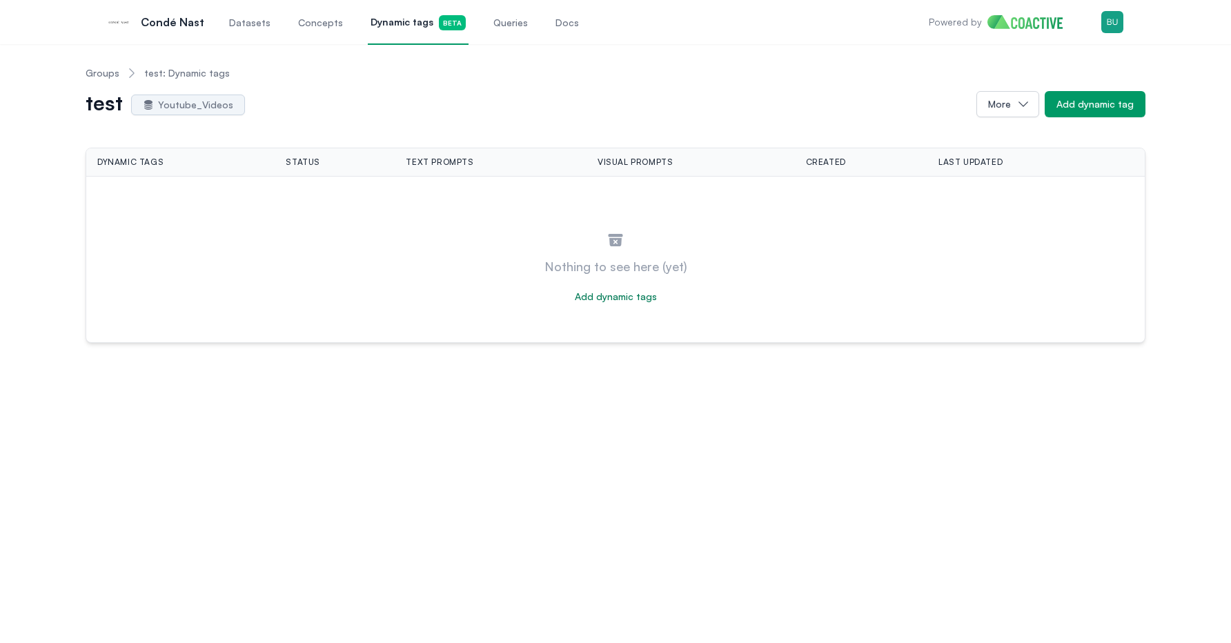
click at [750, 426] on div "Groups test: Dynamic tags test Youtube_Videos More Add dynamic tag Dynamic tags…" at bounding box center [615, 343] width 1231 height 599
click at [99, 75] on link "Groups" at bounding box center [103, 73] width 34 height 14
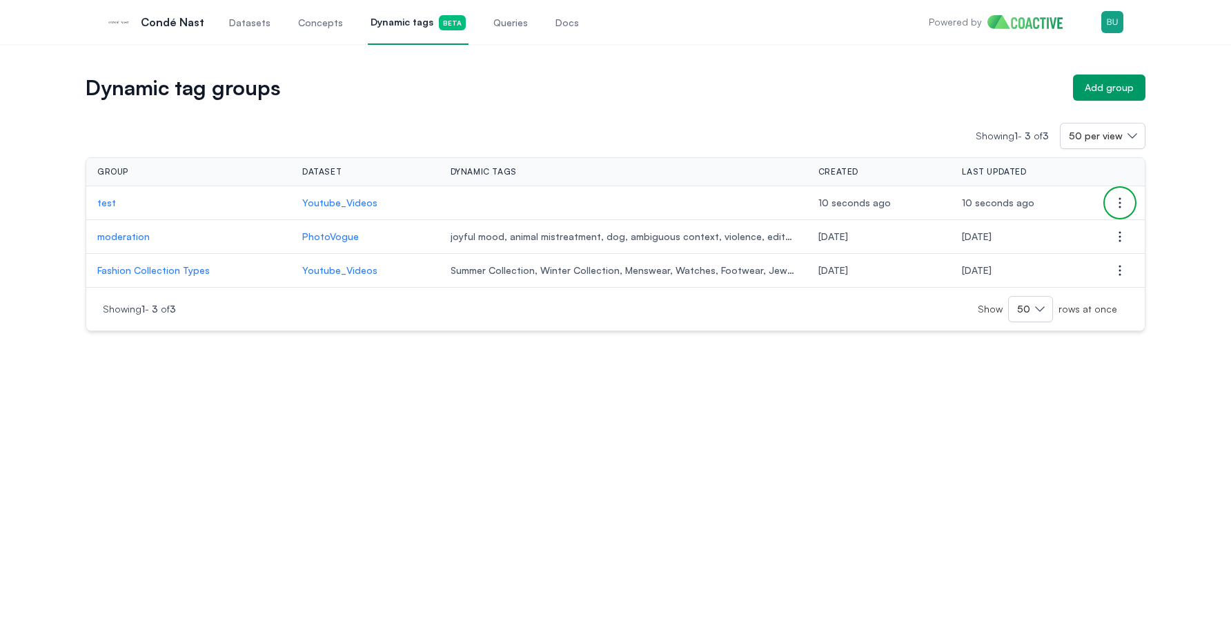
click at [1126, 199] on icon "button" at bounding box center [1120, 203] width 17 height 17
click at [1080, 228] on button "Delete group" at bounding box center [1051, 230] width 155 height 25
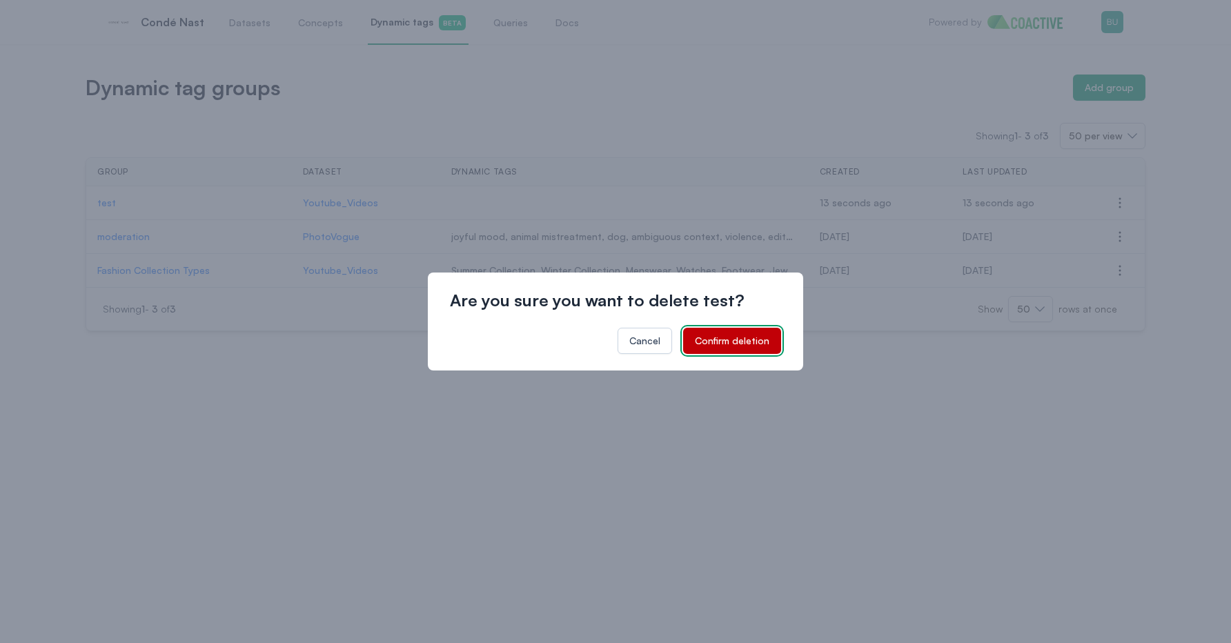
click at [744, 340] on div "Confirm deletion" at bounding box center [732, 341] width 75 height 14
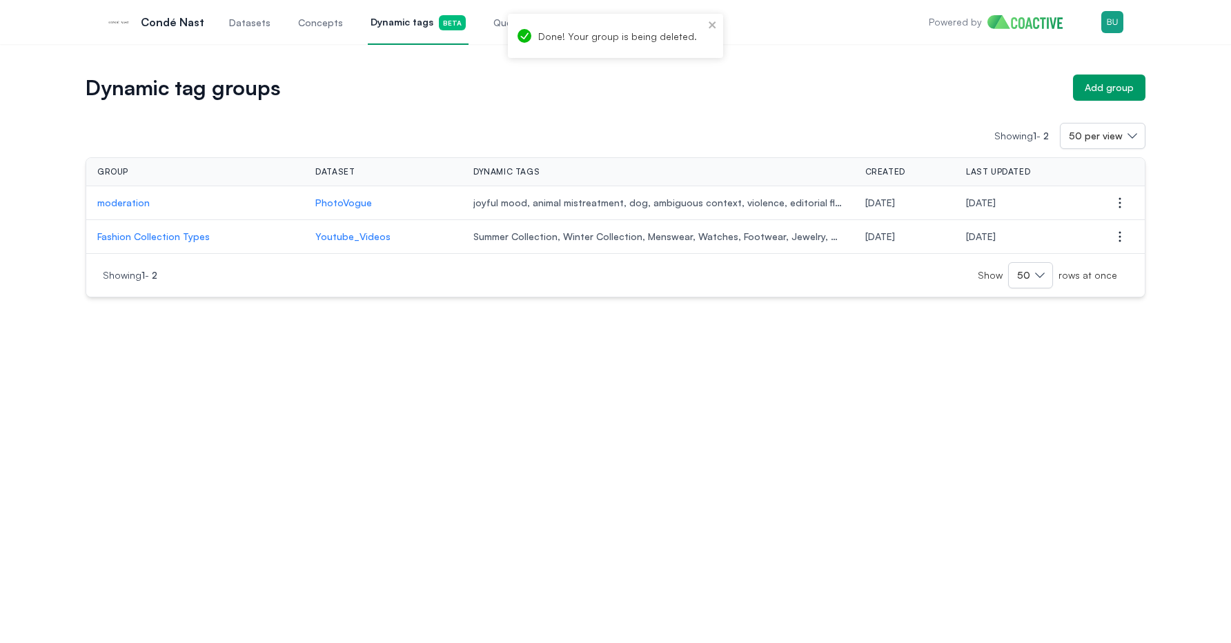
click at [692, 413] on div "Dynamic tag groups Add group Showing 1 - 2 50 per view Group Dataset Dynamic ta…" at bounding box center [615, 343] width 1231 height 599
click at [1187, 89] on div "Dynamic tag groups Add group Showing 1 - 2 50 per view Group Dataset Dynamic ta…" at bounding box center [616, 186] width 1182 height 223
click at [1114, 83] on div "Add group" at bounding box center [1109, 88] width 49 height 14
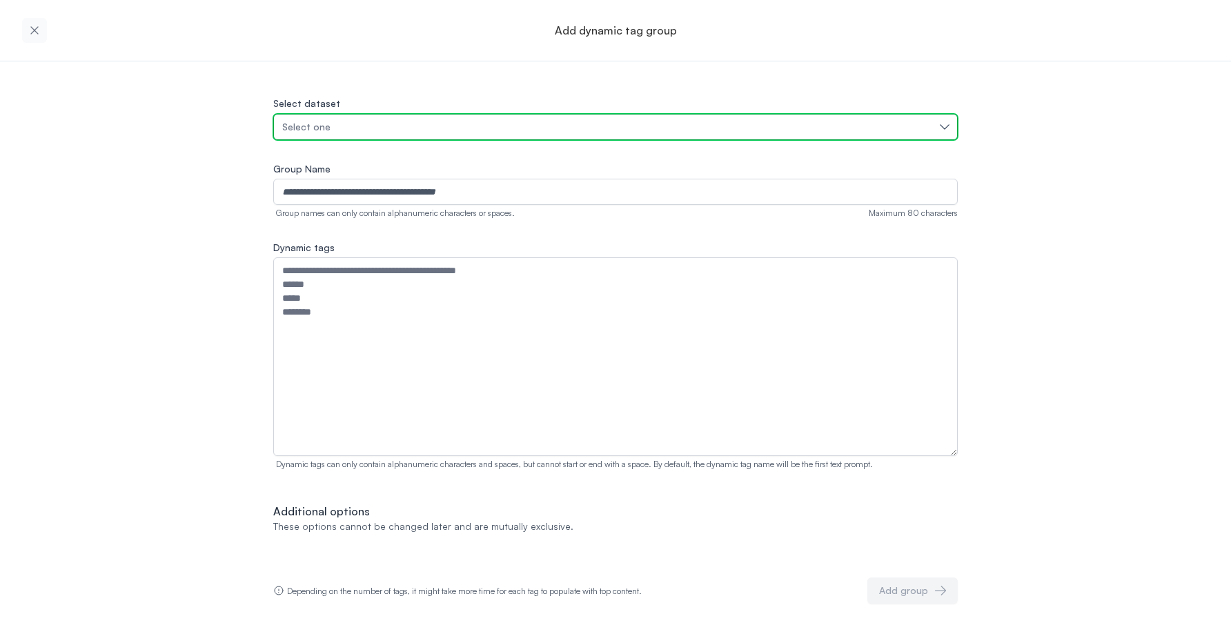
click at [495, 128] on div "Select one" at bounding box center [608, 127] width 653 height 14
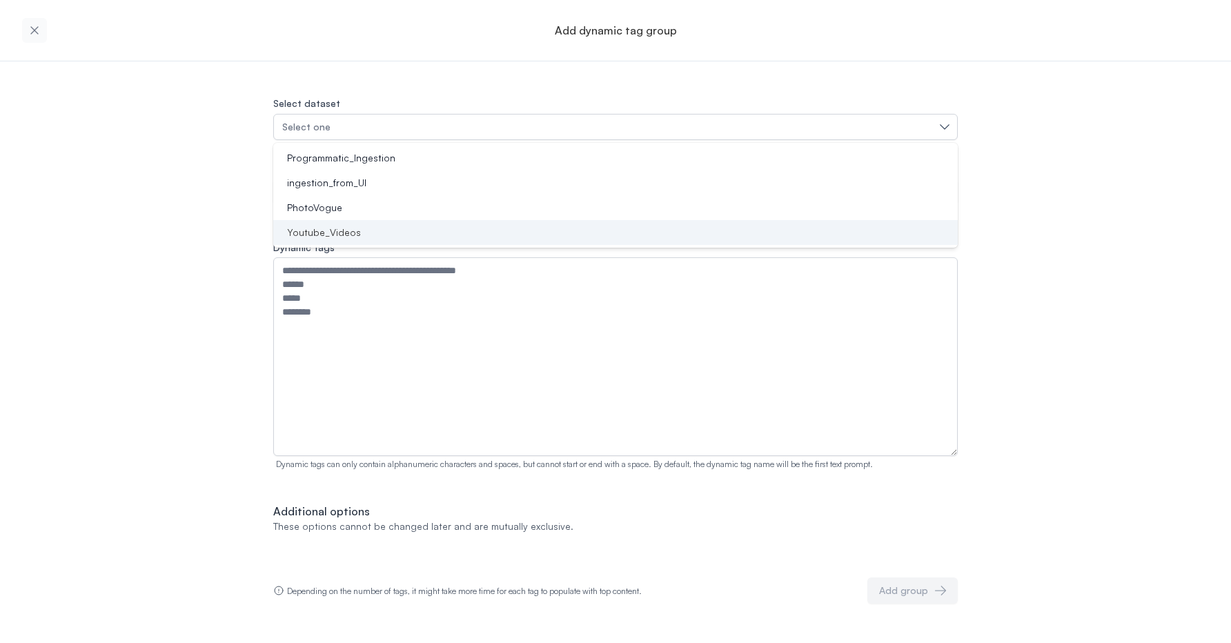
click at [422, 227] on div "Youtube_Videos" at bounding box center [608, 233] width 652 height 14
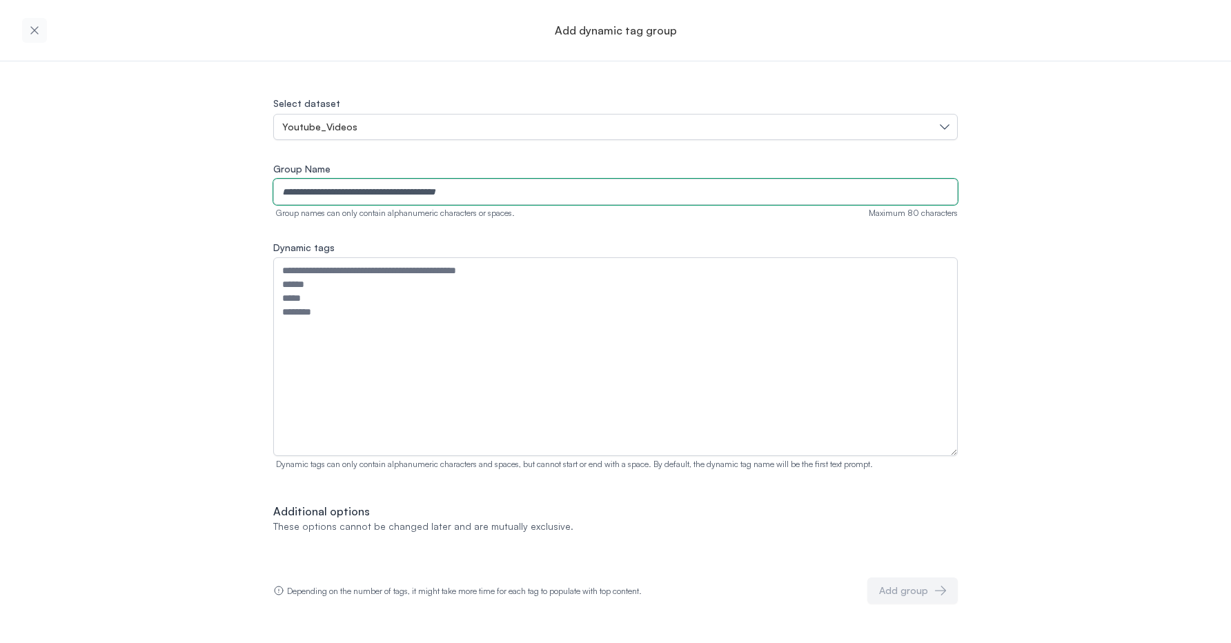
click at [447, 188] on input "Group Name" at bounding box center [615, 192] width 685 height 26
type input "****"
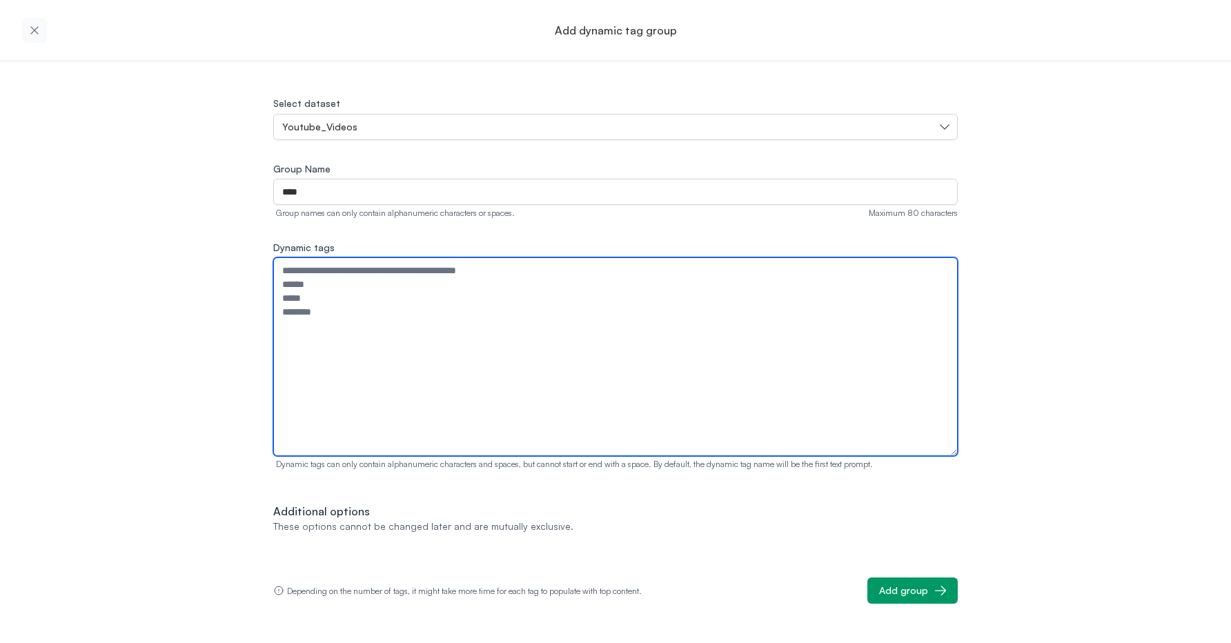
click at [369, 378] on textarea "Dynamic tags" at bounding box center [615, 356] width 685 height 199
paste textarea "**********"
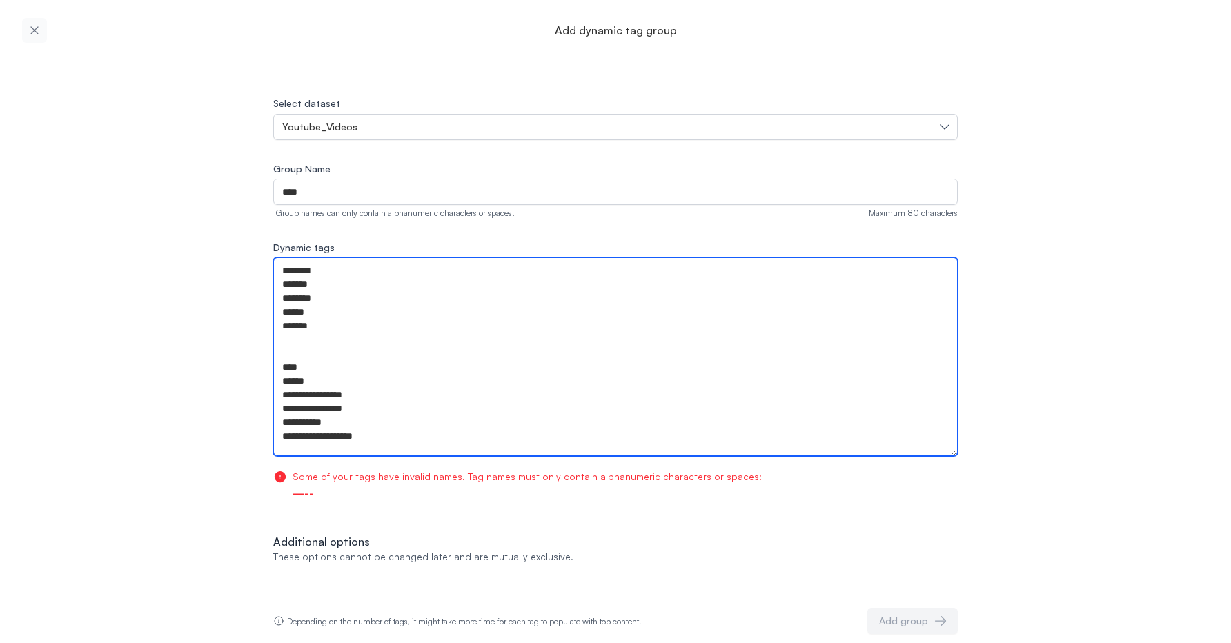
click at [480, 365] on textarea "**********" at bounding box center [615, 356] width 685 height 199
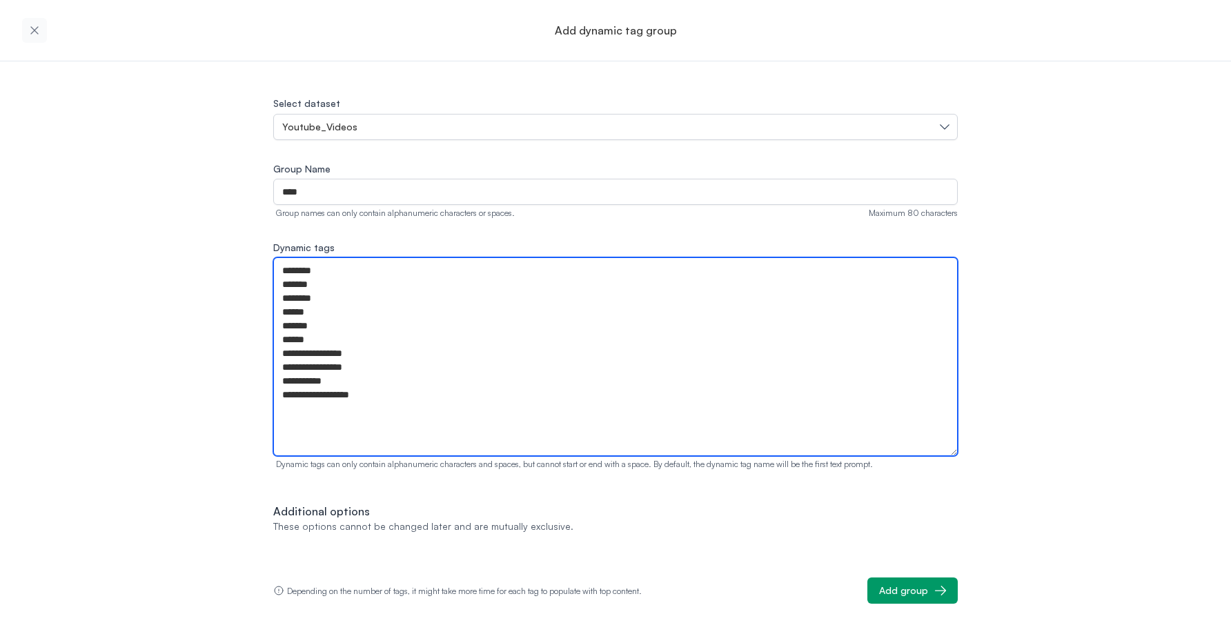
type textarea "**********"
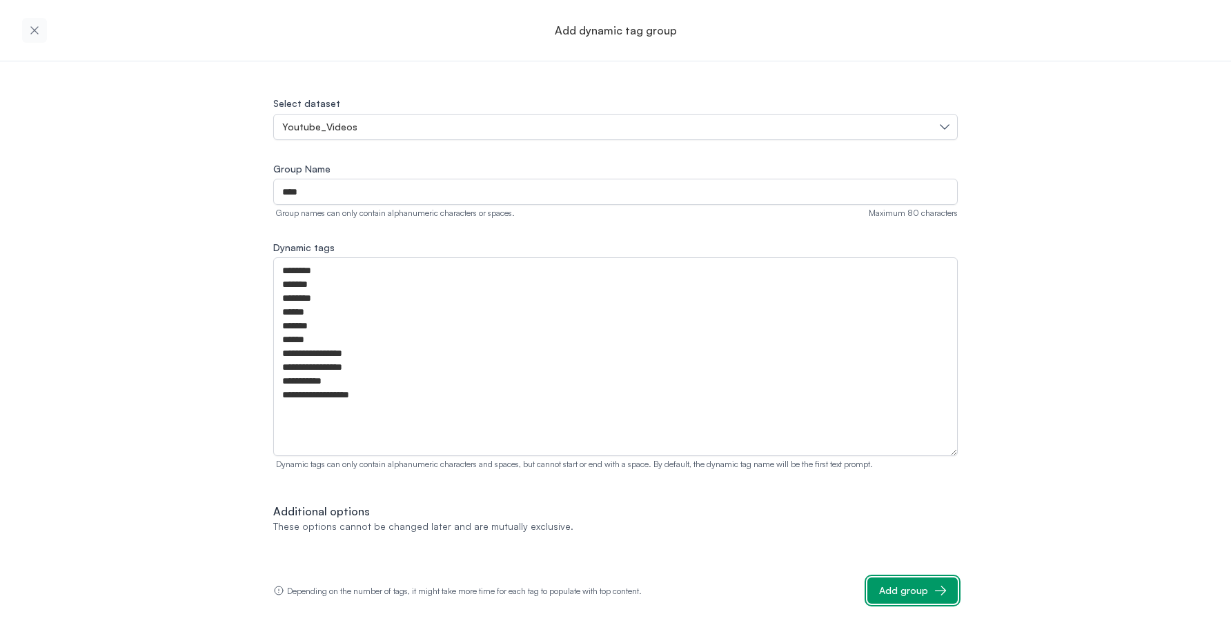
click at [906, 588] on div "Add group" at bounding box center [903, 591] width 49 height 14
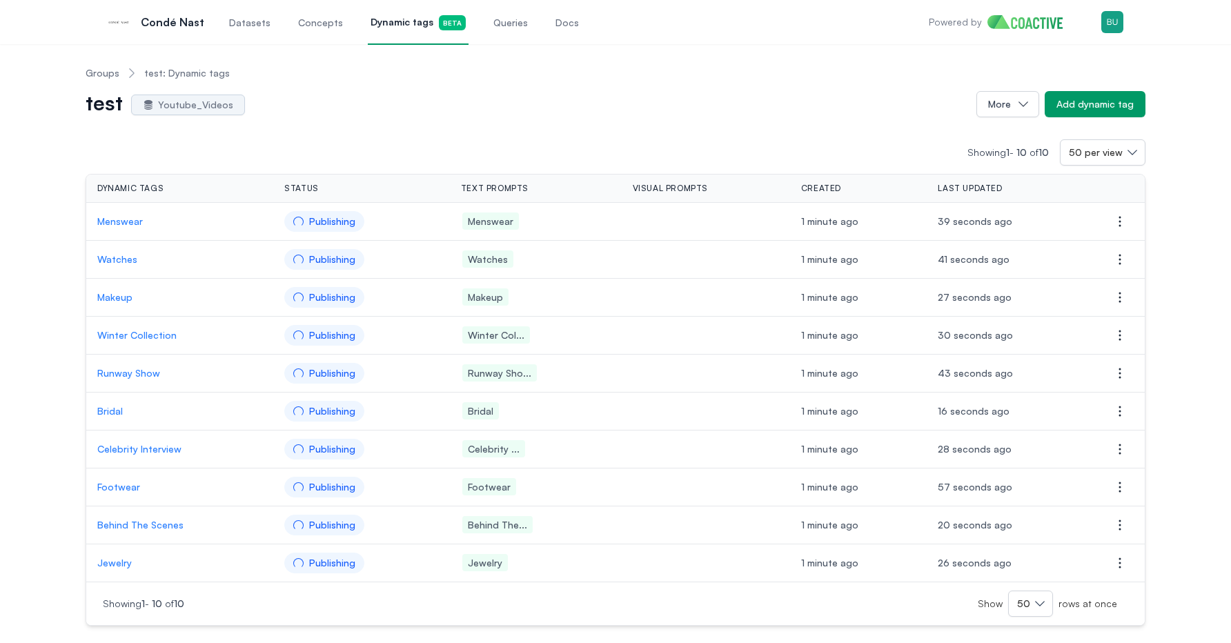
click at [133, 222] on p "Menswear" at bounding box center [179, 222] width 165 height 14
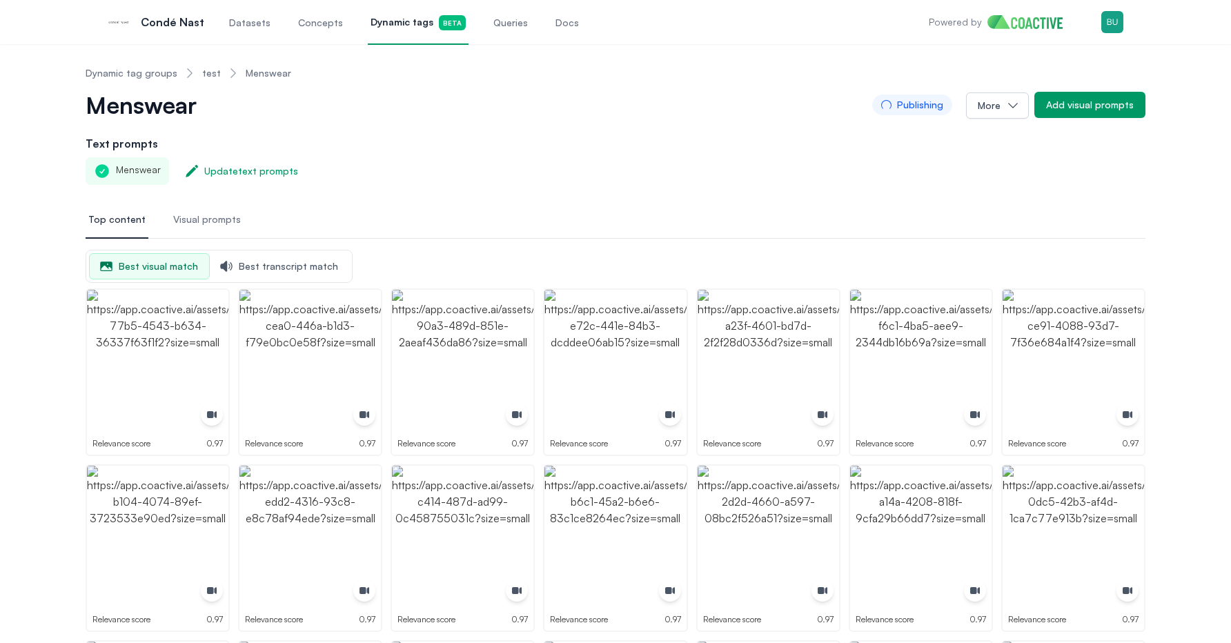
click at [212, 72] on link "test" at bounding box center [211, 73] width 19 height 14
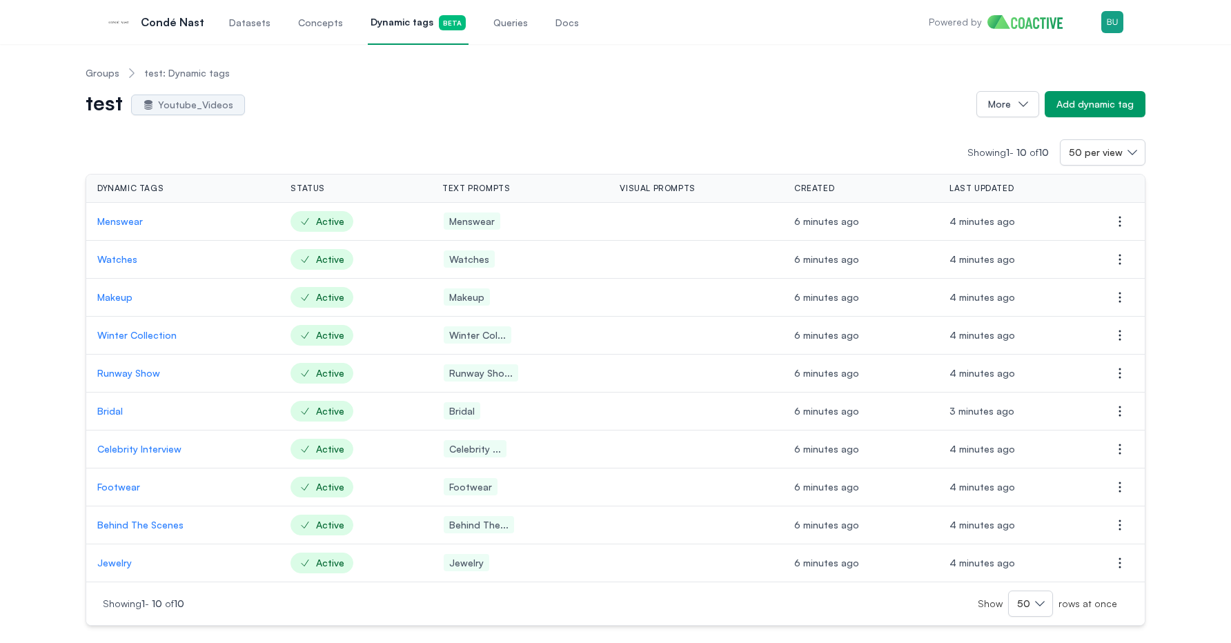
click at [28, 274] on div "Groups test: Dynamic tags test Youtube_Videos More Add dynamic tag Showing 1 - …" at bounding box center [616, 340] width 1182 height 571
click at [262, 137] on div "Showing 1 - 10 of 10 50 per view Dynamic tags Status Text prompts Visual prompt…" at bounding box center [616, 371] width 1060 height 509
click at [290, 124] on div "Showing 1 - 10 of 10 50 per view Dynamic tags Status Text prompts Visual prompt…" at bounding box center [616, 371] width 1060 height 509
click at [284, 127] on div "Showing 1 - 10 of 10 50 per view Dynamic tags Status Text prompts Visual prompt…" at bounding box center [616, 371] width 1060 height 509
click at [100, 71] on link "Groups" at bounding box center [103, 73] width 34 height 14
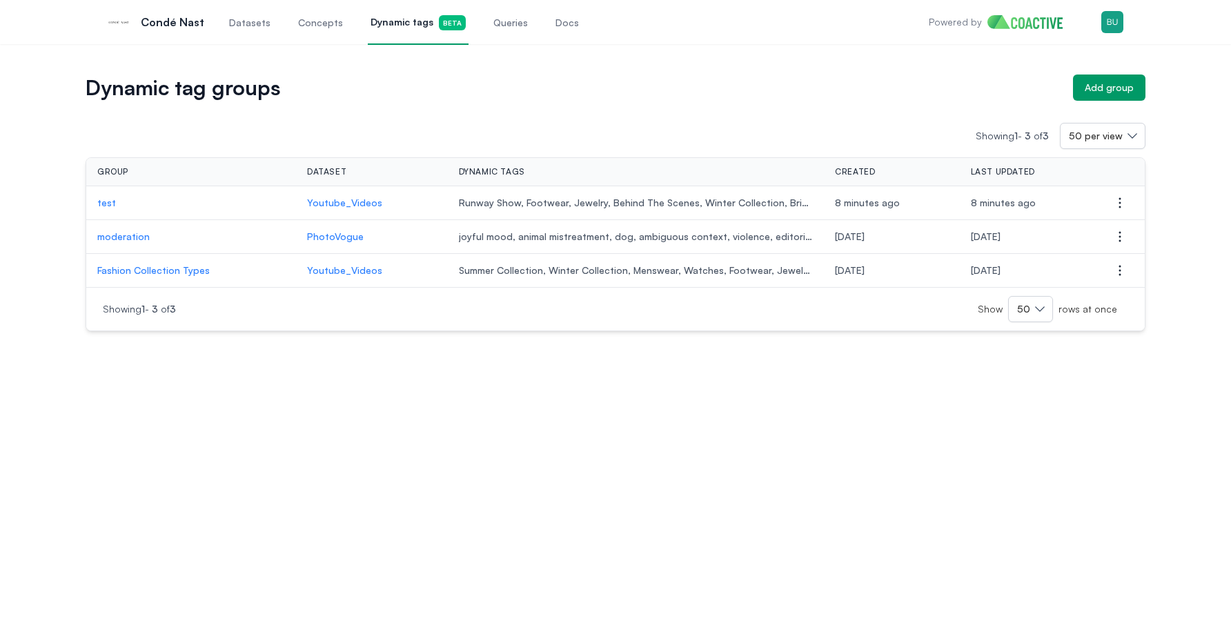
click at [381, 416] on div "Dynamic tag groups Add group Showing 1 - 3 of 3 50 per view Group Dataset Dynam…" at bounding box center [615, 343] width 1231 height 599
click at [108, 208] on p "test" at bounding box center [191, 203] width 188 height 14
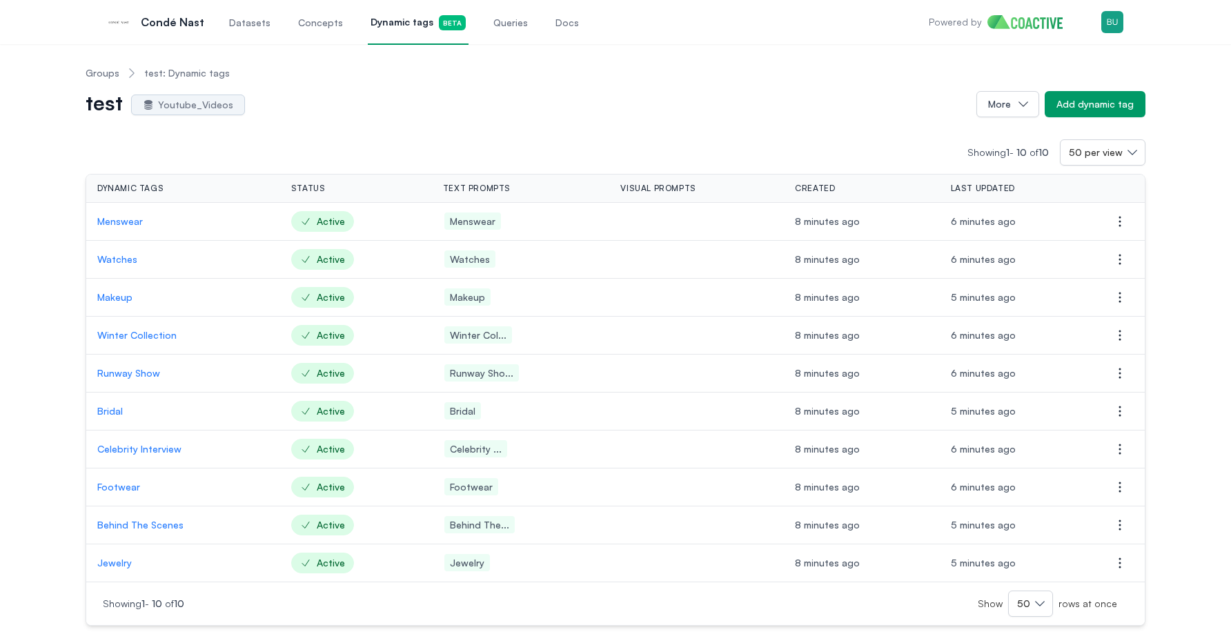
click at [46, 269] on div "Groups test: Dynamic tags test Youtube_Videos More Add dynamic tag Showing 1 - …" at bounding box center [616, 340] width 1182 height 571
click at [124, 258] on p "Watches" at bounding box center [183, 260] width 172 height 14
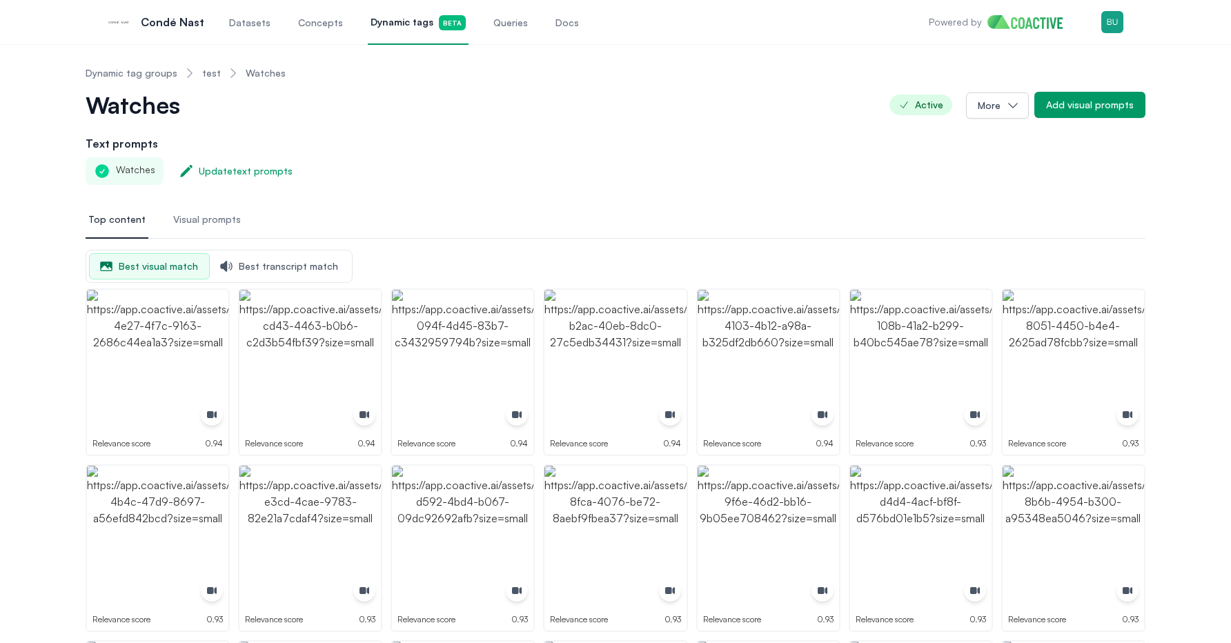
click at [206, 74] on link "test" at bounding box center [211, 73] width 19 height 14
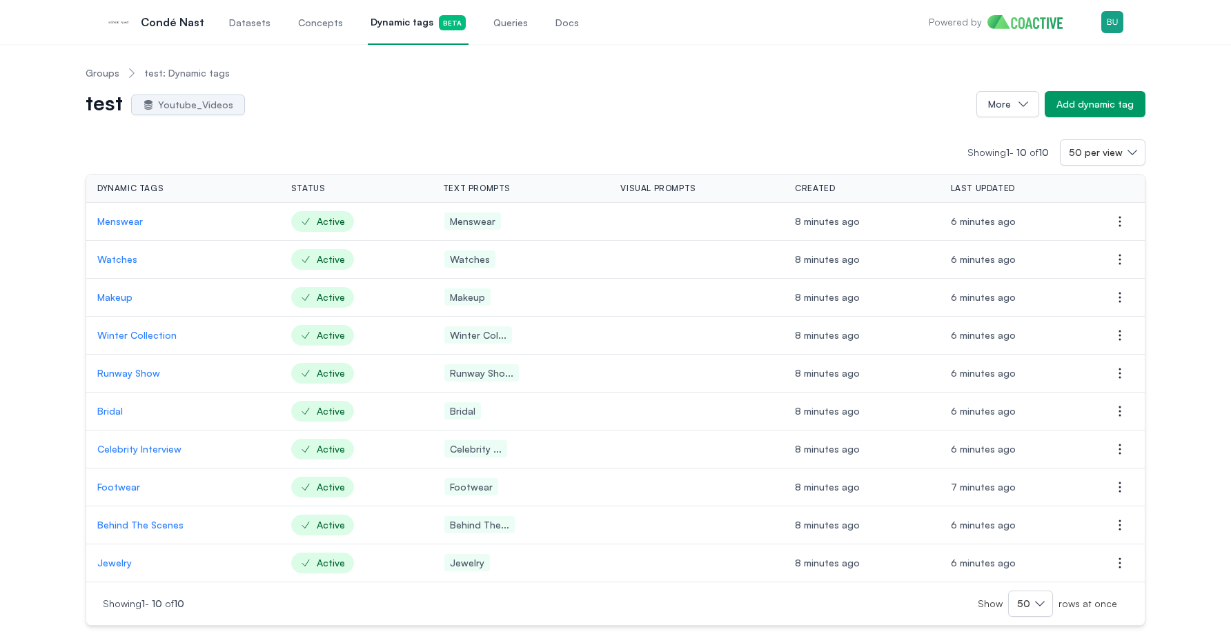
click at [121, 256] on p "Watches" at bounding box center [183, 260] width 172 height 14
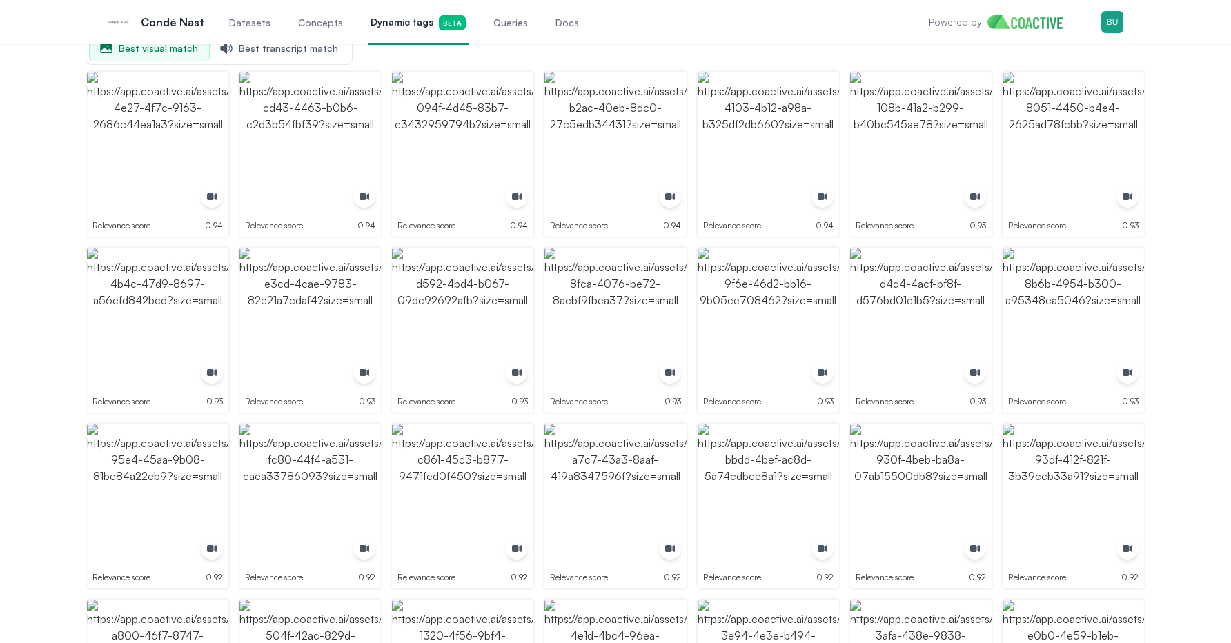
scroll to position [216, 0]
click at [165, 447] on img "button" at bounding box center [157, 496] width 141 height 141
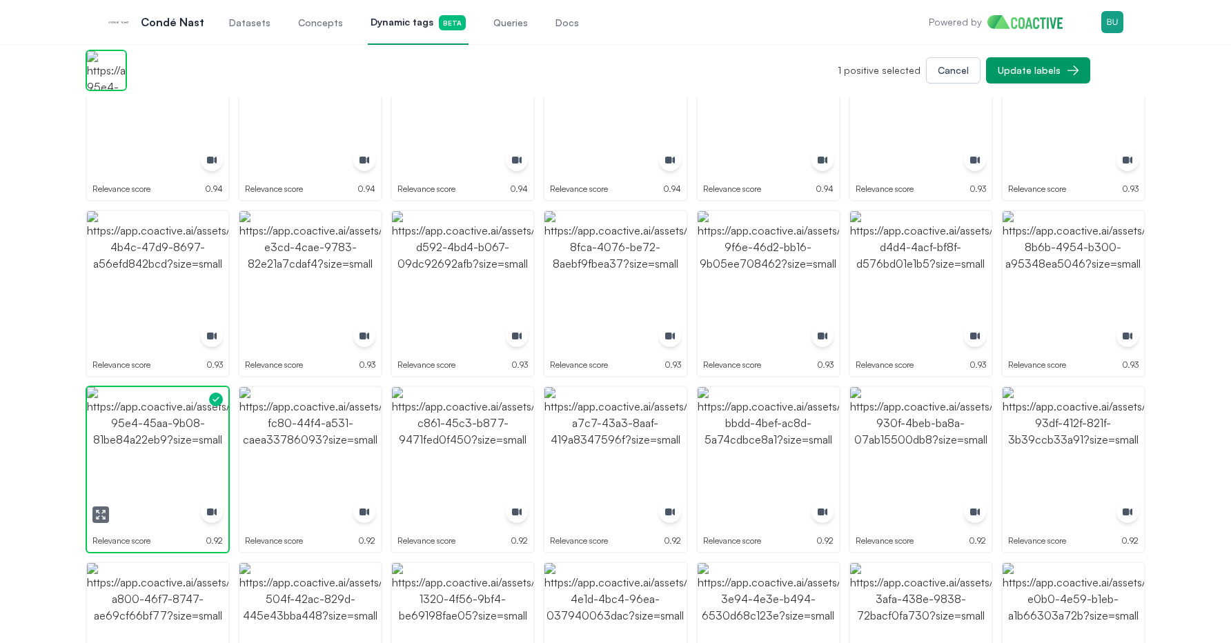
click at [165, 447] on img "button" at bounding box center [157, 457] width 141 height 141
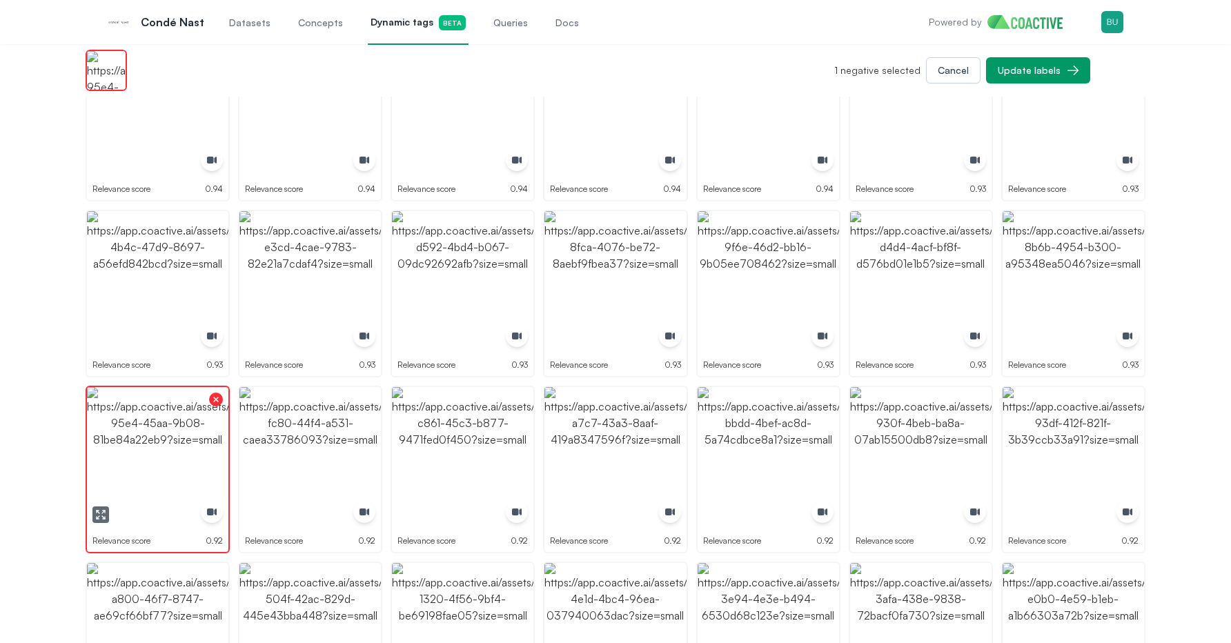
click at [143, 436] on img "button" at bounding box center [157, 457] width 141 height 141
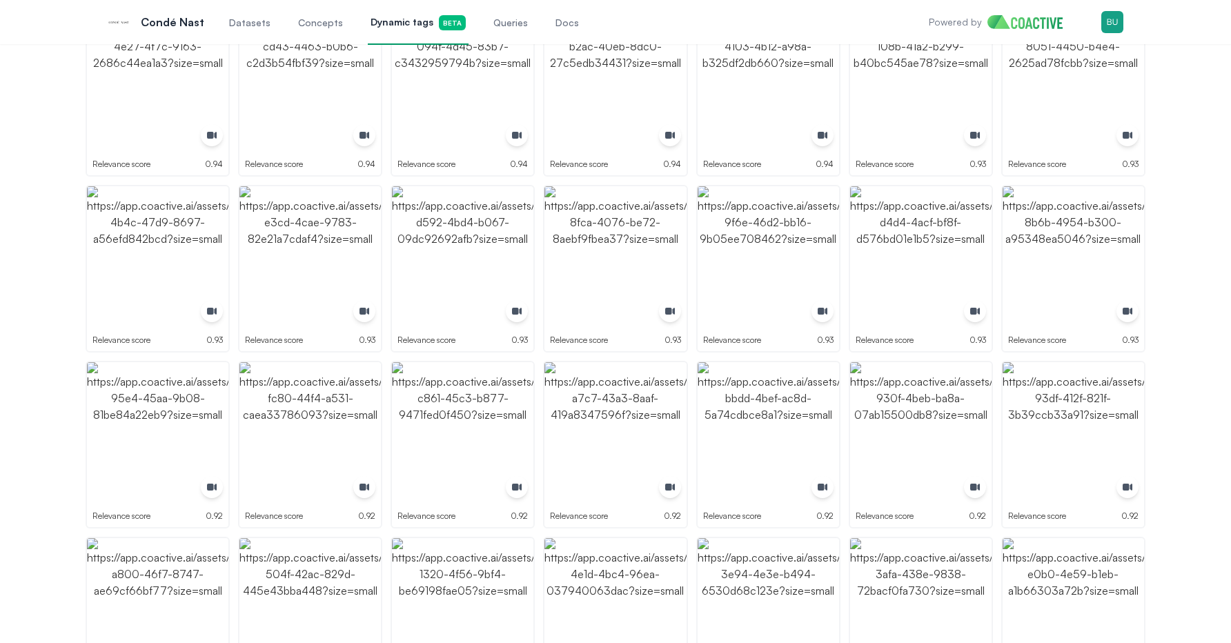
scroll to position [281, 0]
click at [146, 416] on img "button" at bounding box center [157, 431] width 141 height 141
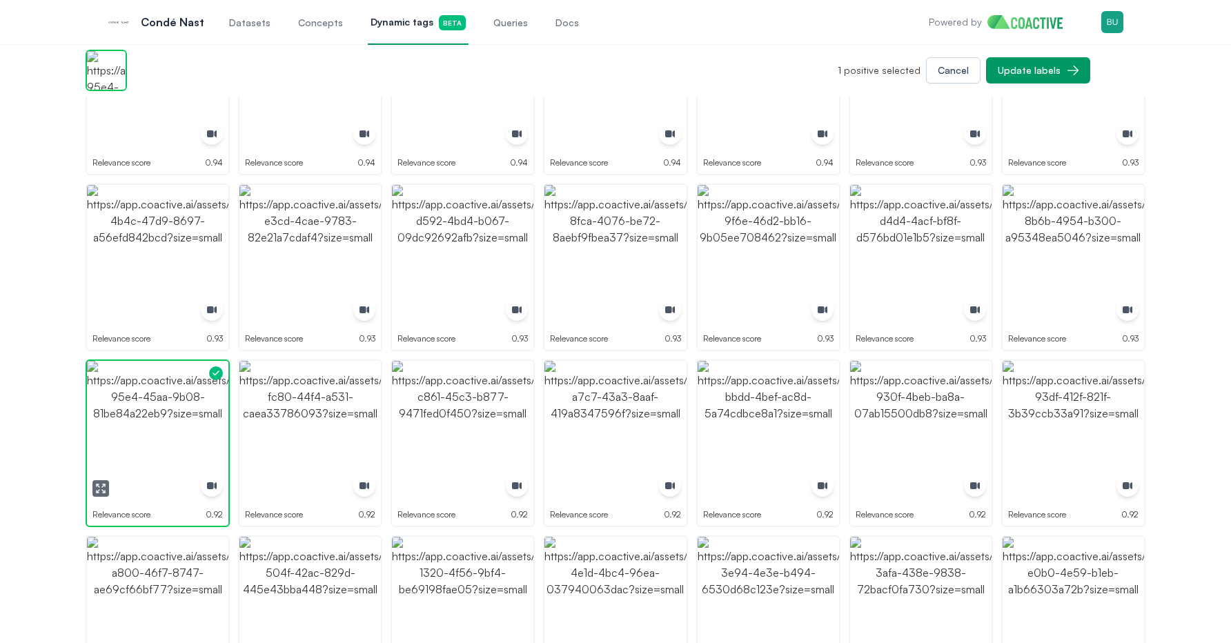
click at [169, 415] on img "button" at bounding box center [157, 431] width 141 height 141
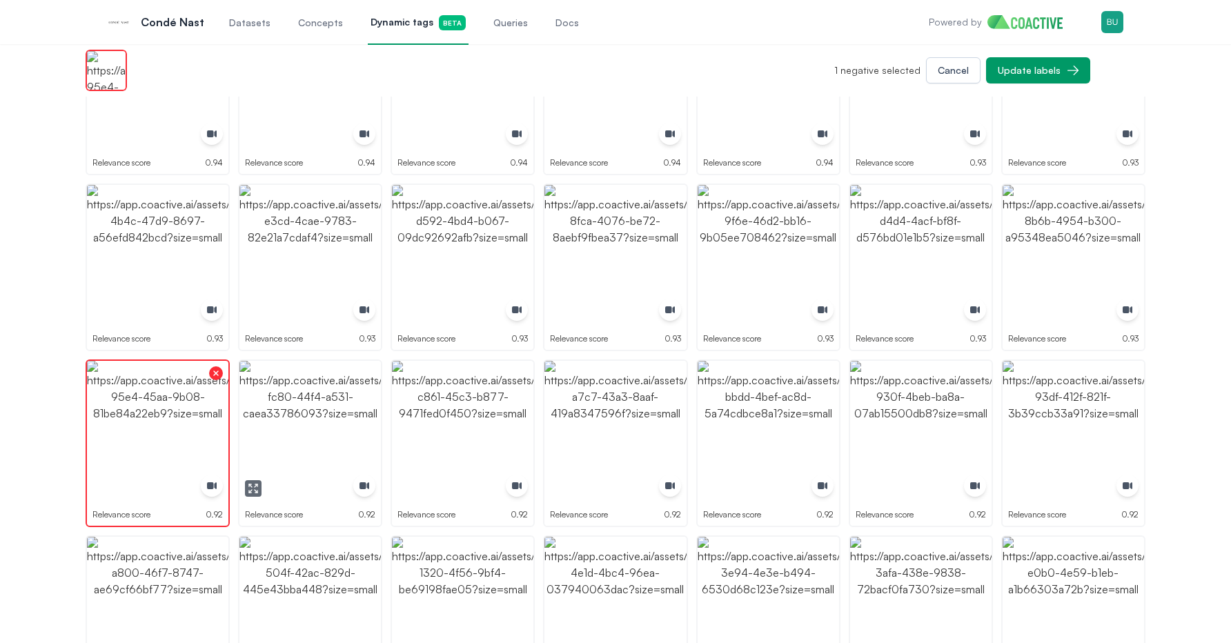
click at [318, 411] on img "button" at bounding box center [310, 431] width 141 height 141
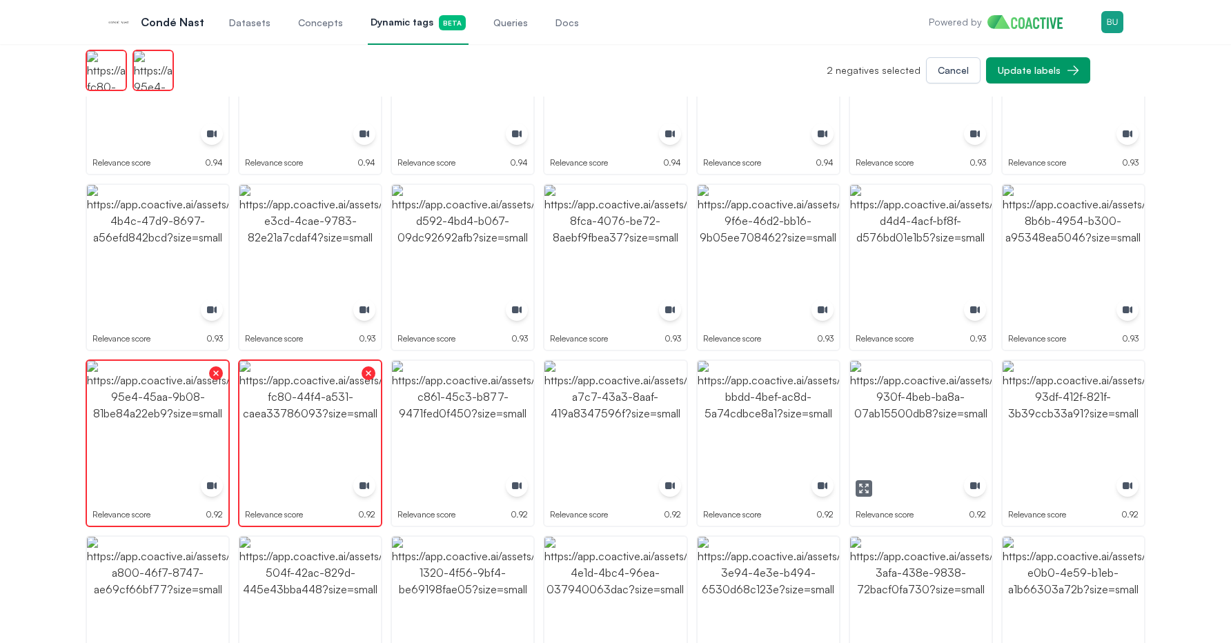
click at [909, 444] on img "button" at bounding box center [920, 431] width 141 height 141
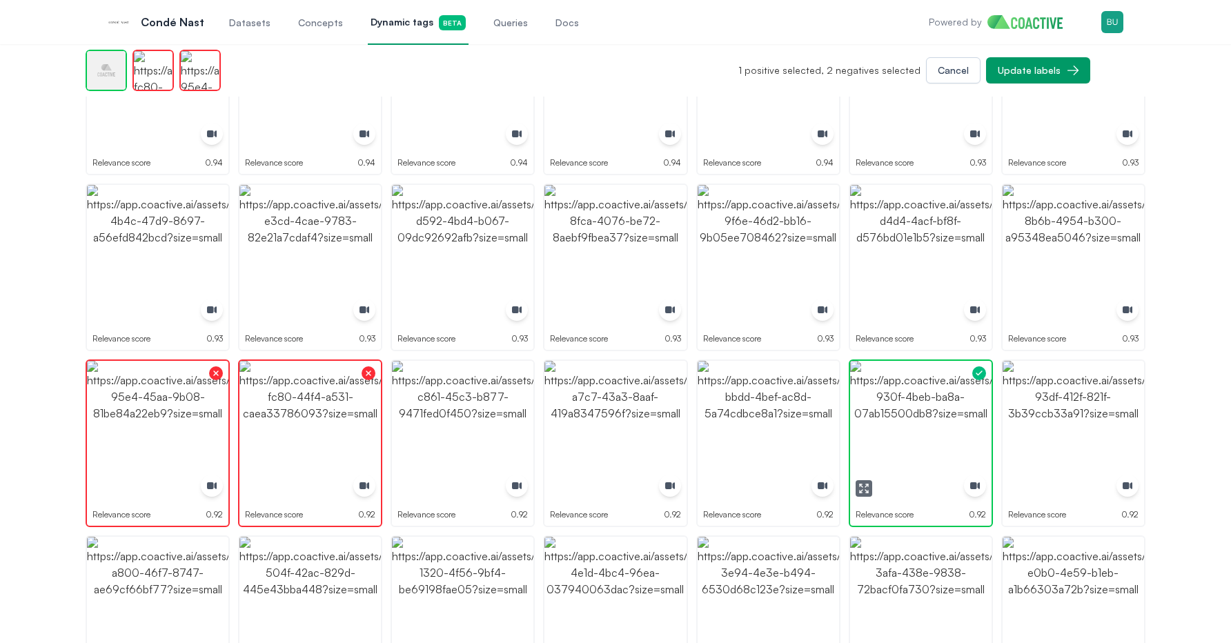
click at [909, 444] on img "button" at bounding box center [920, 431] width 141 height 141
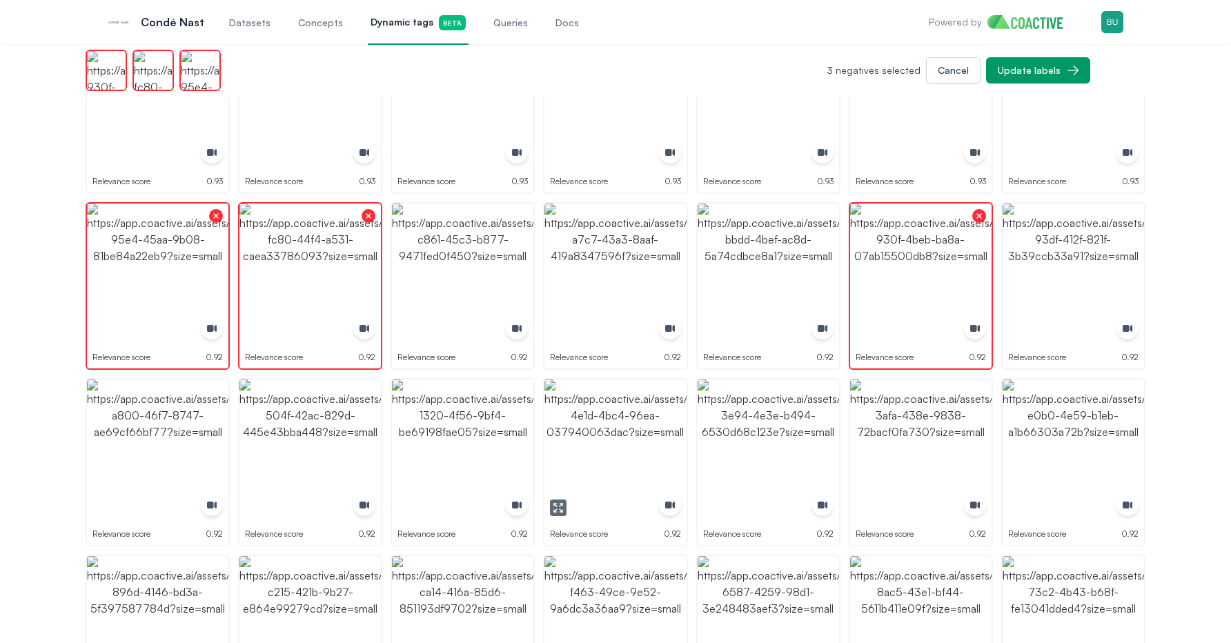
scroll to position [404, 0]
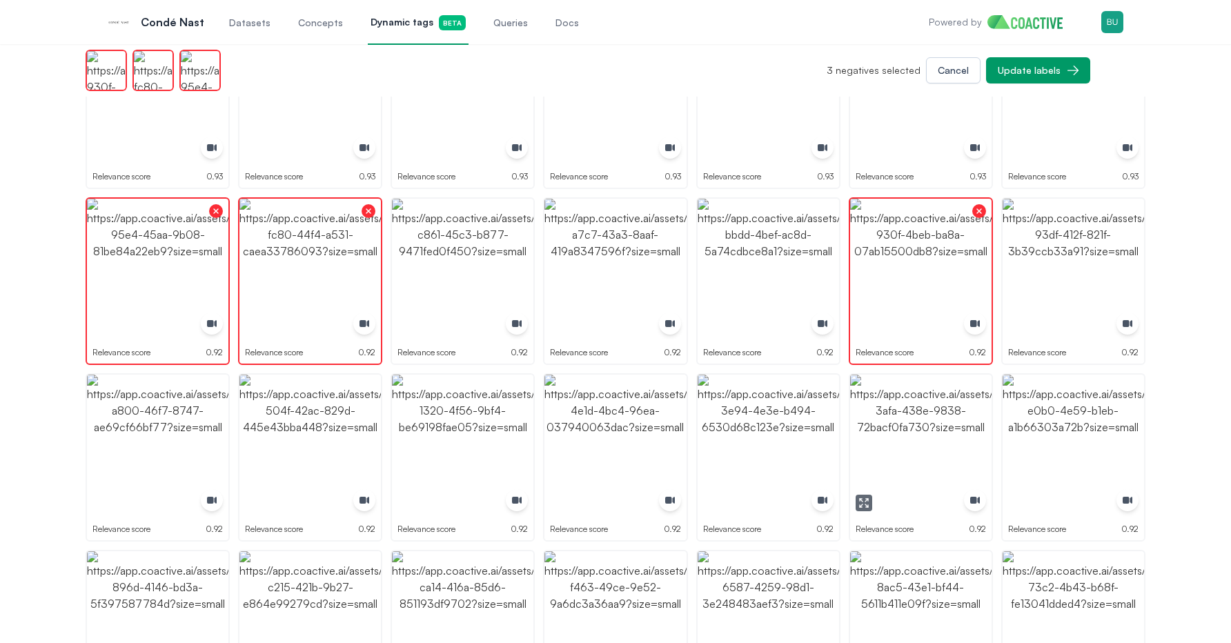
click at [917, 427] on img "button" at bounding box center [920, 445] width 141 height 141
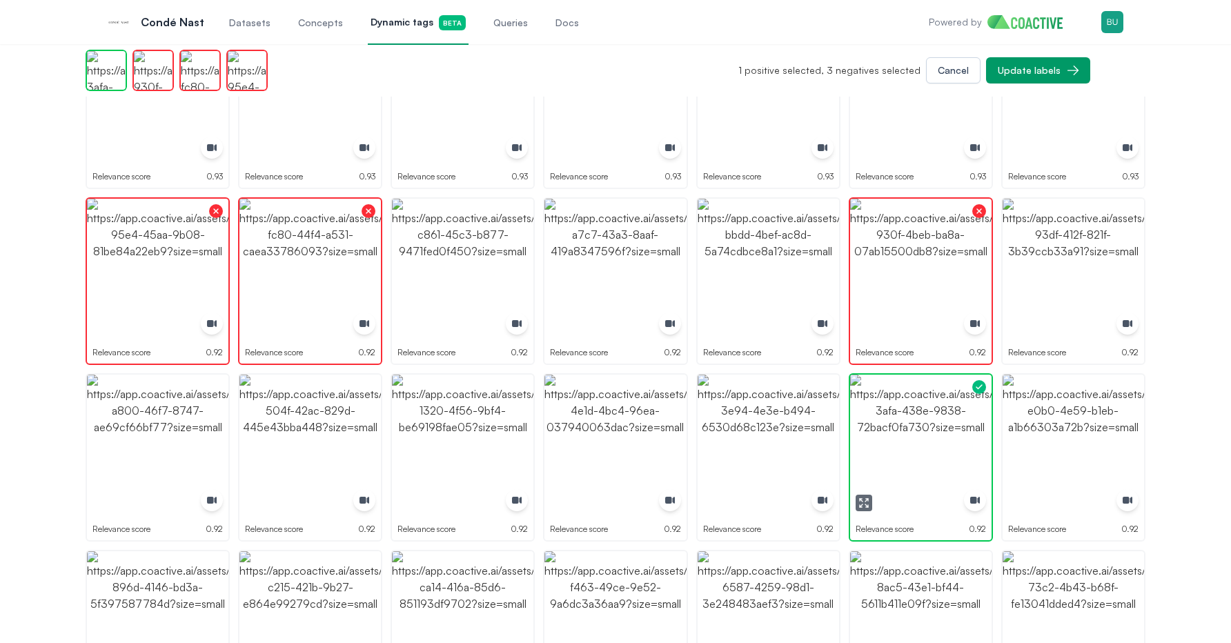
click at [917, 427] on img "button" at bounding box center [920, 445] width 141 height 141
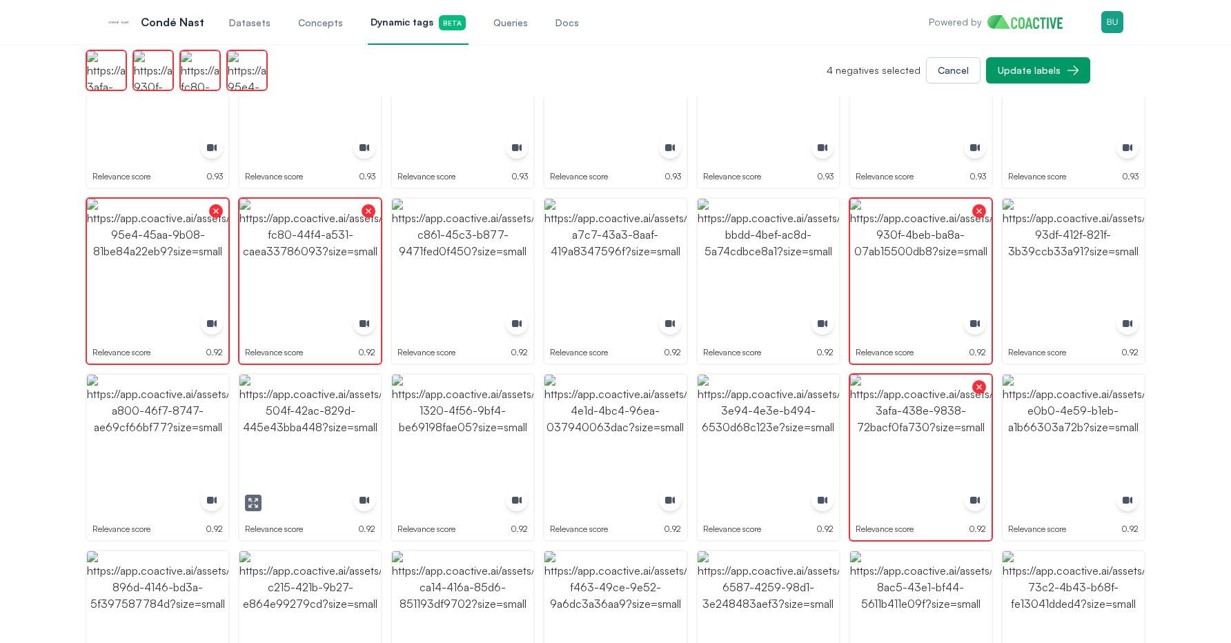
click at [280, 417] on img "button" at bounding box center [310, 445] width 141 height 141
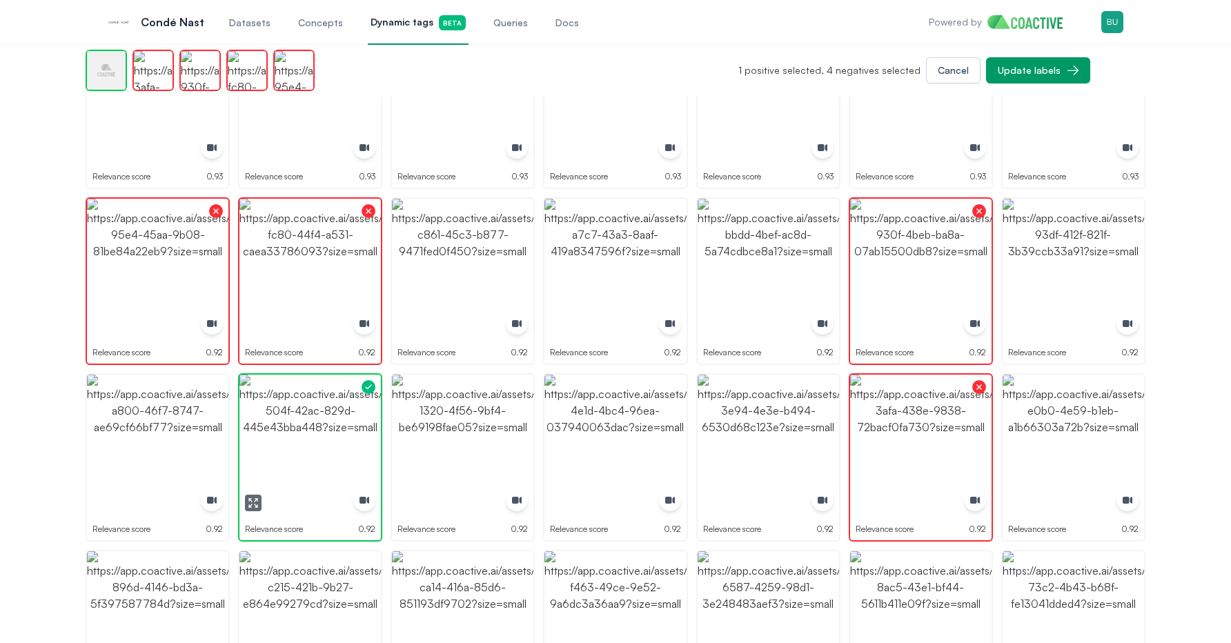
click at [280, 417] on img "button" at bounding box center [310, 445] width 141 height 141
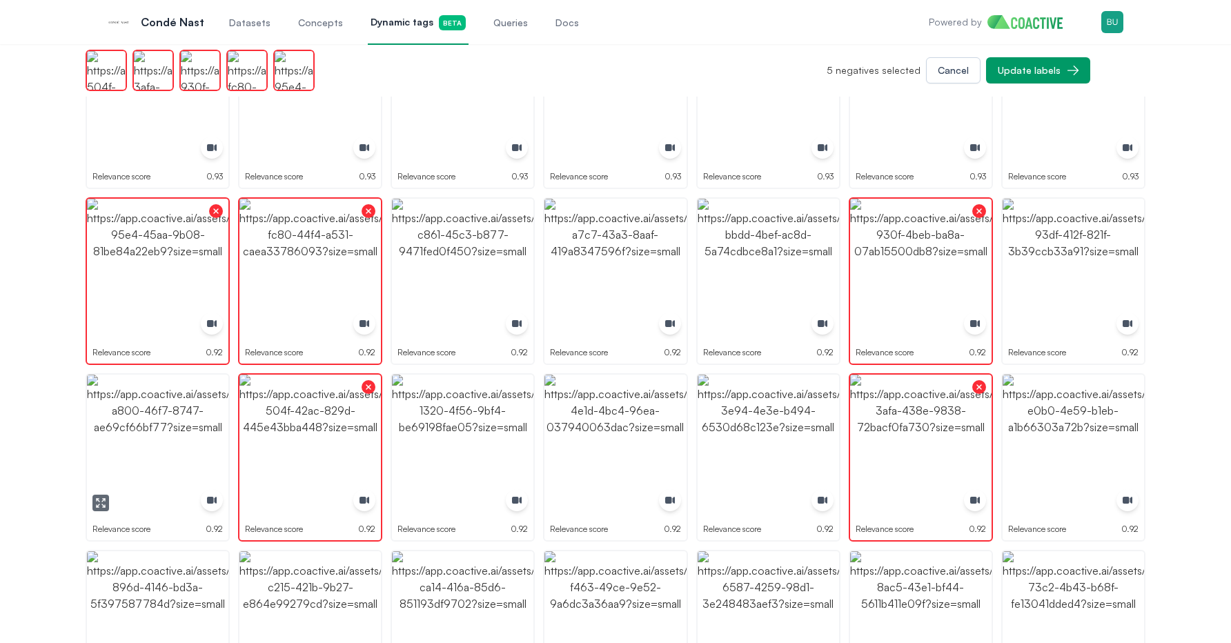
click at [179, 418] on img "button" at bounding box center [157, 445] width 141 height 141
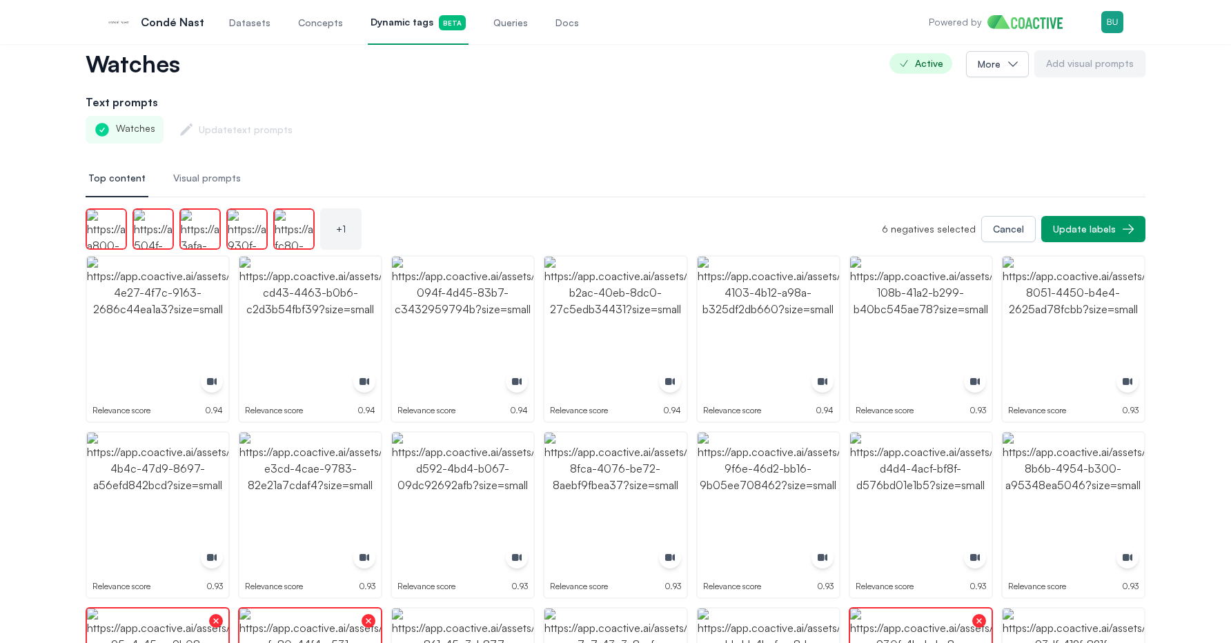
scroll to position [55, 0]
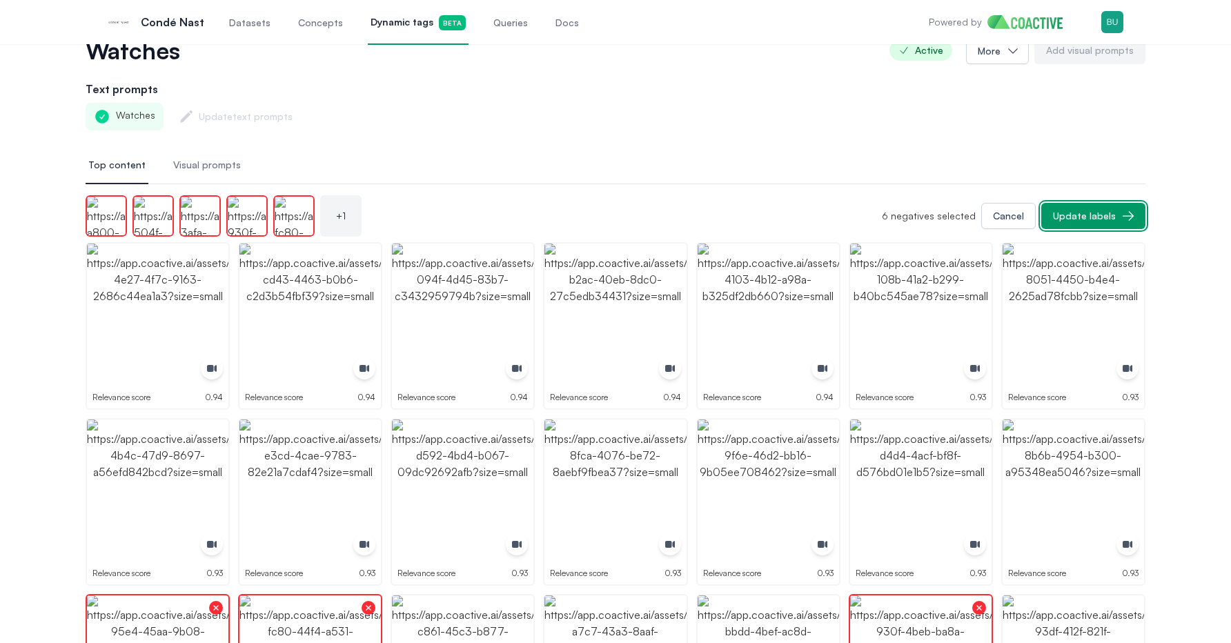
click at [1102, 215] on div "Update labels" at bounding box center [1084, 216] width 63 height 14
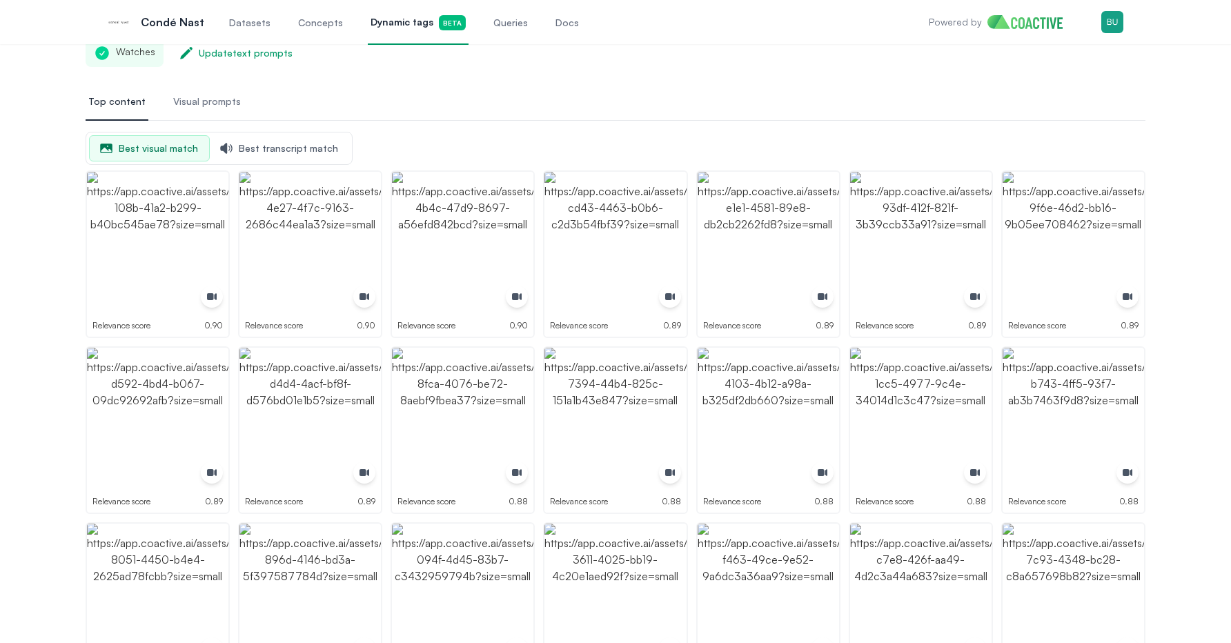
scroll to position [0, 0]
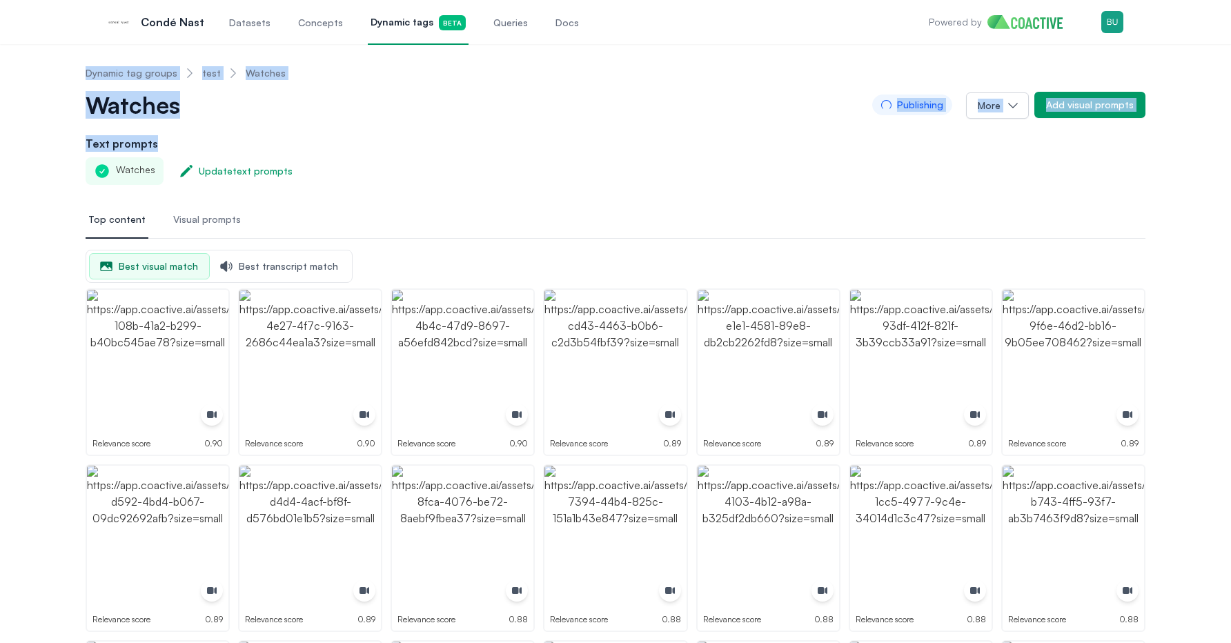
drag, startPoint x: 60, startPoint y: 56, endPoint x: 67, endPoint y: 164, distance: 108.6
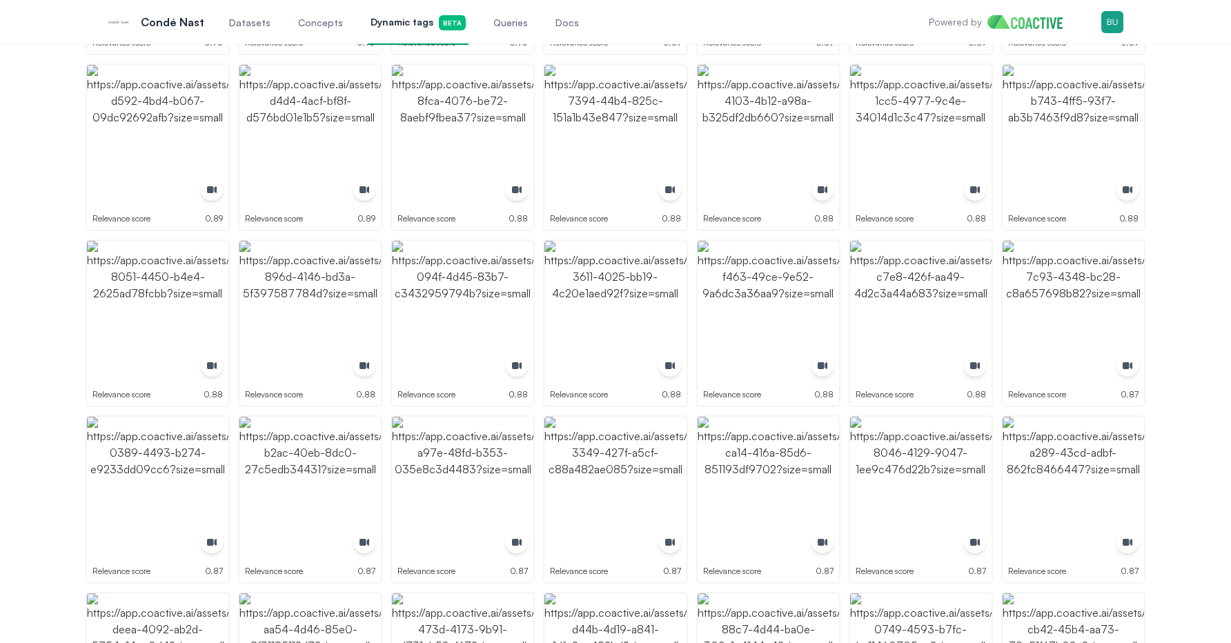
scroll to position [412, 0]
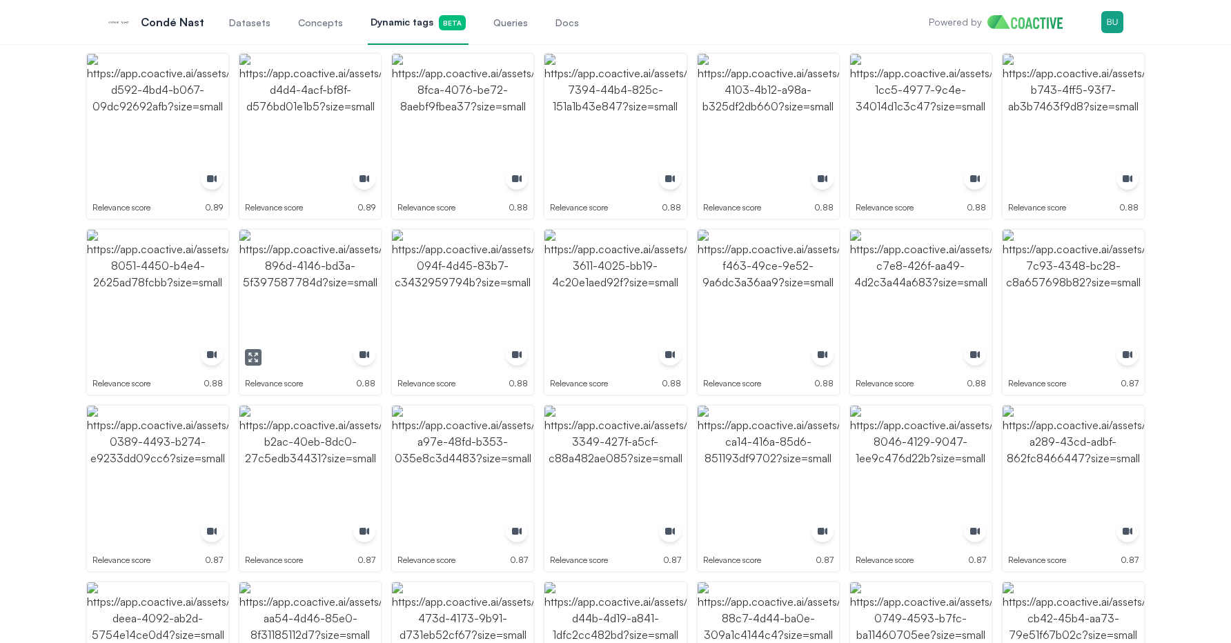
click at [254, 357] on icon "button" at bounding box center [253, 357] width 11 height 11
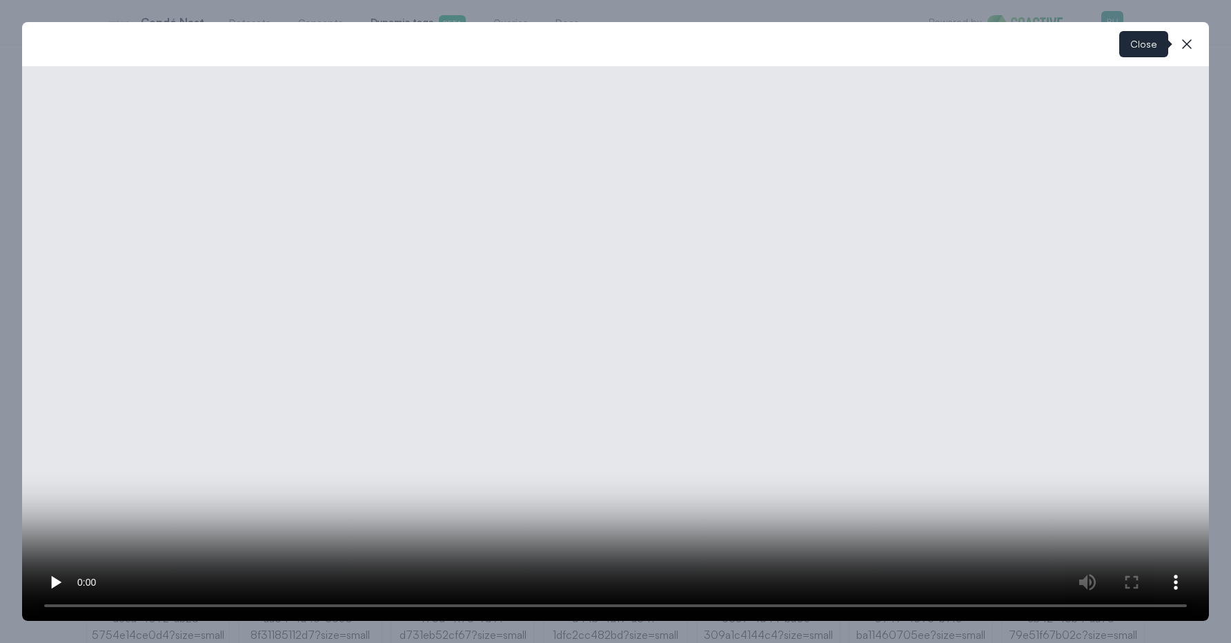
click at [1187, 42] on icon "button" at bounding box center [1187, 44] width 17 height 17
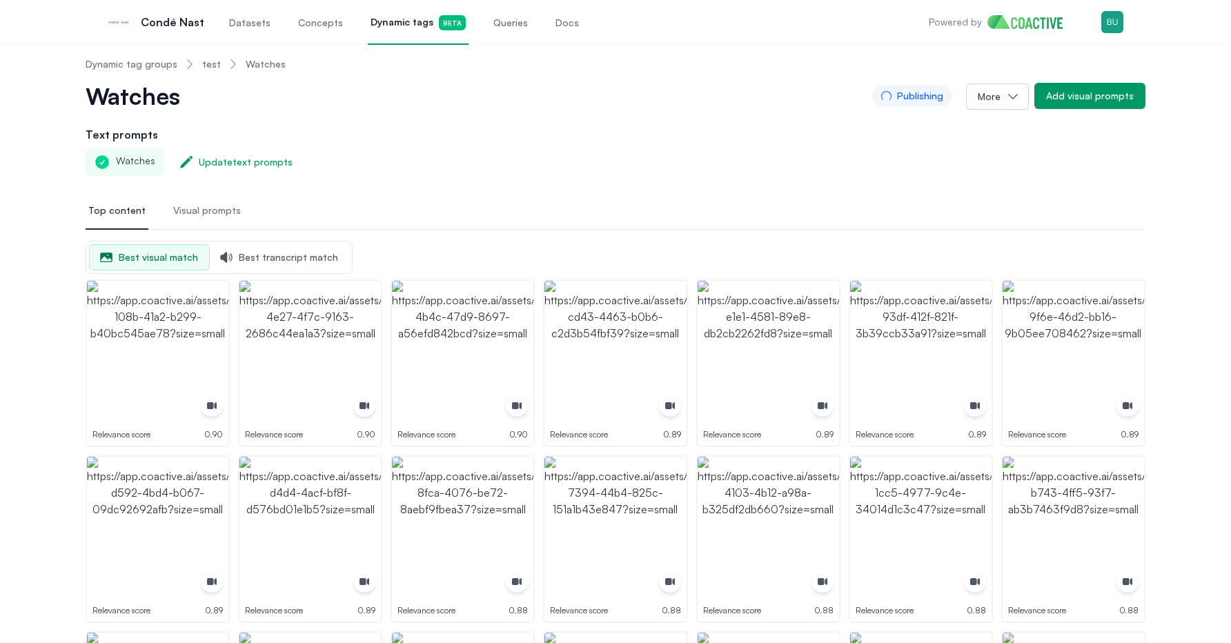
scroll to position [0, 0]
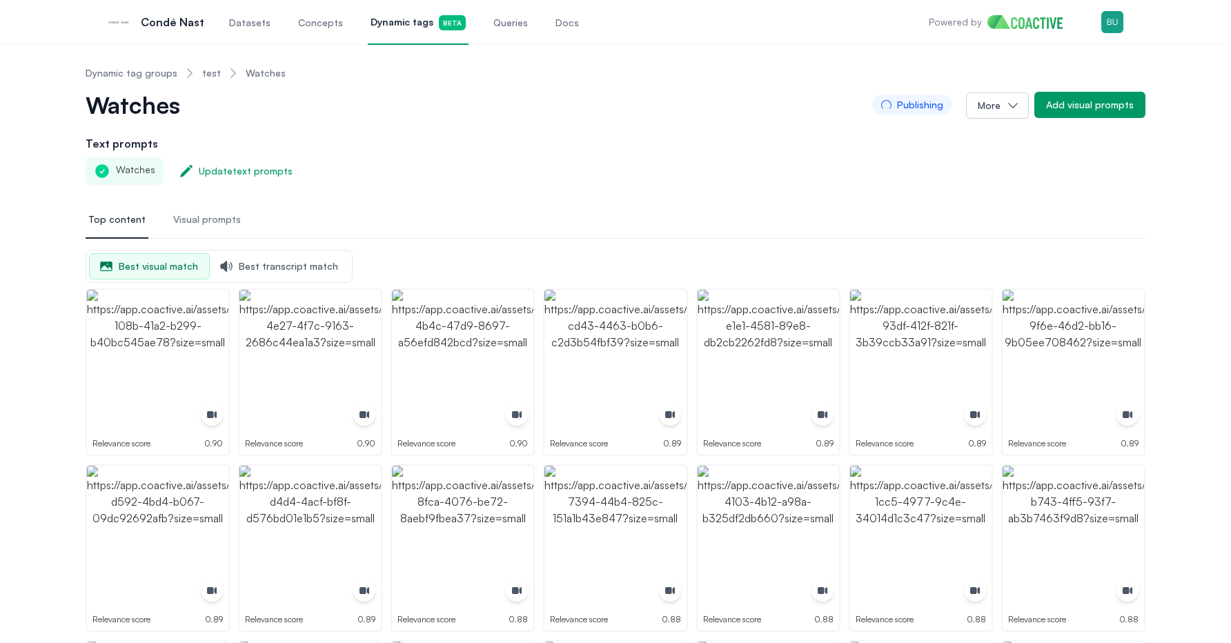
click at [208, 72] on link "test" at bounding box center [211, 73] width 19 height 14
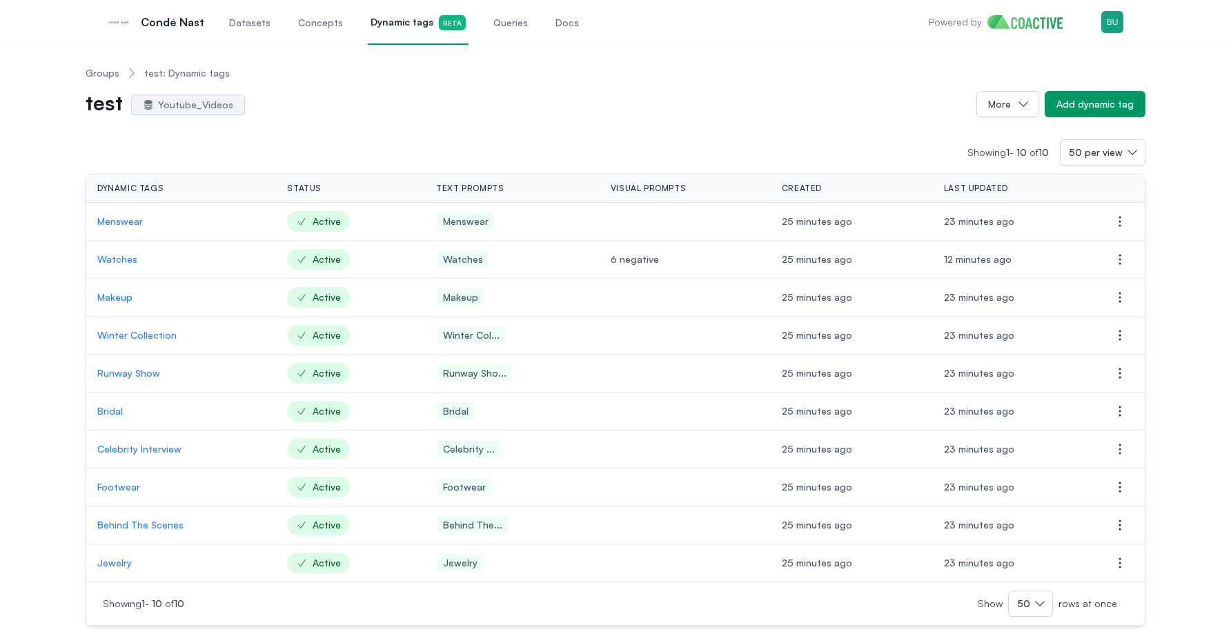
click at [119, 262] on p "Watches" at bounding box center [181, 260] width 168 height 14
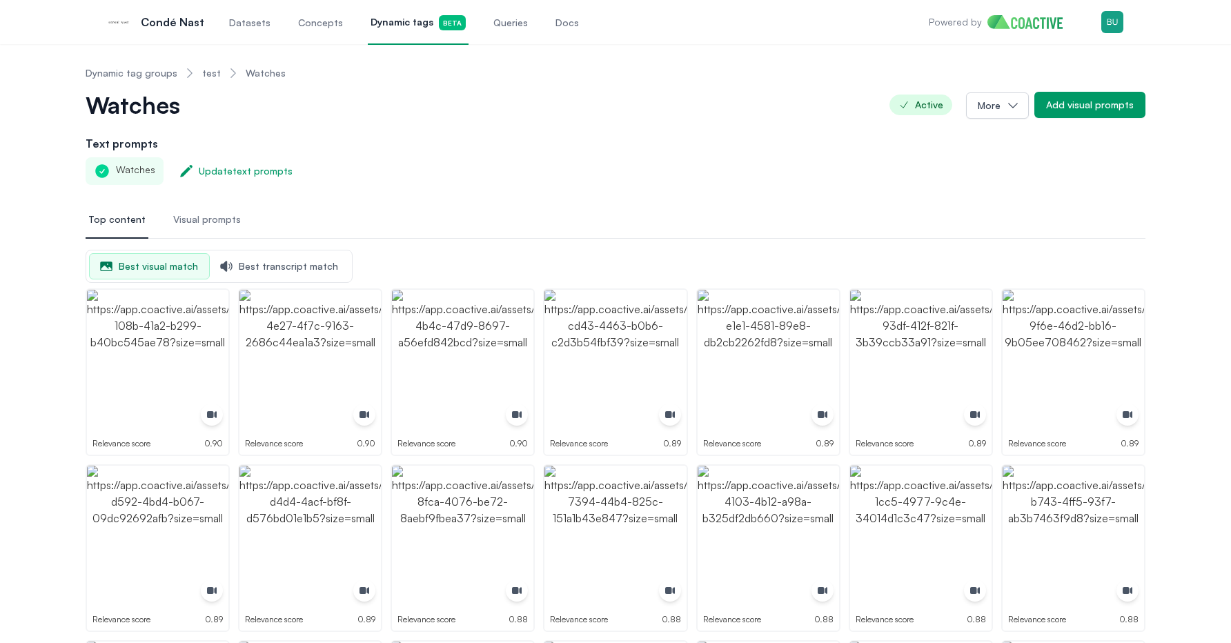
click at [199, 219] on span "Visual prompts" at bounding box center [207, 220] width 68 height 14
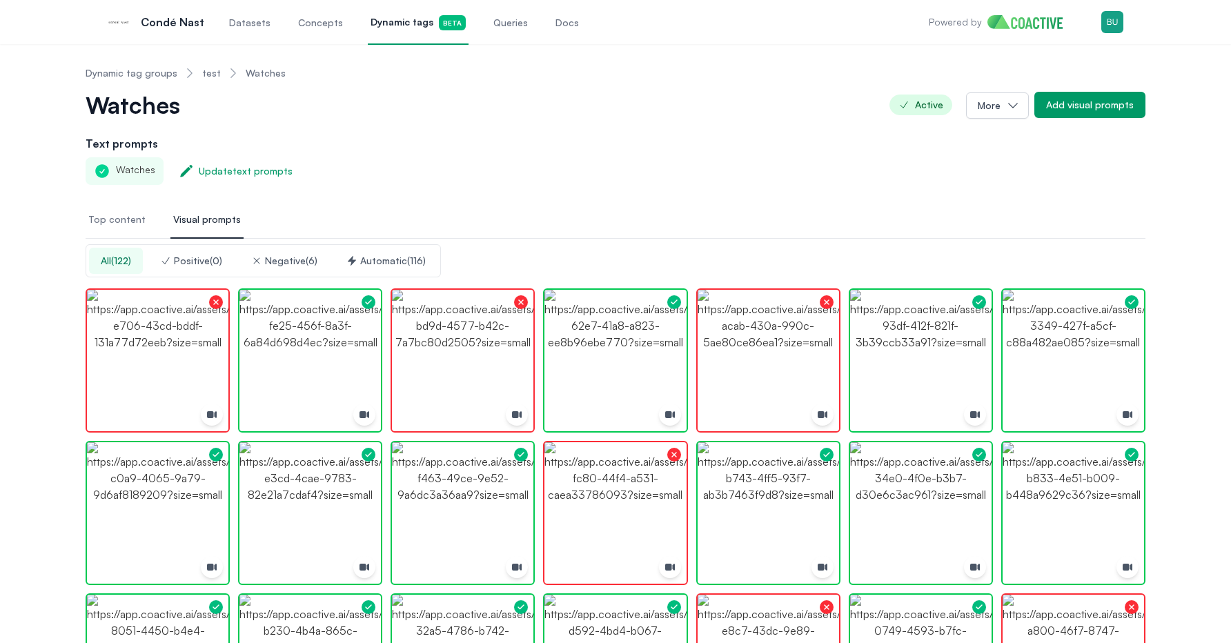
click at [379, 263] on div "Automatic ( 116 )" at bounding box center [385, 261] width 79 height 14
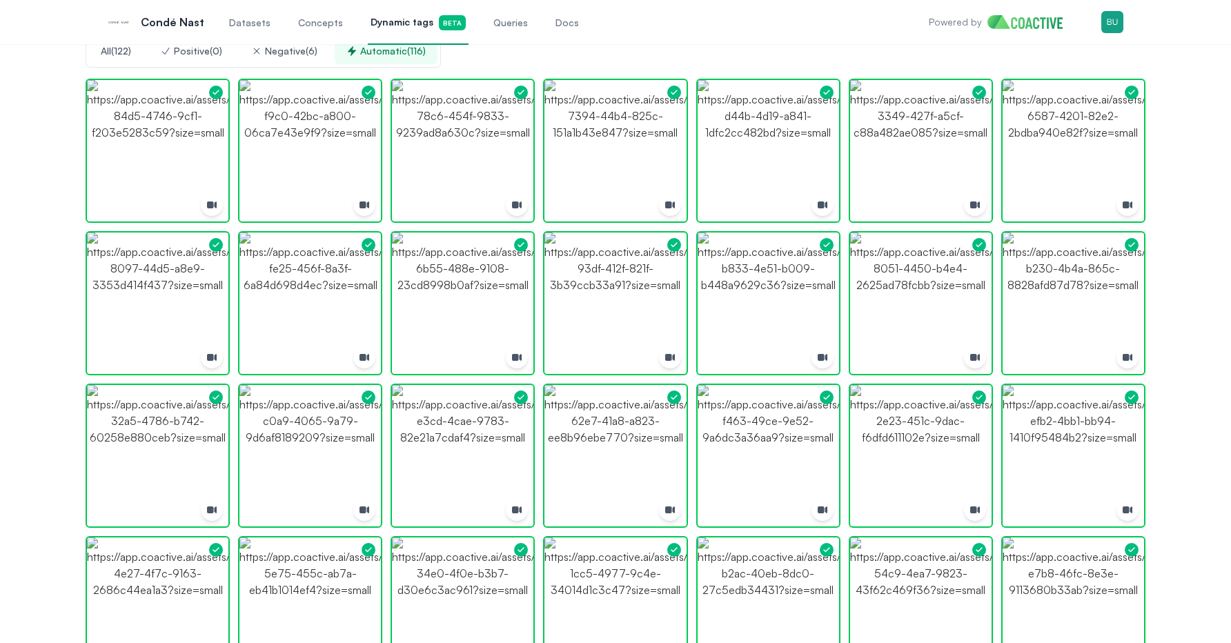
scroll to position [214, 0]
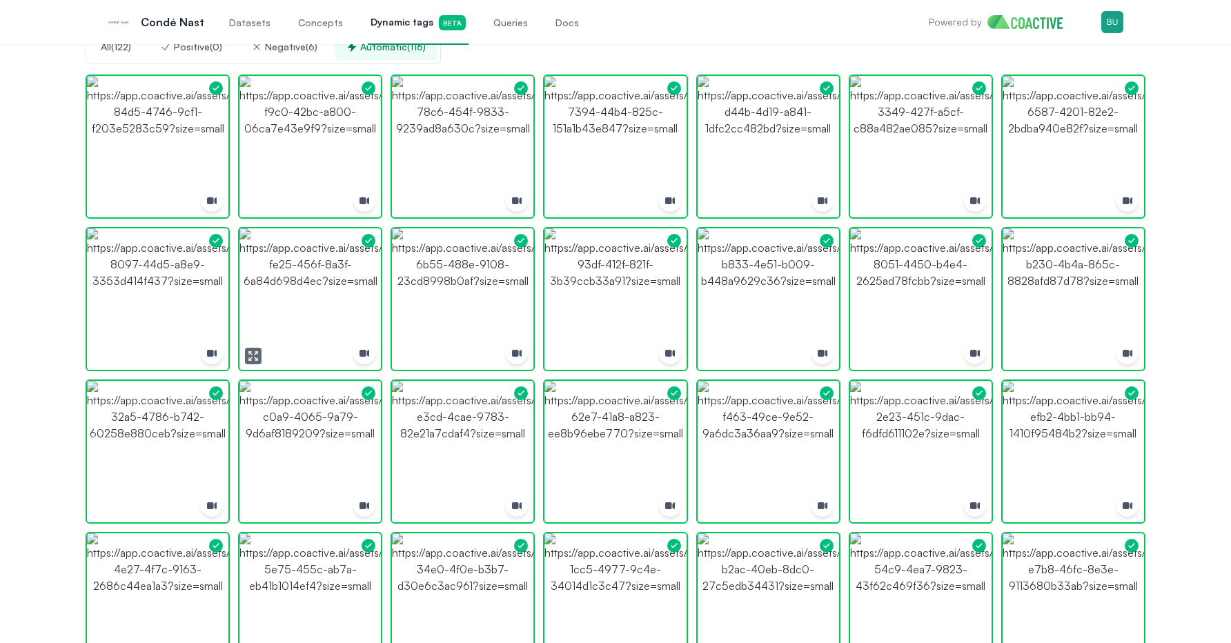
click at [252, 355] on icon "button" at bounding box center [253, 356] width 11 height 11
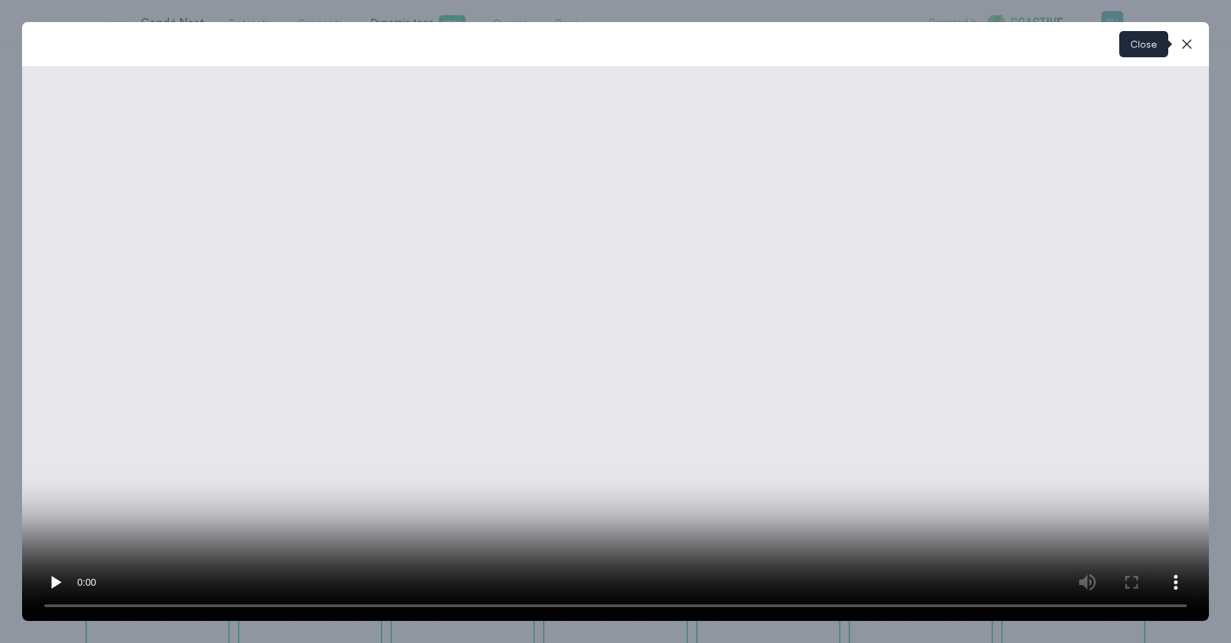
click at [1184, 43] on icon "button" at bounding box center [1187, 44] width 17 height 17
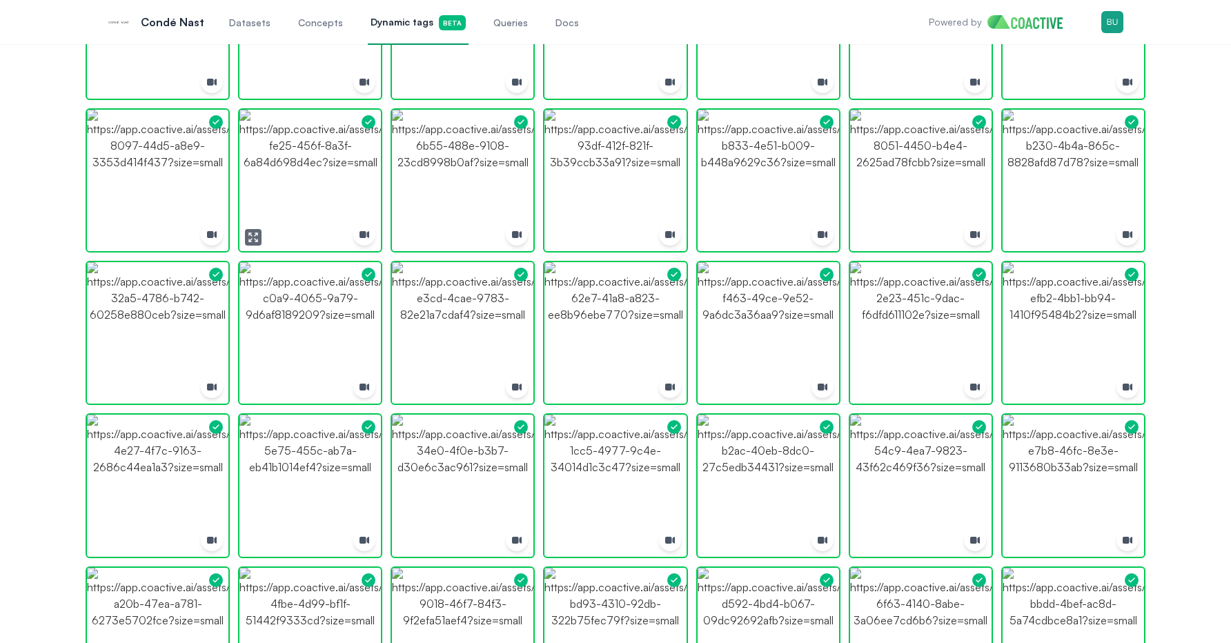
scroll to position [349, 0]
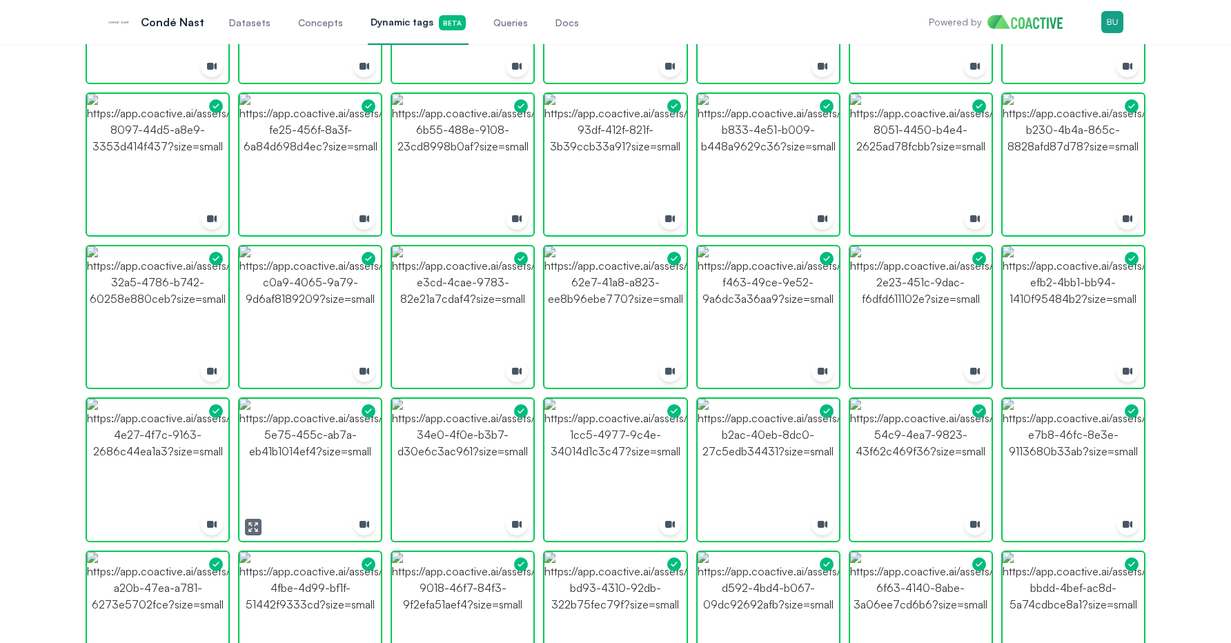
click at [255, 526] on icon "button" at bounding box center [253, 527] width 11 height 11
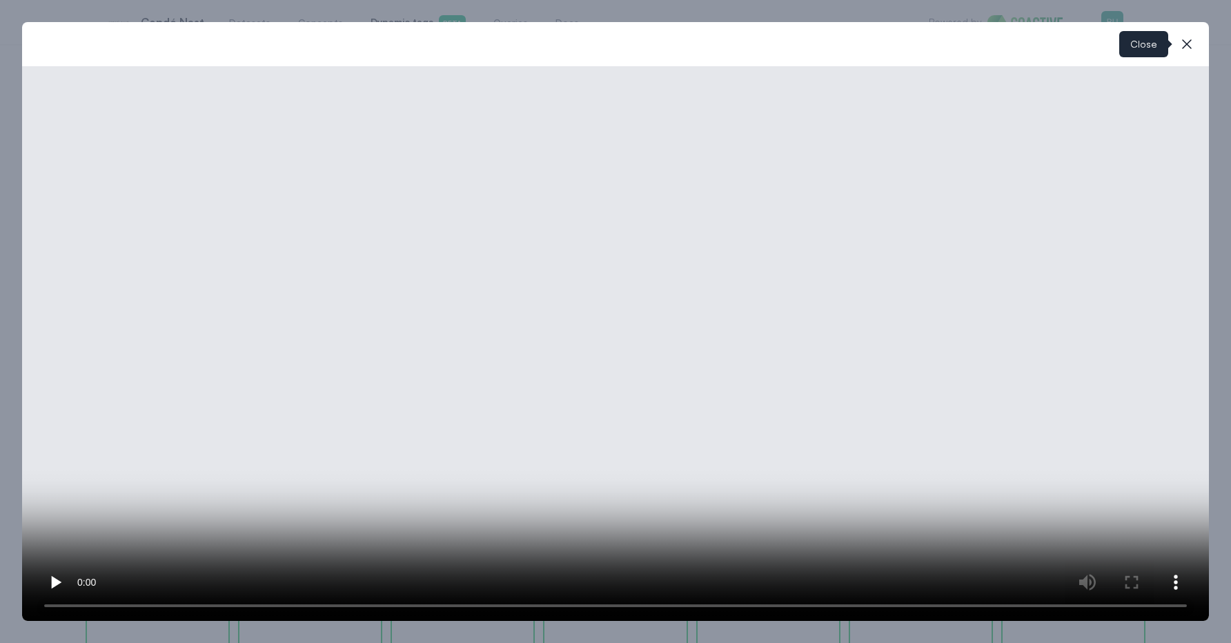
click at [1188, 48] on icon "button" at bounding box center [1187, 44] width 17 height 17
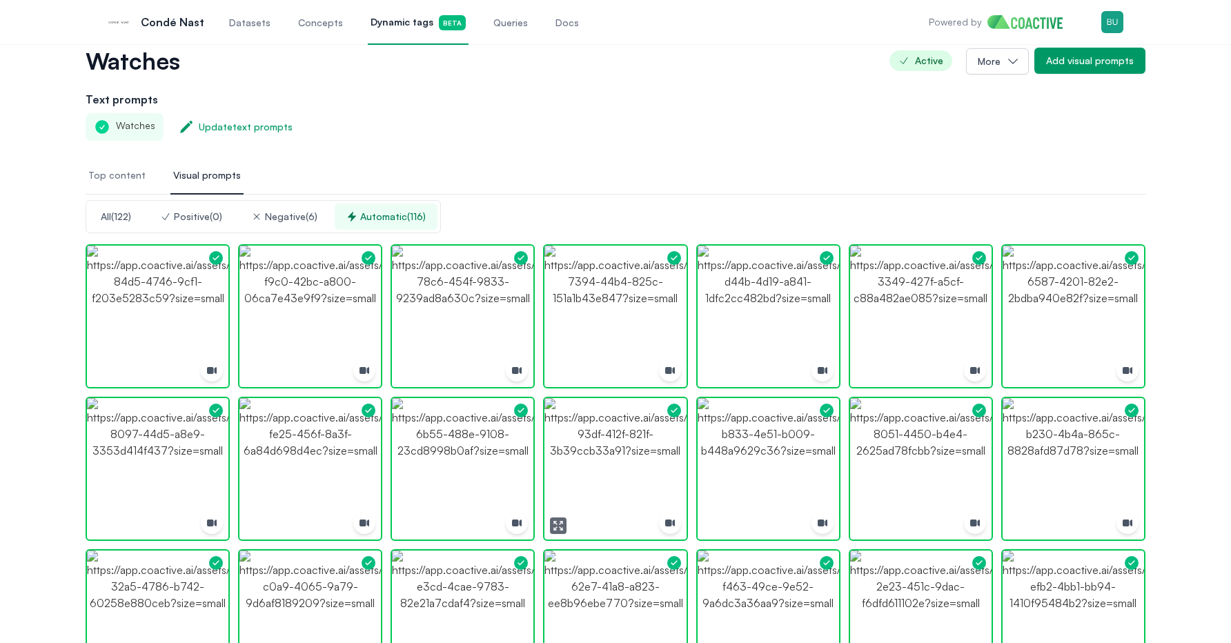
scroll to position [0, 0]
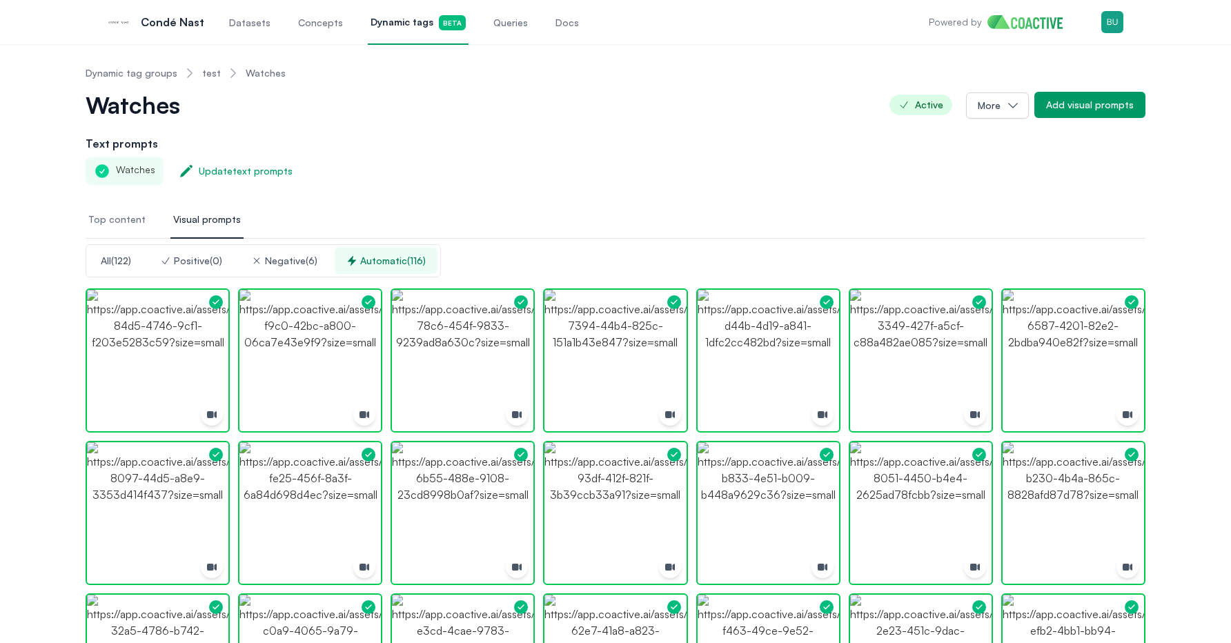
click at [112, 231] on button "Top content" at bounding box center [117, 220] width 63 height 37
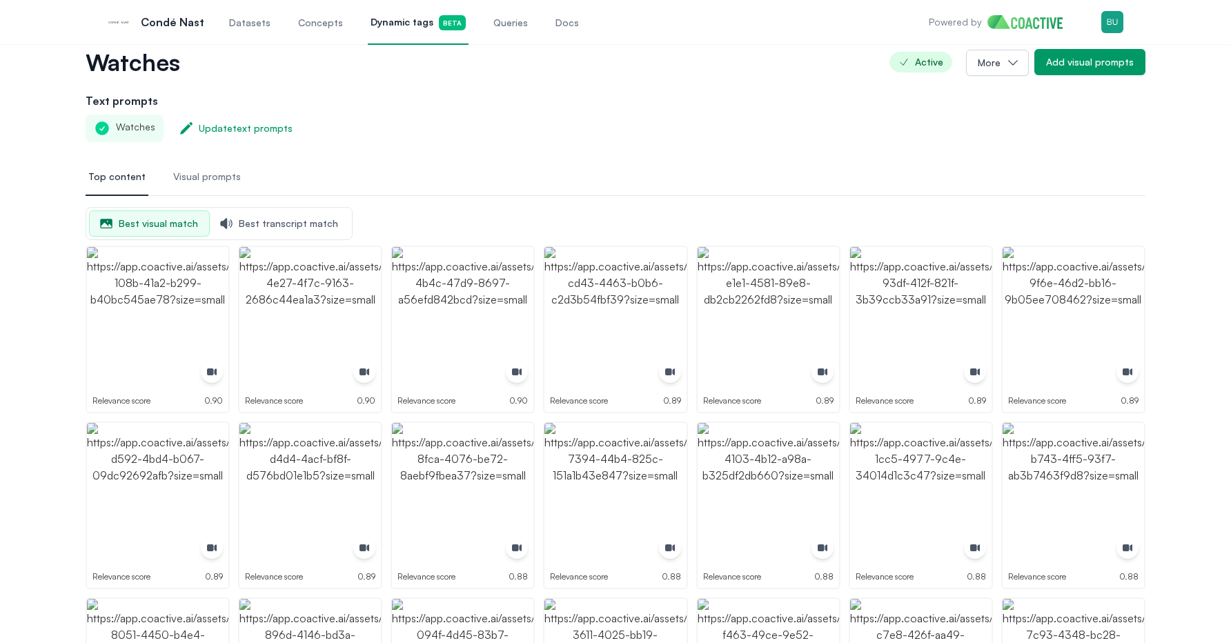
scroll to position [43, 0]
click at [213, 181] on span "Visual prompts" at bounding box center [207, 176] width 68 height 14
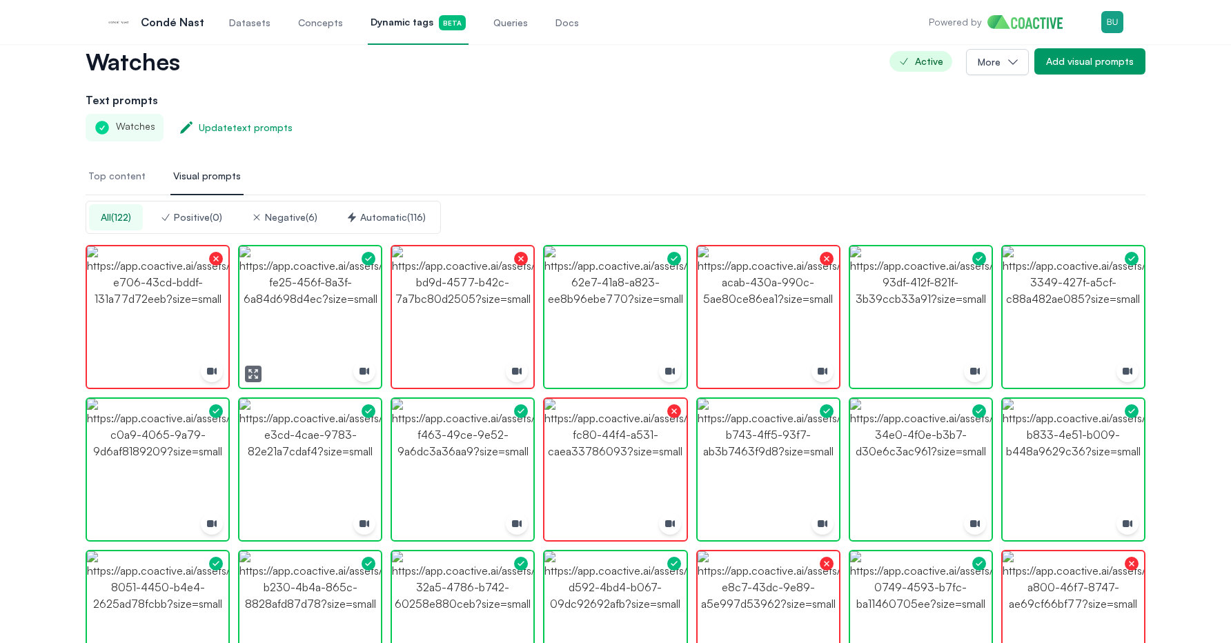
scroll to position [79, 0]
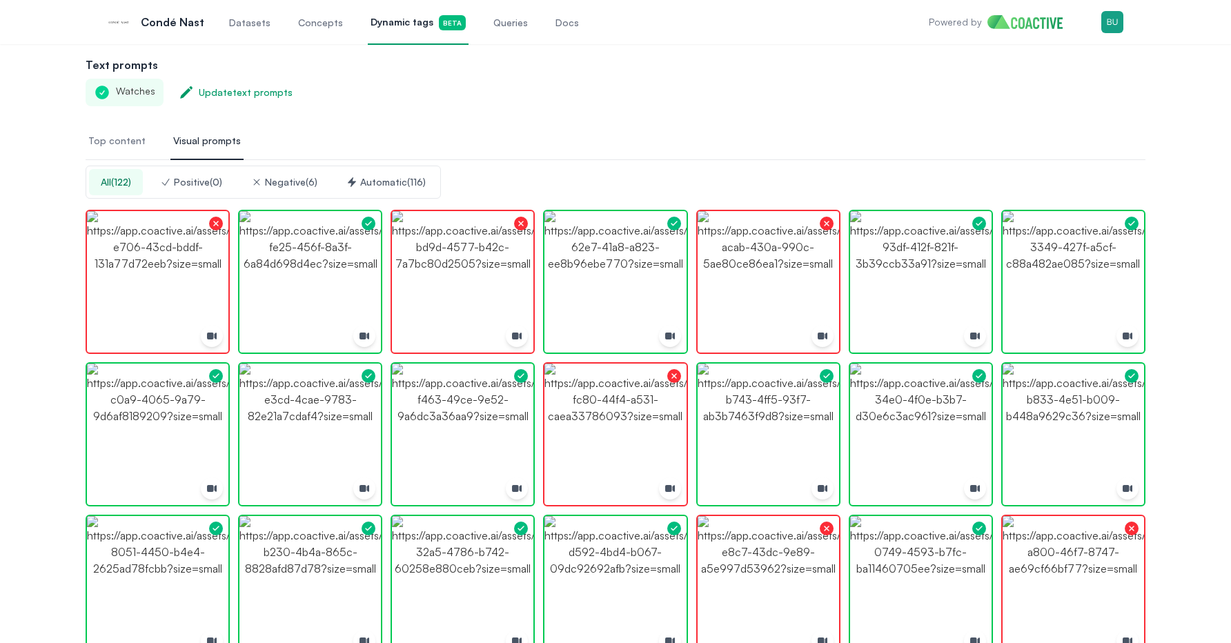
click at [391, 193] on button "Automatic ( 116 )" at bounding box center [386, 182] width 103 height 26
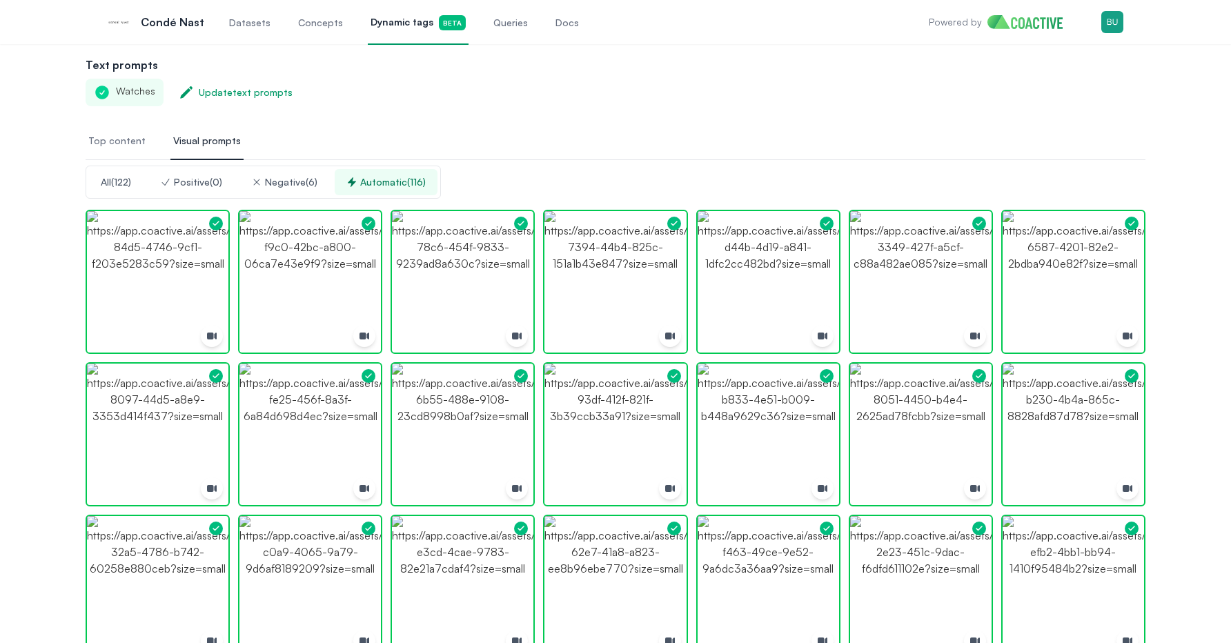
click at [282, 179] on div "Negative ( 6 )" at bounding box center [284, 182] width 66 height 14
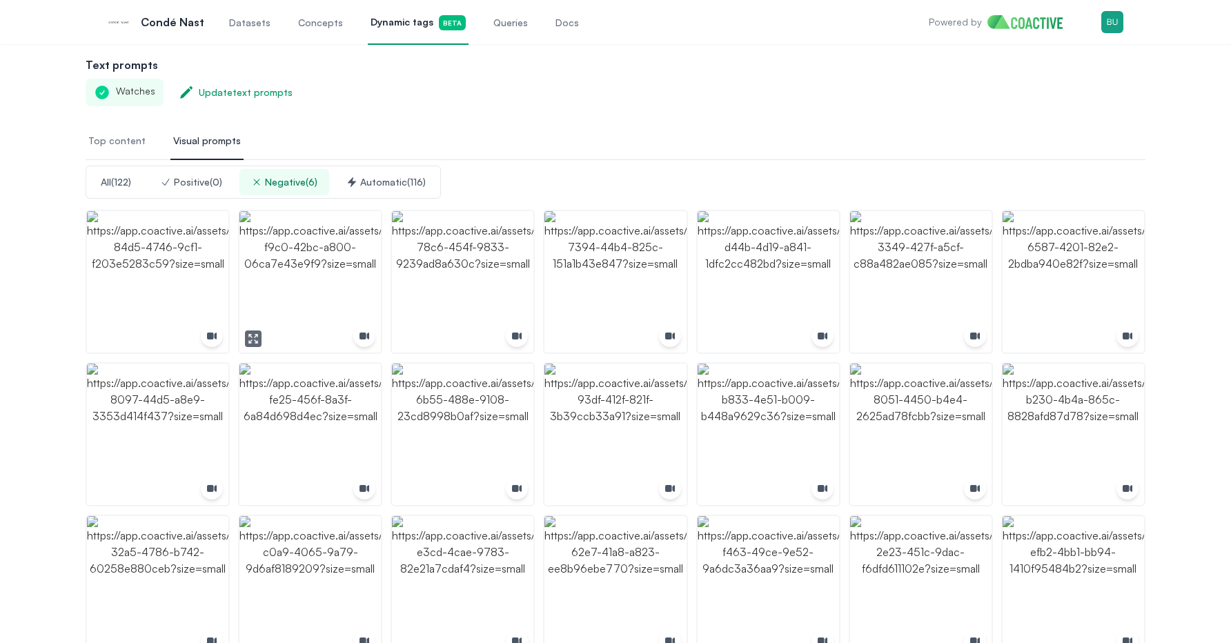
scroll to position [0, 0]
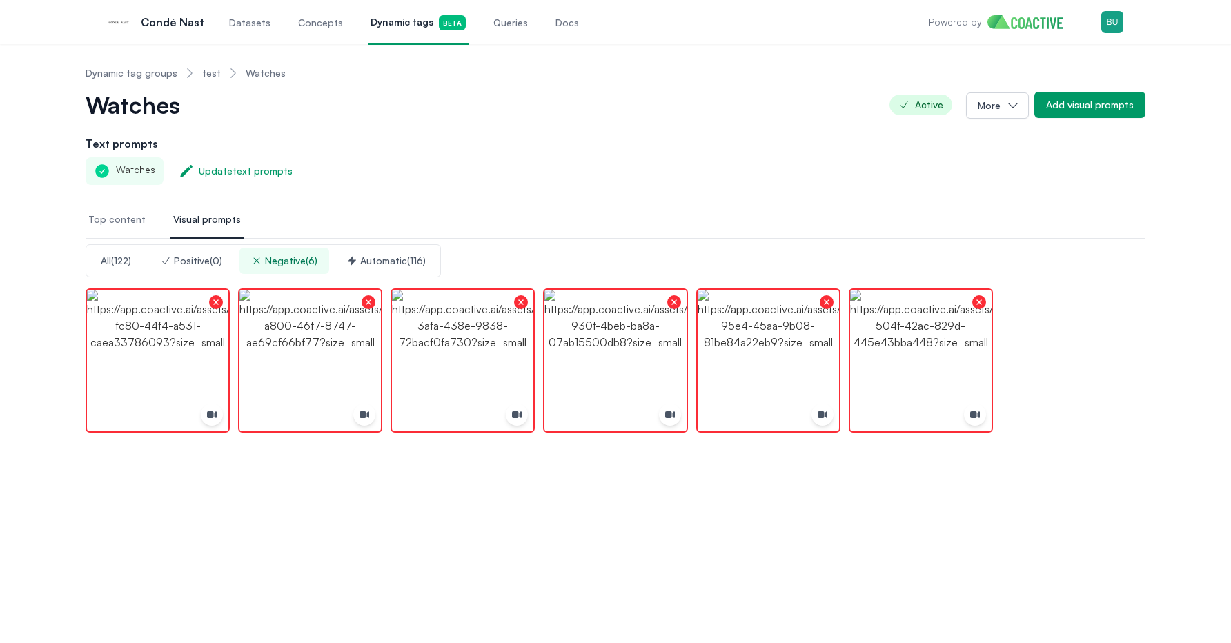
click at [199, 257] on div "Positive ( 0 )" at bounding box center [191, 261] width 62 height 14
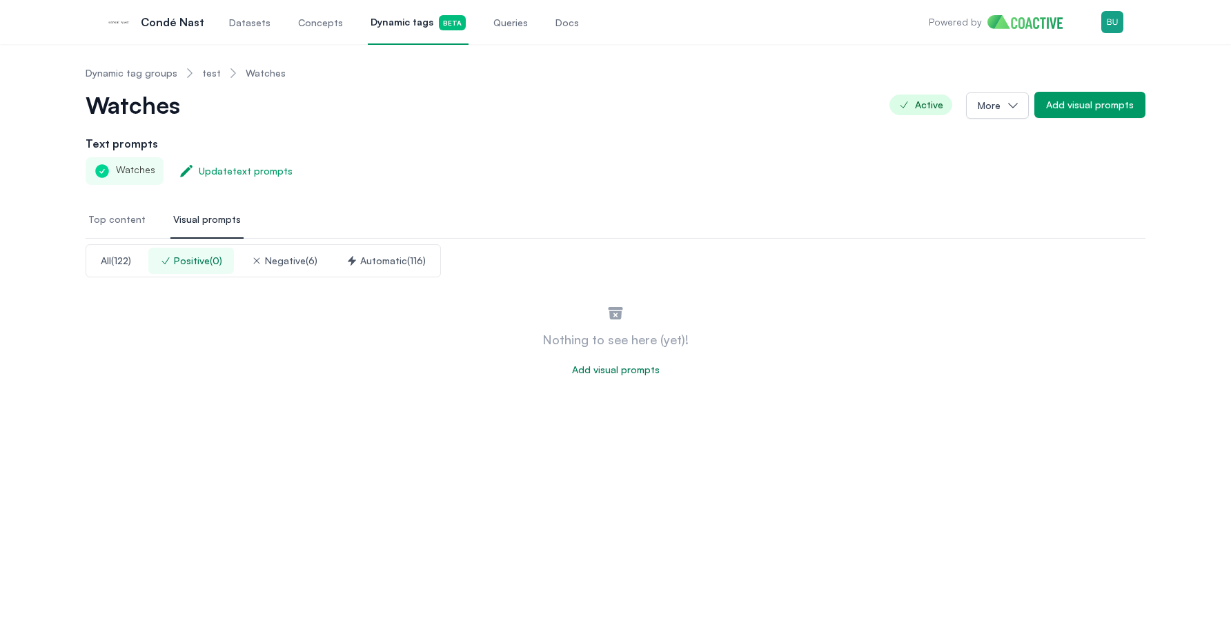
click at [364, 257] on div "Automatic ( 116 )" at bounding box center [385, 261] width 79 height 14
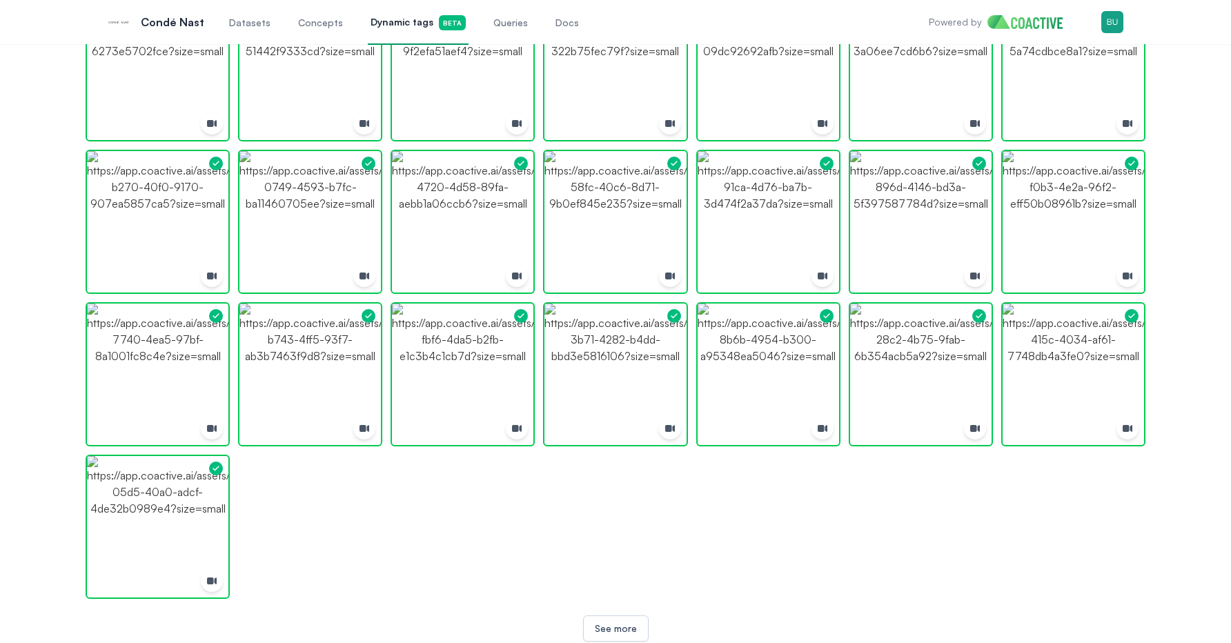
scroll to position [912, 0]
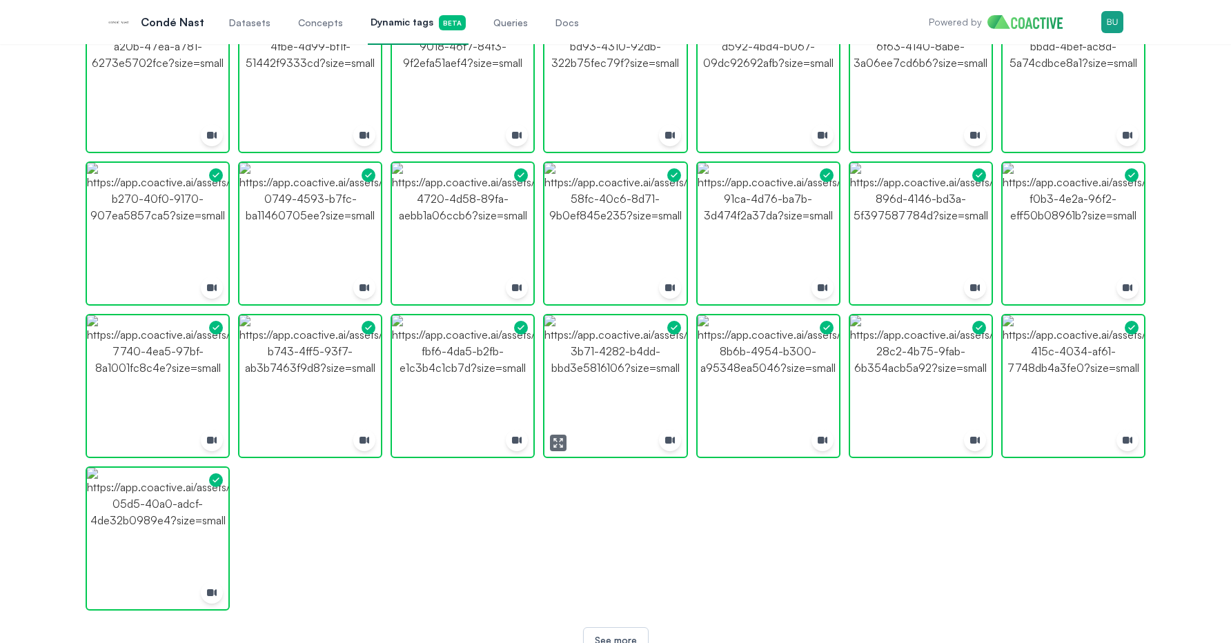
click at [623, 402] on img "button" at bounding box center [615, 385] width 141 height 141
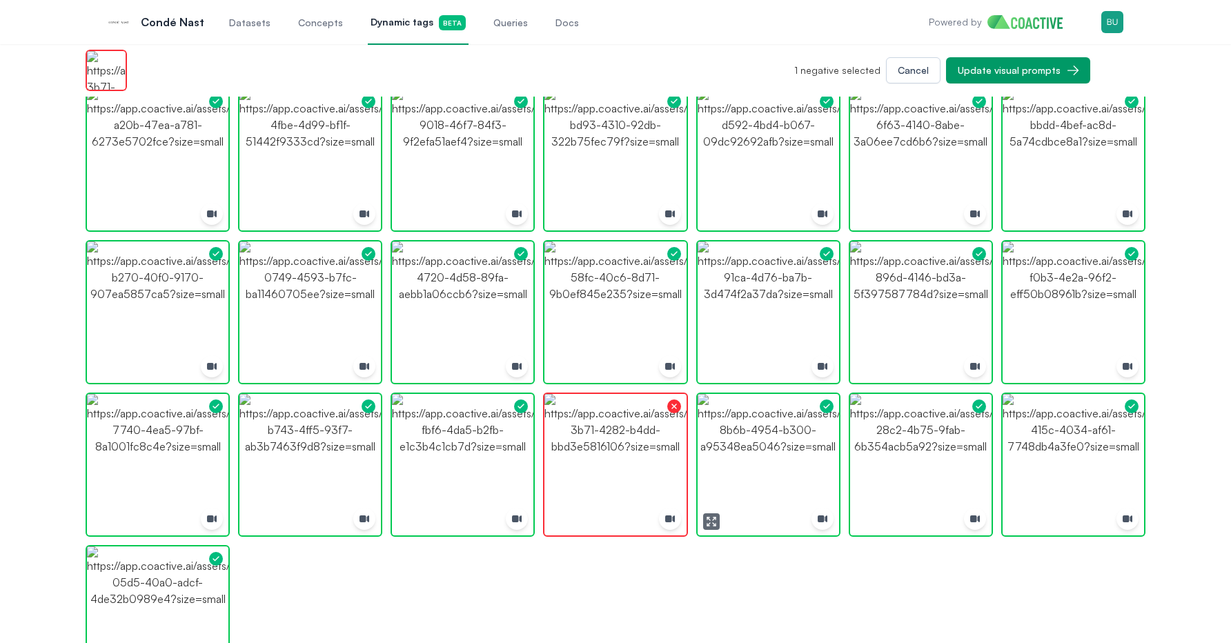
scroll to position [745, 0]
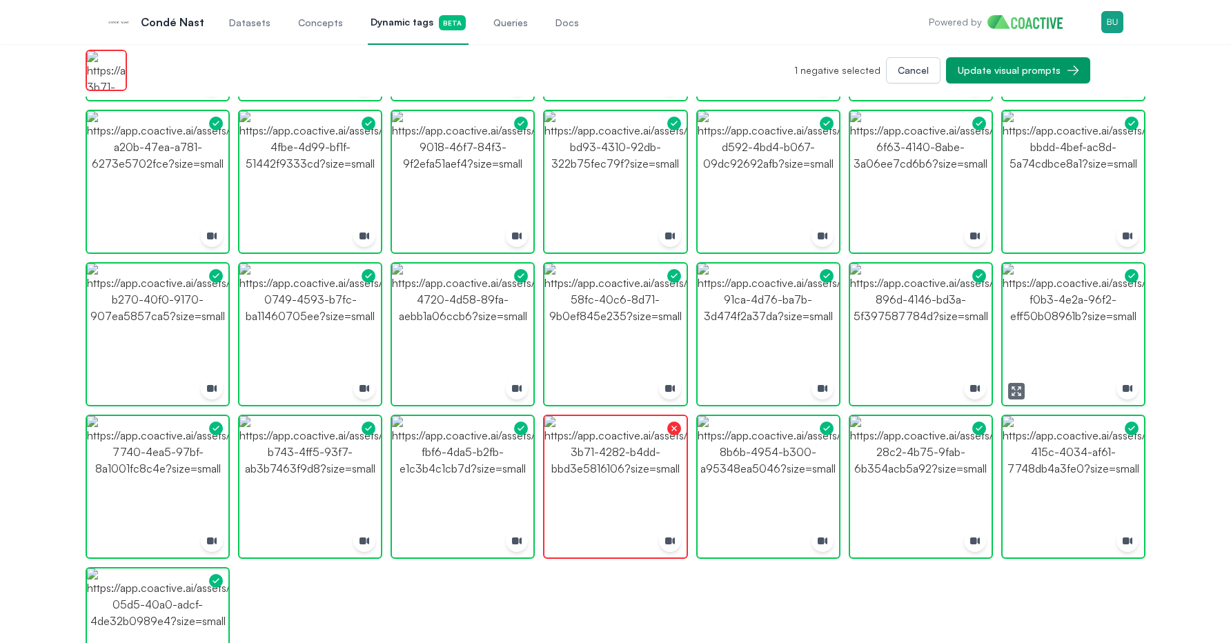
click at [1060, 337] on img "button" at bounding box center [1073, 334] width 141 height 141
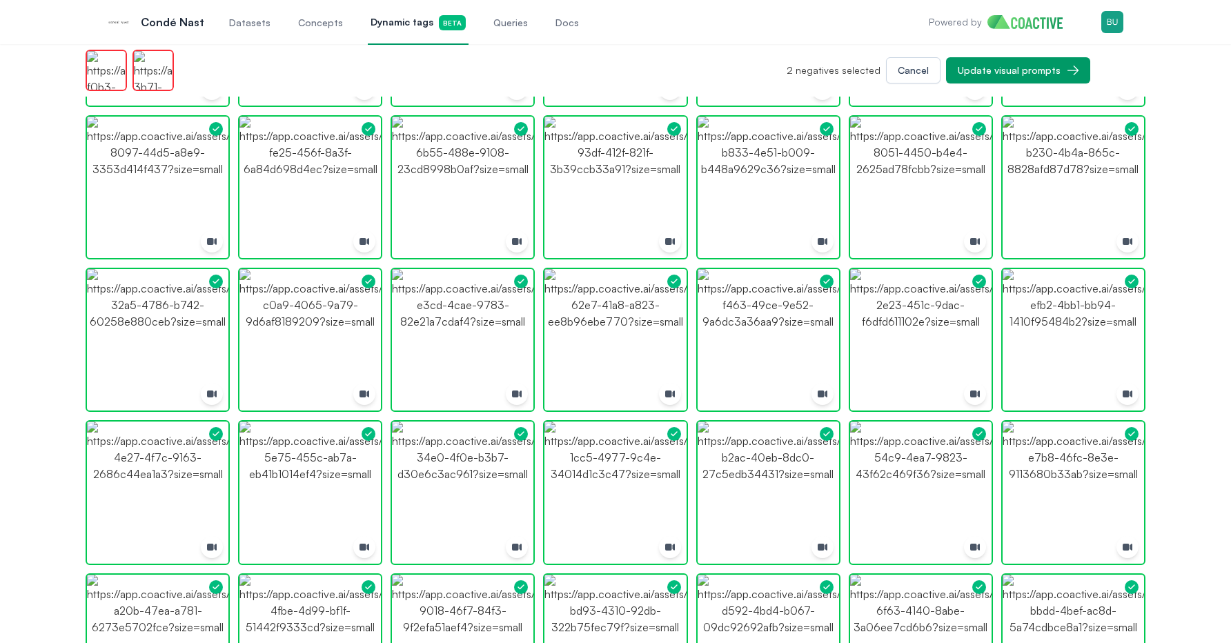
scroll to position [237, 0]
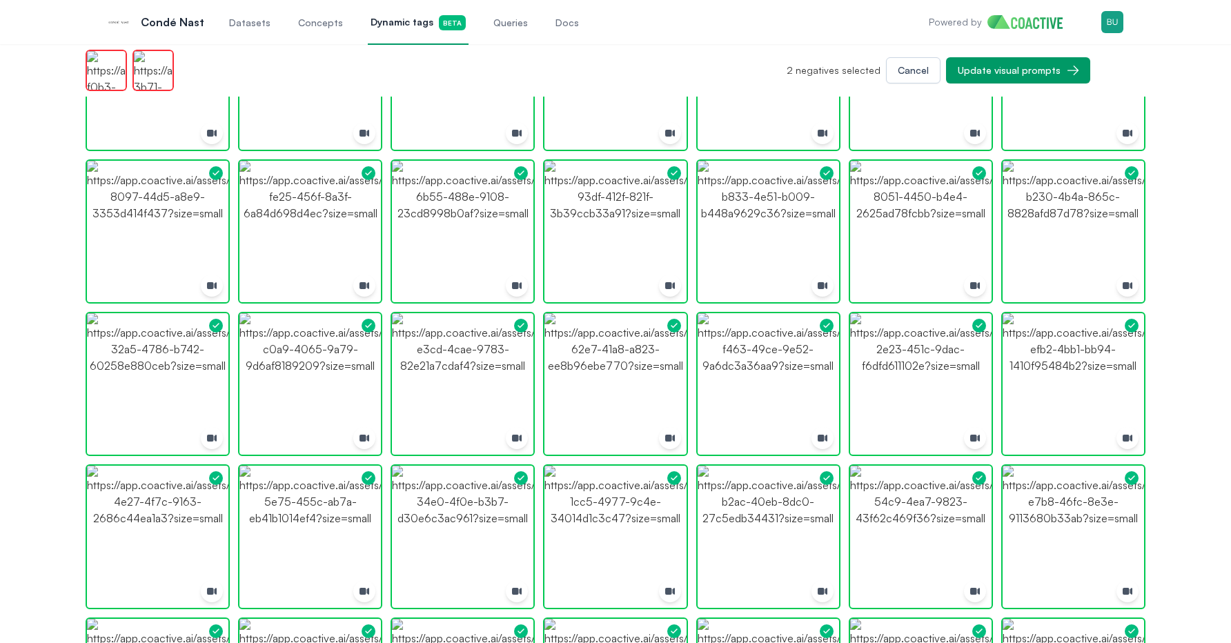
click at [1054, 56] on div "2 negatives selected Cancel Update visual prompts" at bounding box center [616, 70] width 1060 height 52
click at [1043, 66] on div "Update visual prompts" at bounding box center [1009, 71] width 103 height 14
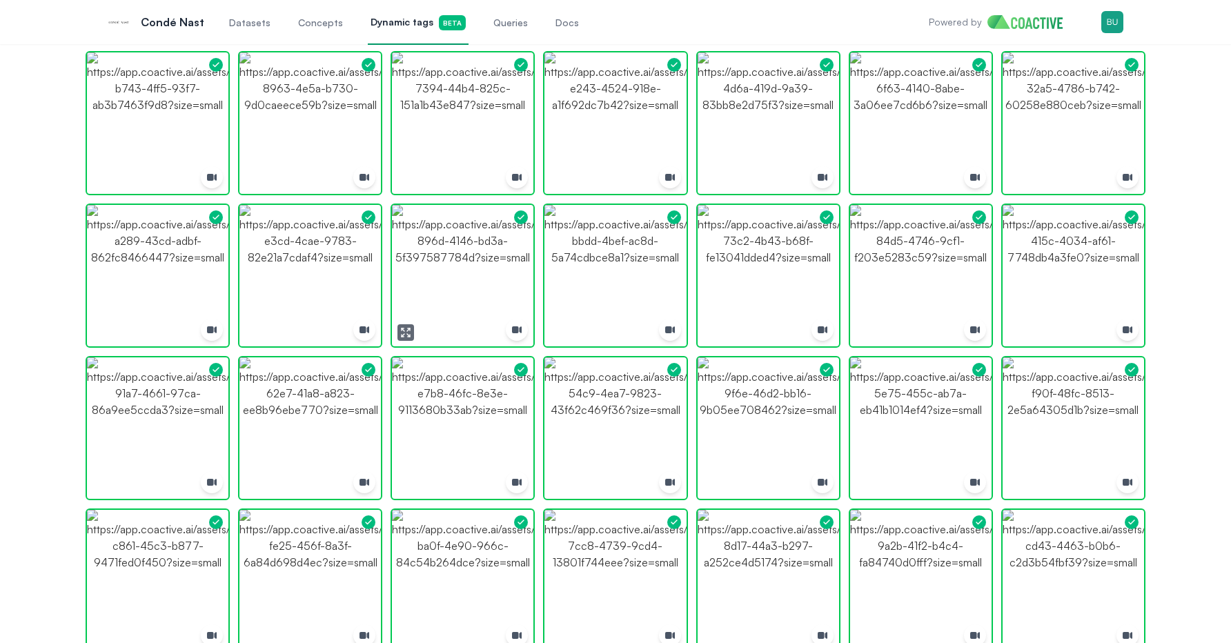
scroll to position [0, 0]
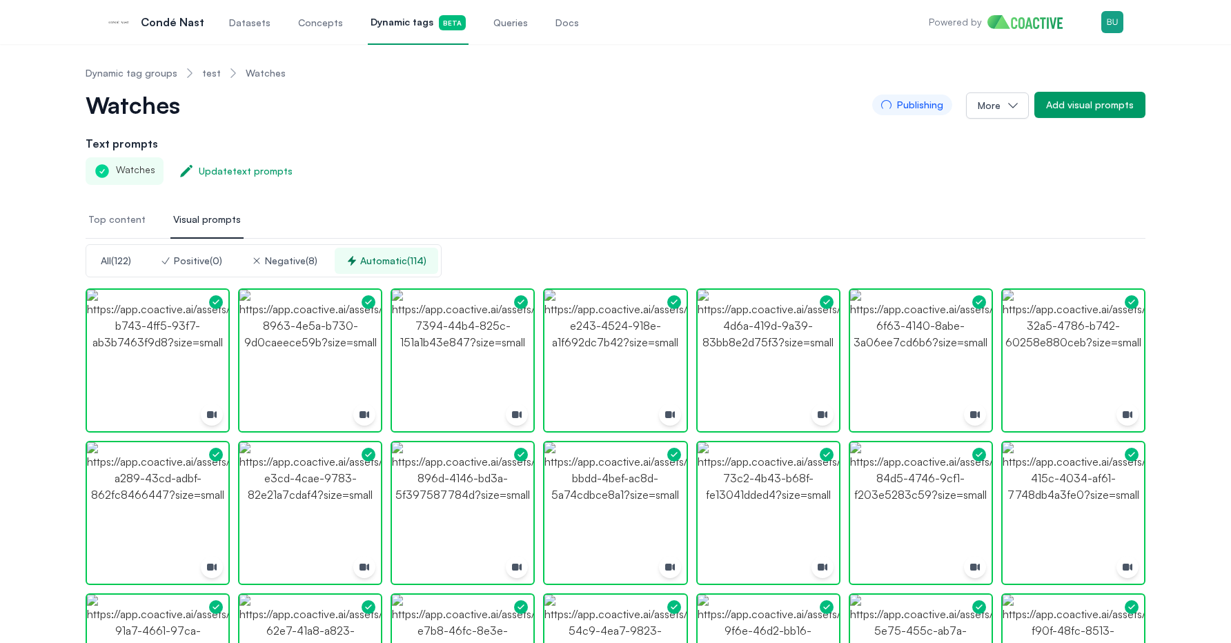
click at [500, 29] on span "Queries" at bounding box center [511, 23] width 35 height 14
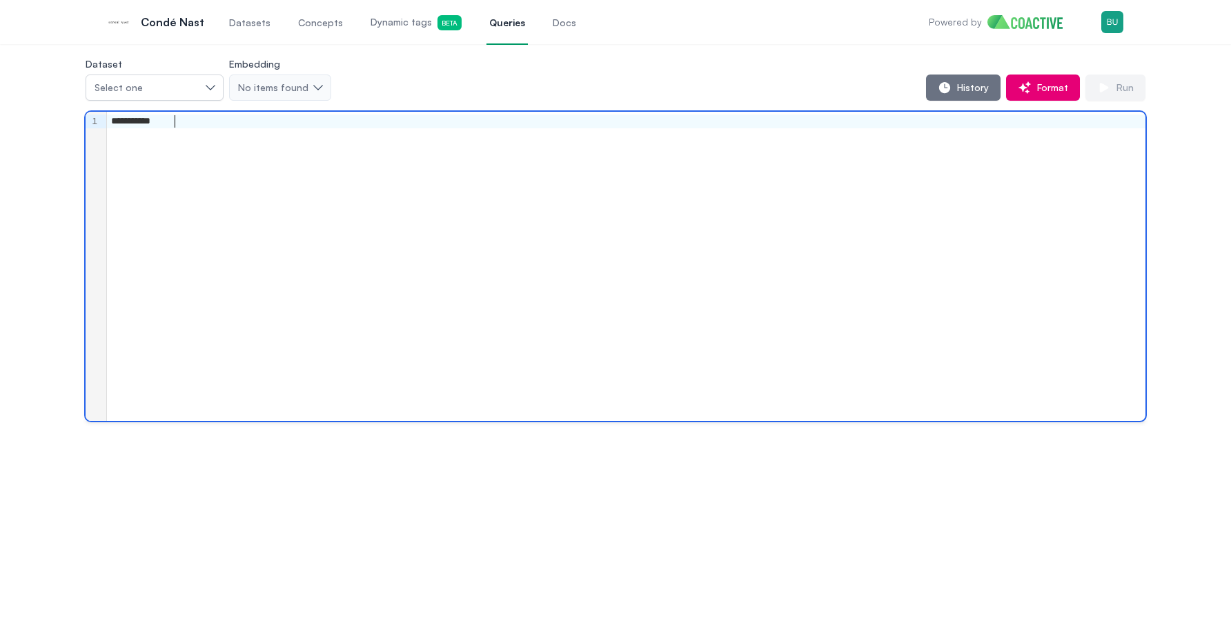
click at [469, 279] on div "**********" at bounding box center [626, 266] width 1039 height 309
click at [823, 228] on div "**********" at bounding box center [626, 266] width 1039 height 309
click at [830, 240] on div "**********" at bounding box center [626, 266] width 1039 height 309
click at [979, 183] on div "**********" at bounding box center [626, 266] width 1039 height 309
click at [295, 159] on div "**********" at bounding box center [626, 266] width 1039 height 309
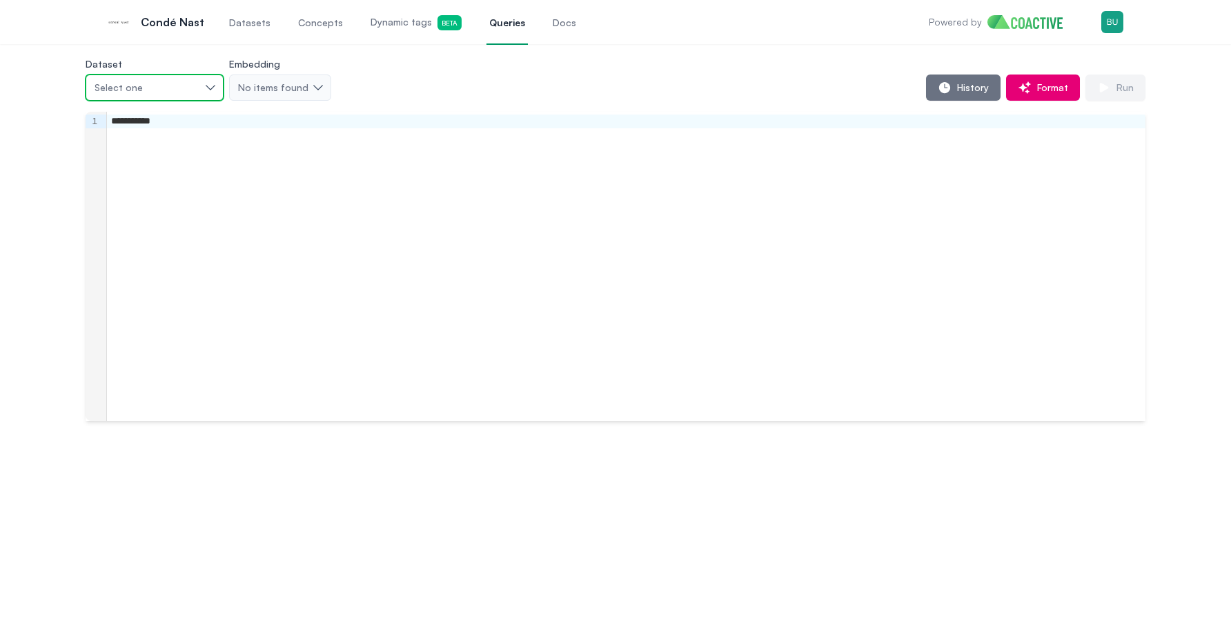
click at [172, 96] on button "Select one" at bounding box center [155, 88] width 138 height 26
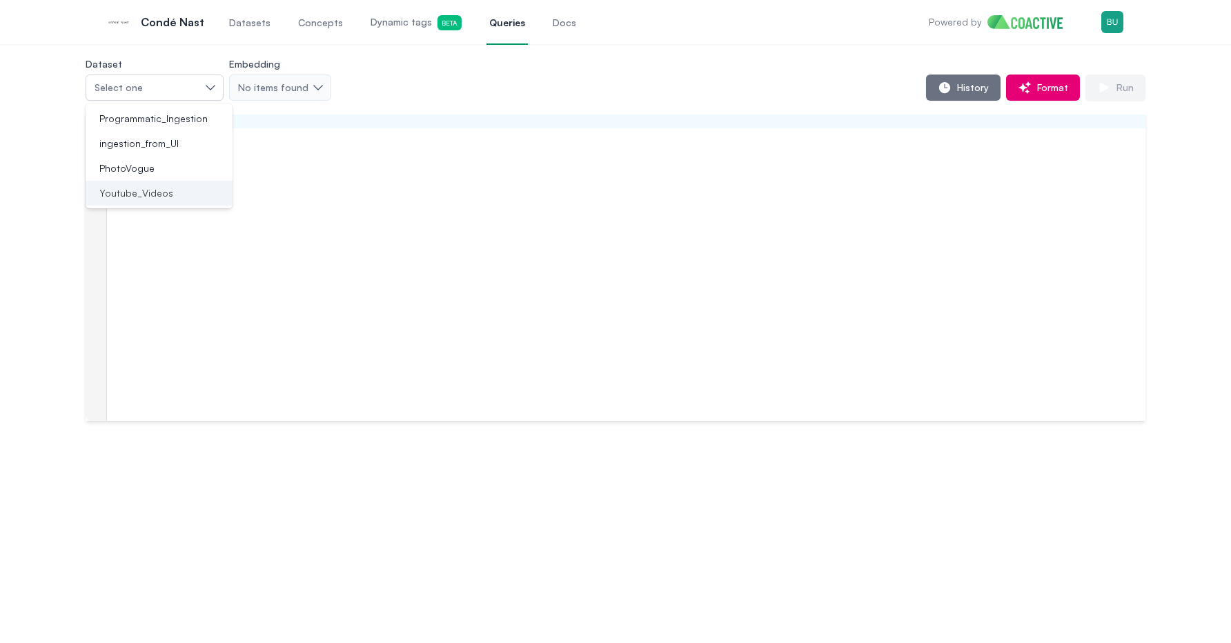
click at [171, 193] on div "Youtube_Videos" at bounding box center [151, 193] width 114 height 14
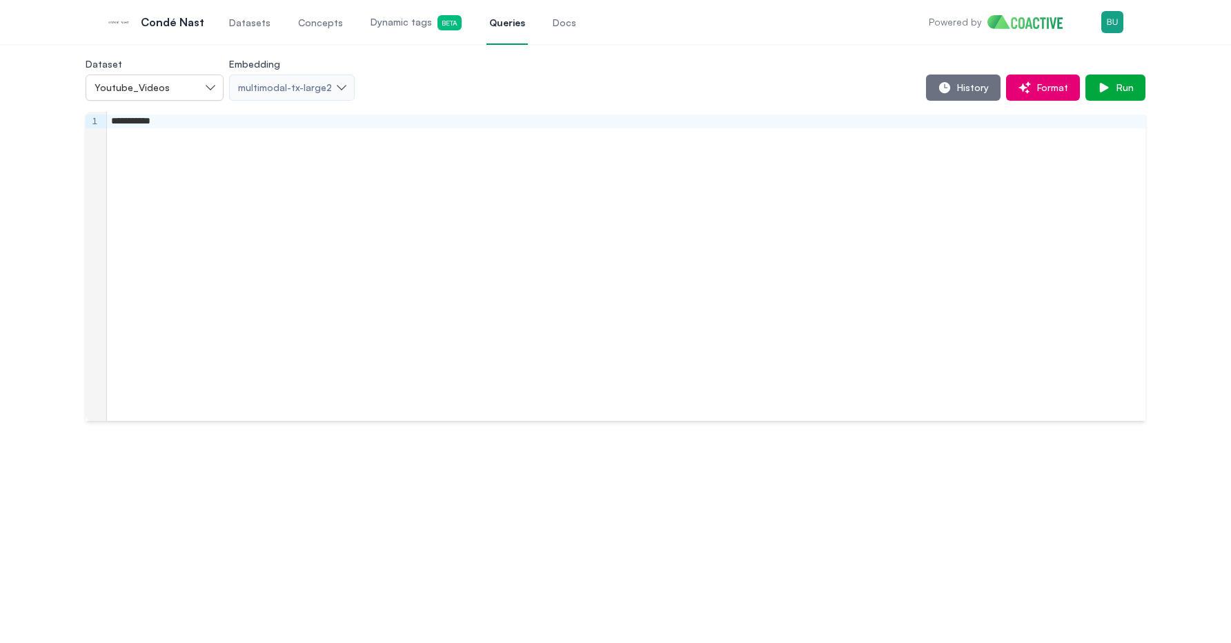
click at [451, 107] on div "**********" at bounding box center [616, 238] width 1060 height 366
click at [1115, 92] on span "Run" at bounding box center [1122, 88] width 23 height 14
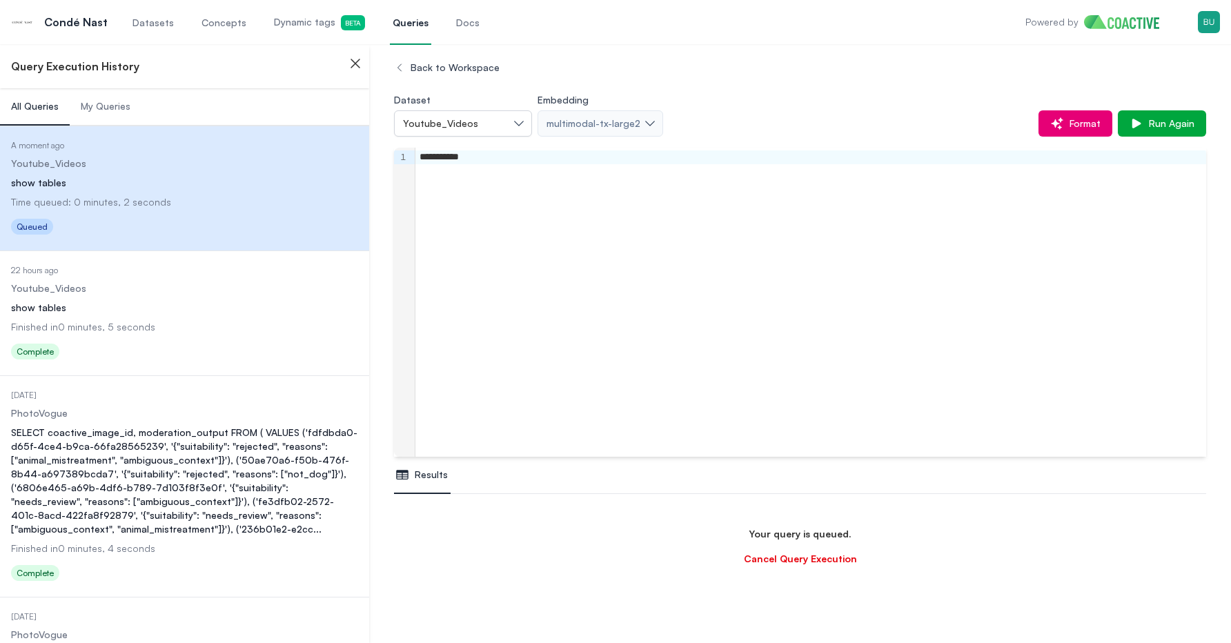
scroll to position [81, 0]
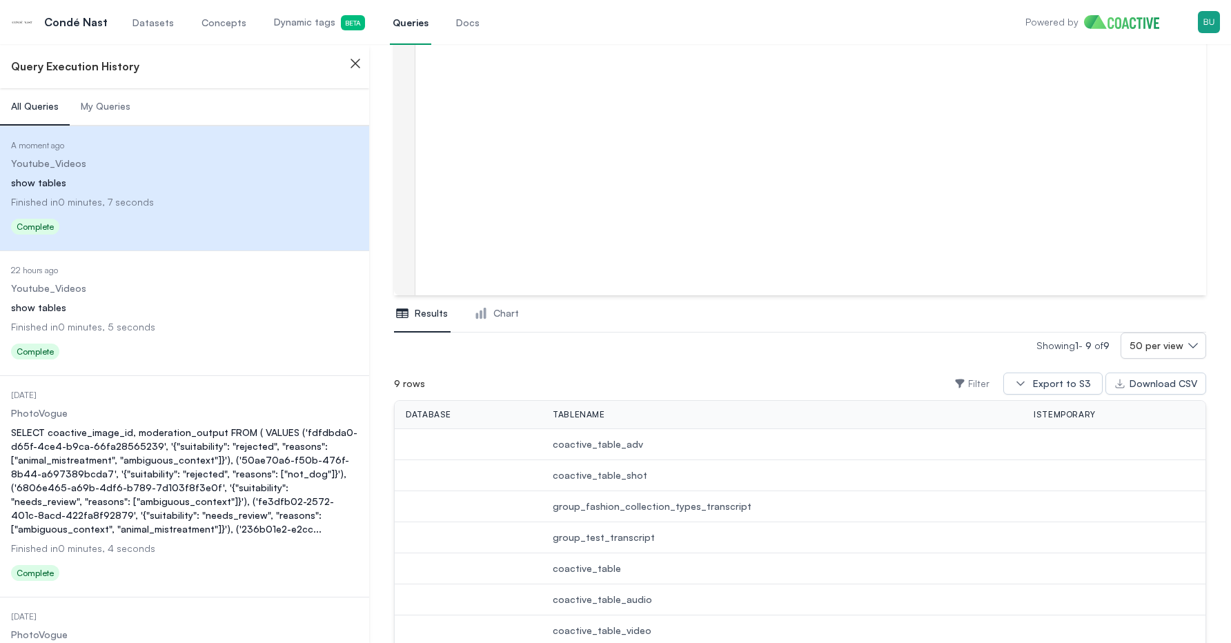
scroll to position [304, 0]
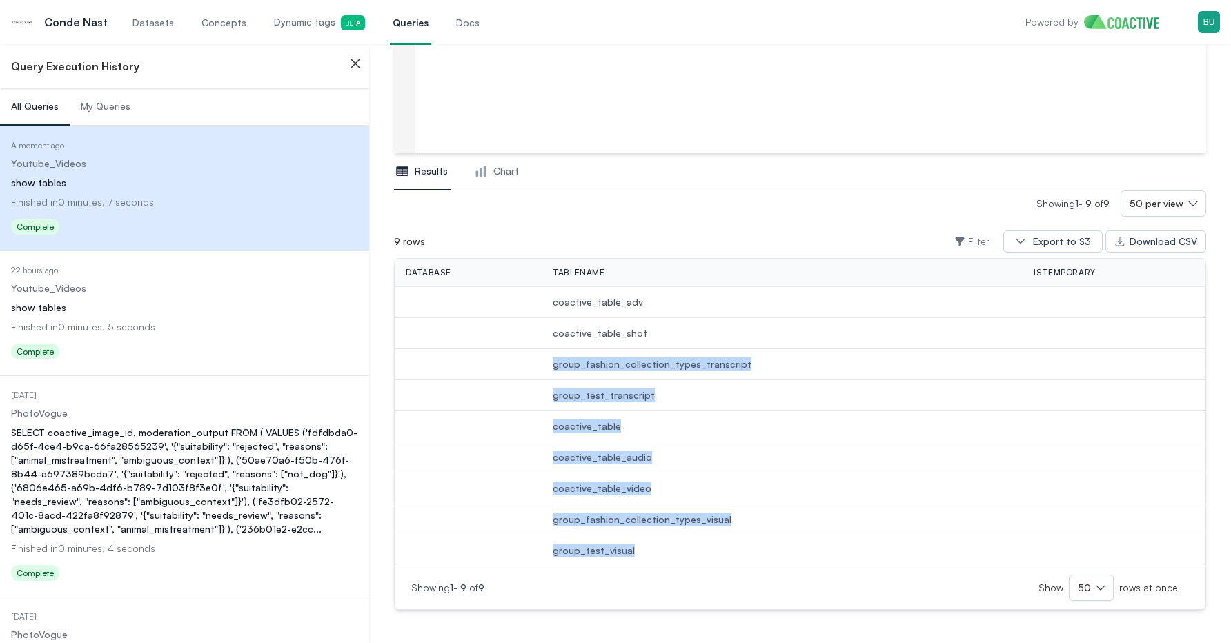
drag, startPoint x: 666, startPoint y: 566, endPoint x: 550, endPoint y: 349, distance: 246.4
click at [552, 349] on div "database tableName isTemporary coactive_table_adv coactive_table_shot group_fas…" at bounding box center [800, 434] width 812 height 352
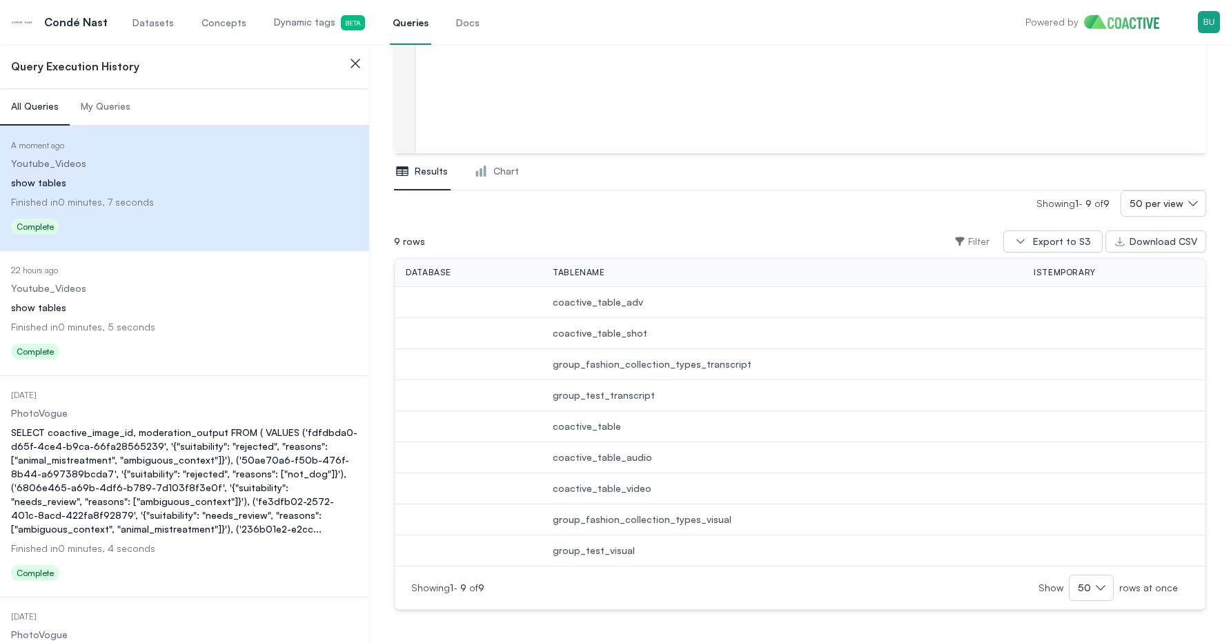
click at [507, 384] on td at bounding box center [468, 395] width 147 height 31
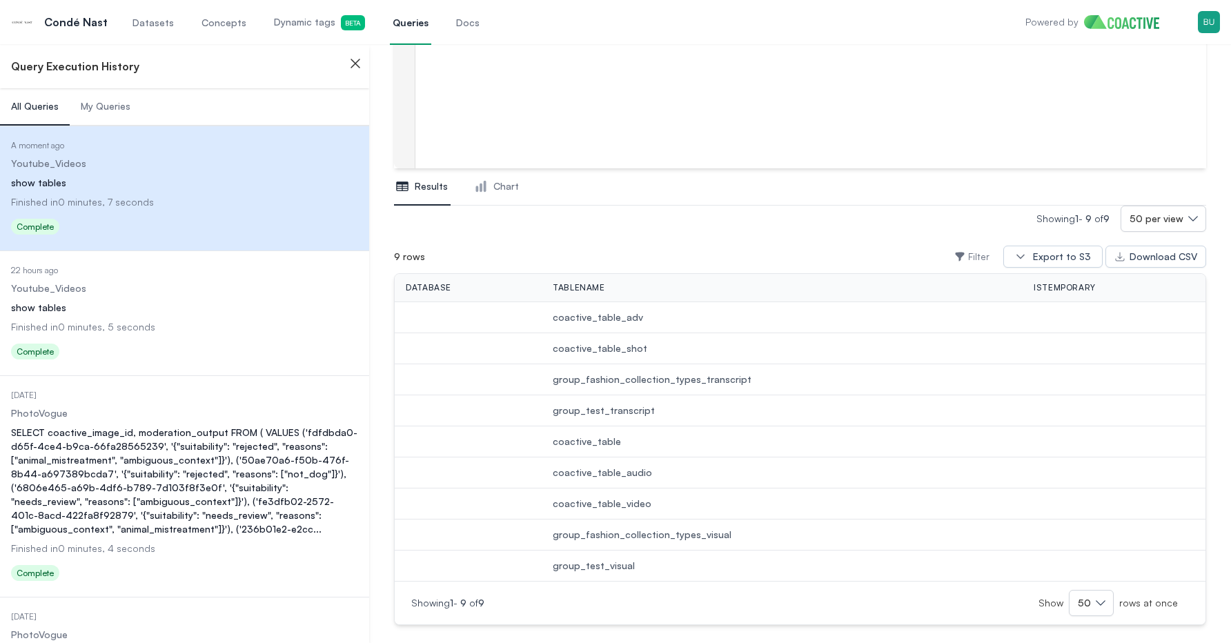
scroll to position [282, 0]
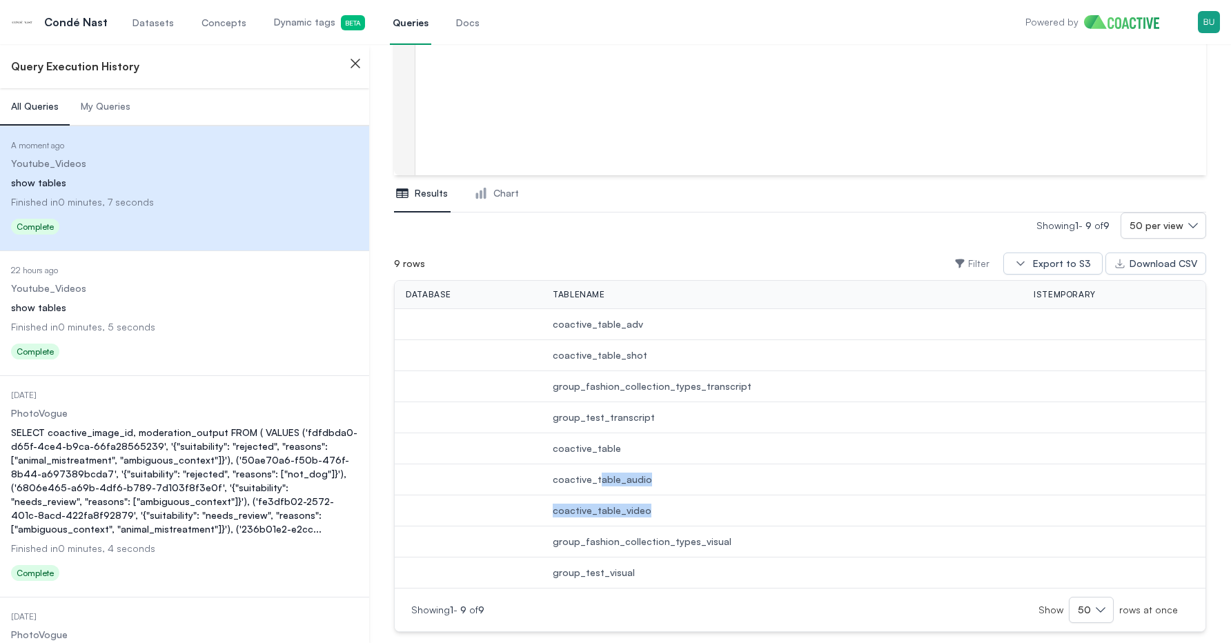
drag, startPoint x: 660, startPoint y: 511, endPoint x: 609, endPoint y: 487, distance: 55.9
click at [600, 486] on tbody "coactive_table_adv coactive_table_shot group_fashion_collection_types_transcrip…" at bounding box center [800, 449] width 811 height 280
click at [638, 480] on span "coactive_table_audio" at bounding box center [782, 480] width 459 height 14
click at [601, 498] on td "coactive_table_video" at bounding box center [782, 511] width 481 height 31
click at [587, 393] on td "group_fashion_collection_types_transcript" at bounding box center [782, 386] width 481 height 31
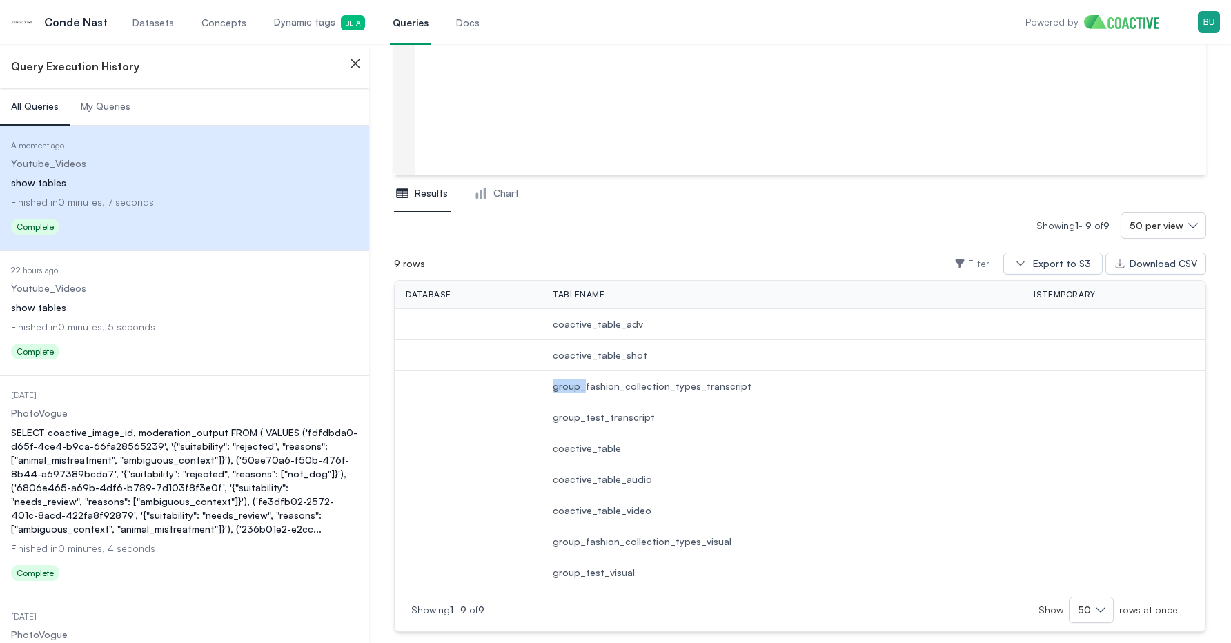
drag, startPoint x: 551, startPoint y: 389, endPoint x: 585, endPoint y: 392, distance: 34.6
click at [585, 392] on td "group_fashion_collection_types_transcript" at bounding box center [782, 386] width 481 height 31
click at [626, 436] on td "coactive_table" at bounding box center [782, 448] width 481 height 31
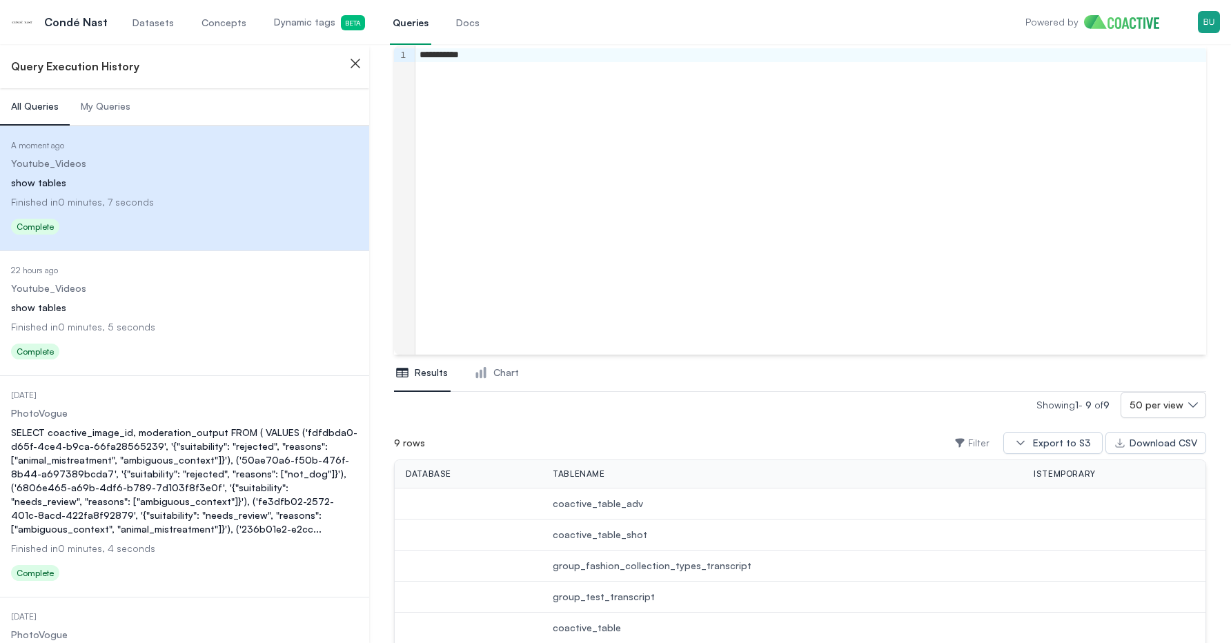
scroll to position [0, 0]
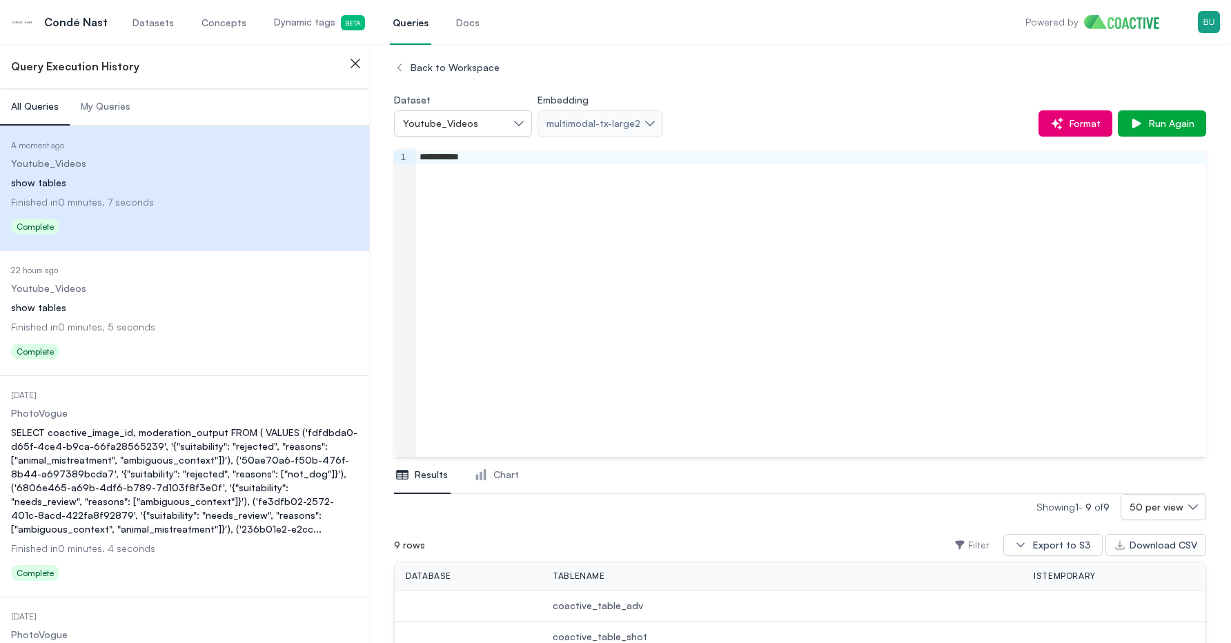
click at [547, 314] on div "**********" at bounding box center [811, 302] width 791 height 309
click at [604, 597] on td "coactive_table_adv" at bounding box center [782, 606] width 481 height 31
copy span "coactive_table_adv"
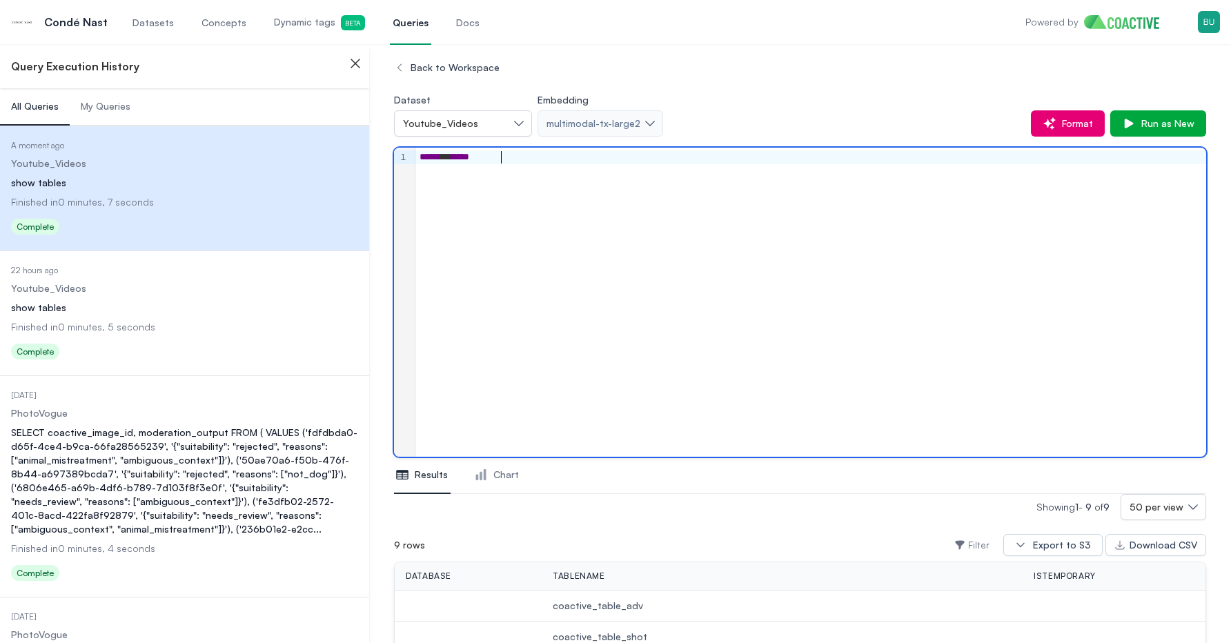
click at [630, 369] on div "****** * ****" at bounding box center [811, 302] width 791 height 309
click at [1148, 126] on span "Run as New" at bounding box center [1165, 124] width 59 height 14
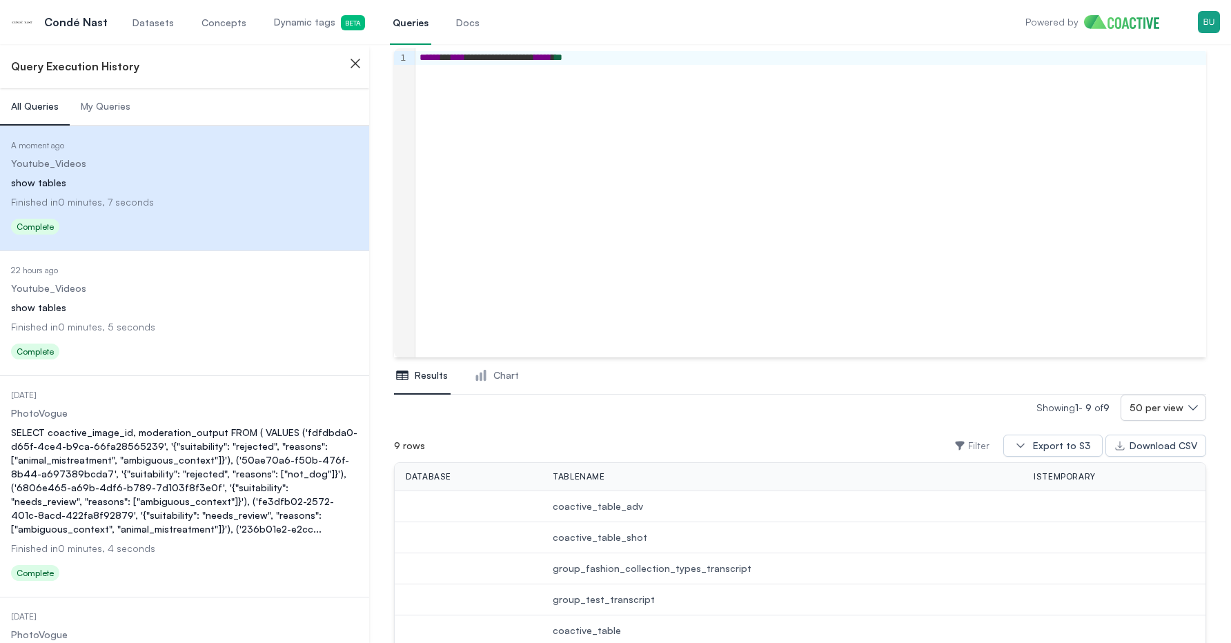
scroll to position [156, 0]
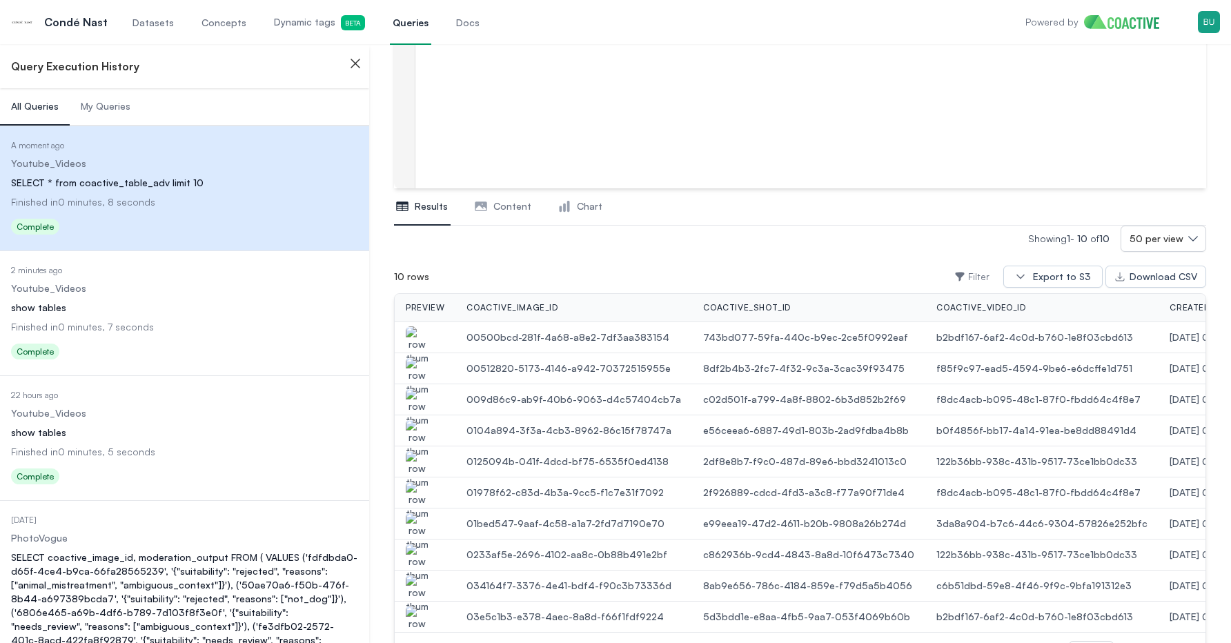
scroll to position [284, 0]
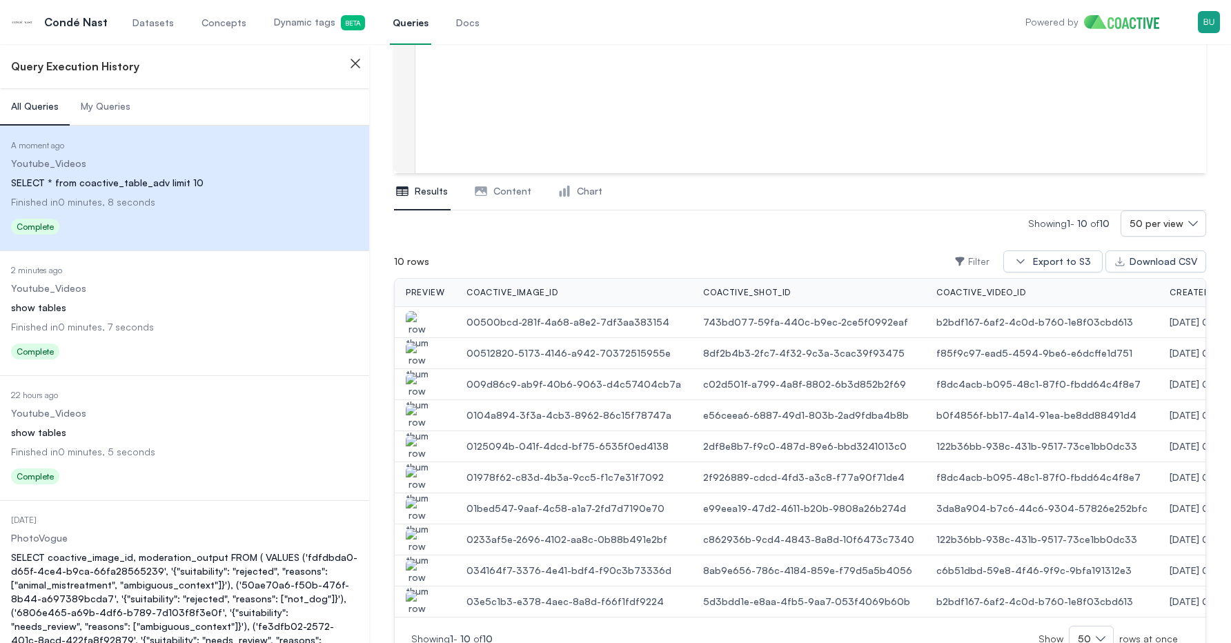
click at [416, 323] on img "button" at bounding box center [417, 330] width 22 height 39
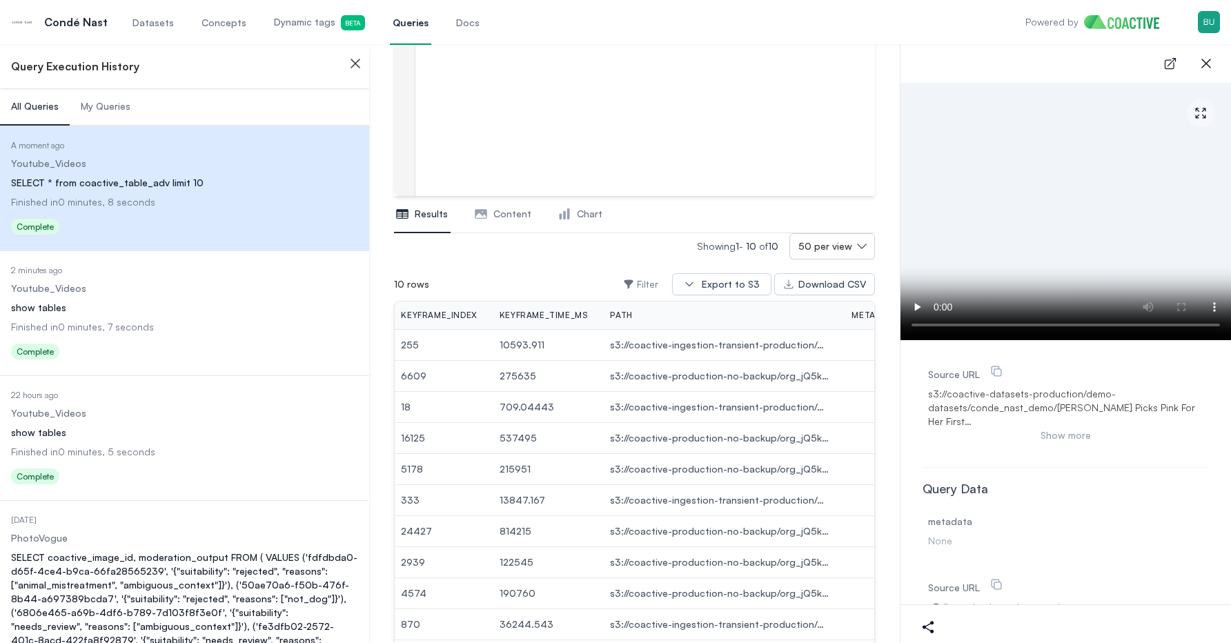
scroll to position [0, 915]
click at [1207, 68] on icon "button" at bounding box center [1206, 63] width 17 height 17
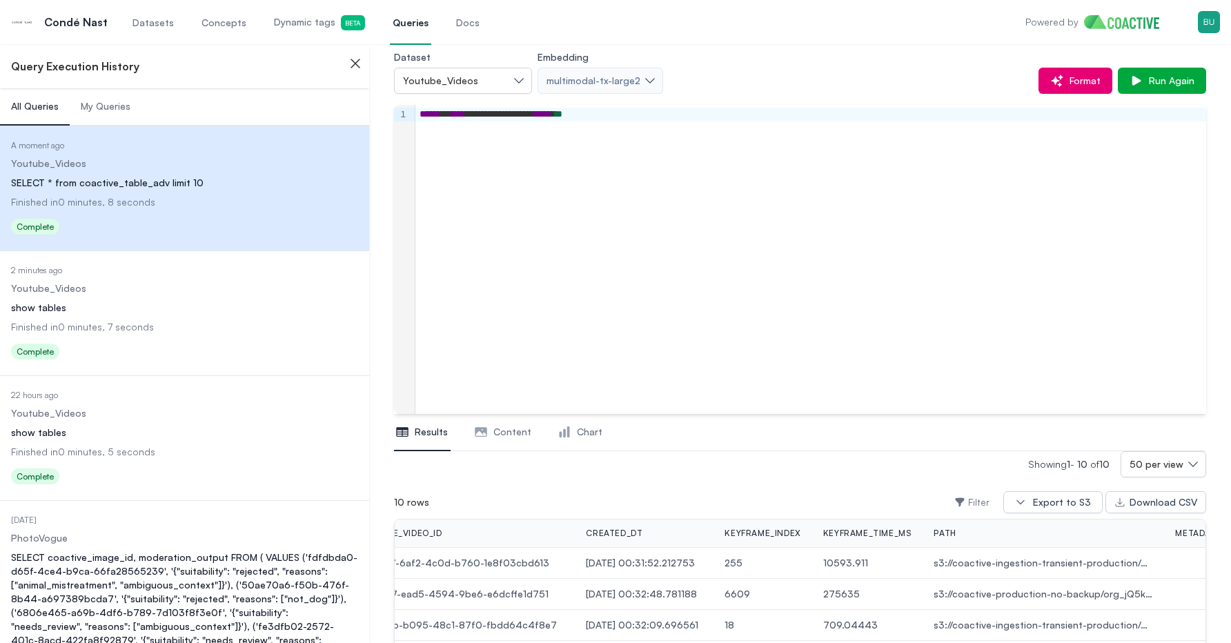
scroll to position [0, 0]
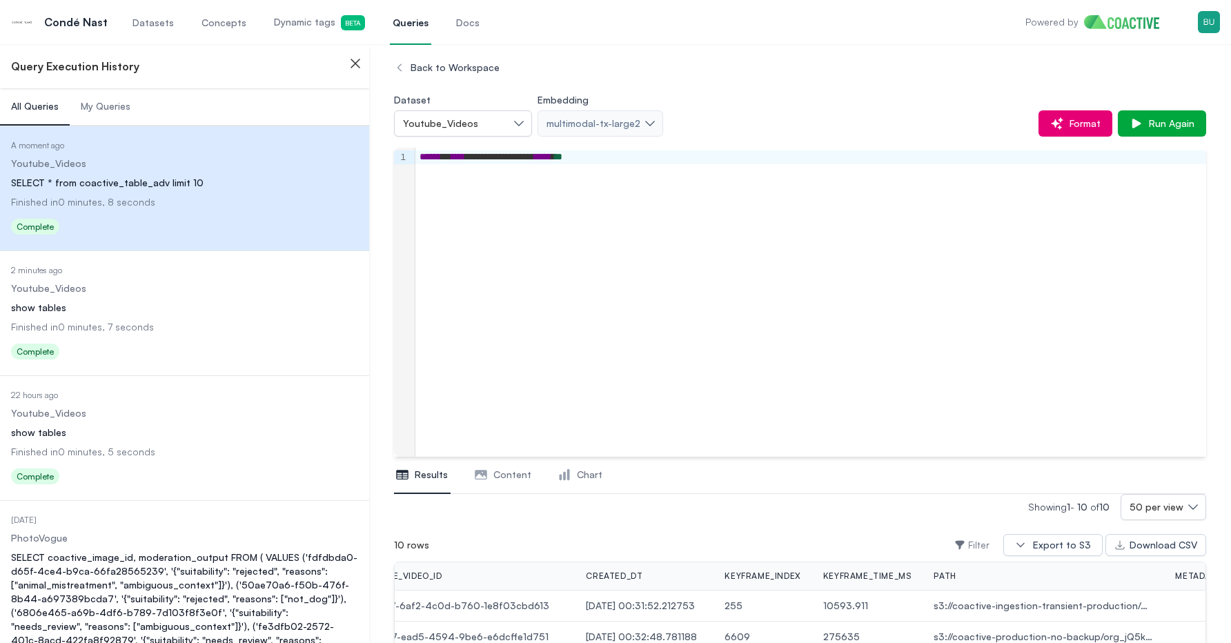
click at [698, 276] on div "**********" at bounding box center [811, 302] width 791 height 309
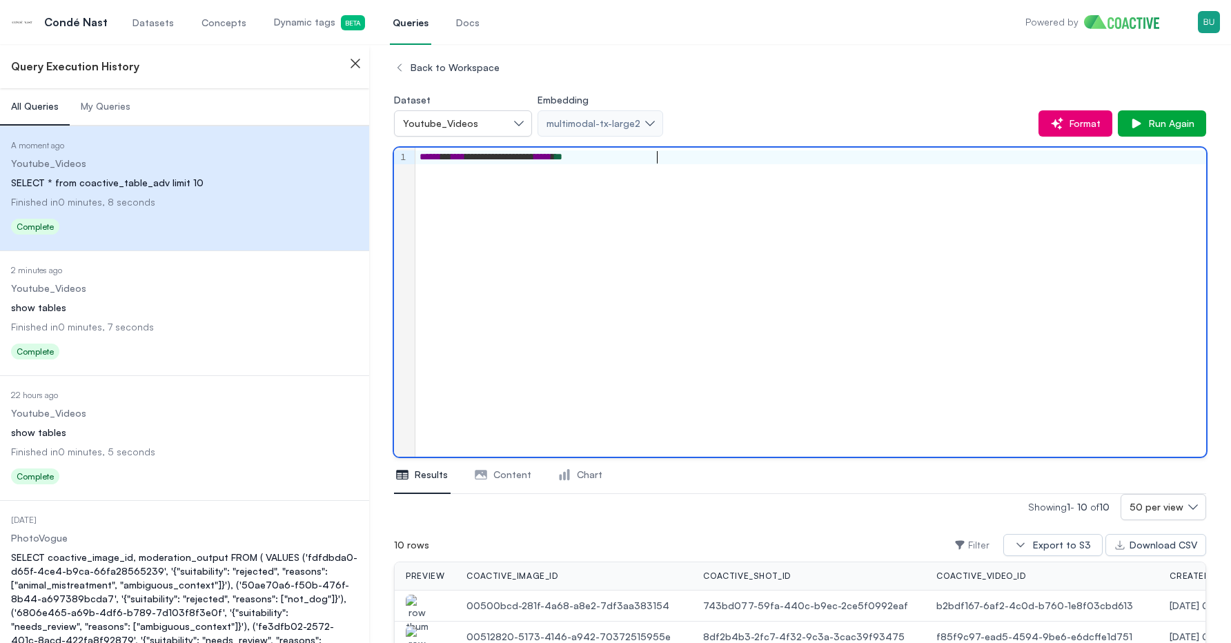
click at [228, 286] on dd "Youtube_Videos" at bounding box center [184, 289] width 347 height 14
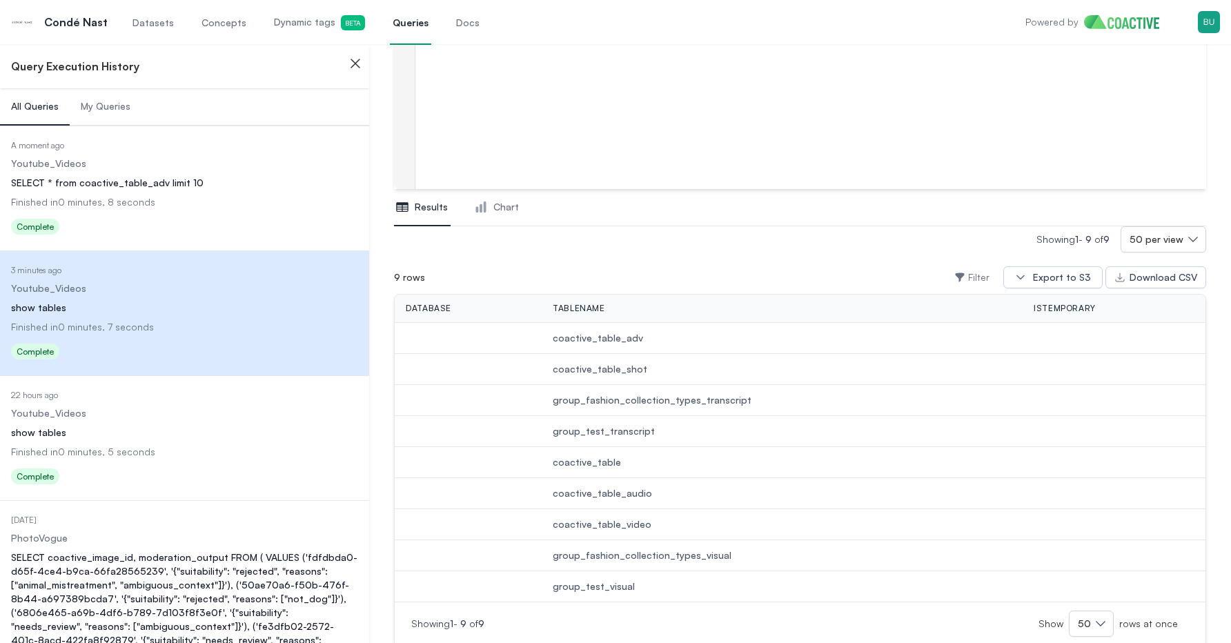
scroll to position [294, 0]
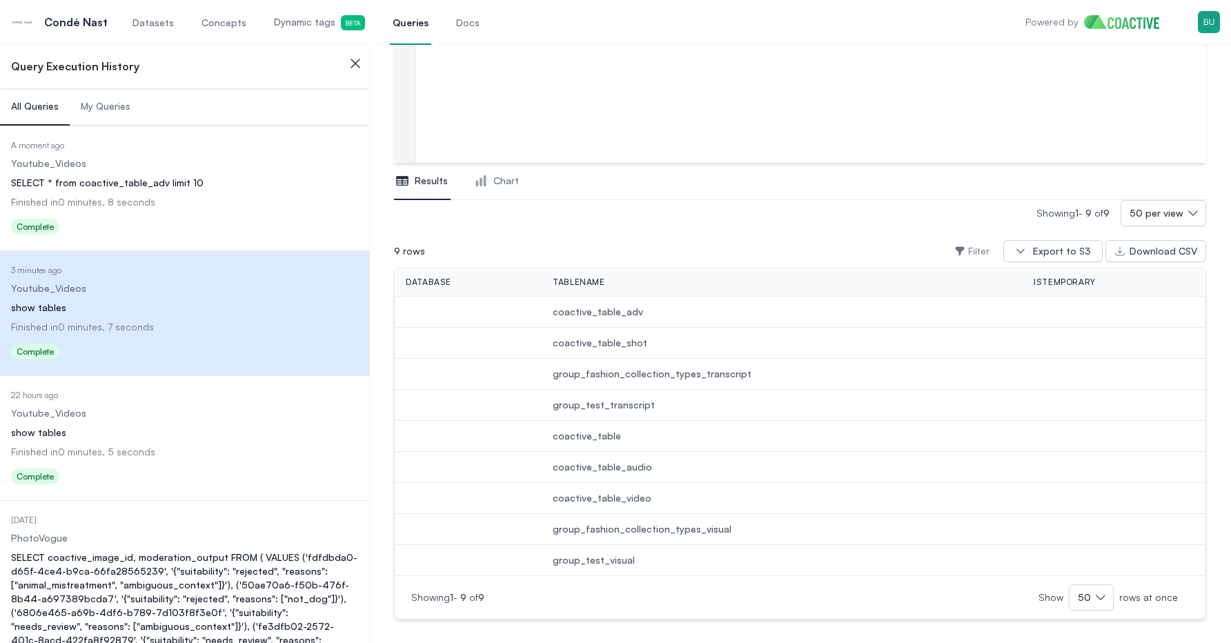
click at [705, 366] on td "group_fashion_collection_types_transcript" at bounding box center [782, 374] width 481 height 31
click at [655, 525] on span "group_fashion_collection_types_visual" at bounding box center [782, 530] width 459 height 14
copy span "group_fashion_collection_types_visual"
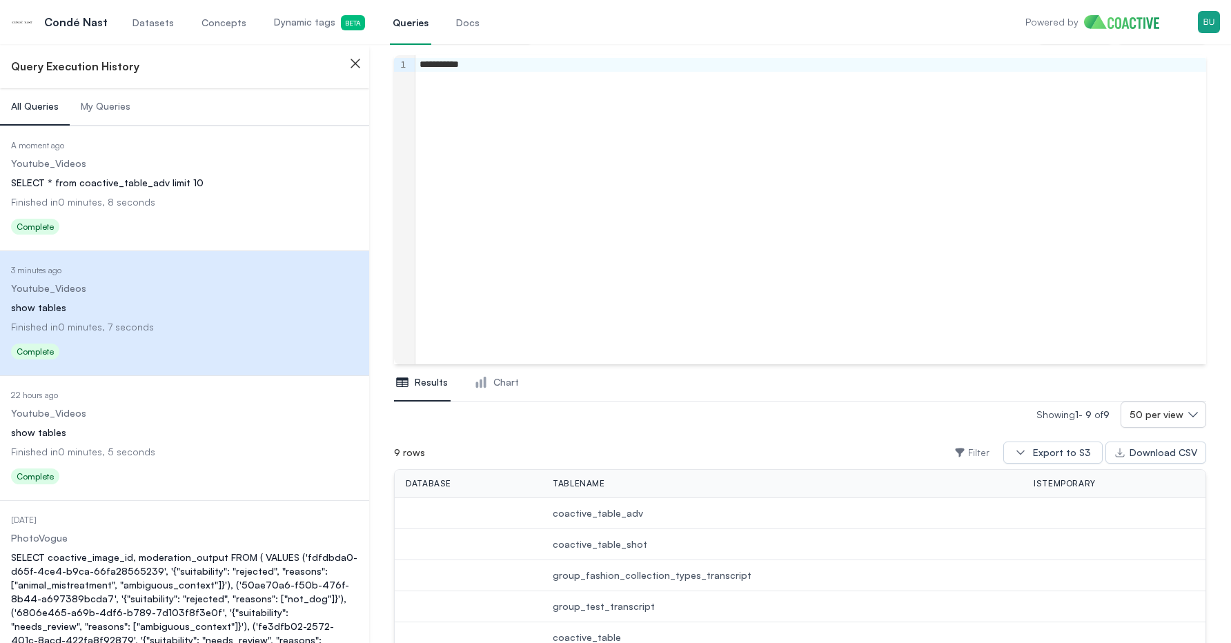
scroll to position [0, 0]
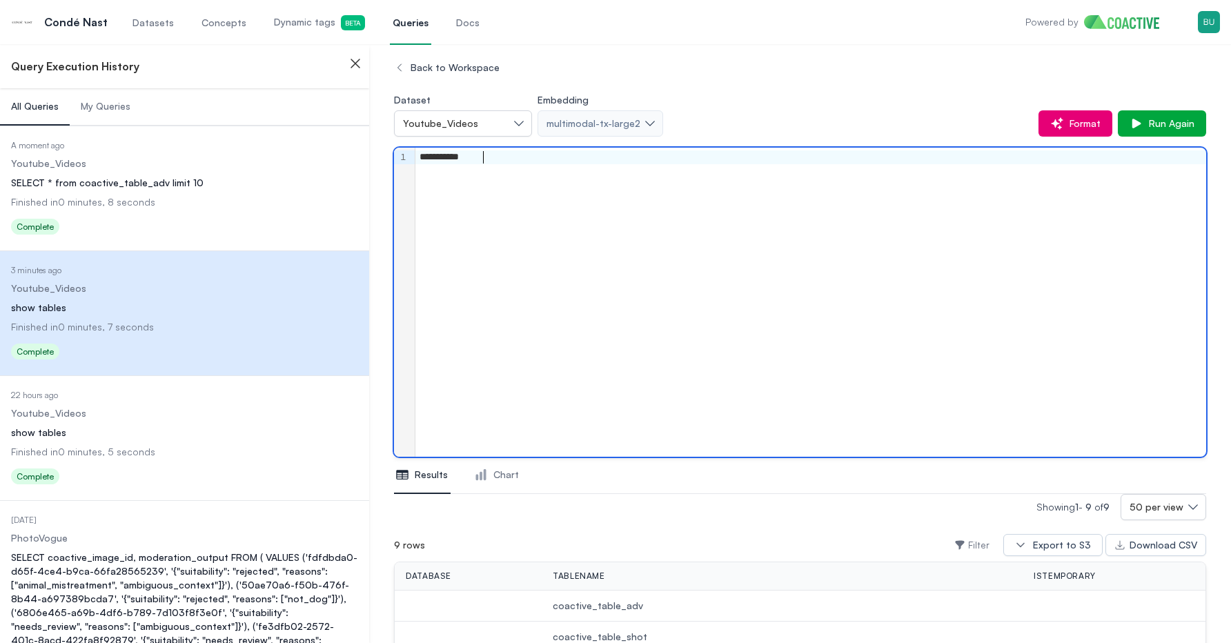
click at [628, 383] on div "**********" at bounding box center [811, 302] width 791 height 309
click at [628, 384] on div "**********" at bounding box center [811, 302] width 791 height 309
click at [612, 350] on div "**********" at bounding box center [811, 302] width 791 height 309
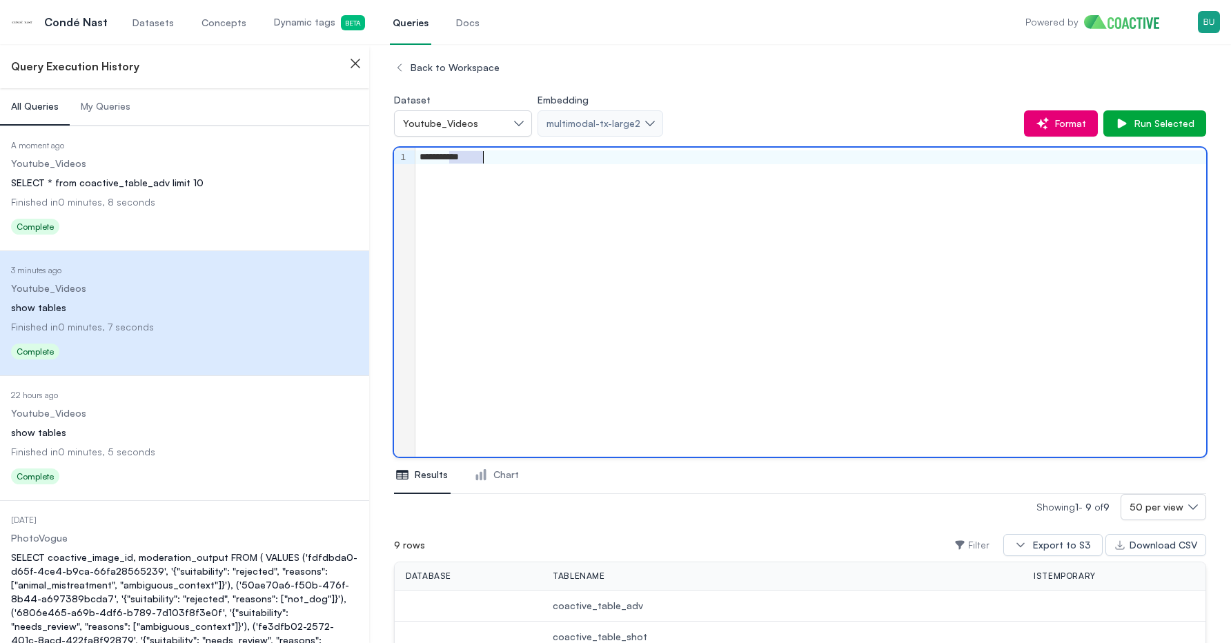
click at [612, 350] on div "**********" at bounding box center [811, 302] width 791 height 309
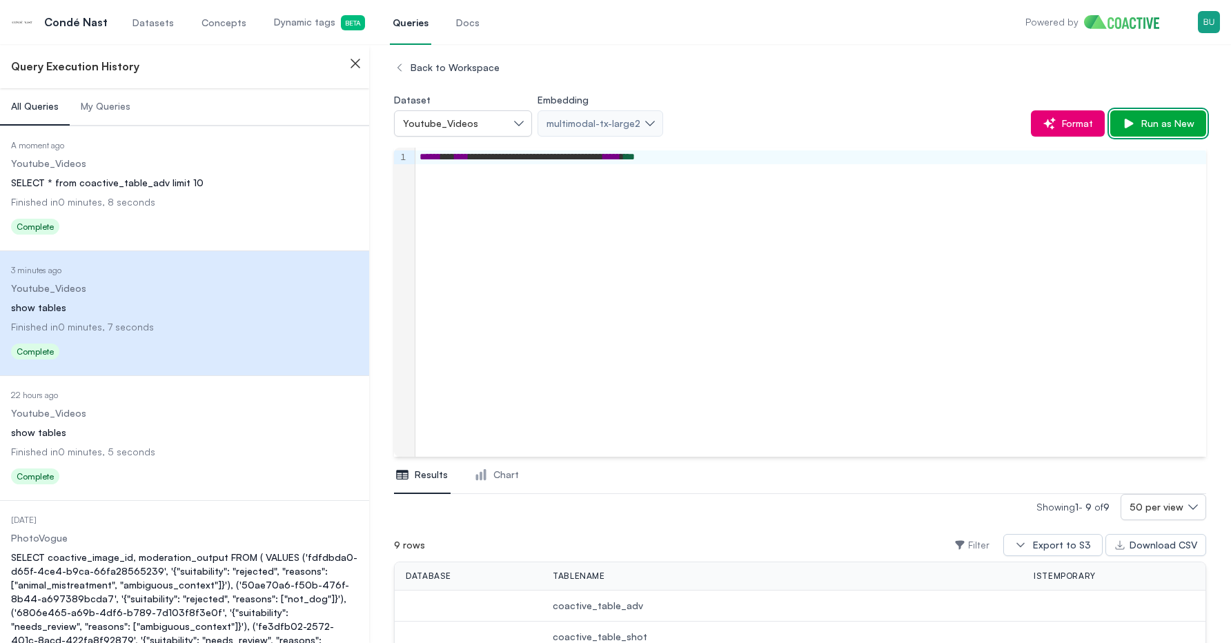
click at [1172, 134] on button "Run as New" at bounding box center [1159, 123] width 96 height 26
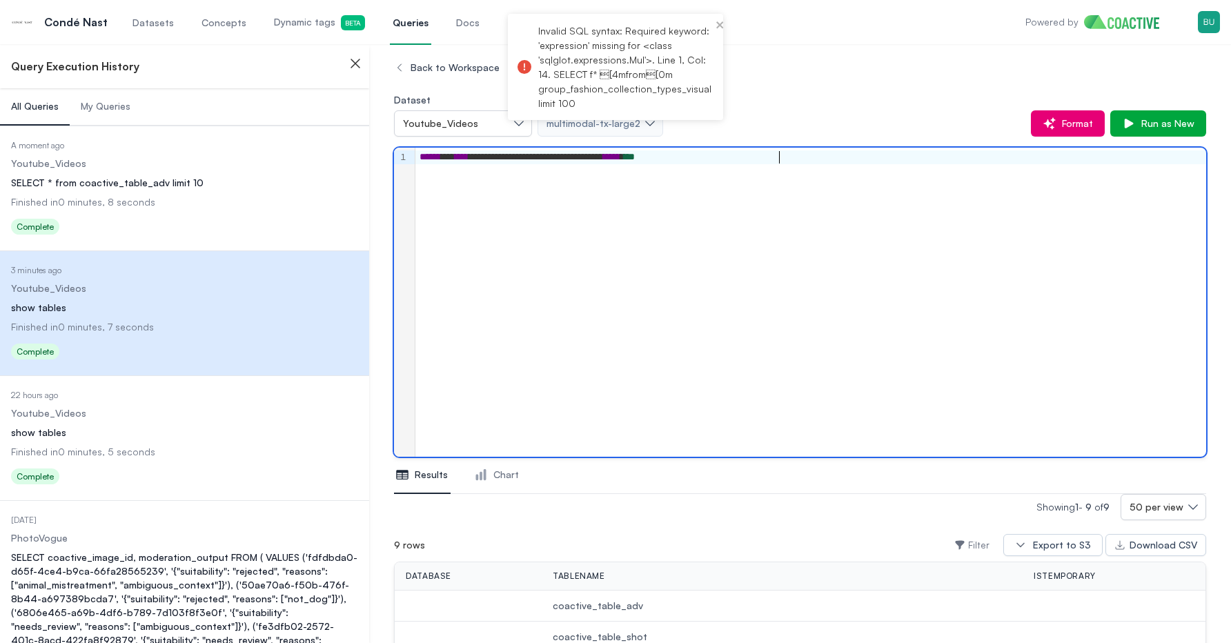
click at [797, 181] on div "**********" at bounding box center [811, 302] width 791 height 309
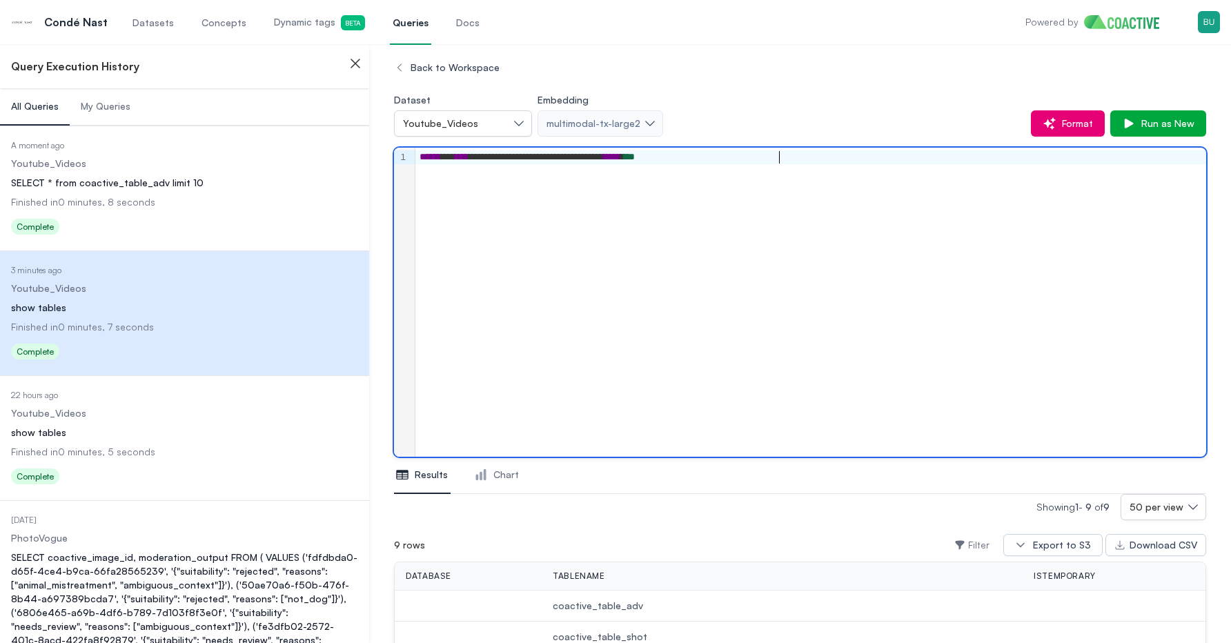
click at [592, 182] on div "**********" at bounding box center [811, 302] width 791 height 309
click at [462, 162] on div "**********" at bounding box center [811, 157] width 790 height 14
click at [1133, 127] on icon "button" at bounding box center [1129, 124] width 14 height 14
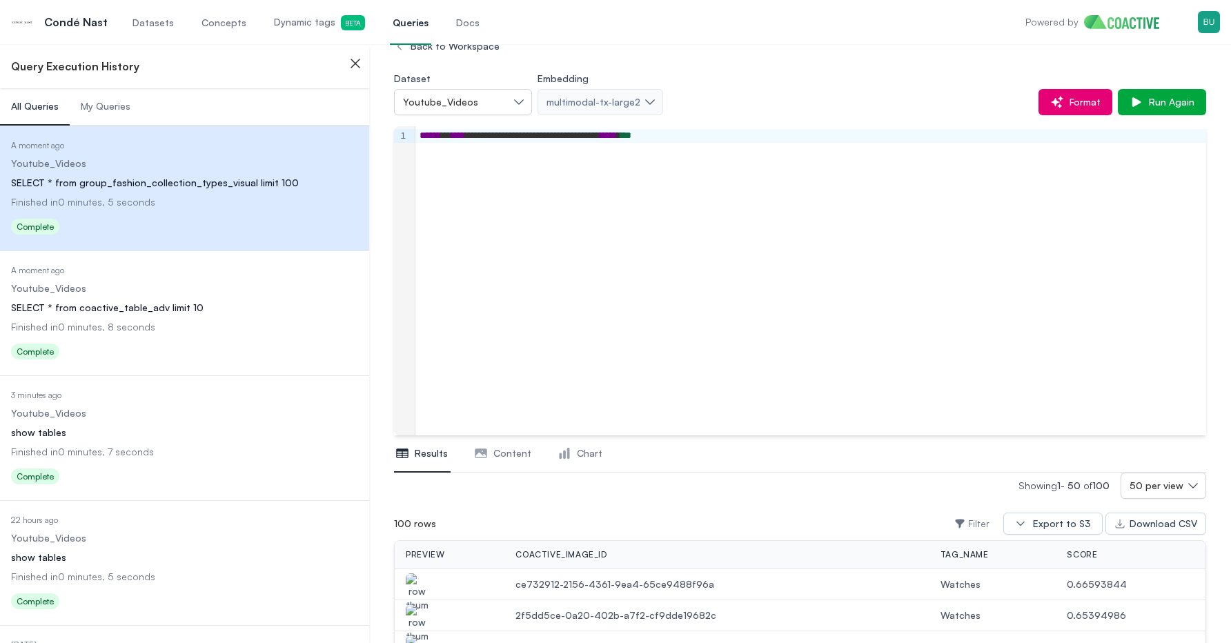
scroll to position [8, 0]
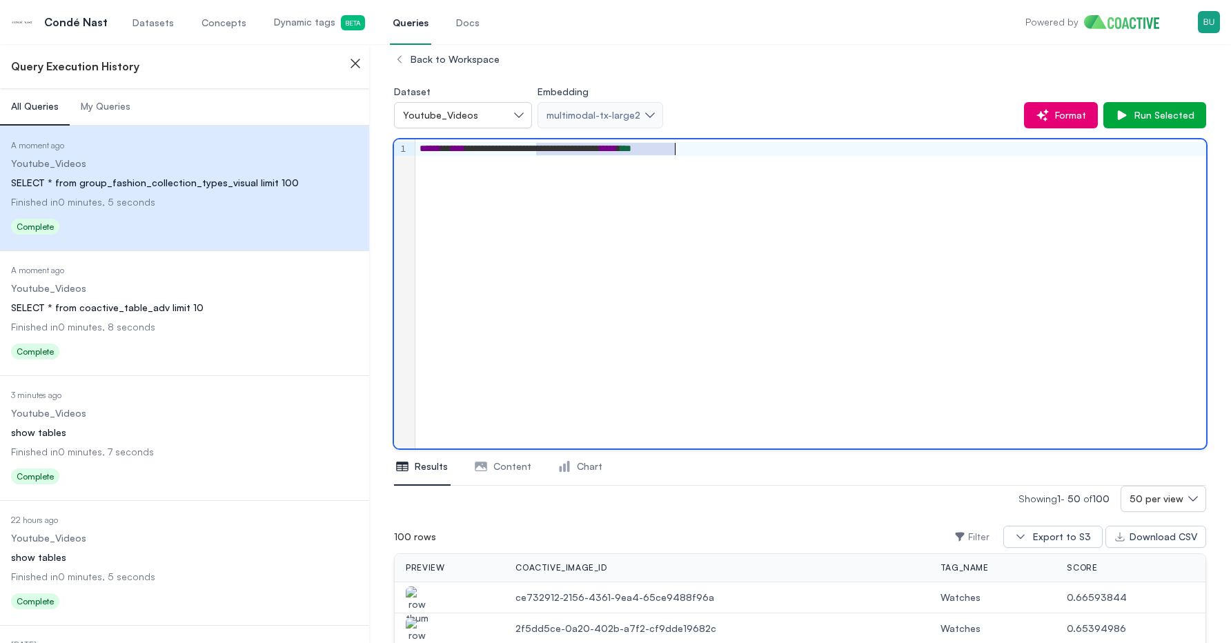
drag, startPoint x: 536, startPoint y: 148, endPoint x: 674, endPoint y: 155, distance: 138.2
click at [674, 155] on div "**********" at bounding box center [811, 149] width 790 height 14
click at [655, 254] on div "**********" at bounding box center [811, 293] width 791 height 309
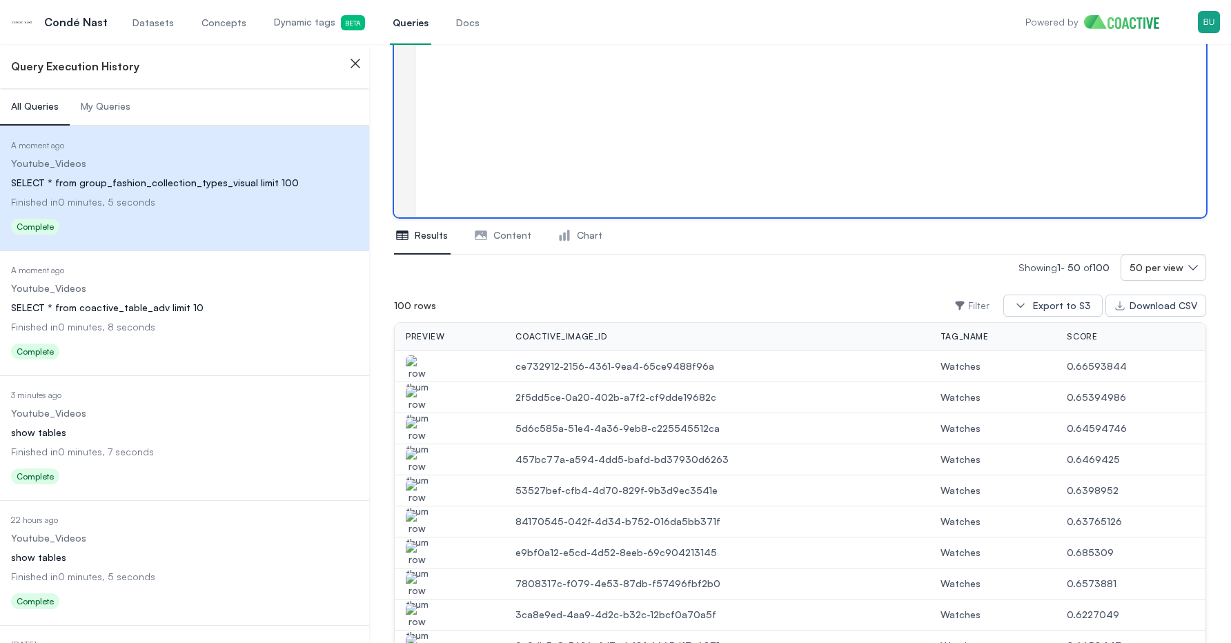
scroll to position [238, 0]
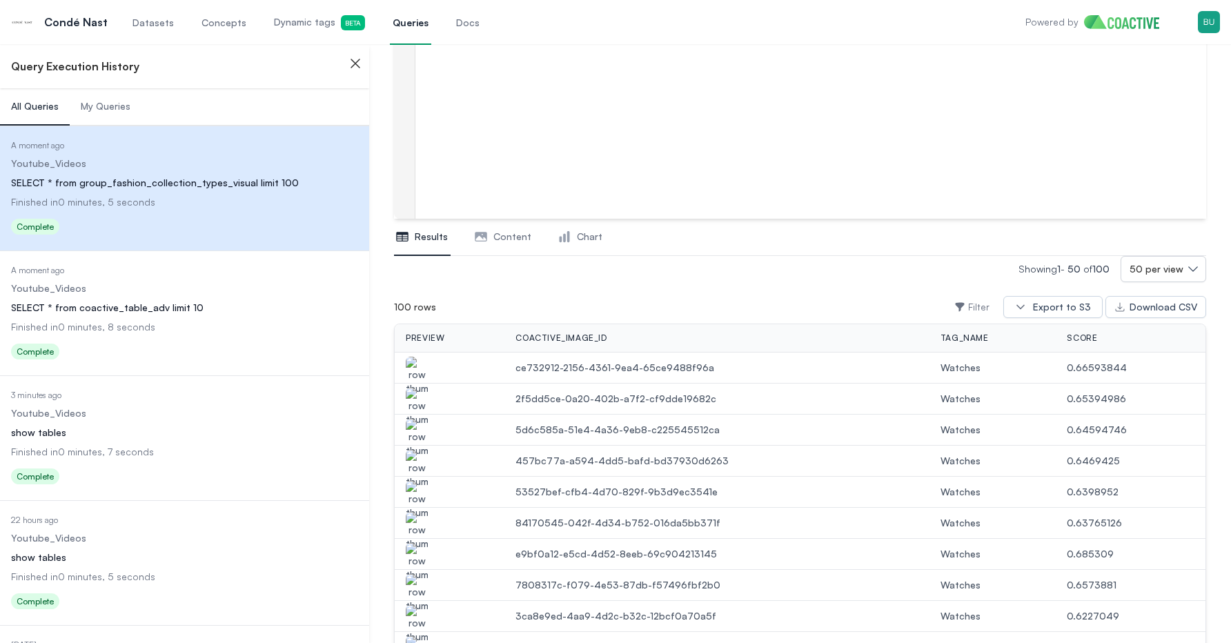
click at [630, 456] on span "457bc77a-a594-4dd5-bafd-bd37930d6263" at bounding box center [717, 461] width 402 height 14
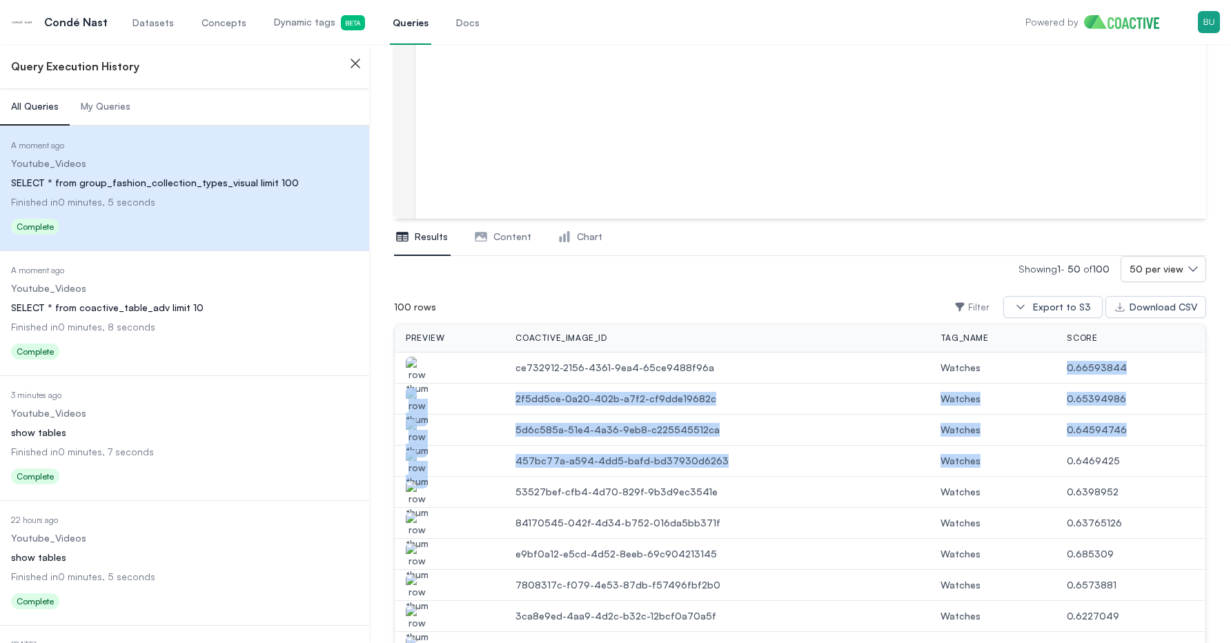
drag, startPoint x: 950, startPoint y: 376, endPoint x: 950, endPoint y: 476, distance: 99.4
click at [950, 476] on td "Watches" at bounding box center [993, 461] width 127 height 31
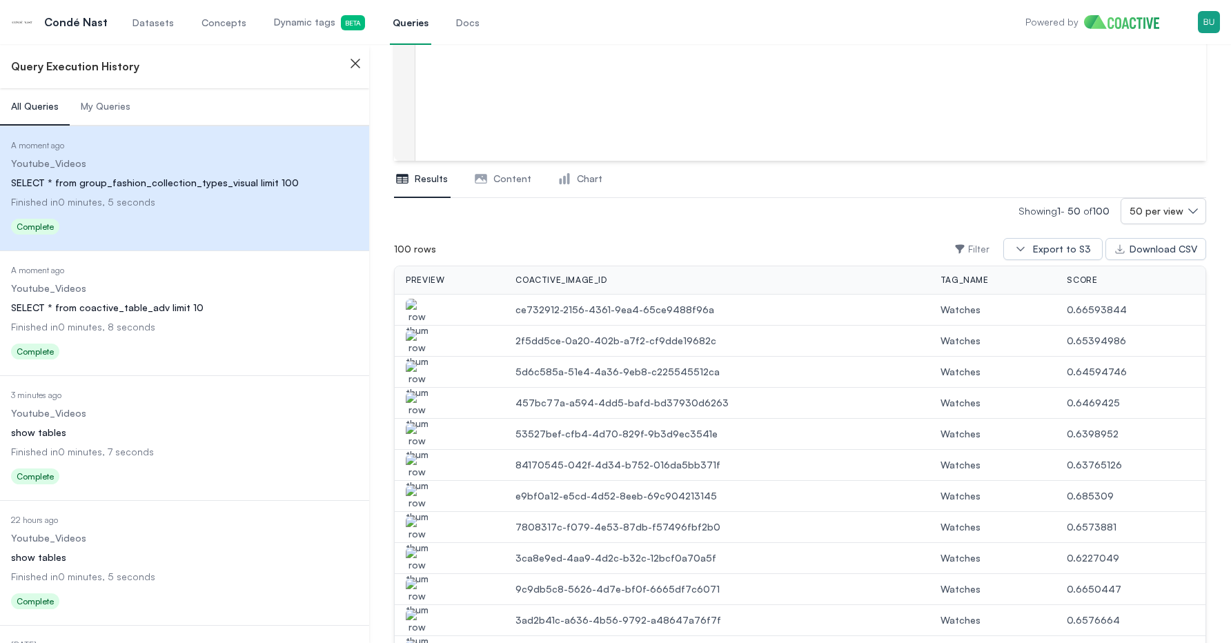
scroll to position [297, 0]
drag, startPoint x: 1097, startPoint y: 332, endPoint x: 1097, endPoint y: 383, distance: 51.1
click at [1097, 383] on td "0.64594746" at bounding box center [1131, 370] width 150 height 31
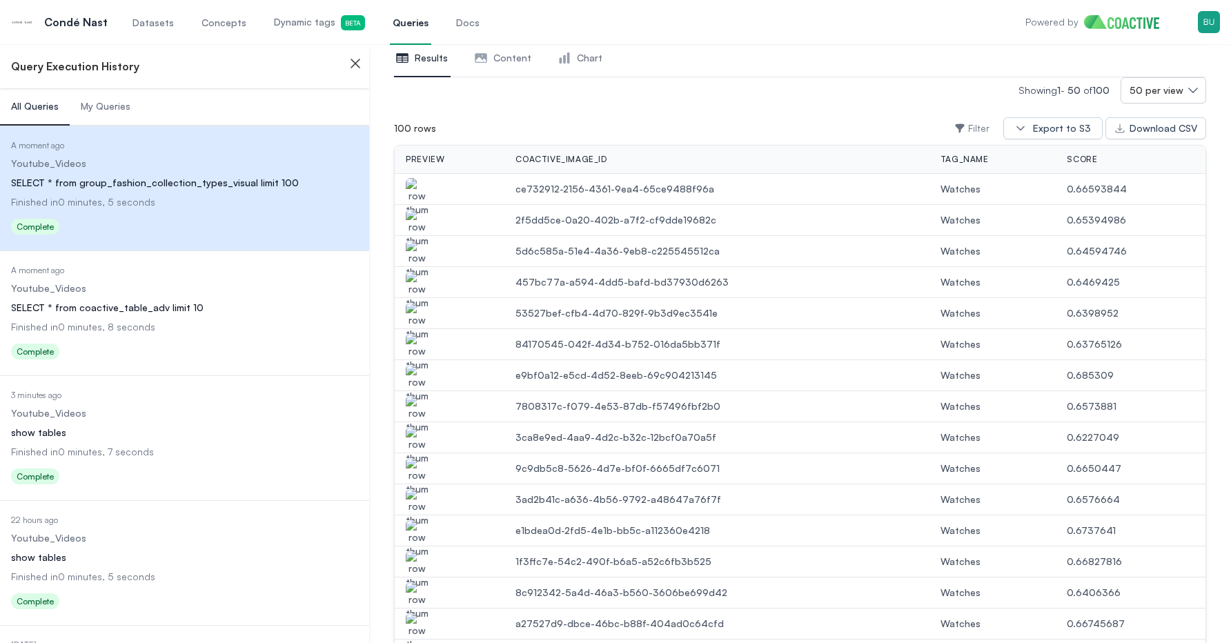
scroll to position [432, 0]
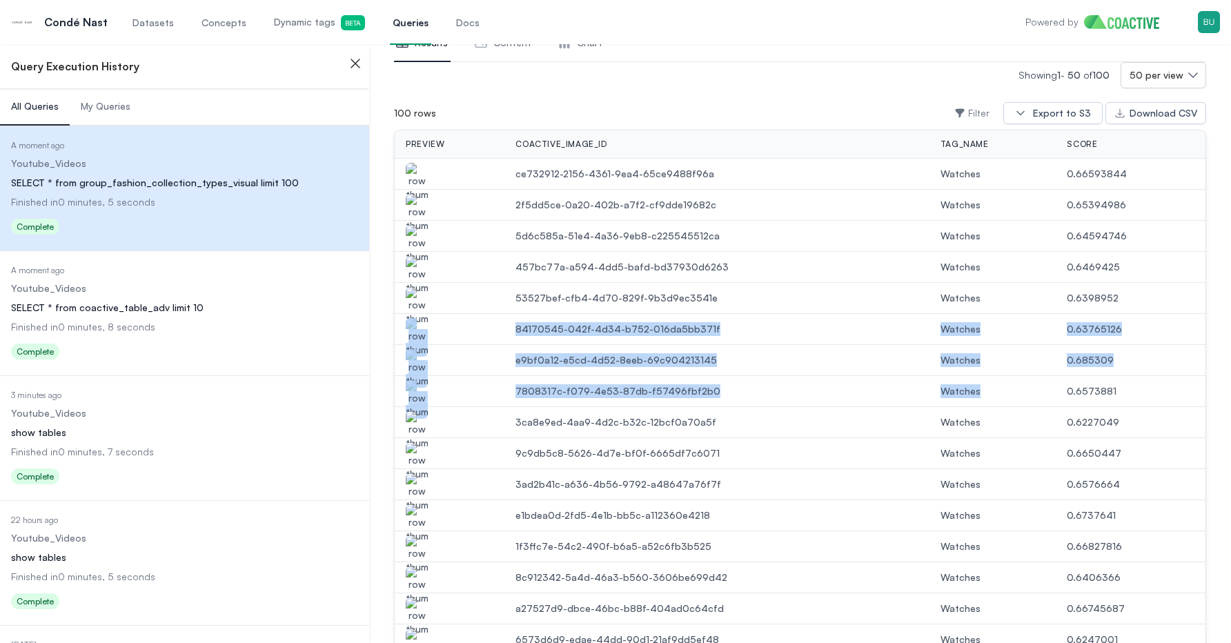
drag, startPoint x: 1084, startPoint y: 307, endPoint x: 1084, endPoint y: 381, distance: 73.9
click at [1084, 381] on td "0.6573881" at bounding box center [1131, 391] width 150 height 31
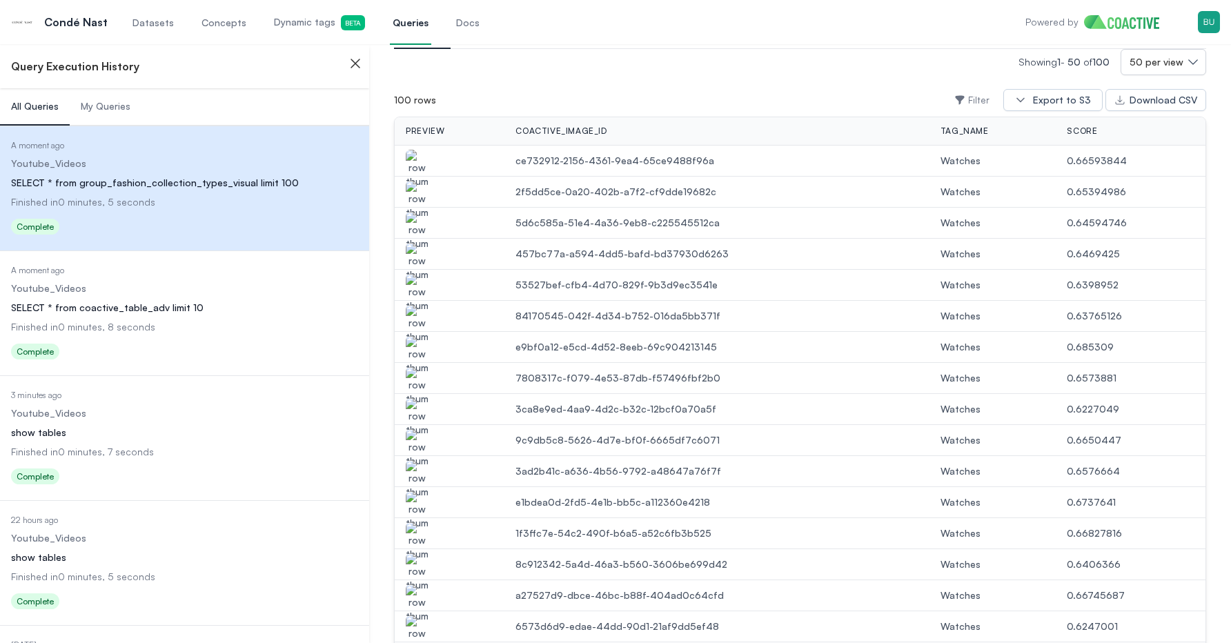
click at [955, 360] on td "Watches" at bounding box center [993, 347] width 127 height 31
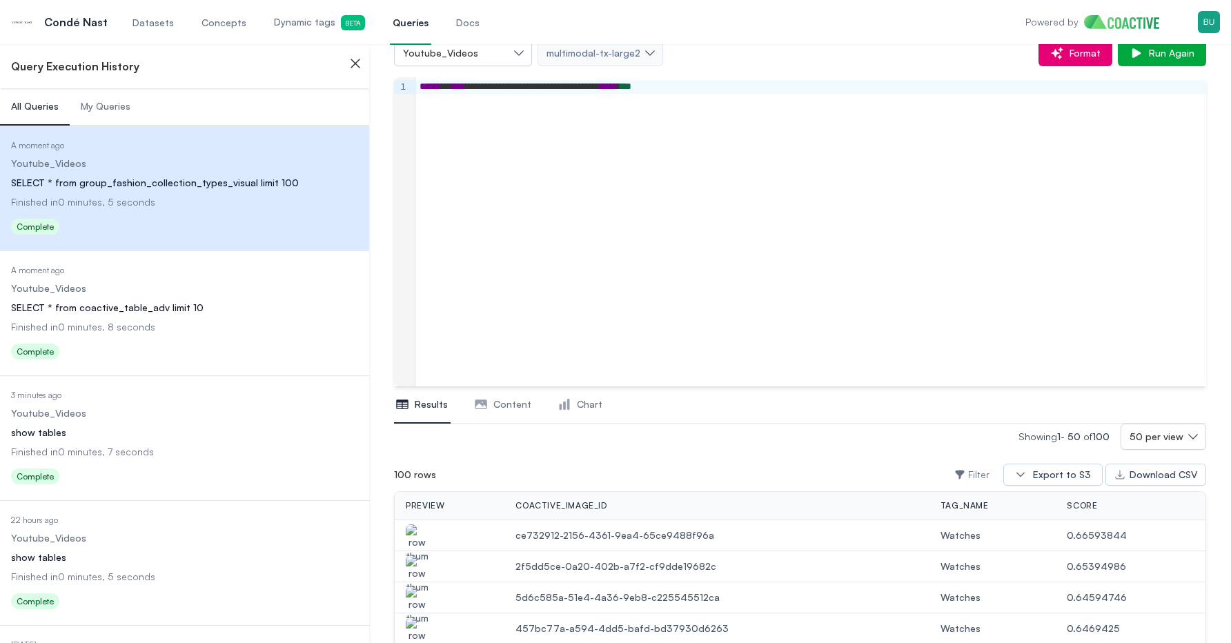
scroll to position [0, 0]
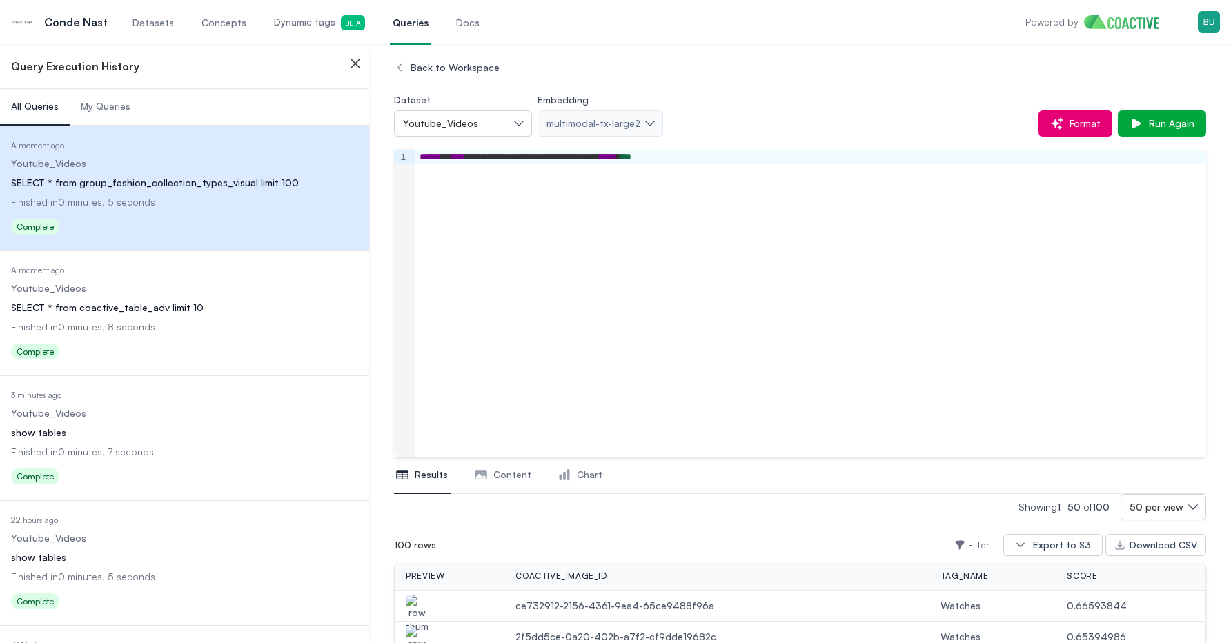
click at [825, 344] on div "**********" at bounding box center [811, 302] width 791 height 309
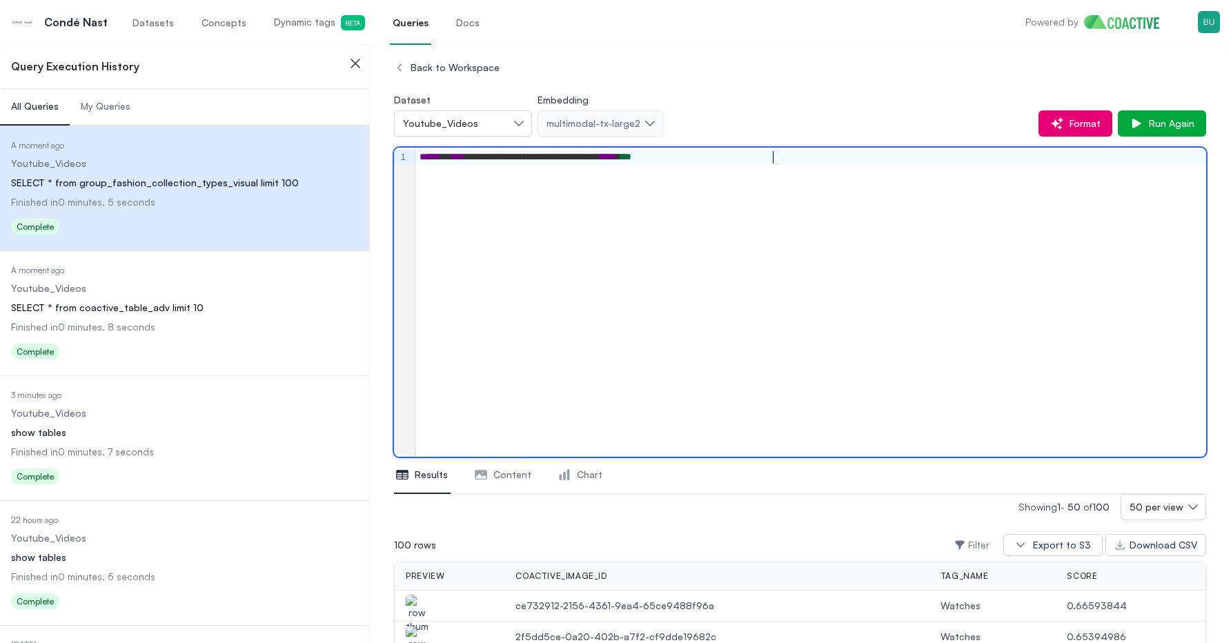
click at [825, 346] on div "**********" at bounding box center [811, 302] width 791 height 309
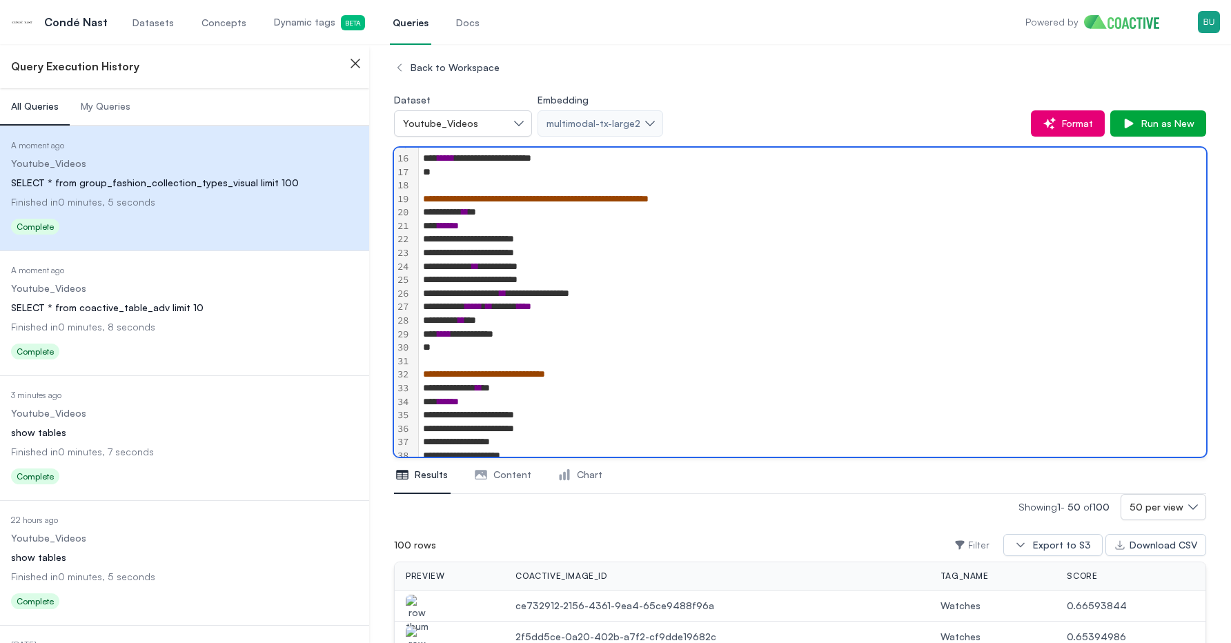
scroll to position [202, 0]
click at [1180, 122] on span "Run as New" at bounding box center [1165, 124] width 59 height 14
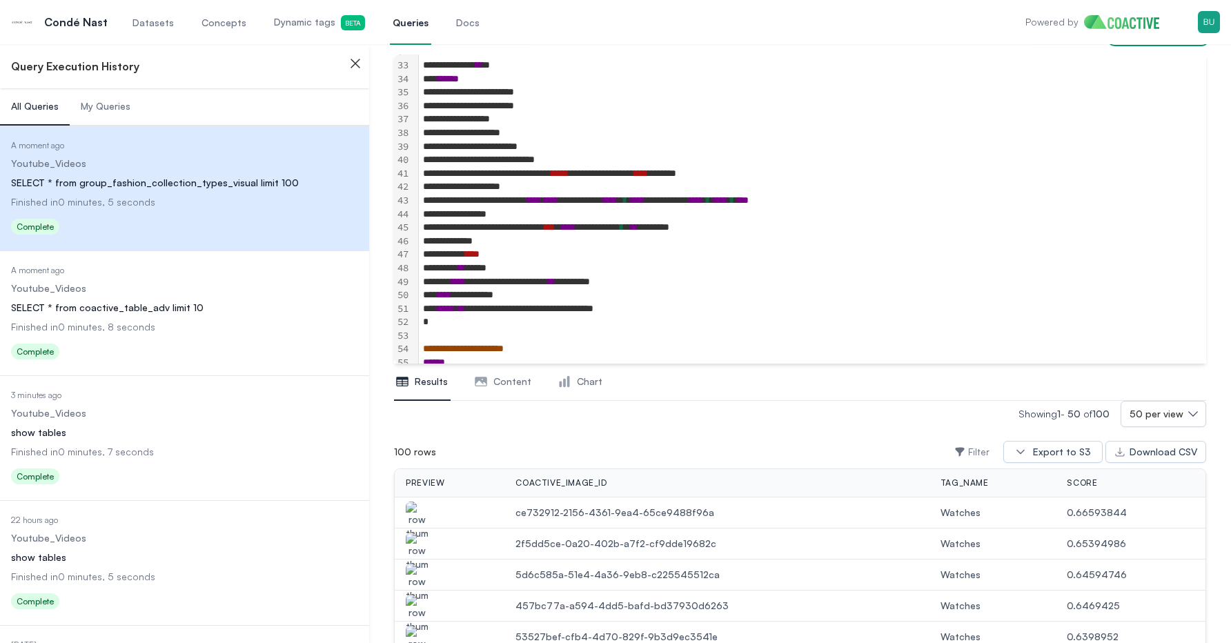
scroll to position [119, 0]
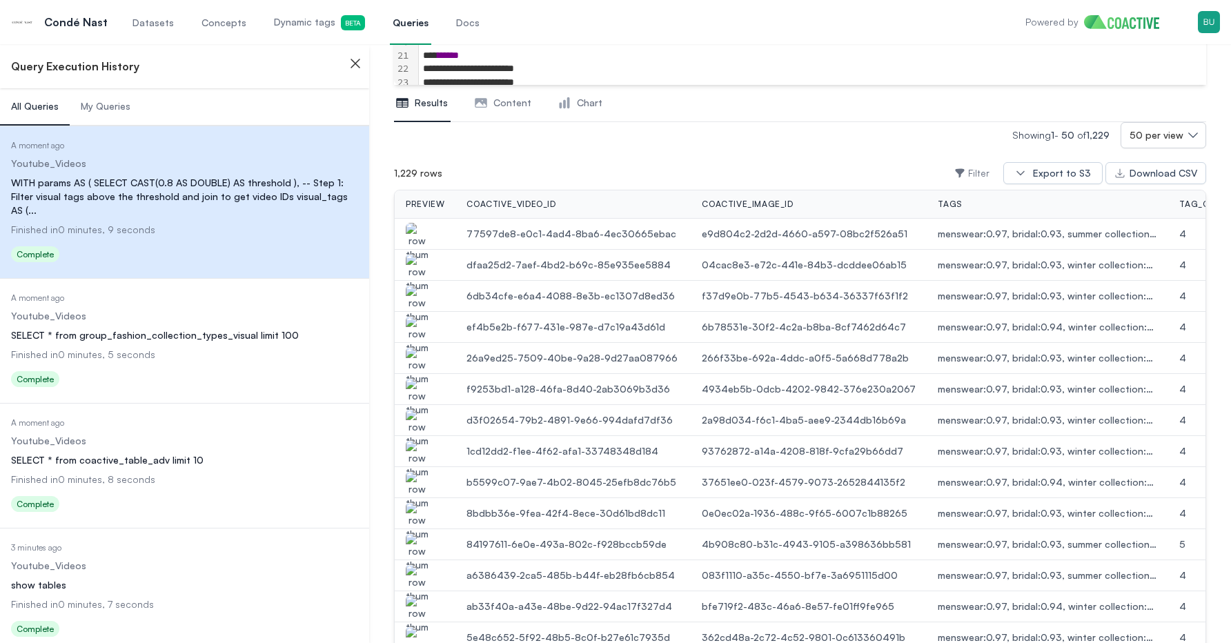
scroll to position [371, 0]
click at [420, 235] on img "button" at bounding box center [417, 243] width 22 height 39
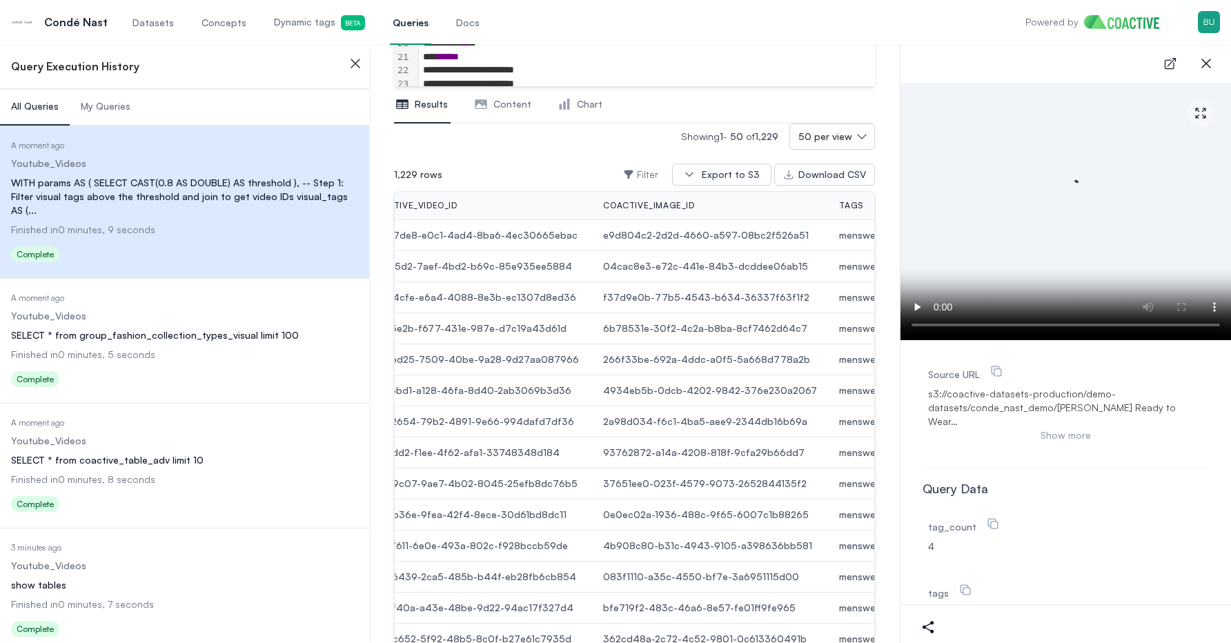
scroll to position [0, 144]
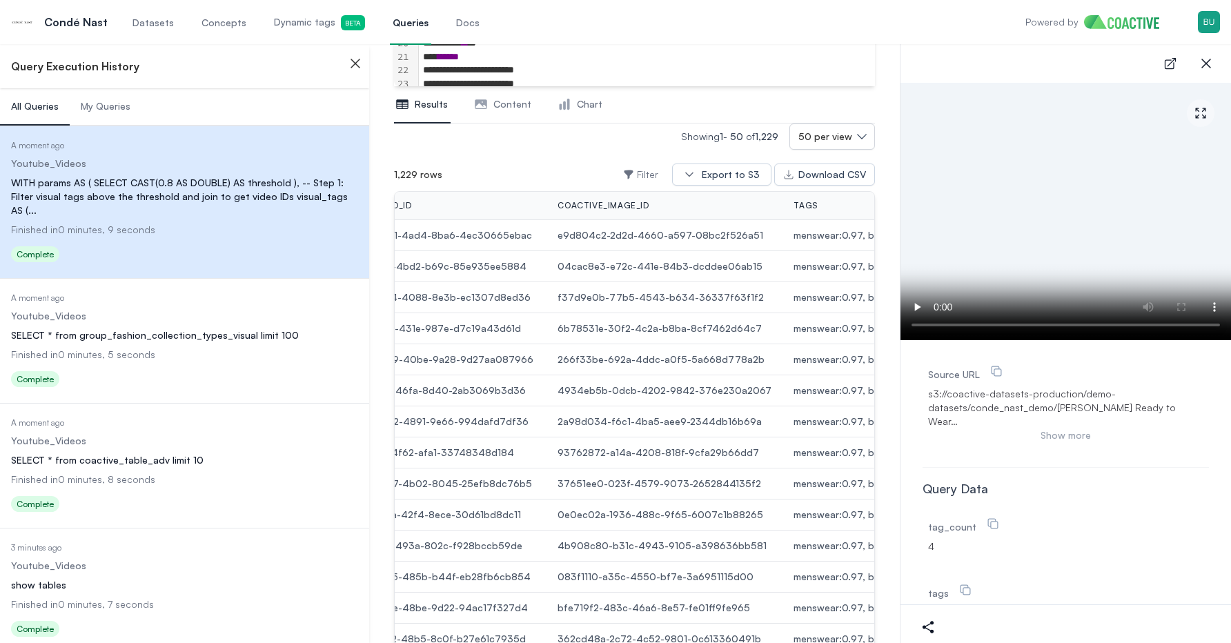
click at [350, 64] on icon "button" at bounding box center [355, 63] width 17 height 17
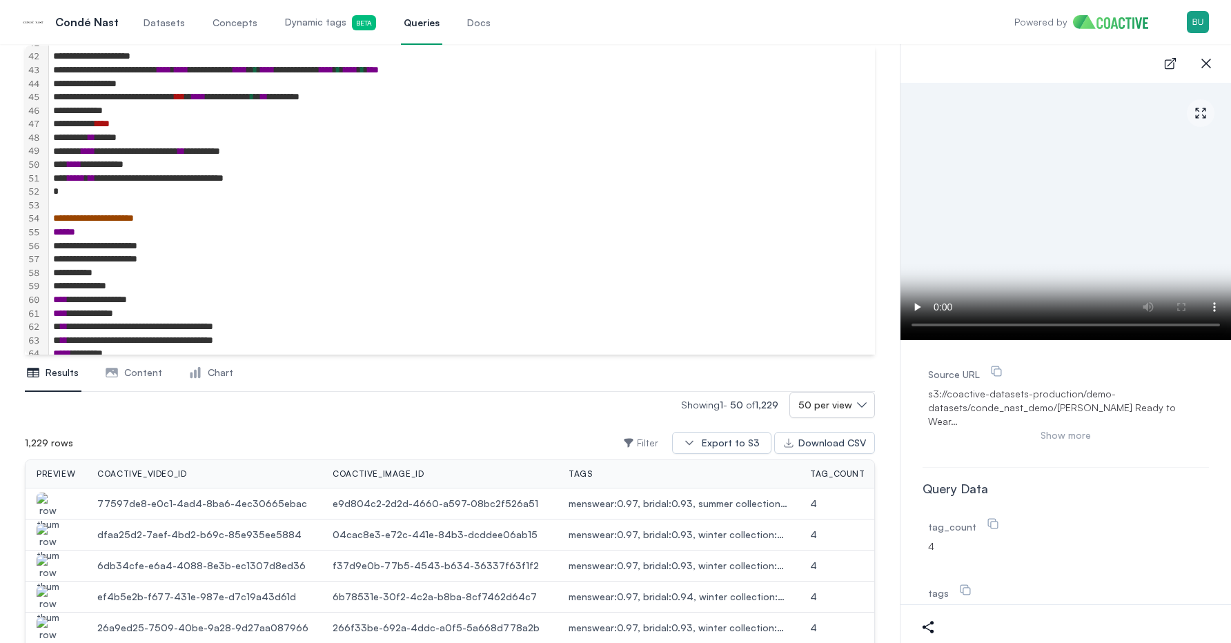
scroll to position [554, 0]
